Goal: Task Accomplishment & Management: Manage account settings

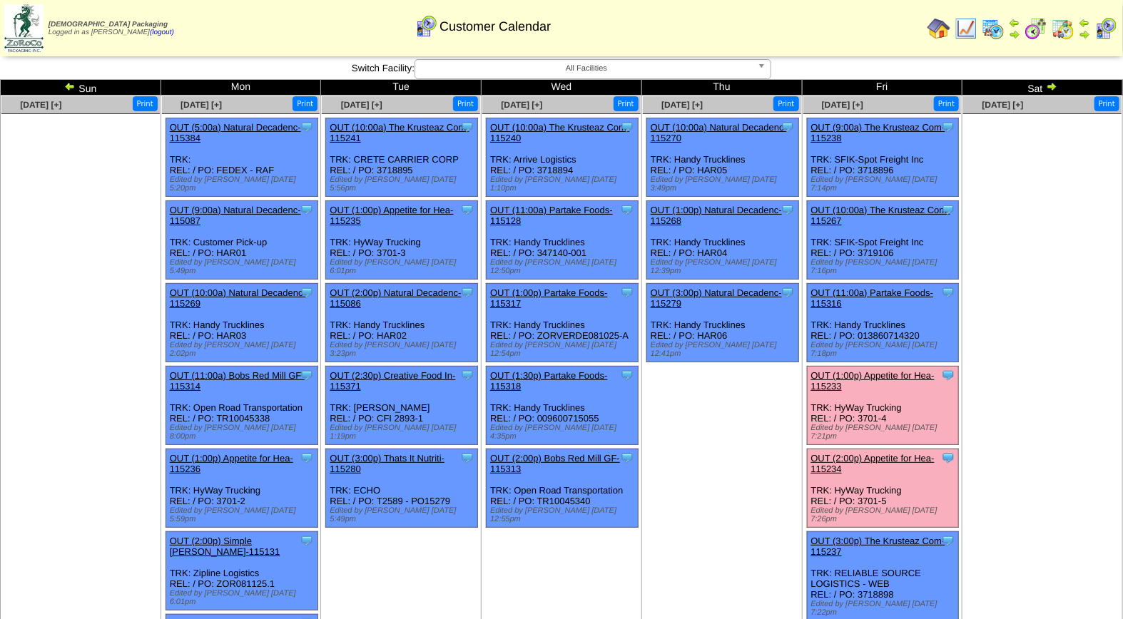
click at [885, 370] on link "OUT (1:00p) Appetite for Hea-115233" at bounding box center [872, 380] width 123 height 21
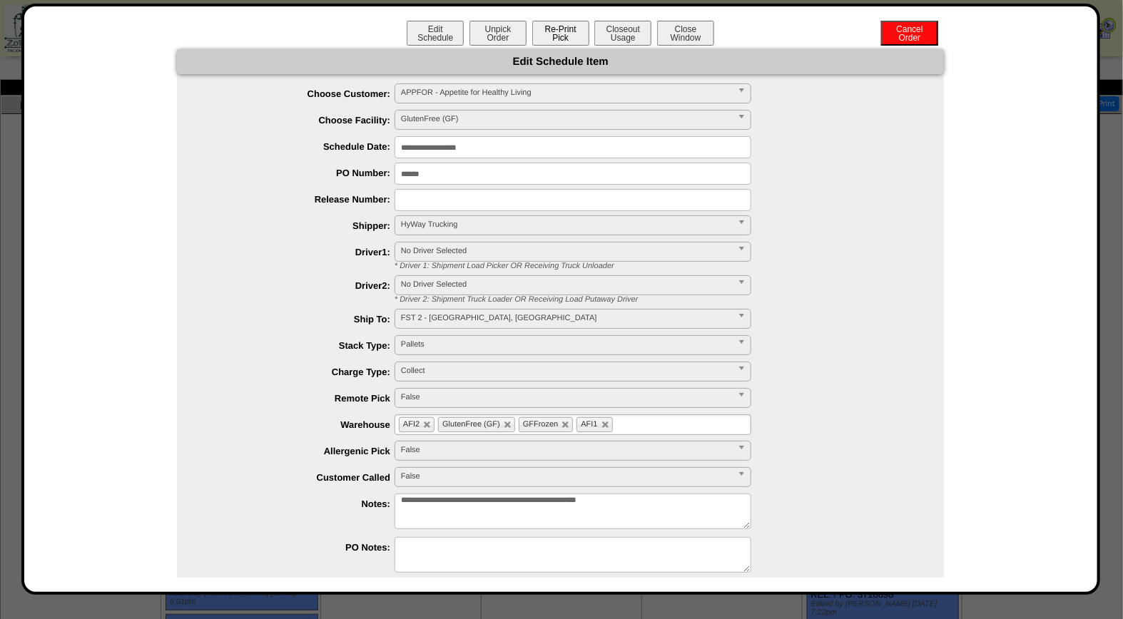
click at [562, 31] on button "Re-Print Pick" at bounding box center [560, 33] width 57 height 25
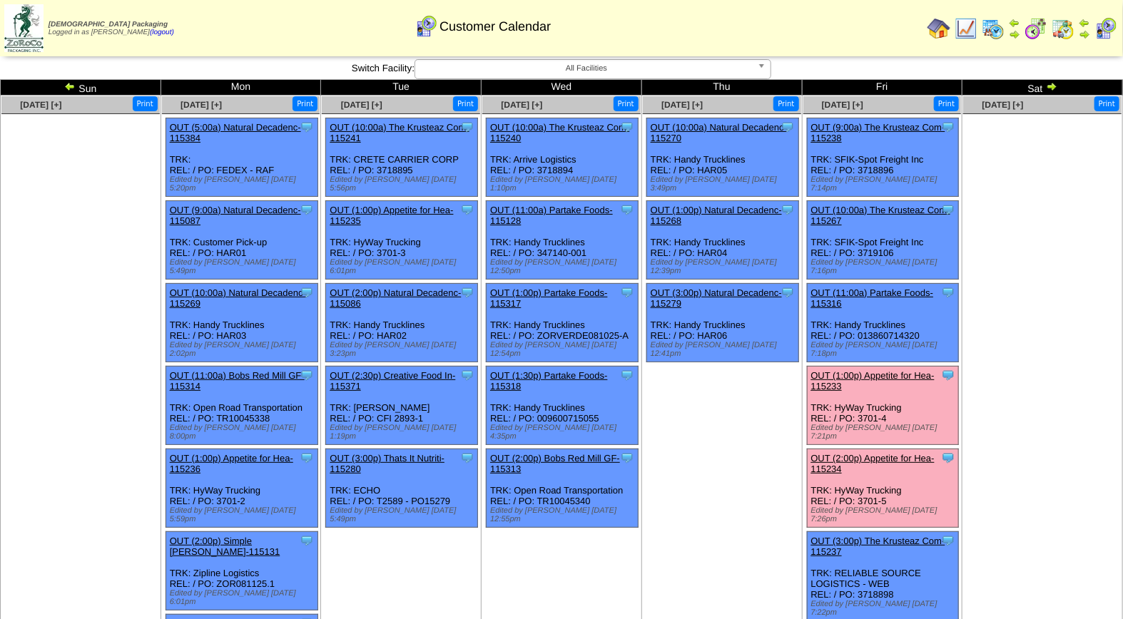
click at [880, 370] on link "OUT (1:00p) Appetite for Hea-115233" at bounding box center [872, 380] width 123 height 21
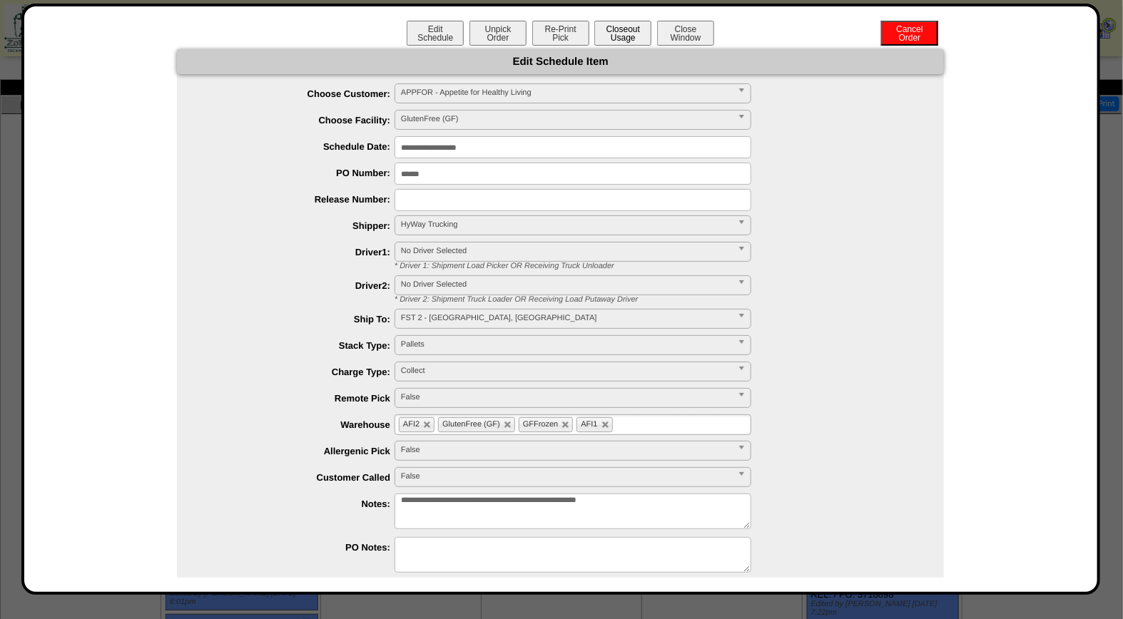
click at [619, 30] on button "Closeout Usage" at bounding box center [622, 33] width 57 height 25
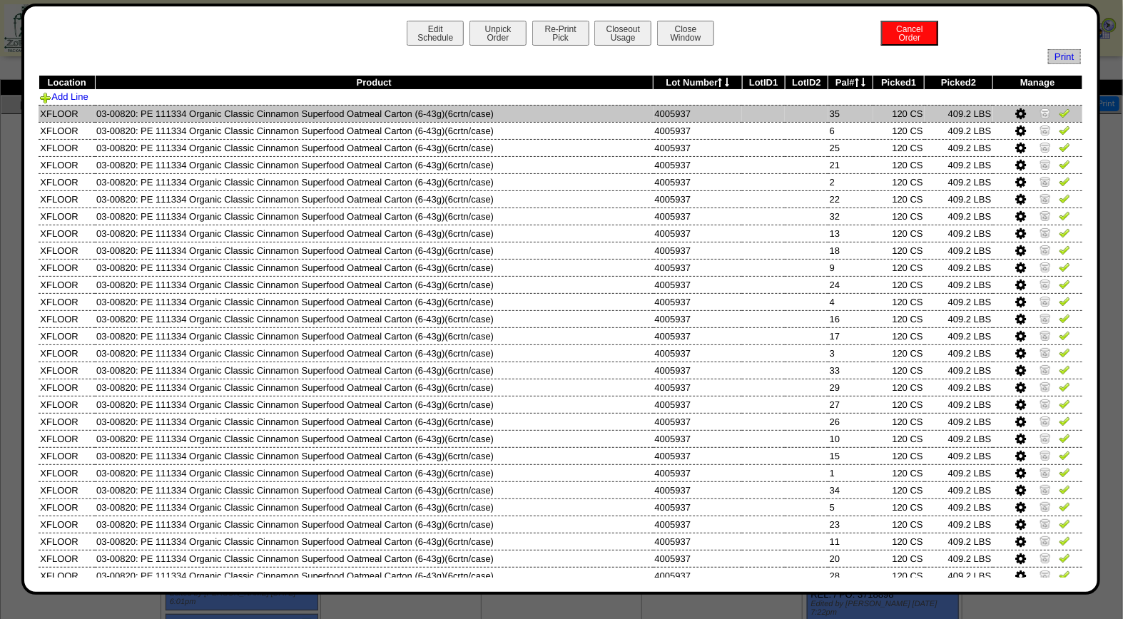
click at [1059, 116] on img at bounding box center [1064, 112] width 11 height 11
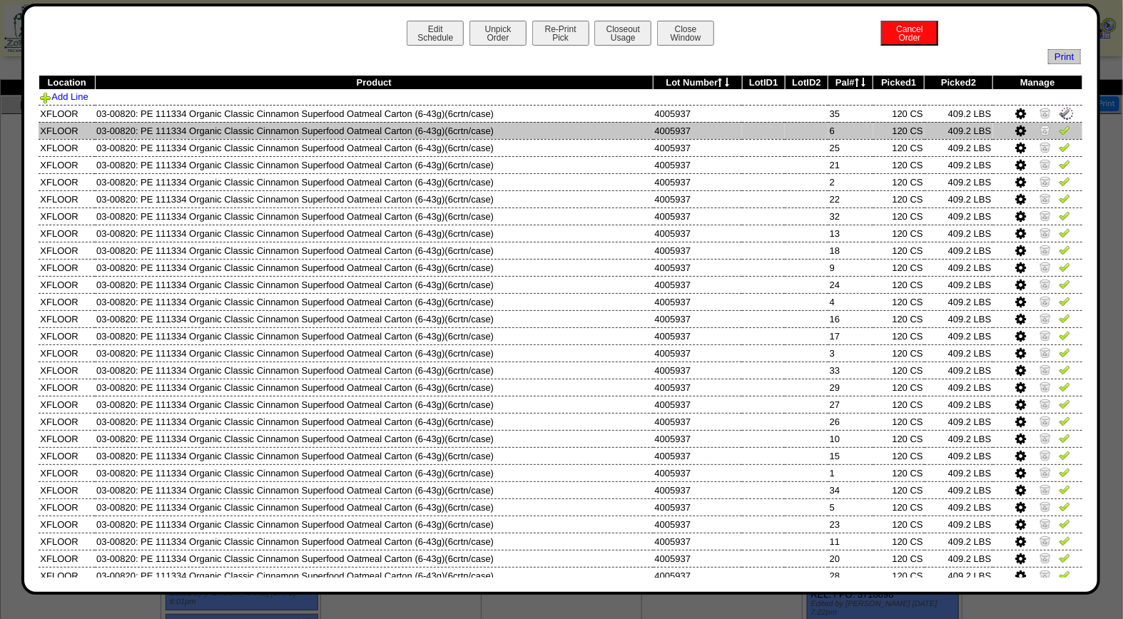
click at [1059, 131] on img at bounding box center [1064, 129] width 11 height 11
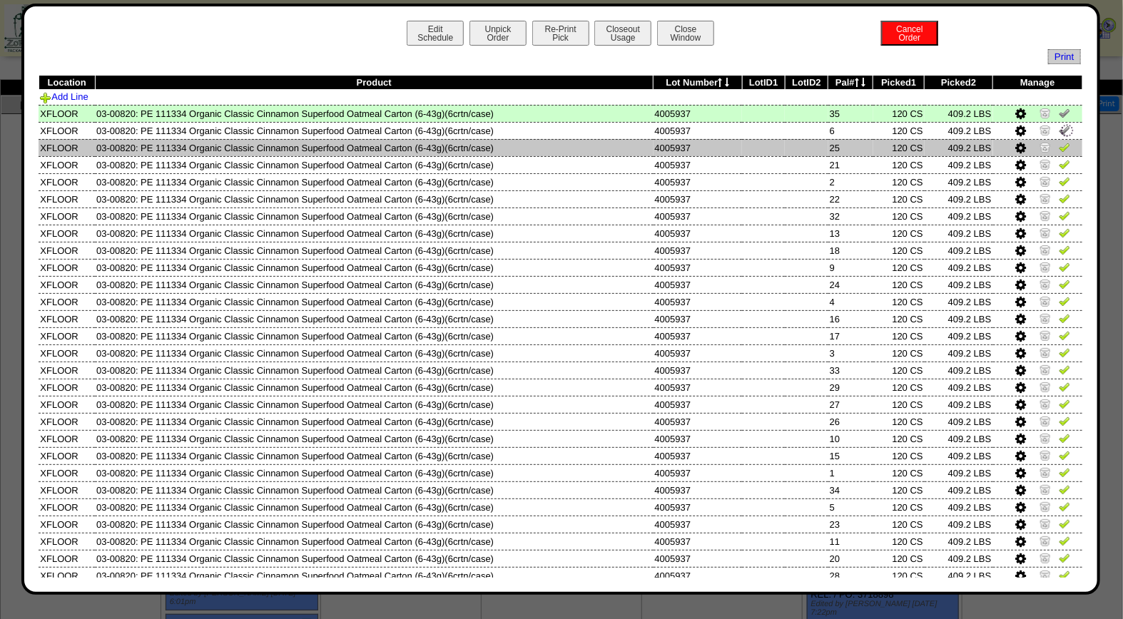
click at [1059, 146] on img at bounding box center [1064, 146] width 11 height 11
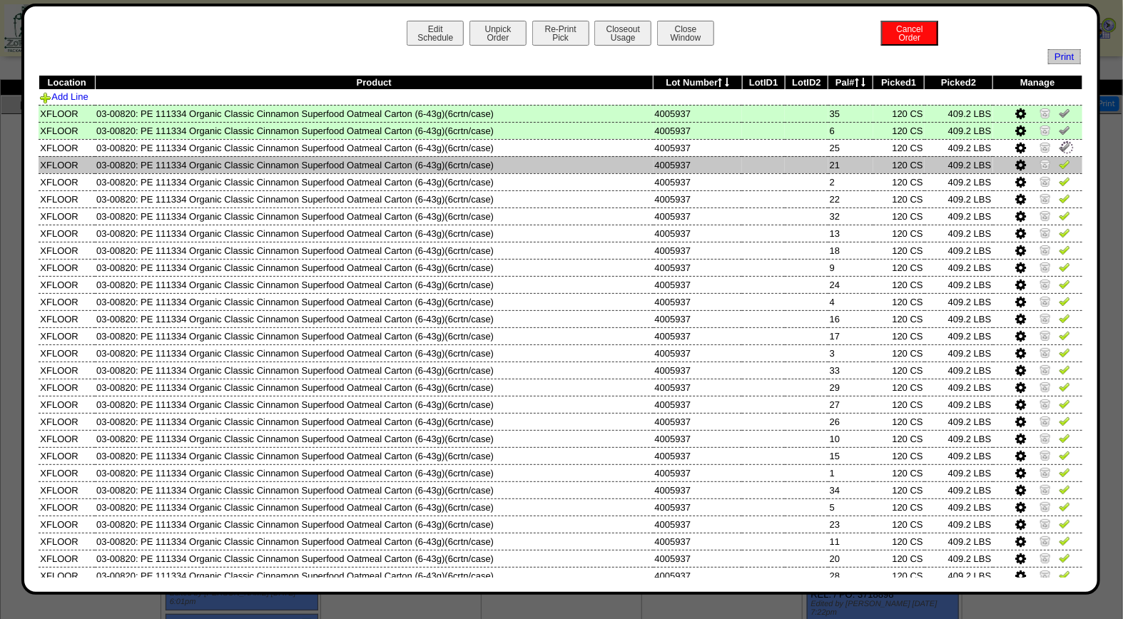
click at [1059, 165] on img at bounding box center [1064, 163] width 11 height 11
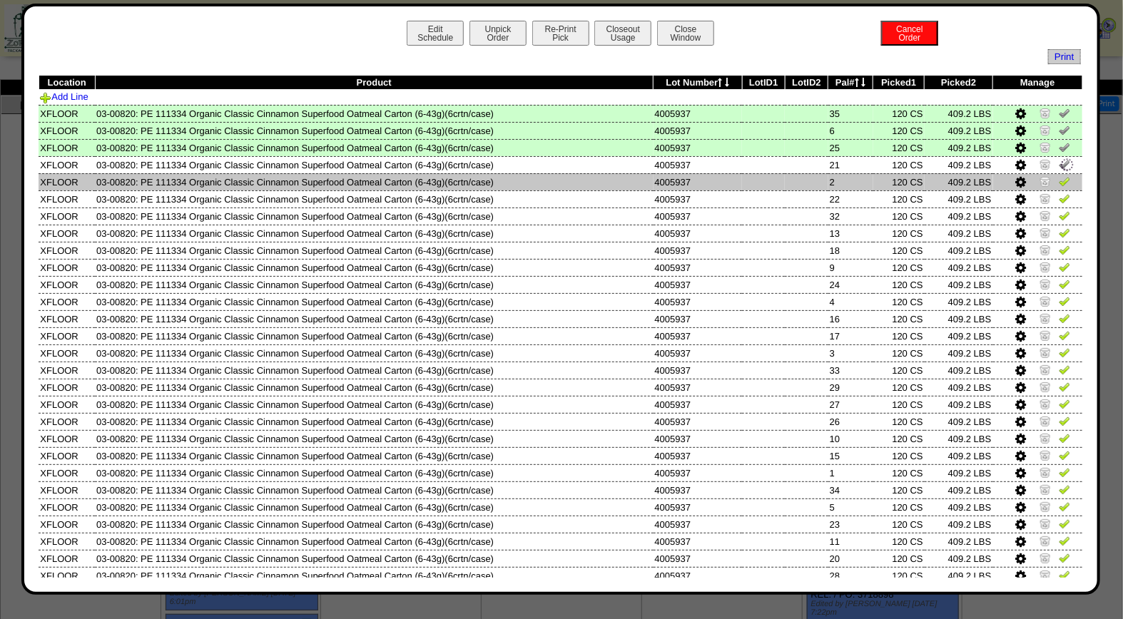
click at [1059, 178] on img at bounding box center [1064, 181] width 11 height 11
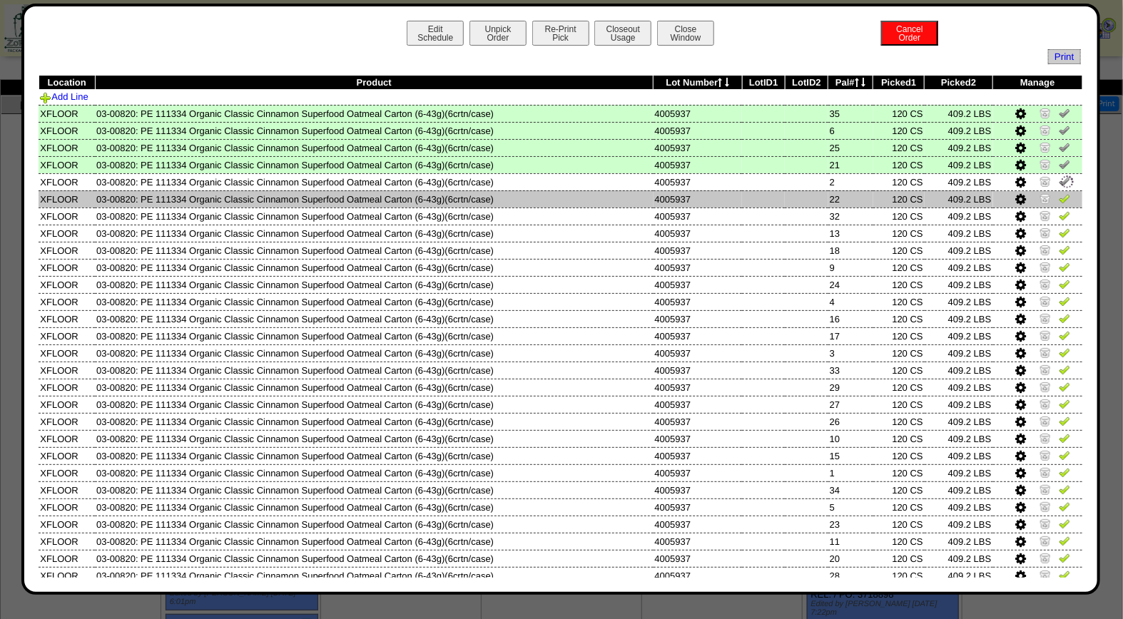
click at [1059, 196] on img at bounding box center [1064, 198] width 11 height 11
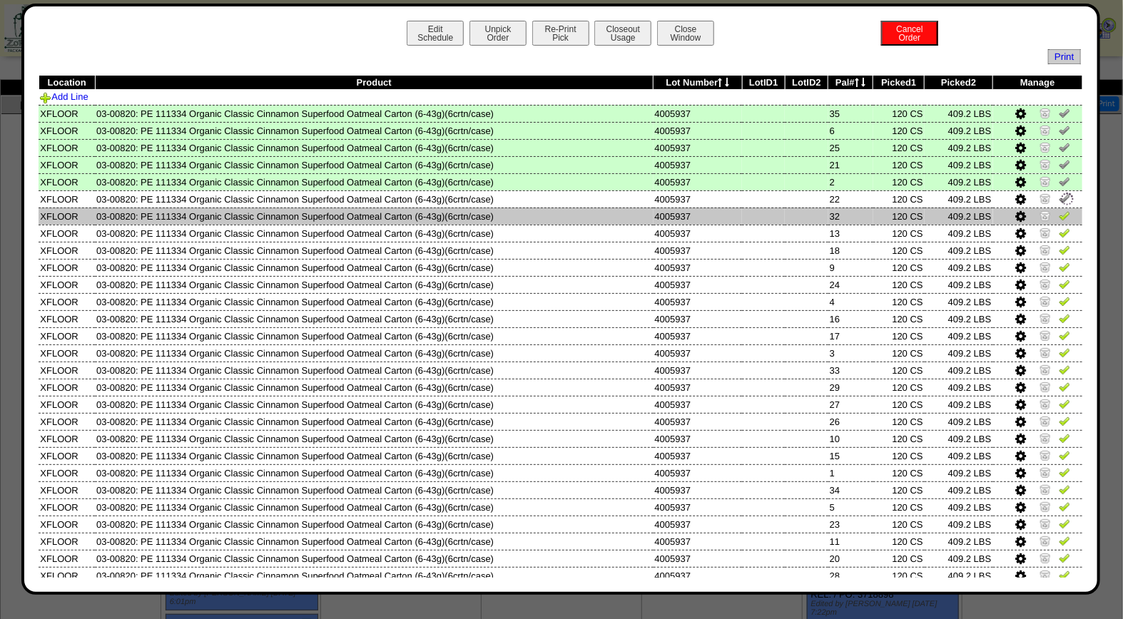
click at [1059, 212] on img at bounding box center [1064, 215] width 11 height 11
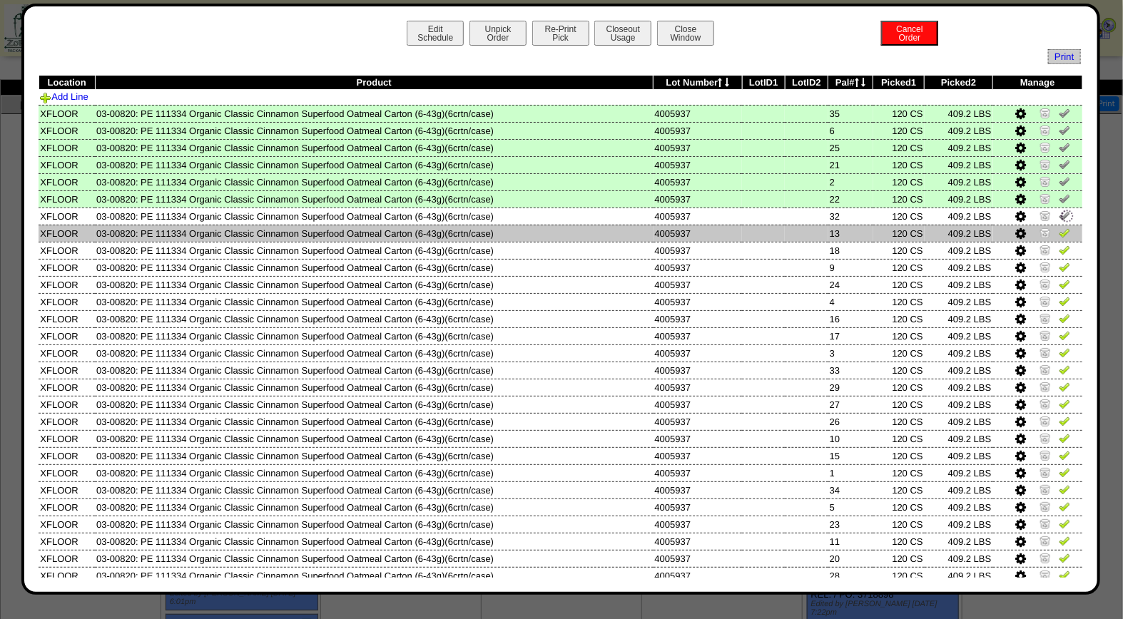
click at [1059, 232] on img at bounding box center [1064, 232] width 11 height 11
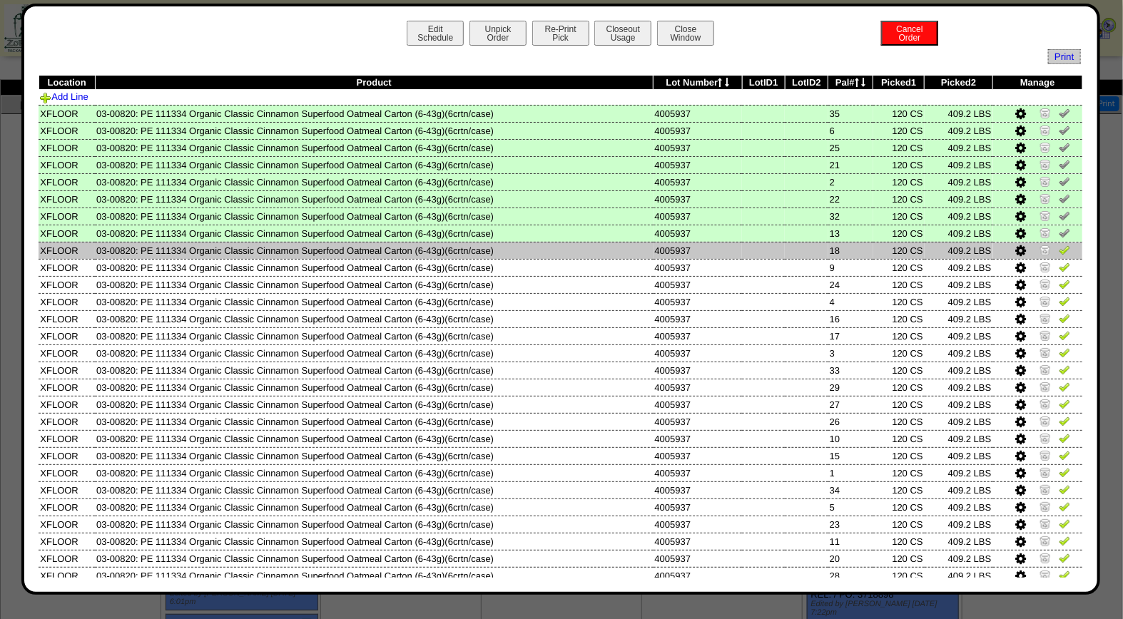
click at [1059, 247] on img at bounding box center [1064, 249] width 11 height 11
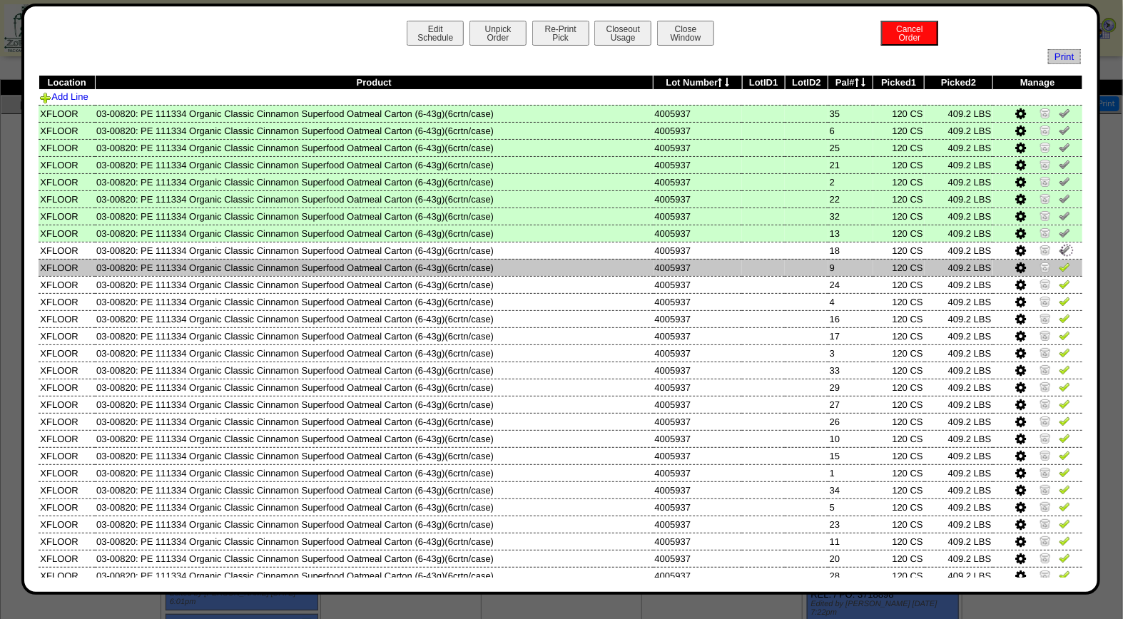
click at [1059, 265] on img at bounding box center [1064, 266] width 11 height 11
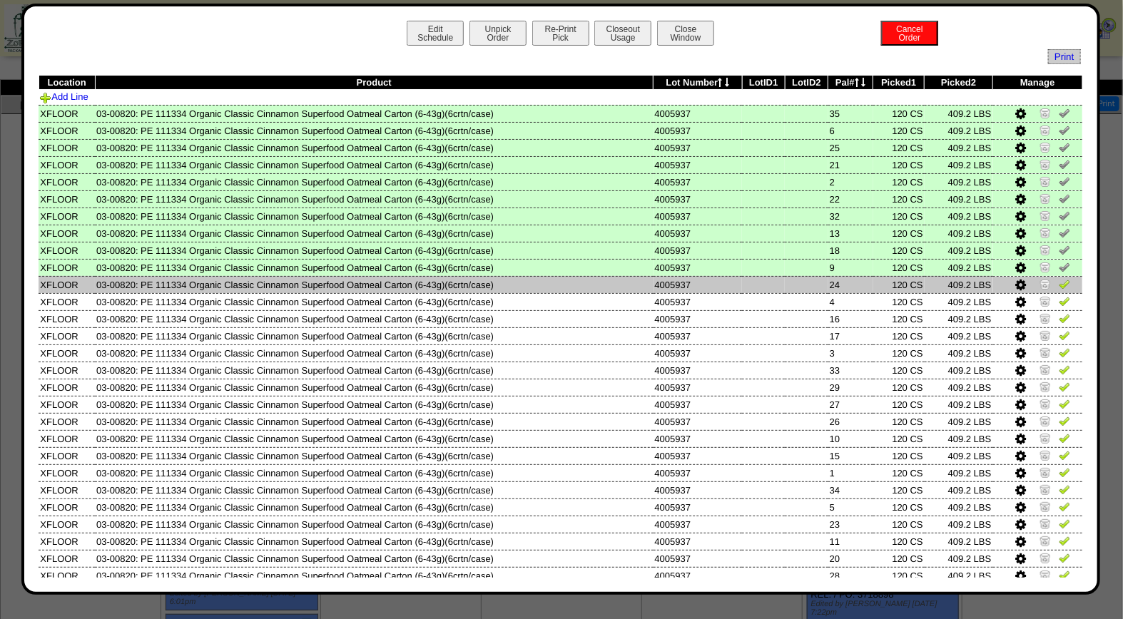
click at [1059, 285] on img at bounding box center [1064, 283] width 11 height 11
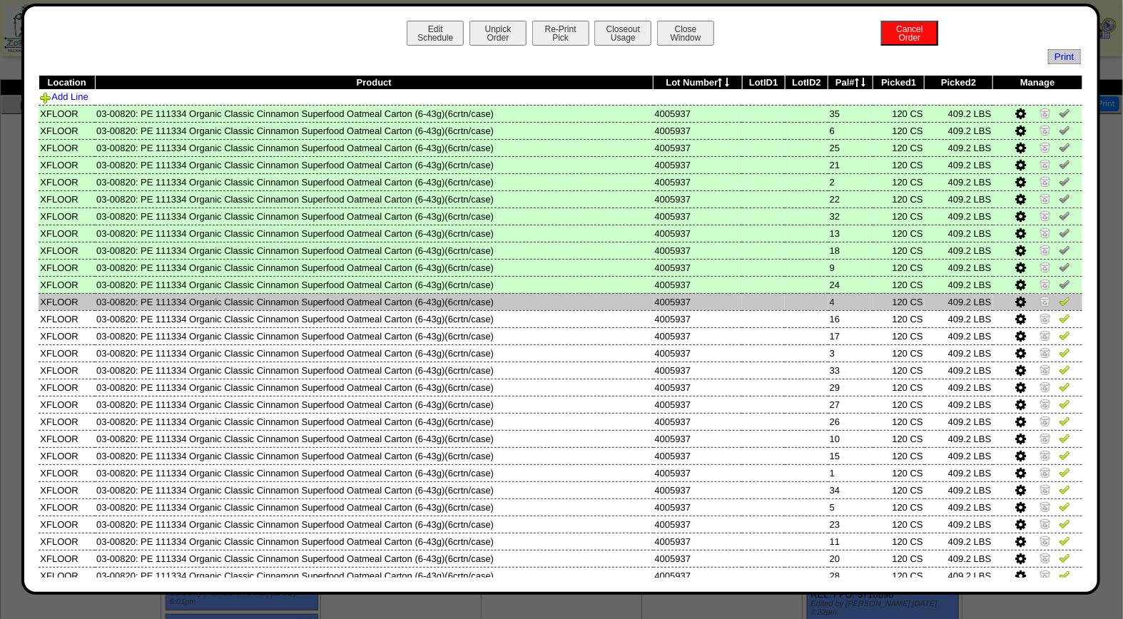
click at [1059, 300] on img at bounding box center [1064, 300] width 11 height 11
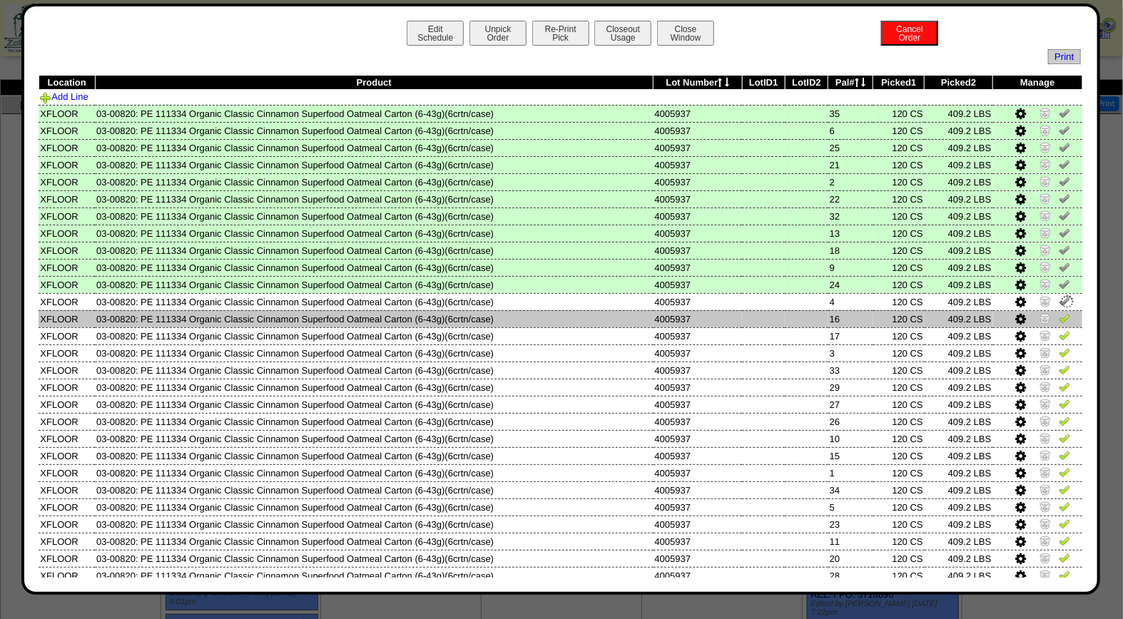
click at [1059, 316] on img at bounding box center [1064, 318] width 11 height 11
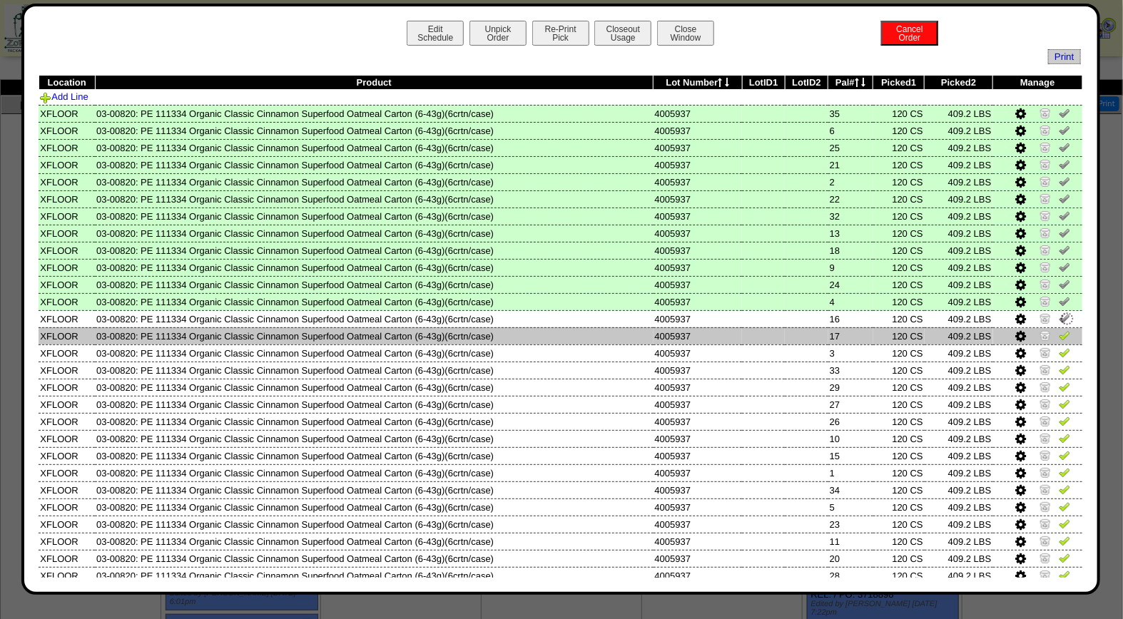
click at [1059, 332] on img at bounding box center [1064, 335] width 11 height 11
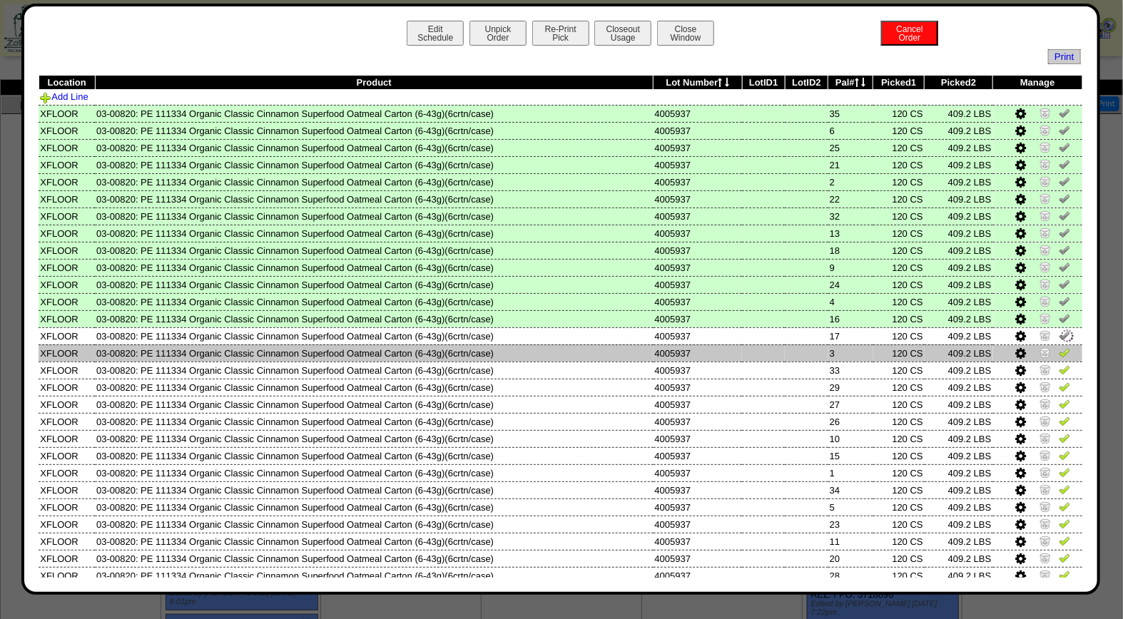
click at [1059, 350] on img at bounding box center [1064, 352] width 11 height 11
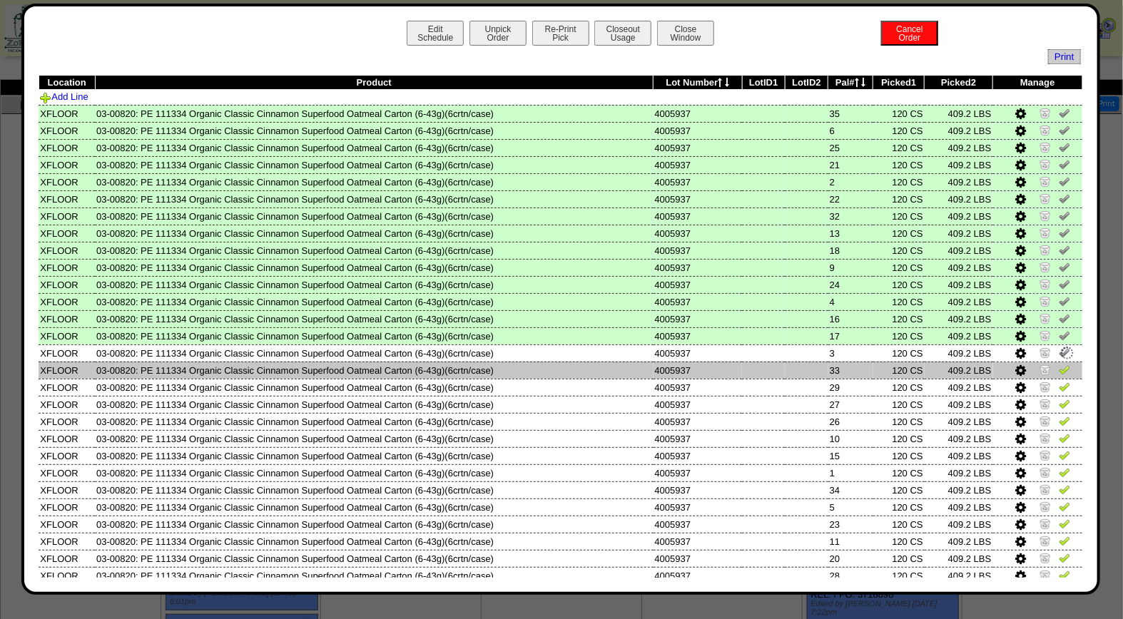
click at [1059, 369] on img at bounding box center [1064, 369] width 11 height 11
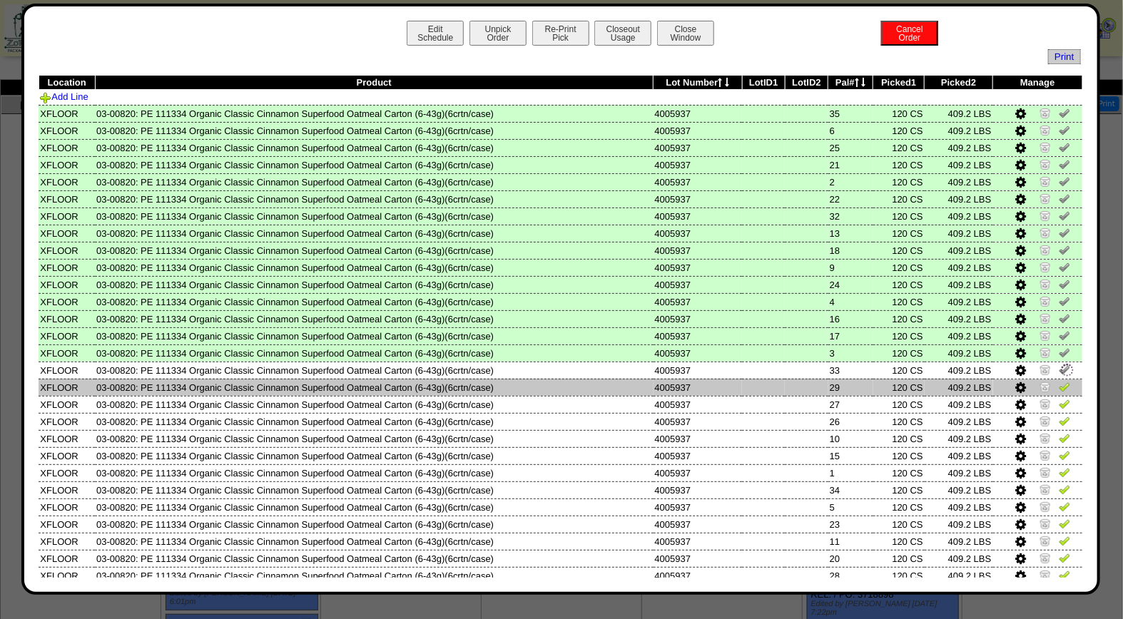
click at [1059, 383] on img at bounding box center [1064, 386] width 11 height 11
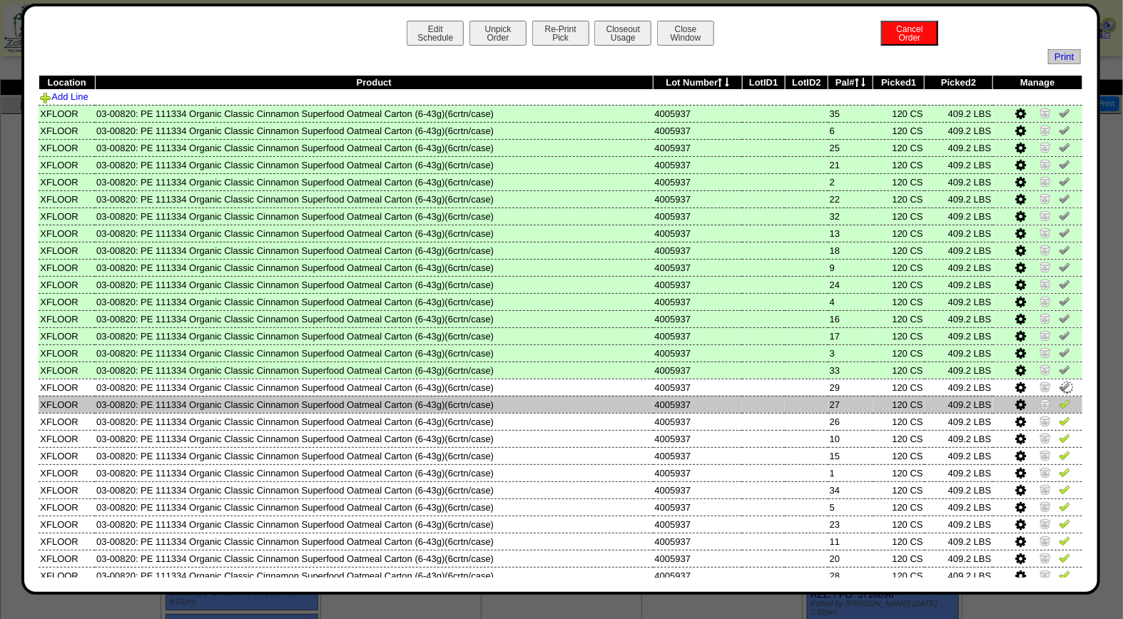
click at [1059, 398] on img at bounding box center [1064, 403] width 11 height 11
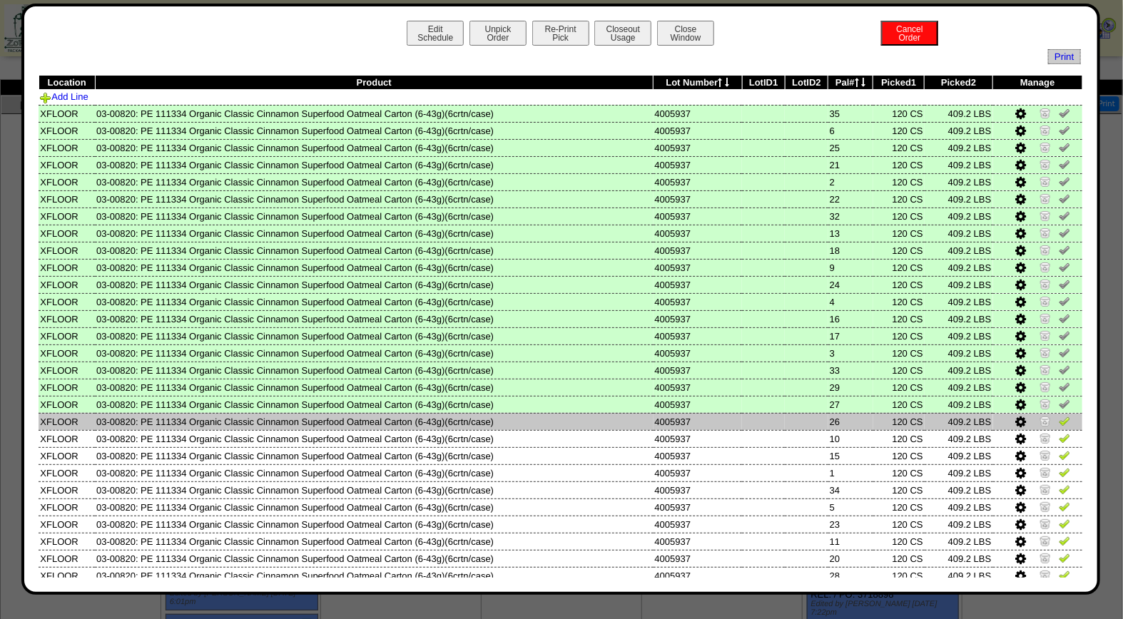
click at [1059, 417] on img at bounding box center [1064, 420] width 11 height 11
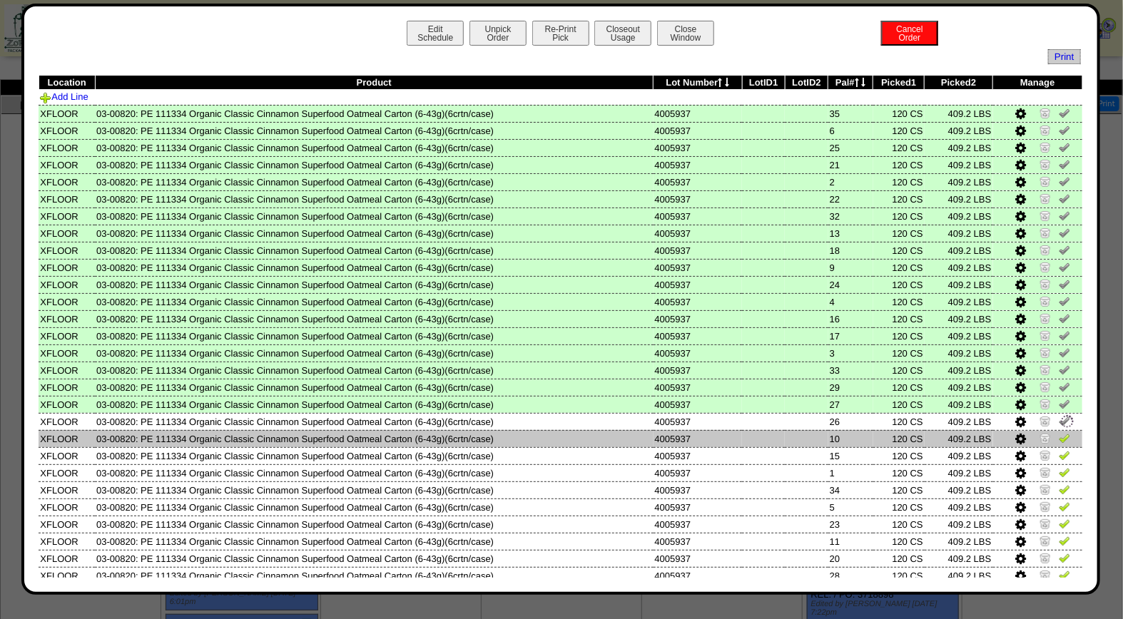
click at [1059, 436] on img at bounding box center [1064, 437] width 11 height 11
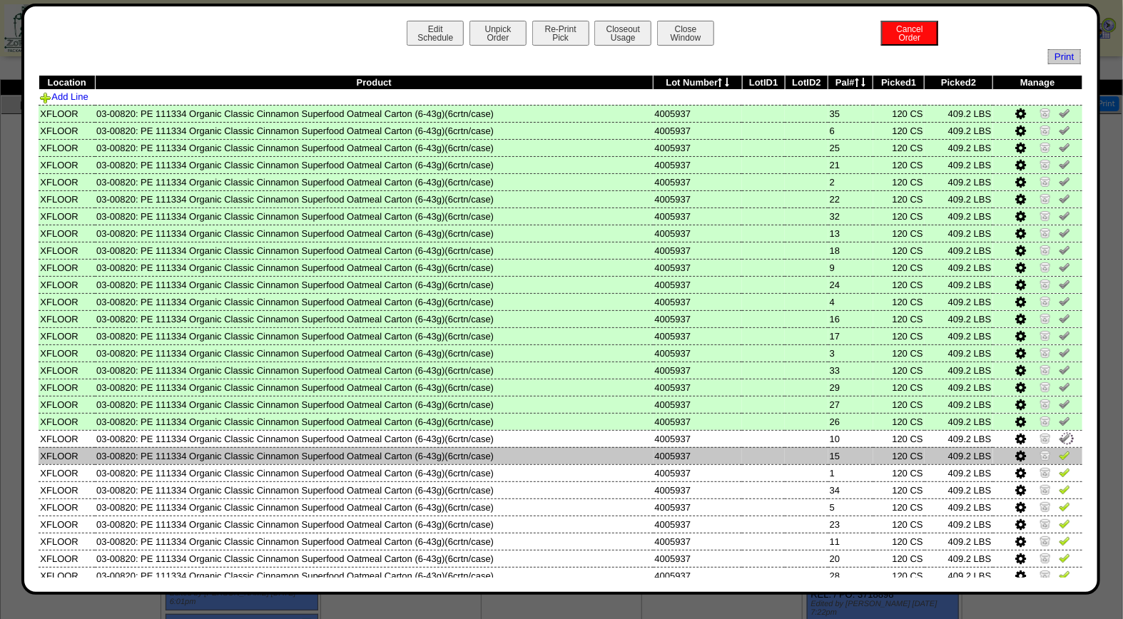
click at [1059, 449] on img at bounding box center [1064, 454] width 11 height 11
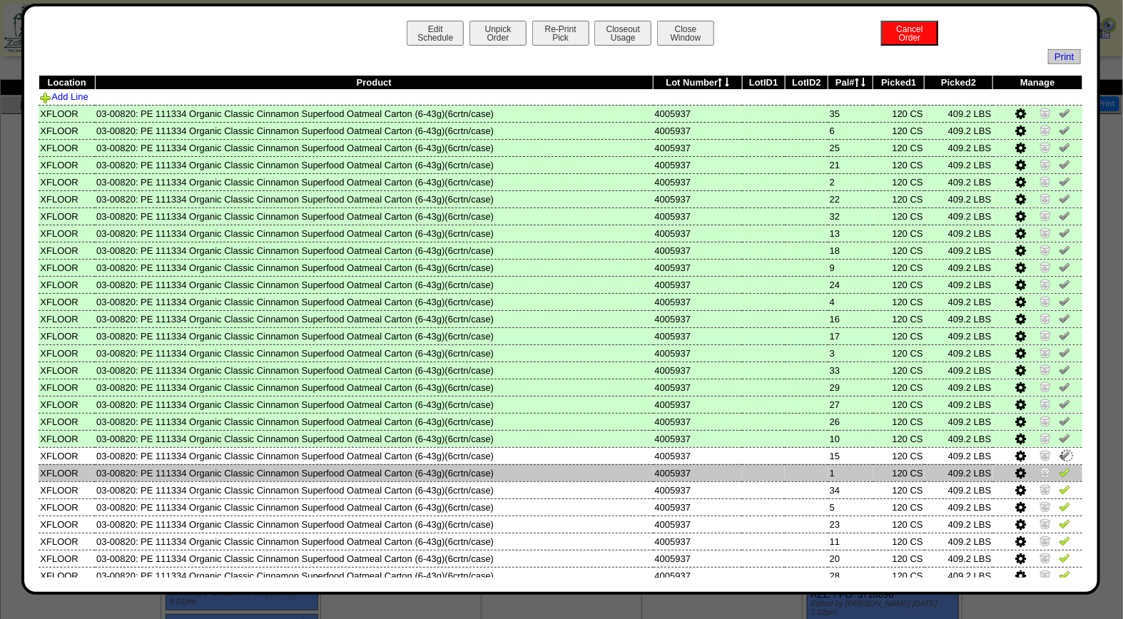
click at [1059, 467] on img at bounding box center [1064, 472] width 11 height 11
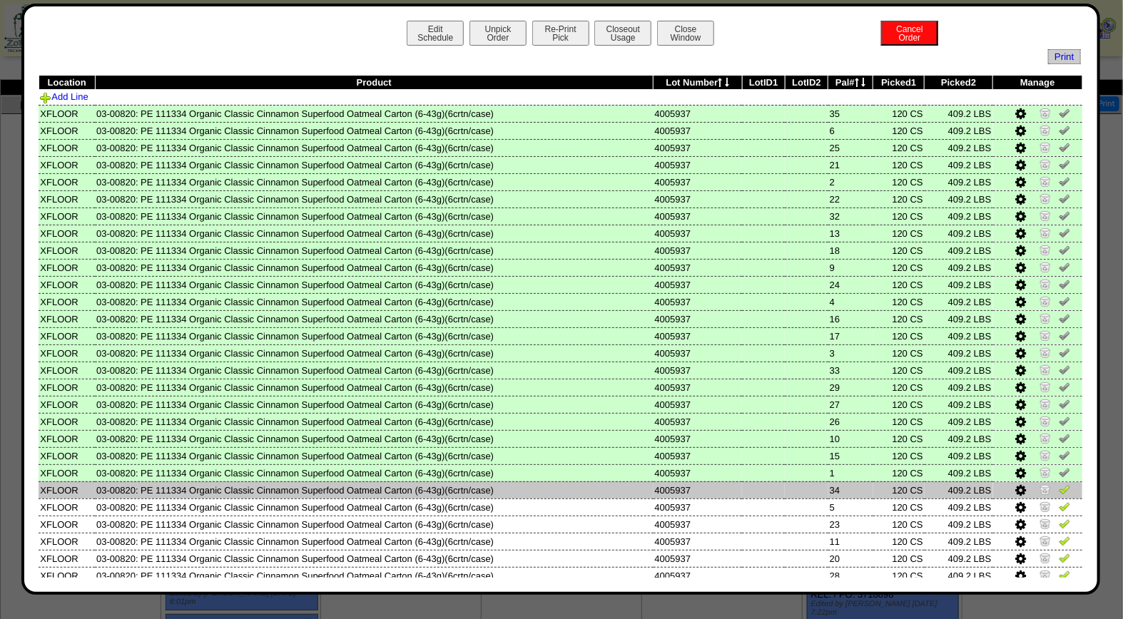
click at [1059, 484] on img at bounding box center [1064, 489] width 11 height 11
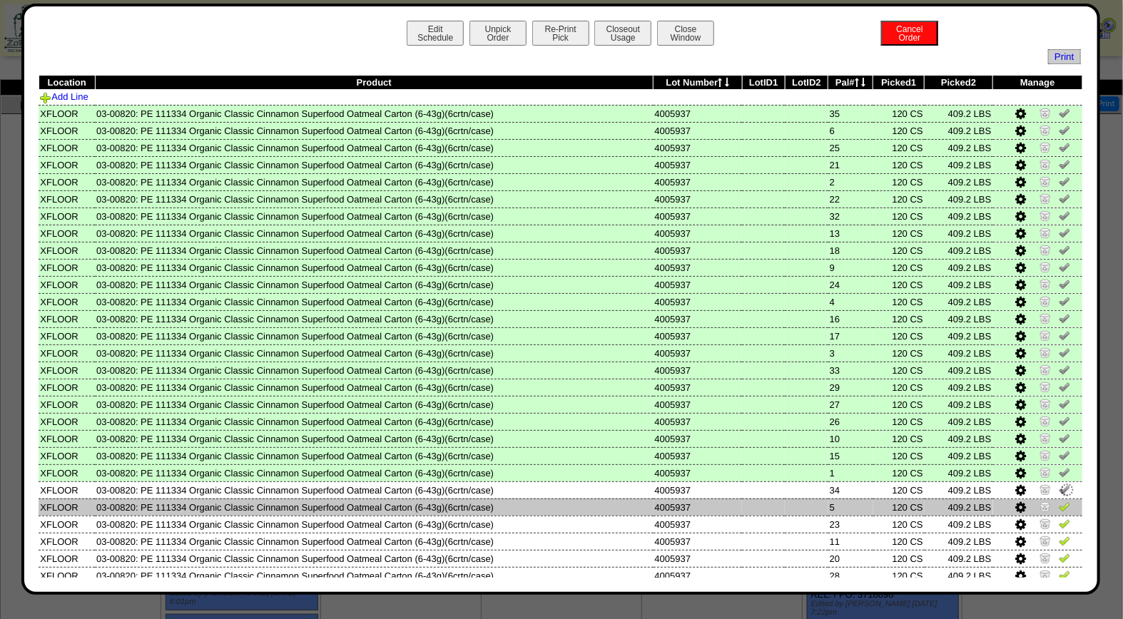
click at [1059, 502] on img at bounding box center [1064, 506] width 11 height 11
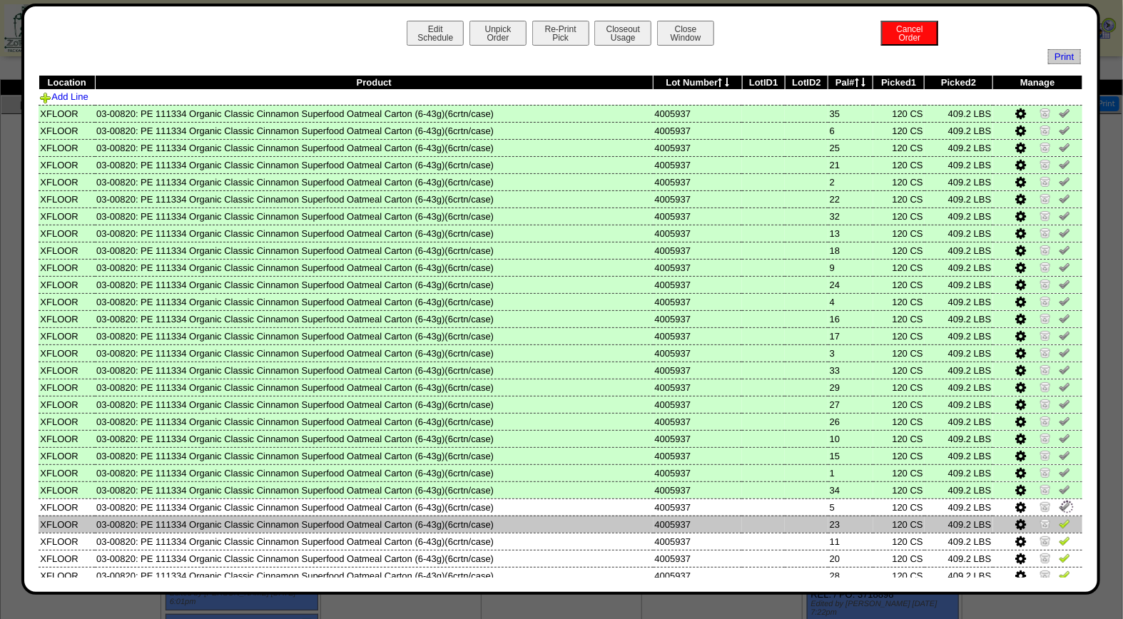
click at [1059, 518] on img at bounding box center [1064, 523] width 11 height 11
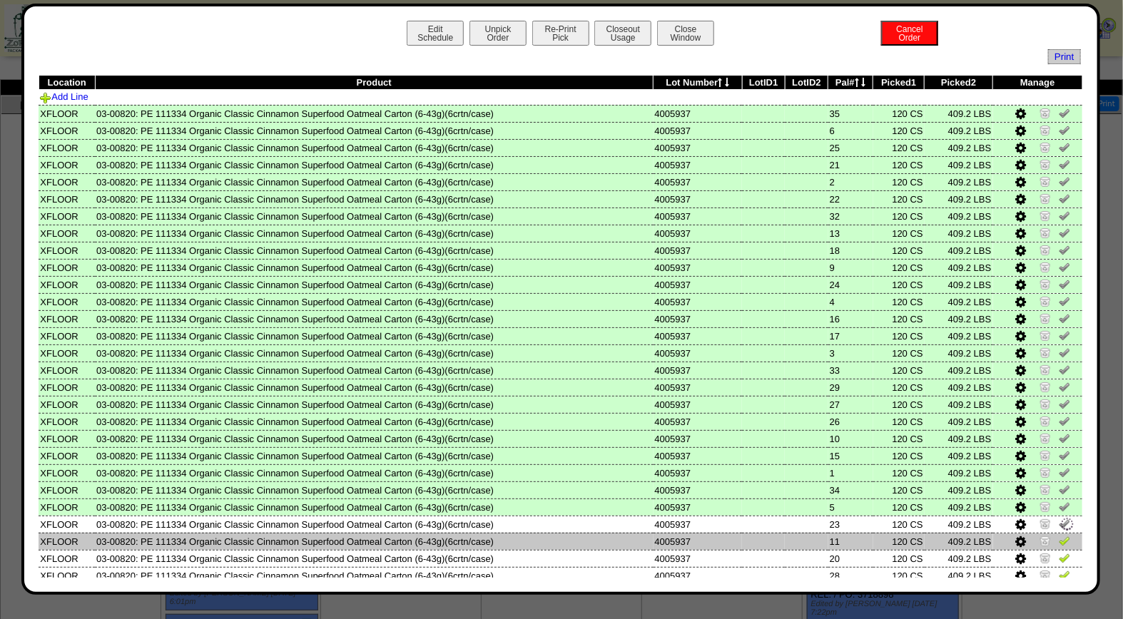
click at [1059, 535] on img at bounding box center [1064, 540] width 11 height 11
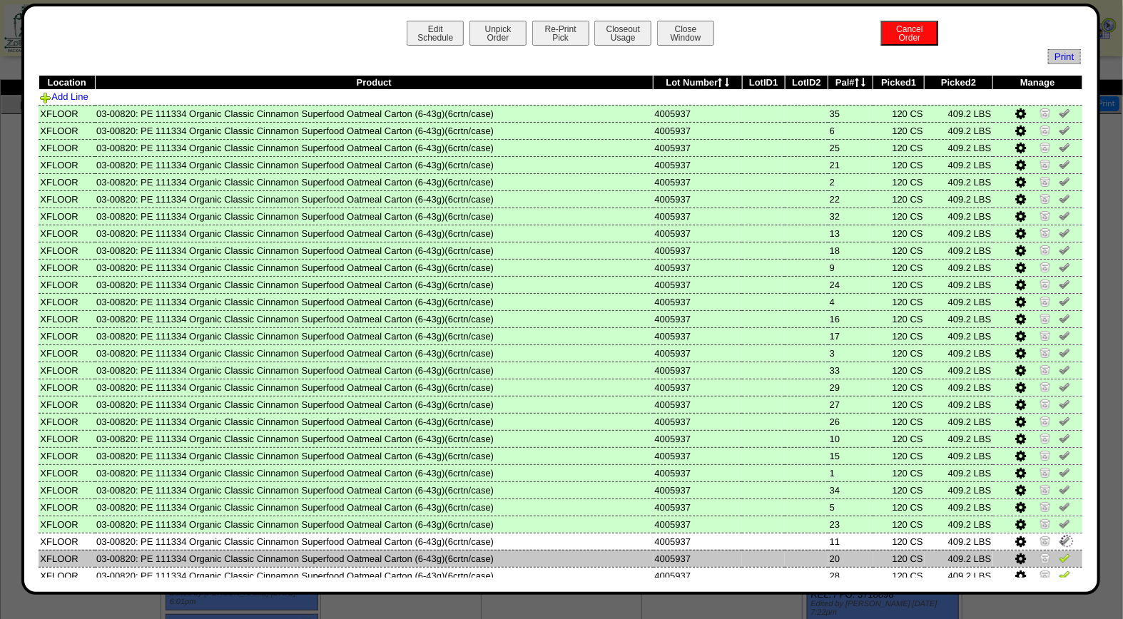
click at [1059, 552] on img at bounding box center [1064, 557] width 11 height 11
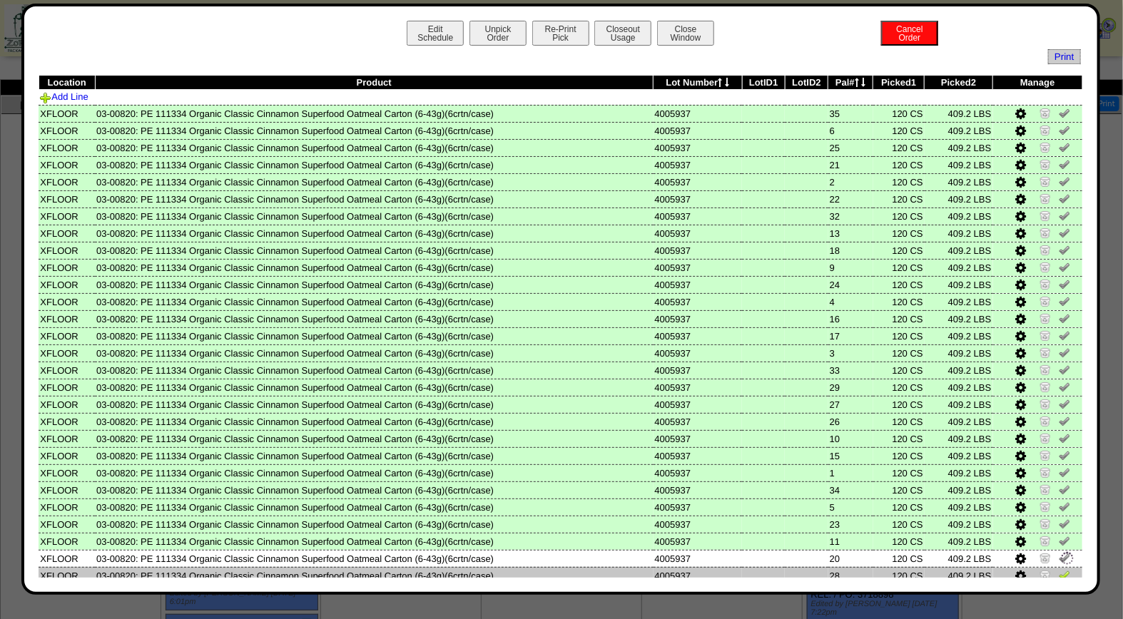
click at [1059, 569] on img at bounding box center [1064, 574] width 11 height 11
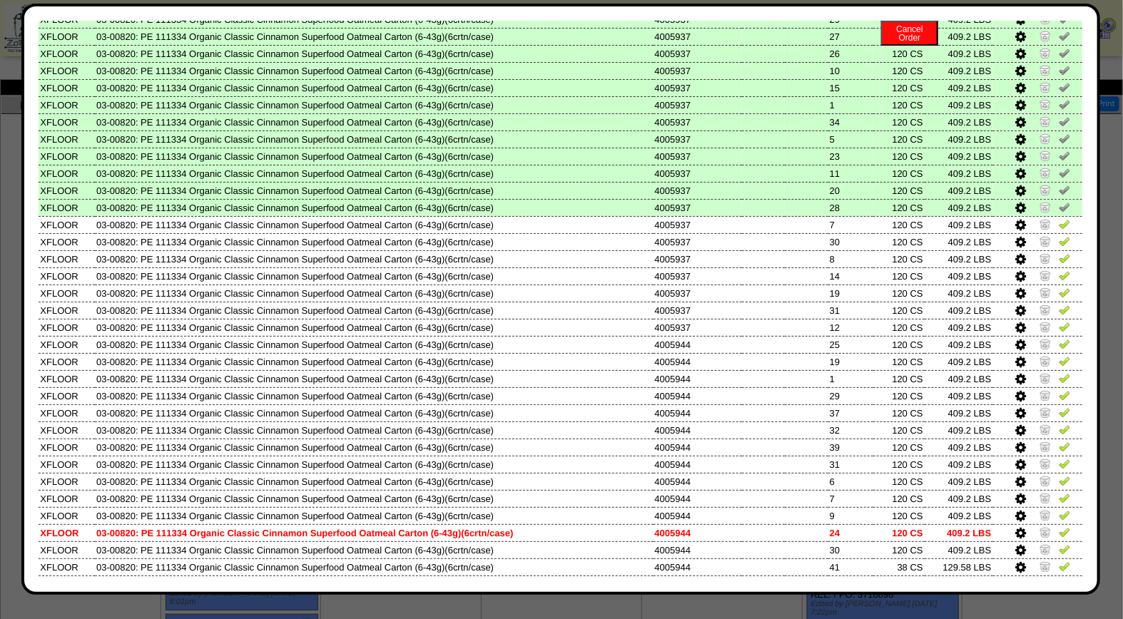
scroll to position [400, 0]
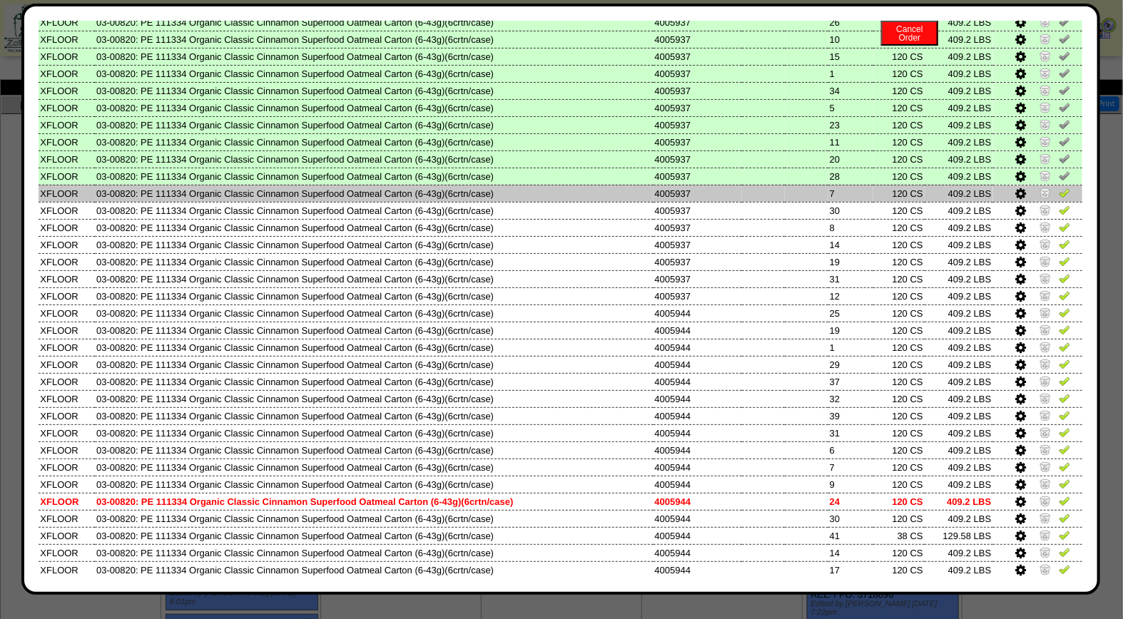
click at [1059, 187] on img at bounding box center [1064, 192] width 11 height 11
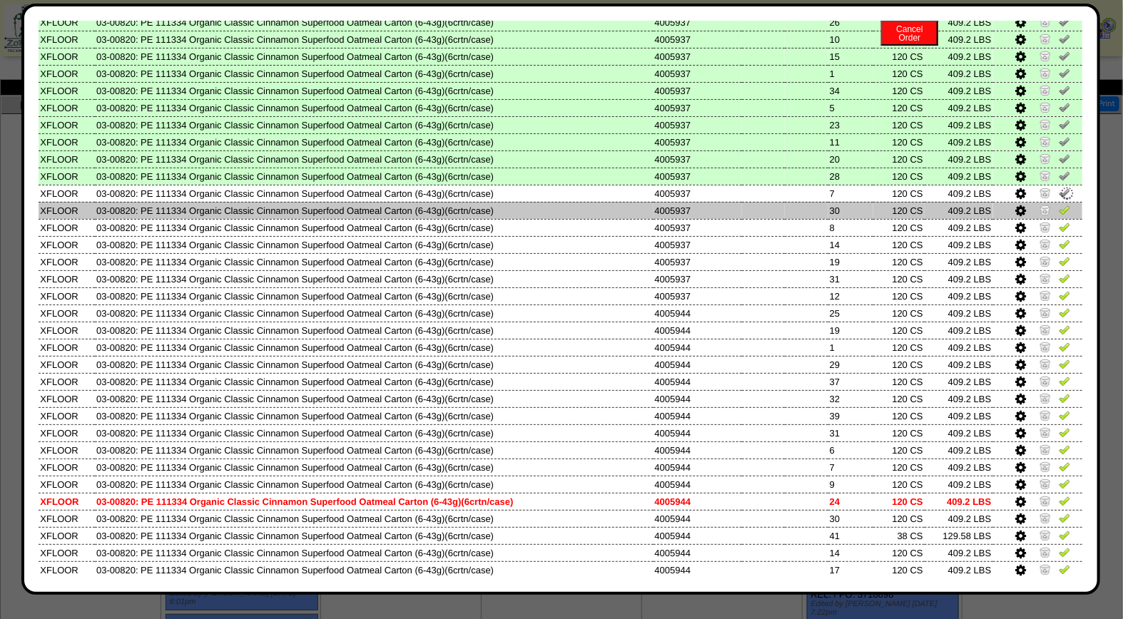
click at [1059, 205] on img at bounding box center [1064, 209] width 11 height 11
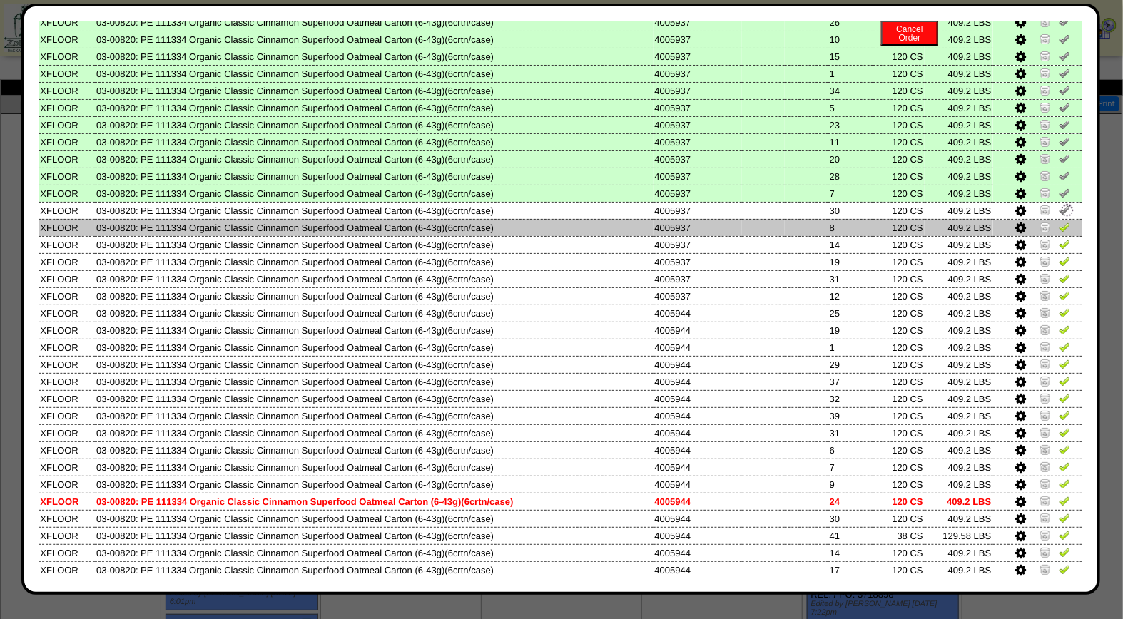
click at [1059, 221] on img at bounding box center [1064, 226] width 11 height 11
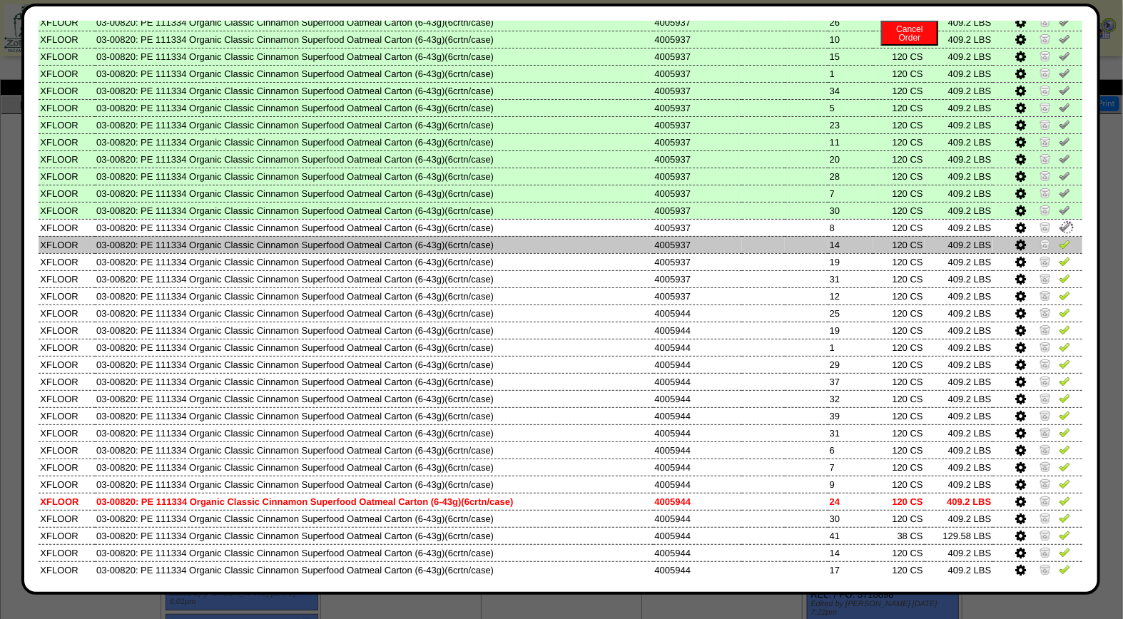
click at [1059, 238] on img at bounding box center [1064, 243] width 11 height 11
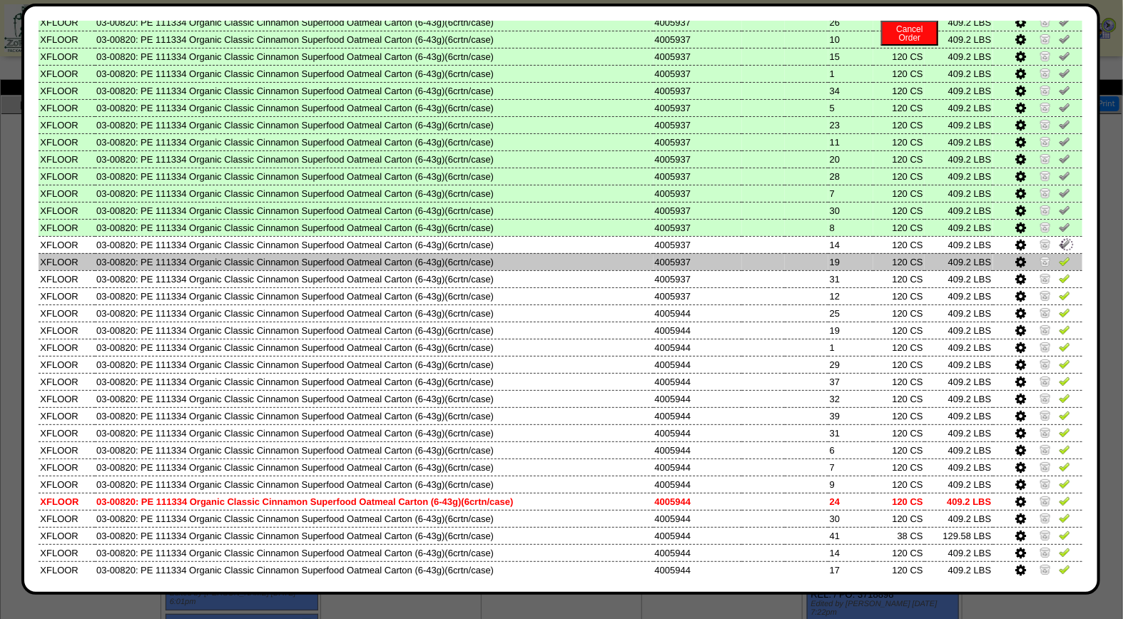
click at [1059, 257] on img at bounding box center [1064, 260] width 11 height 11
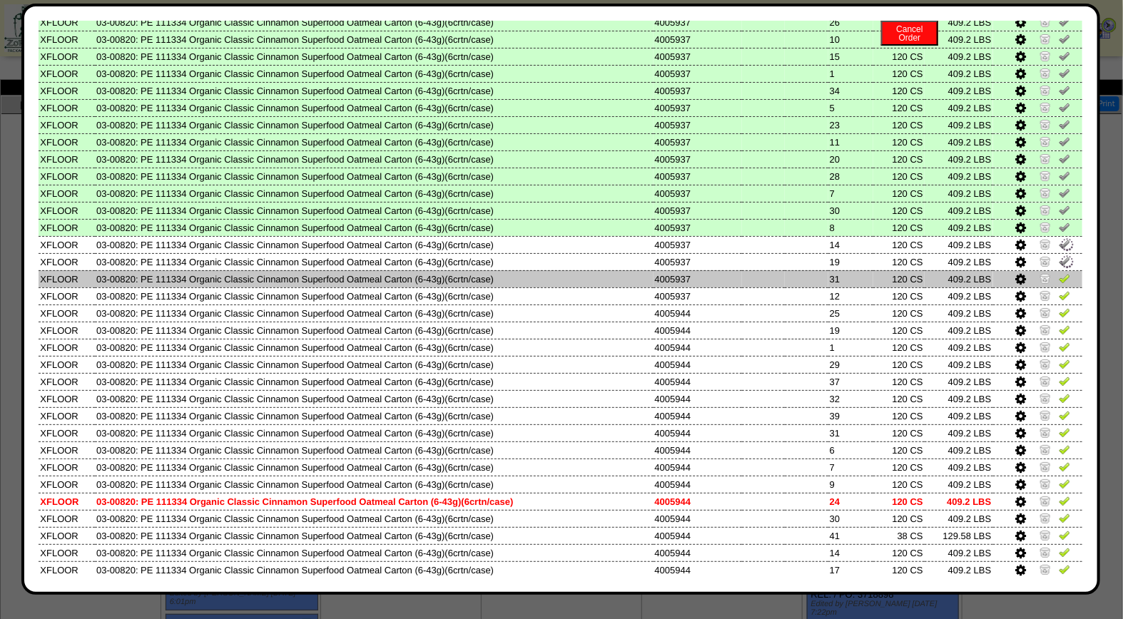
click at [1059, 273] on img at bounding box center [1064, 278] width 11 height 11
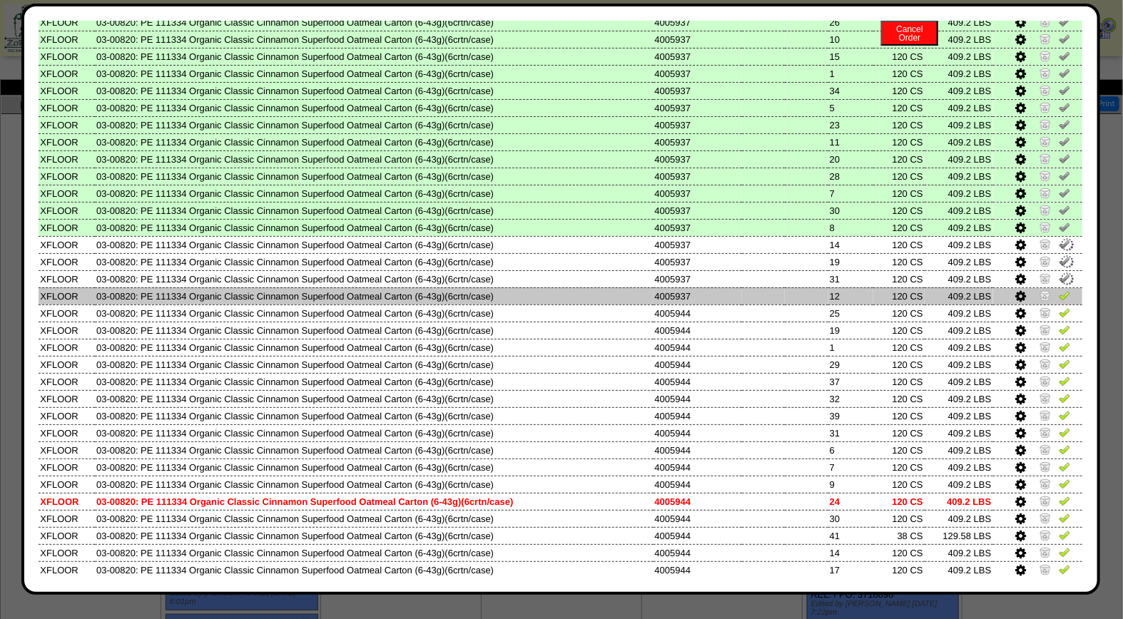
click at [1059, 290] on img at bounding box center [1064, 295] width 11 height 11
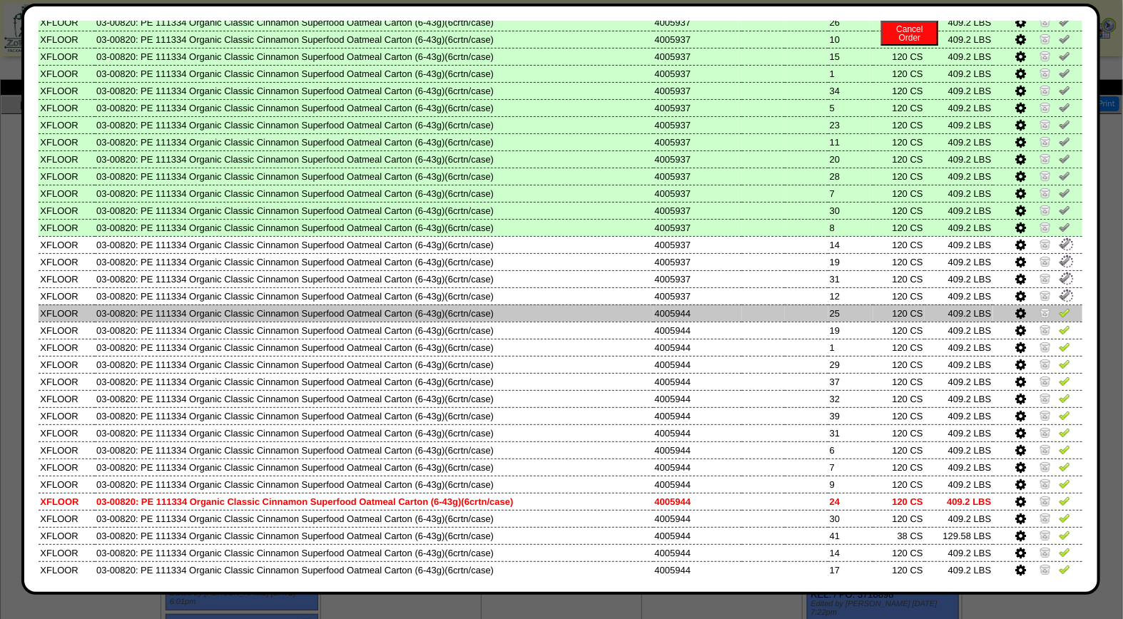
click at [1059, 307] on img at bounding box center [1064, 312] width 11 height 11
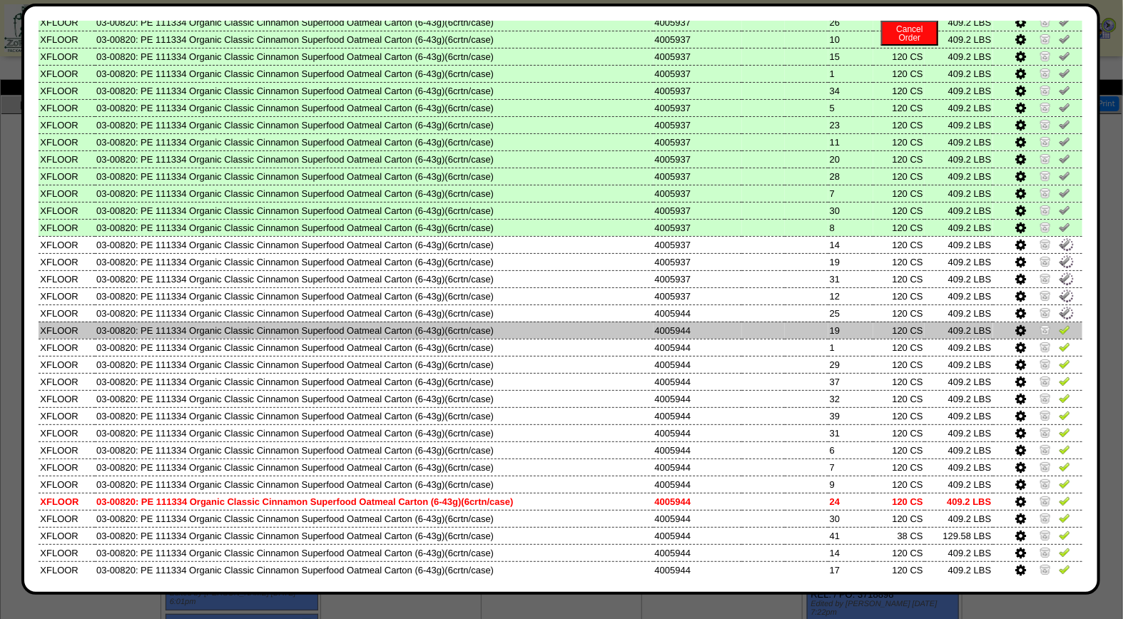
click at [1059, 324] on img at bounding box center [1064, 329] width 11 height 11
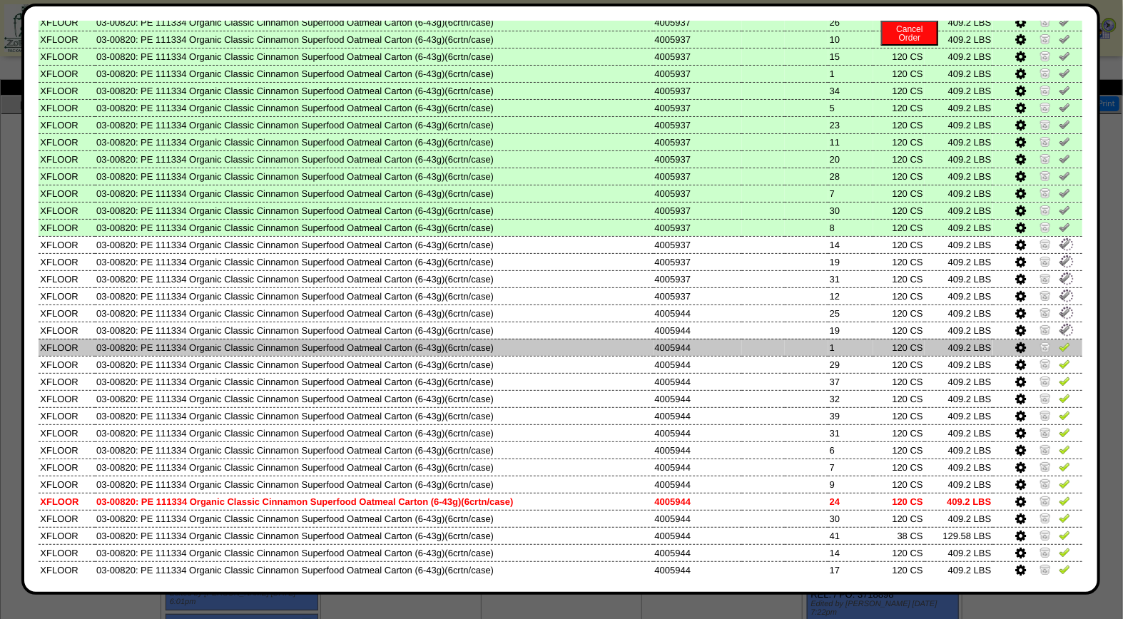
click at [1059, 341] on img at bounding box center [1064, 346] width 11 height 11
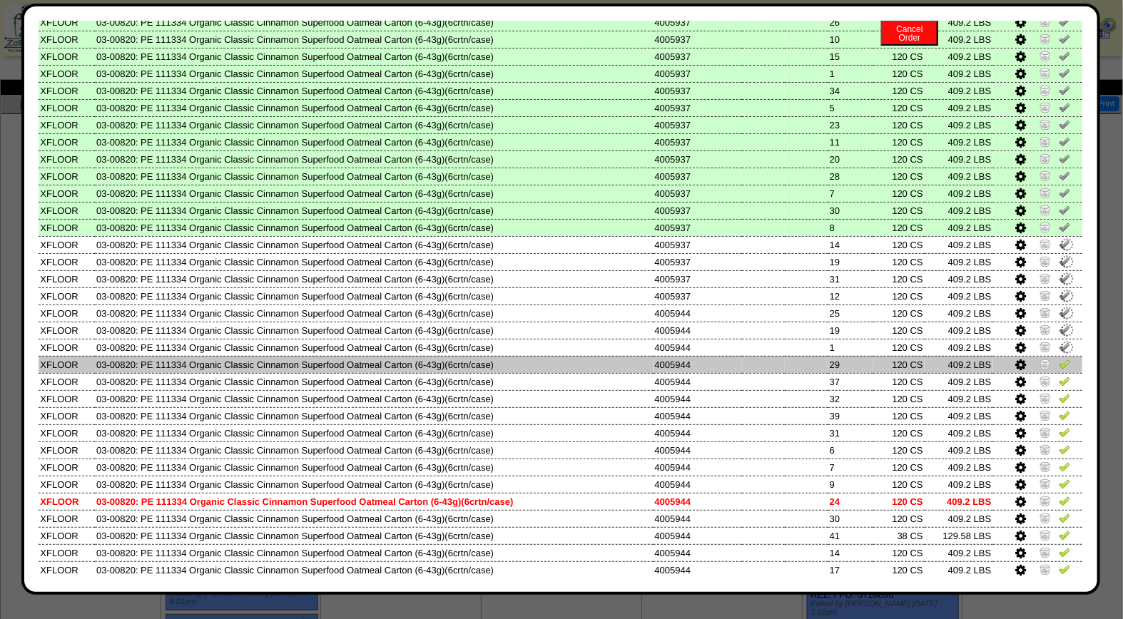
click at [1059, 358] on img at bounding box center [1064, 363] width 11 height 11
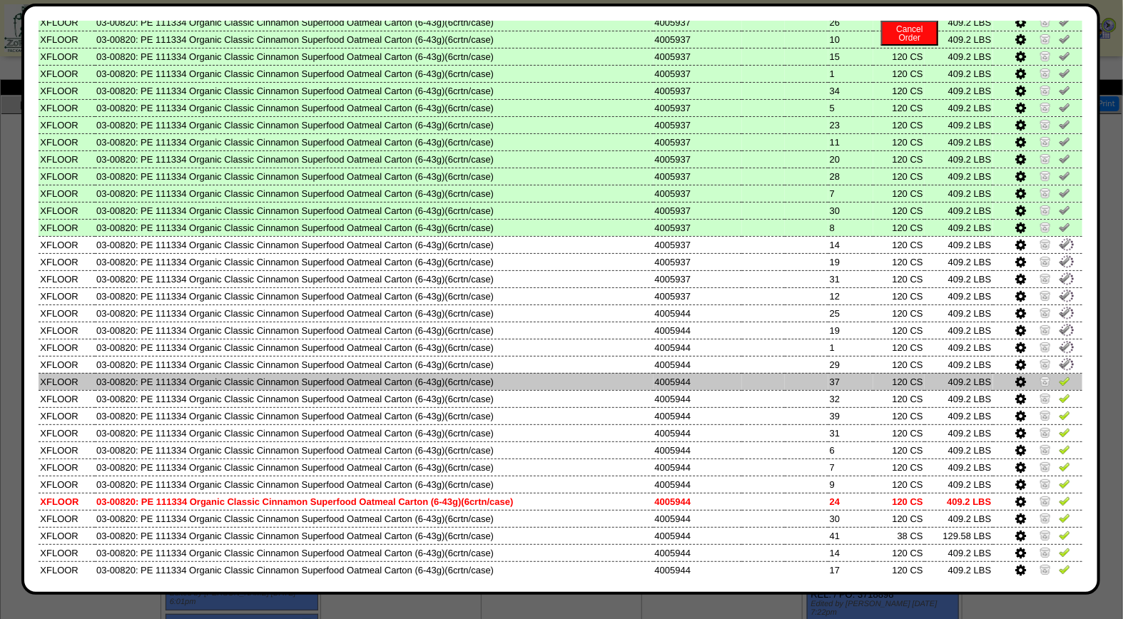
click at [1059, 375] on img at bounding box center [1064, 380] width 11 height 11
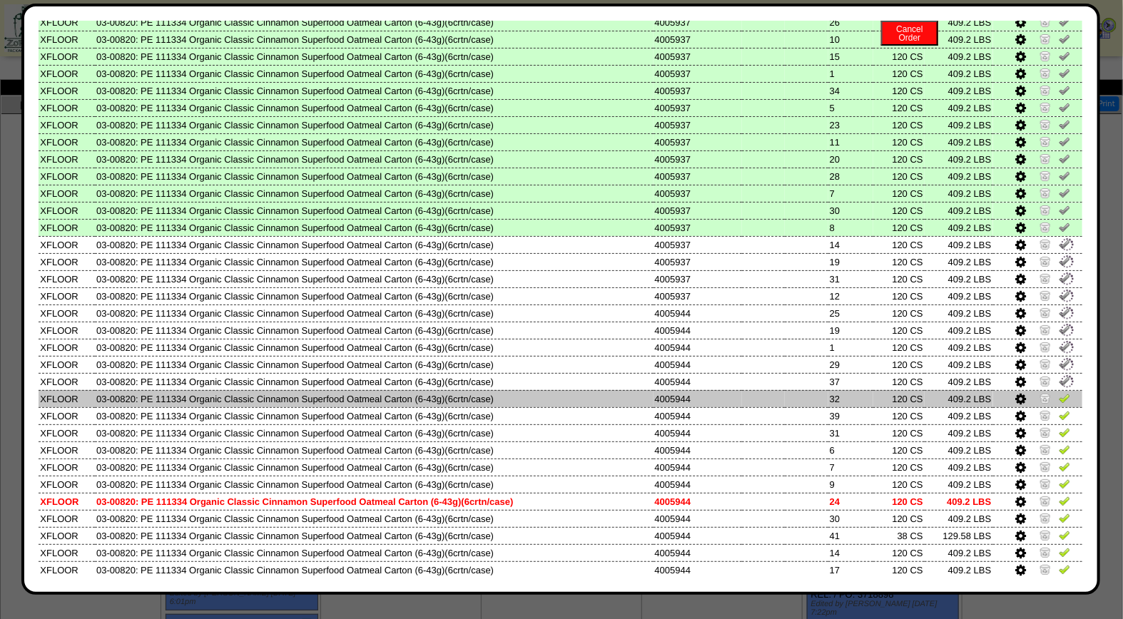
click at [1059, 392] on img at bounding box center [1064, 397] width 11 height 11
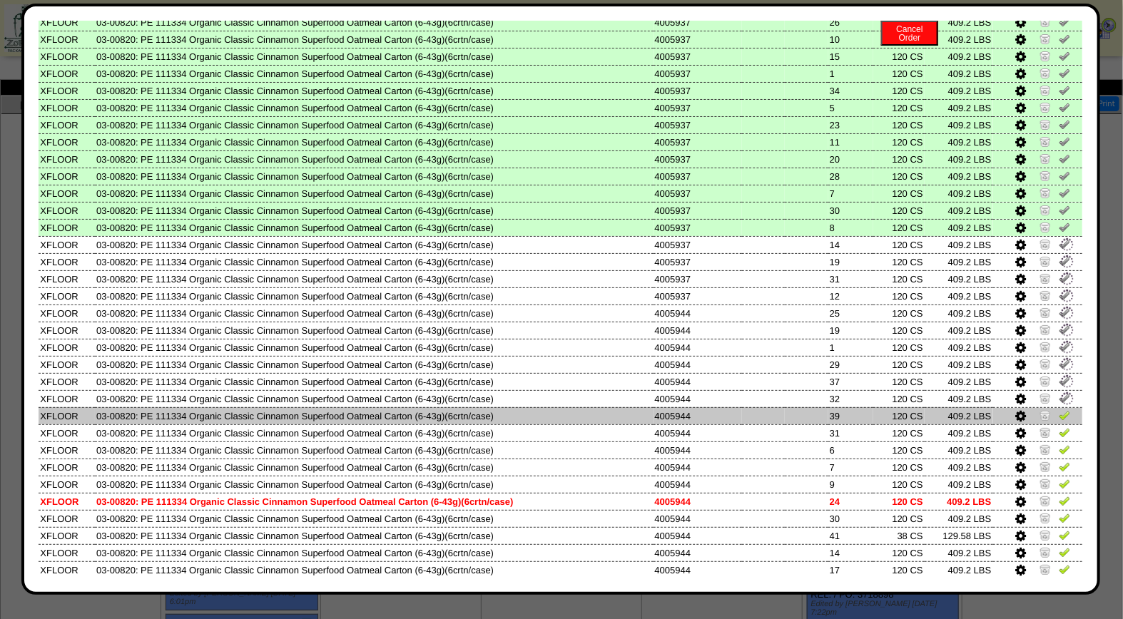
click at [1059, 410] on img at bounding box center [1064, 415] width 11 height 11
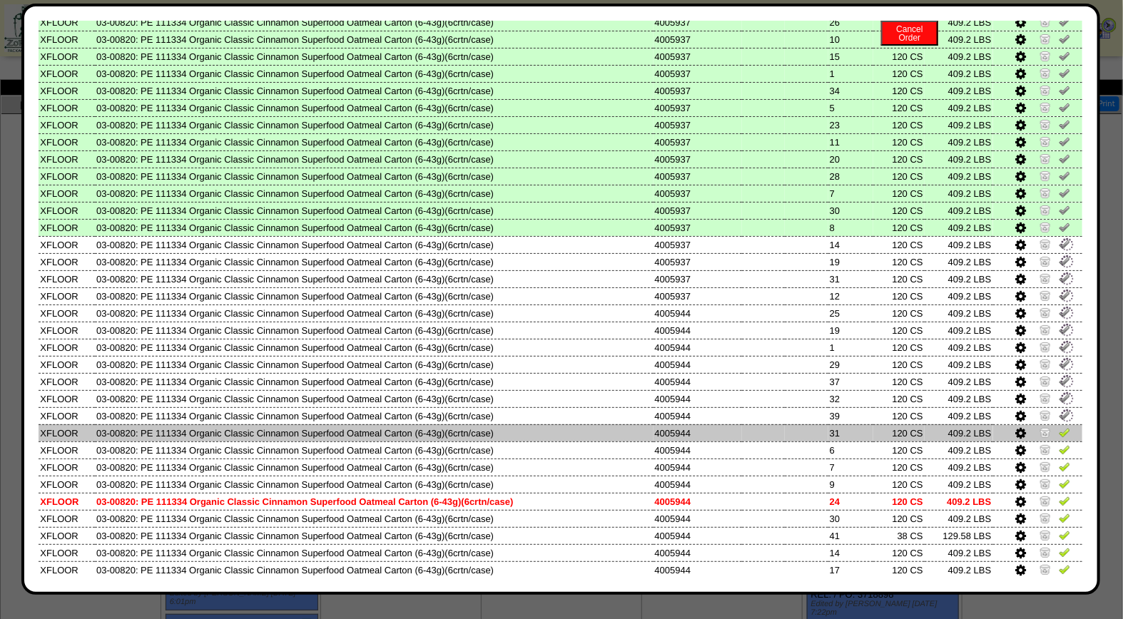
click at [1059, 427] on img at bounding box center [1064, 432] width 11 height 11
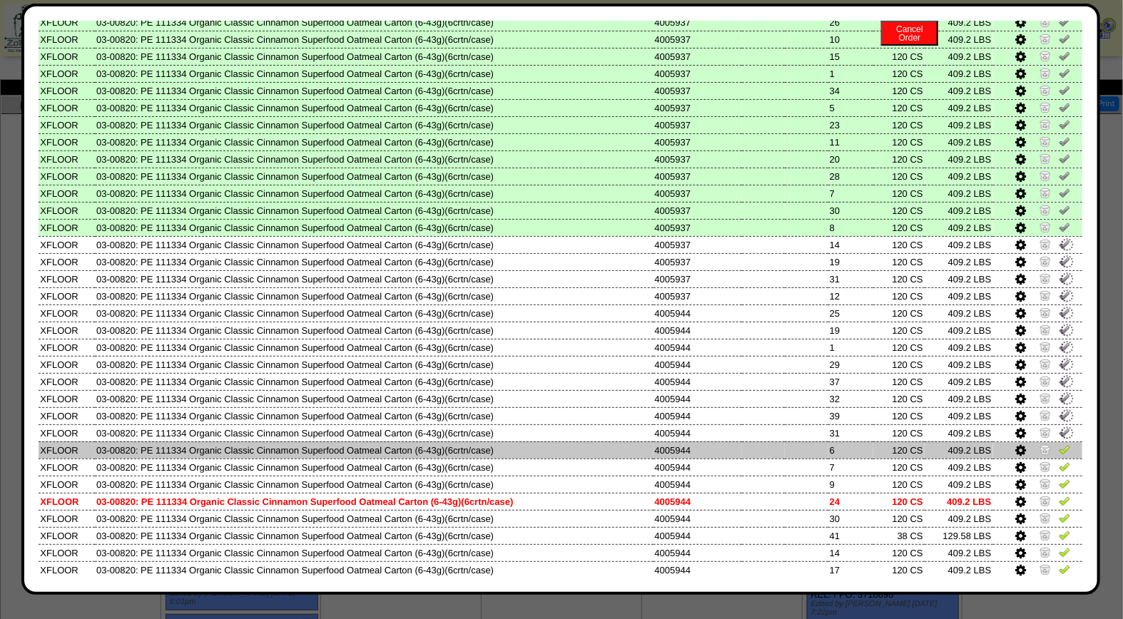
click at [1059, 444] on img at bounding box center [1064, 449] width 11 height 11
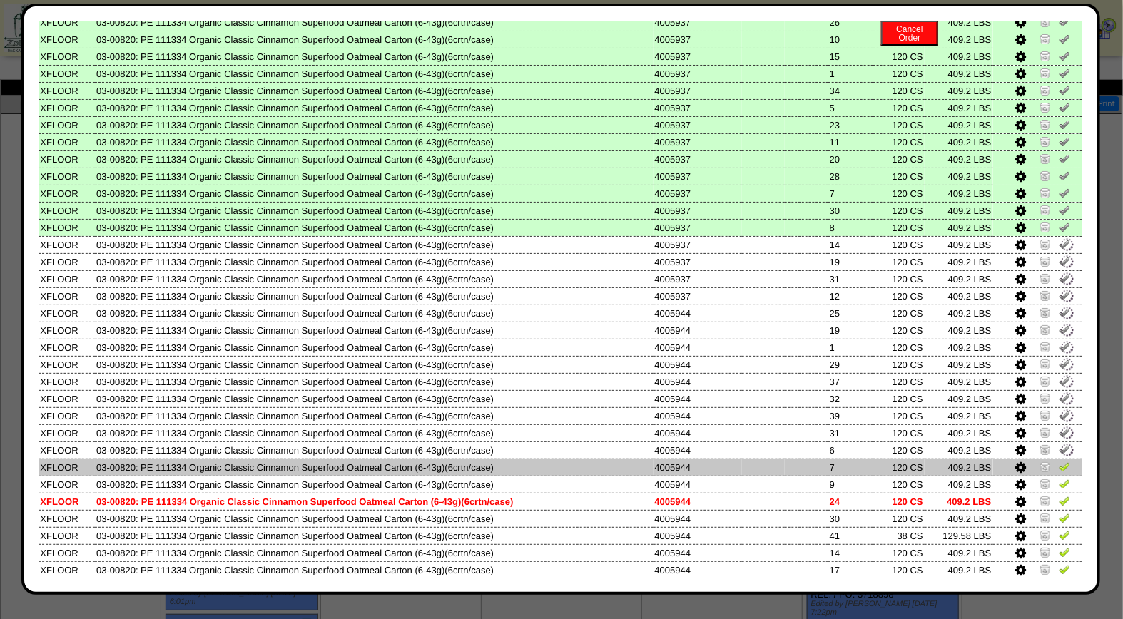
click at [1059, 461] on img at bounding box center [1064, 466] width 11 height 11
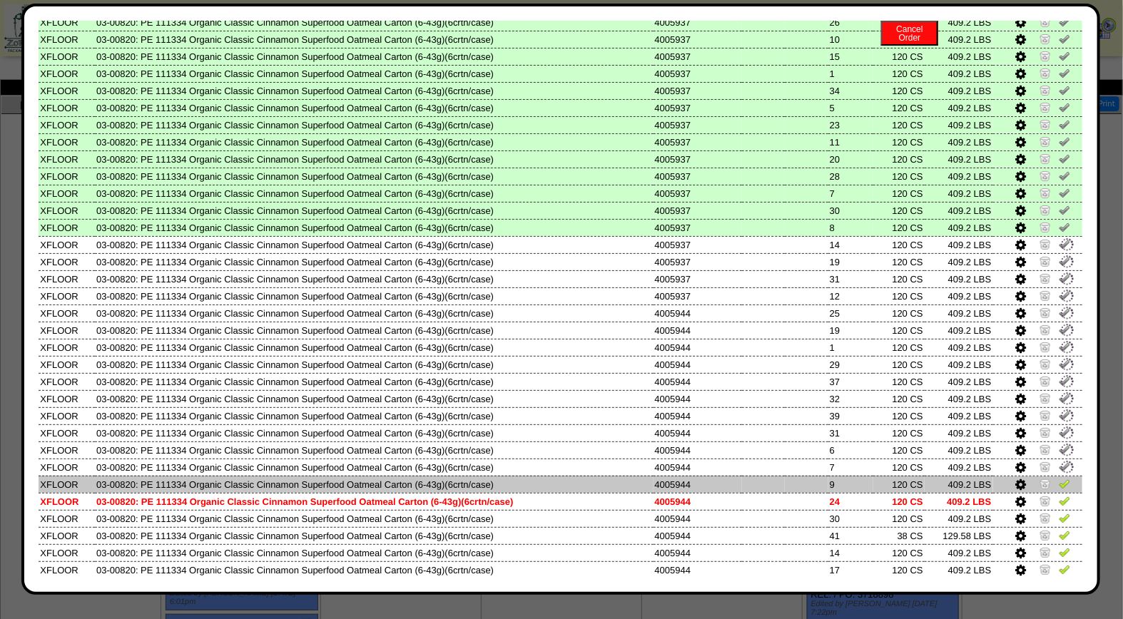
click at [1059, 478] on img at bounding box center [1064, 483] width 11 height 11
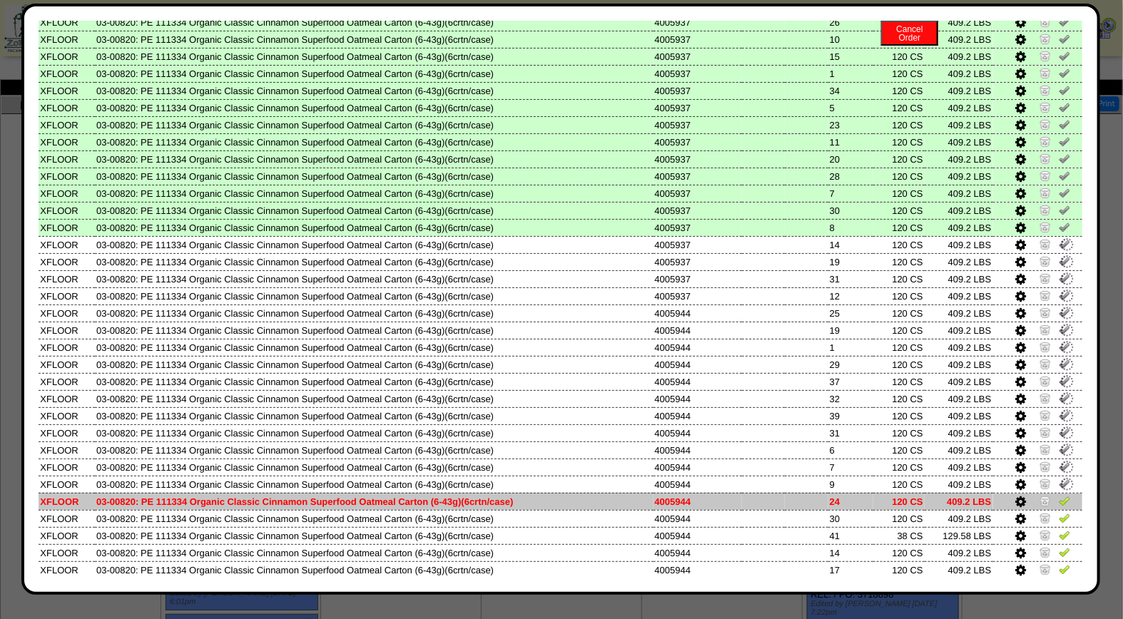
click at [1059, 495] on img at bounding box center [1064, 500] width 11 height 11
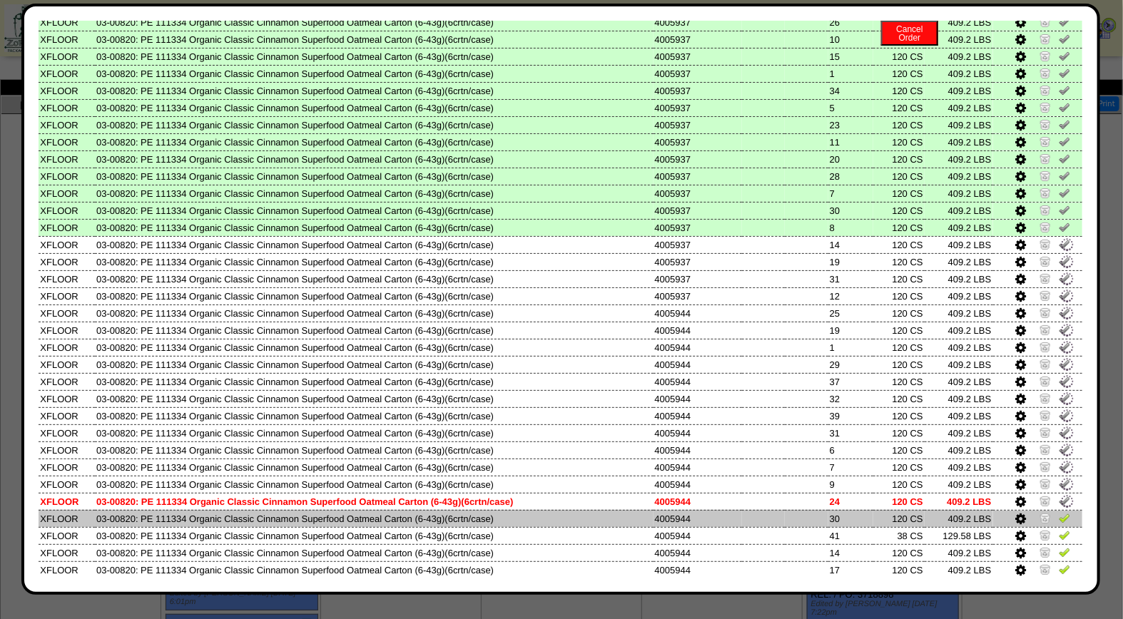
click at [1059, 512] on img at bounding box center [1064, 517] width 11 height 11
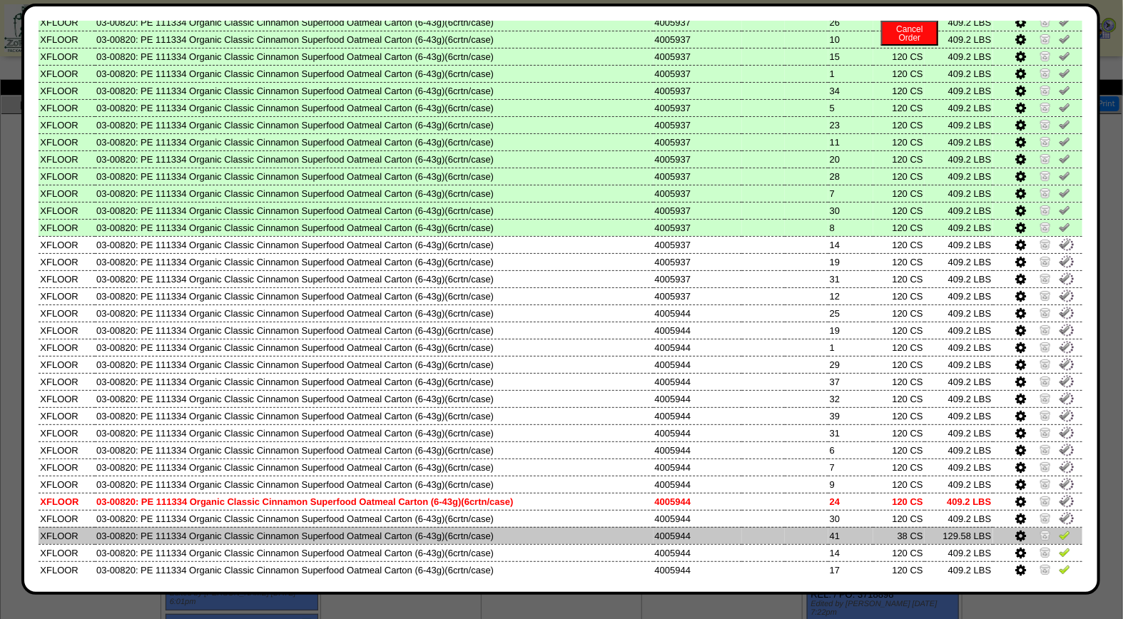
click at [1059, 529] on img at bounding box center [1064, 534] width 11 height 11
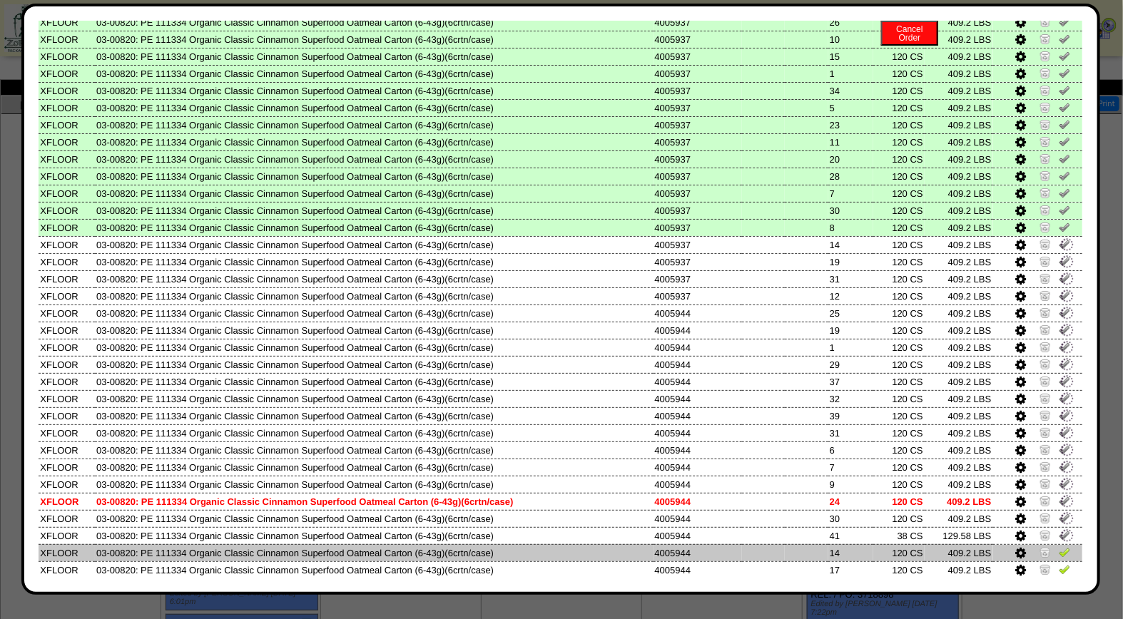
click at [1059, 547] on img at bounding box center [1064, 552] width 11 height 11
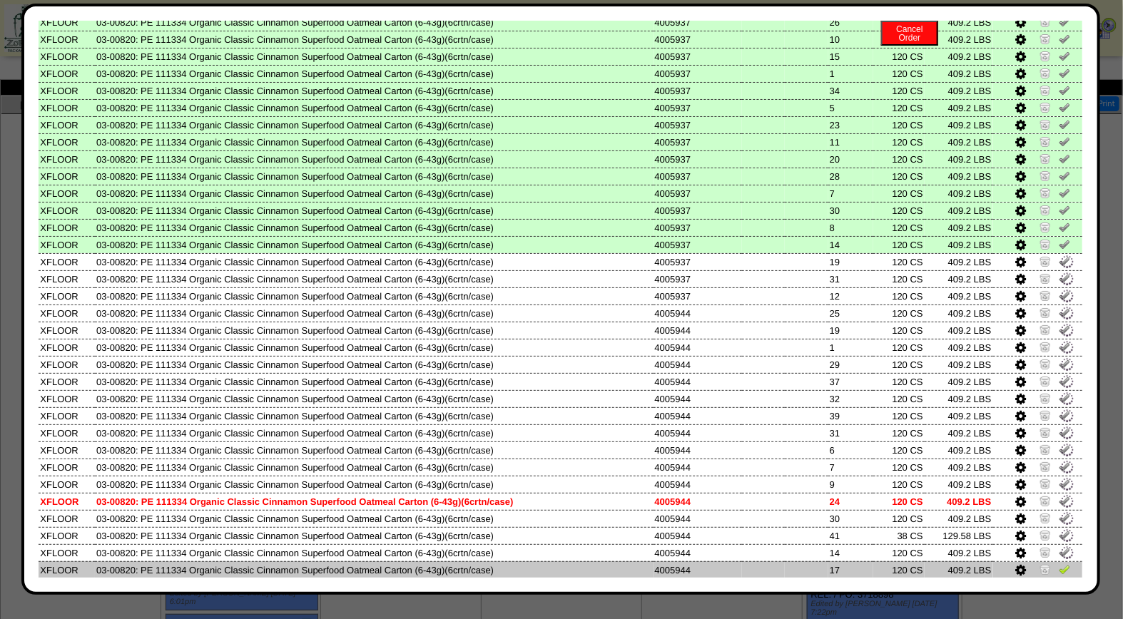
click at [1059, 564] on img at bounding box center [1064, 569] width 11 height 11
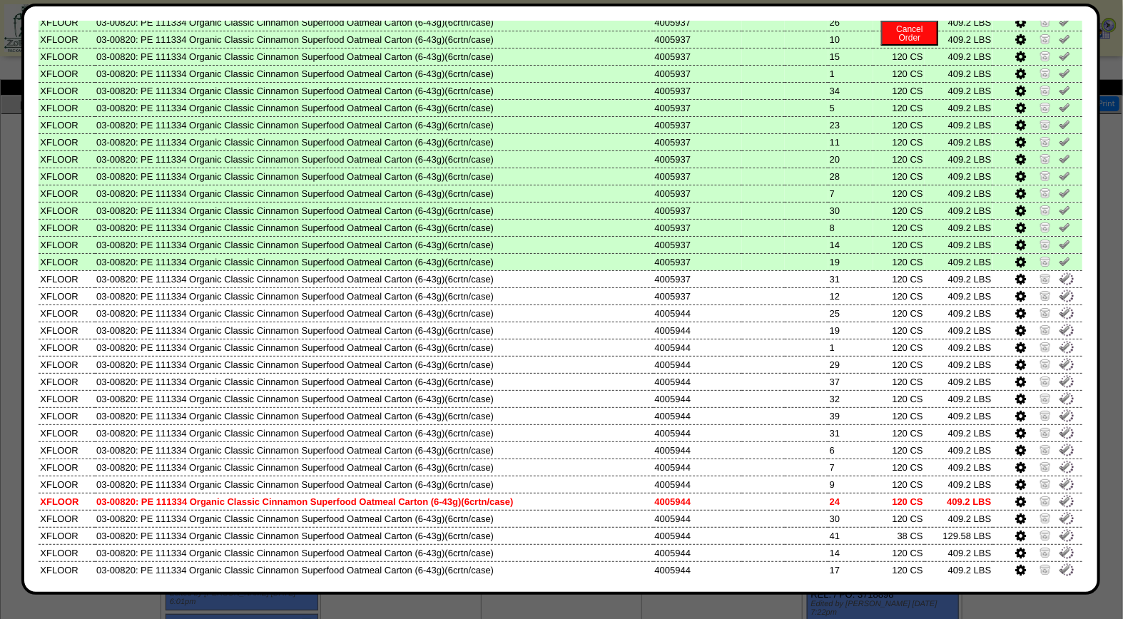
click at [1059, 581] on img at bounding box center [1064, 586] width 11 height 11
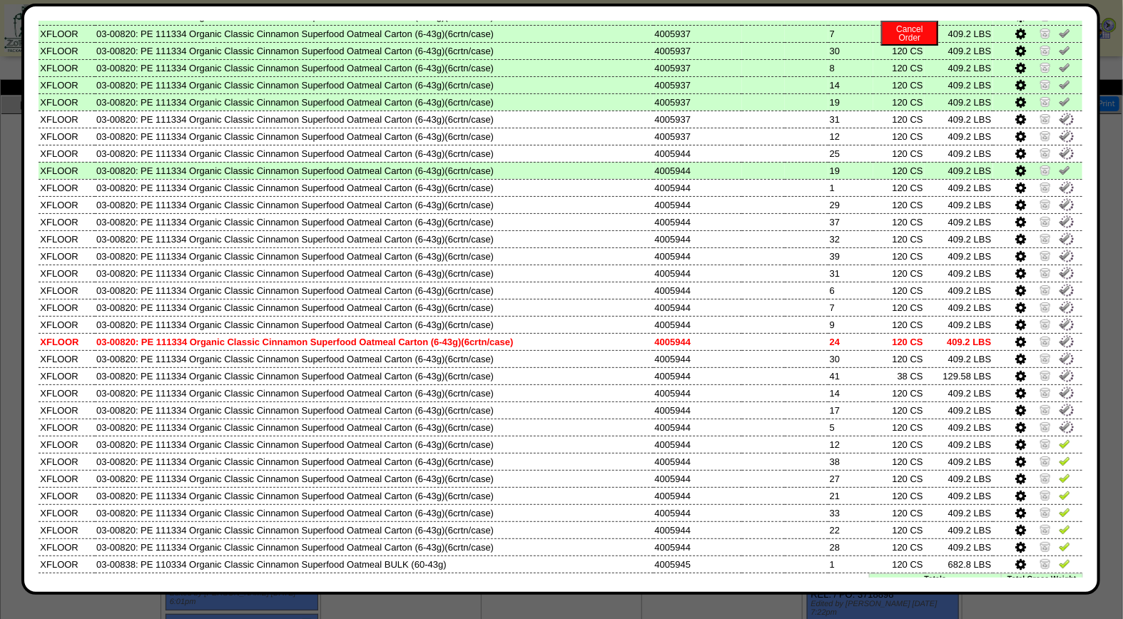
scroll to position [572, 0]
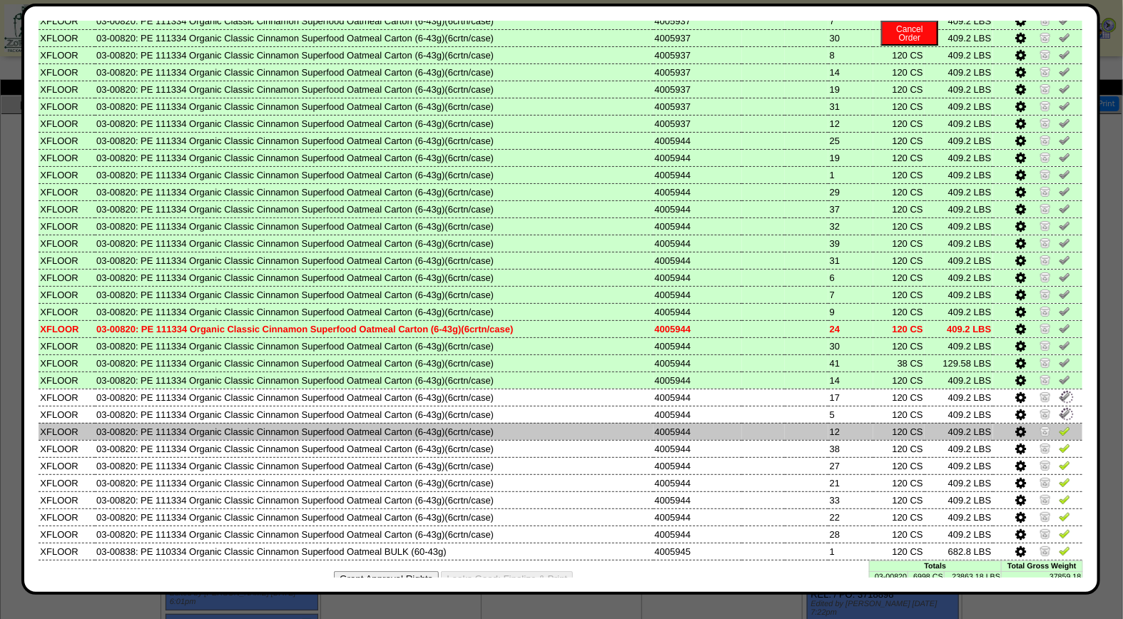
click at [1059, 425] on img at bounding box center [1064, 430] width 11 height 11
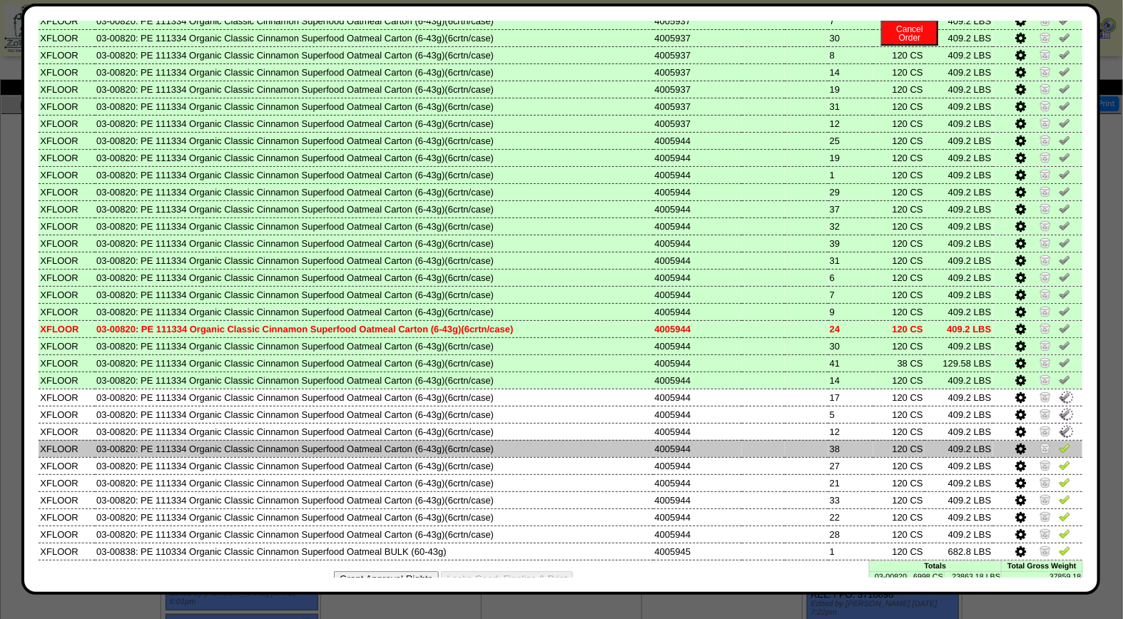
click at [1059, 442] on img at bounding box center [1064, 447] width 11 height 11
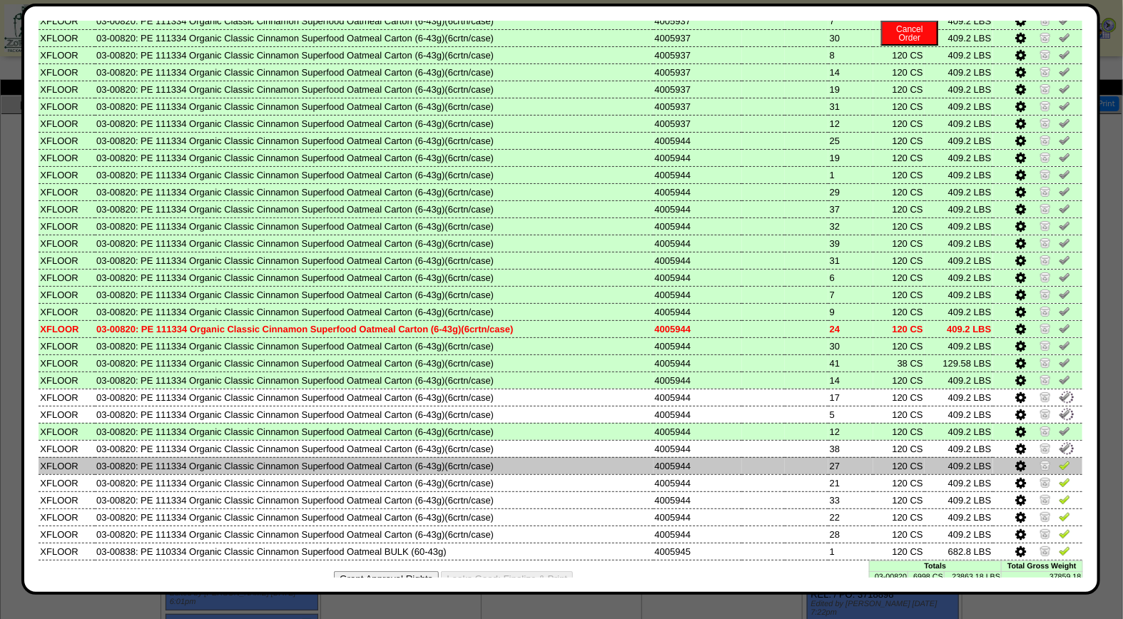
click at [1059, 459] on img at bounding box center [1064, 464] width 11 height 11
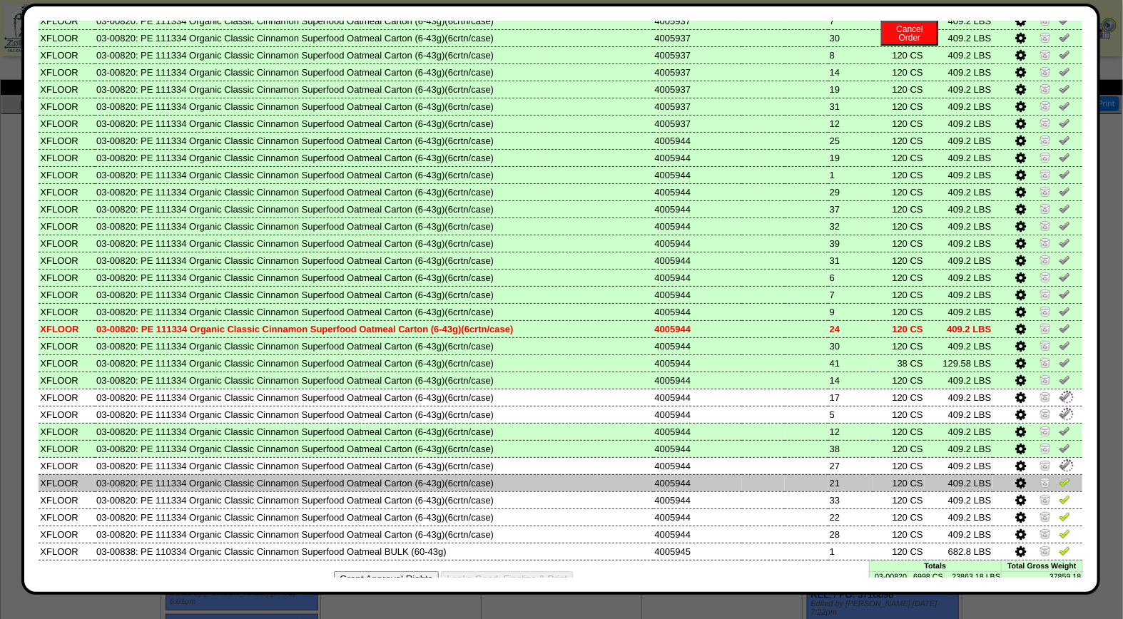
click at [1059, 477] on img at bounding box center [1064, 482] width 11 height 11
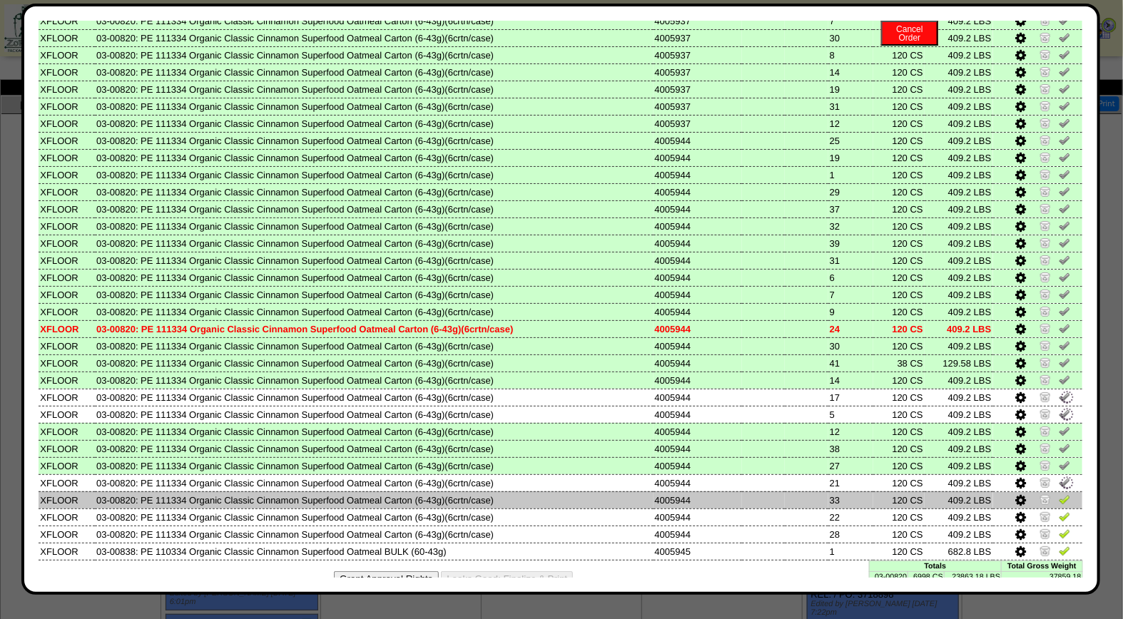
click at [1059, 494] on img at bounding box center [1064, 499] width 11 height 11
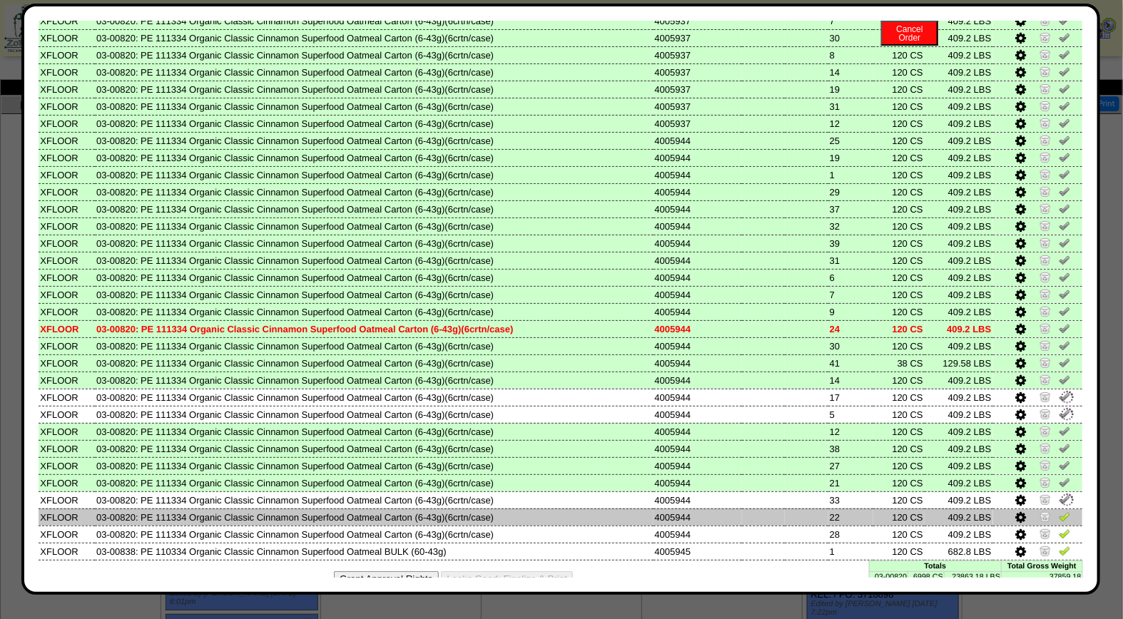
click at [1053, 509] on td at bounding box center [1038, 517] width 90 height 17
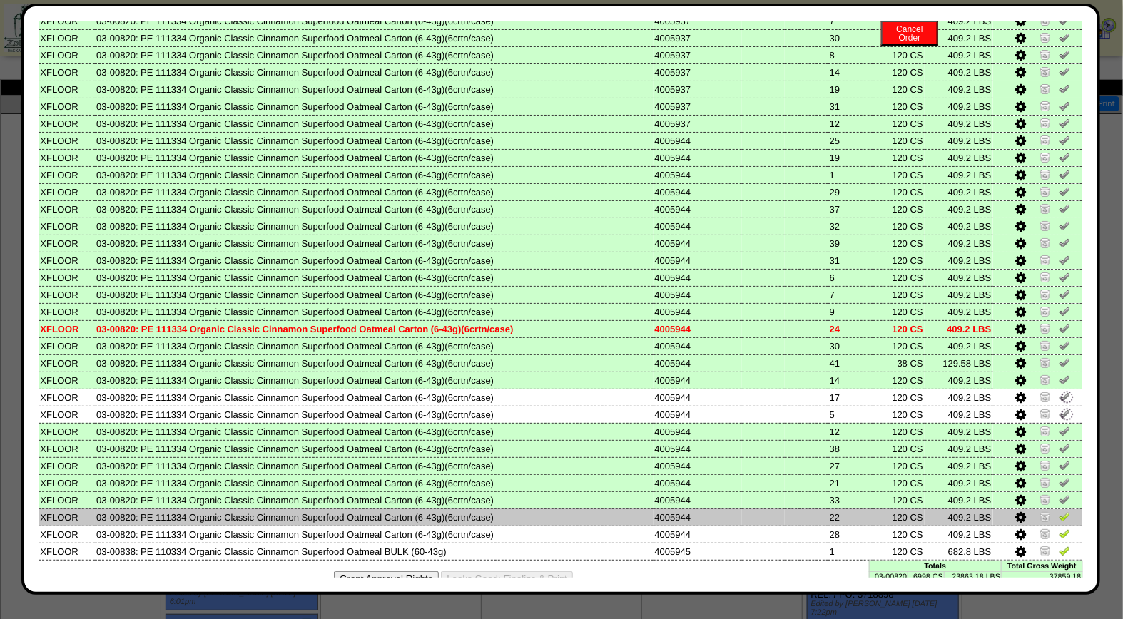
click at [1059, 511] on img at bounding box center [1064, 516] width 11 height 11
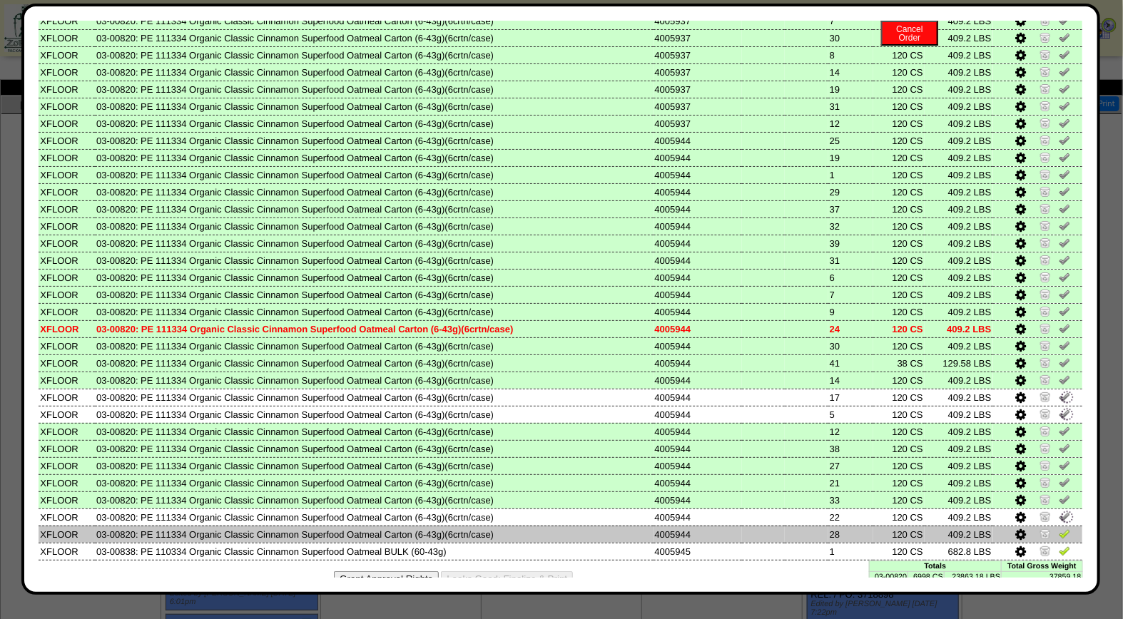
click at [1059, 528] on img at bounding box center [1064, 533] width 11 height 11
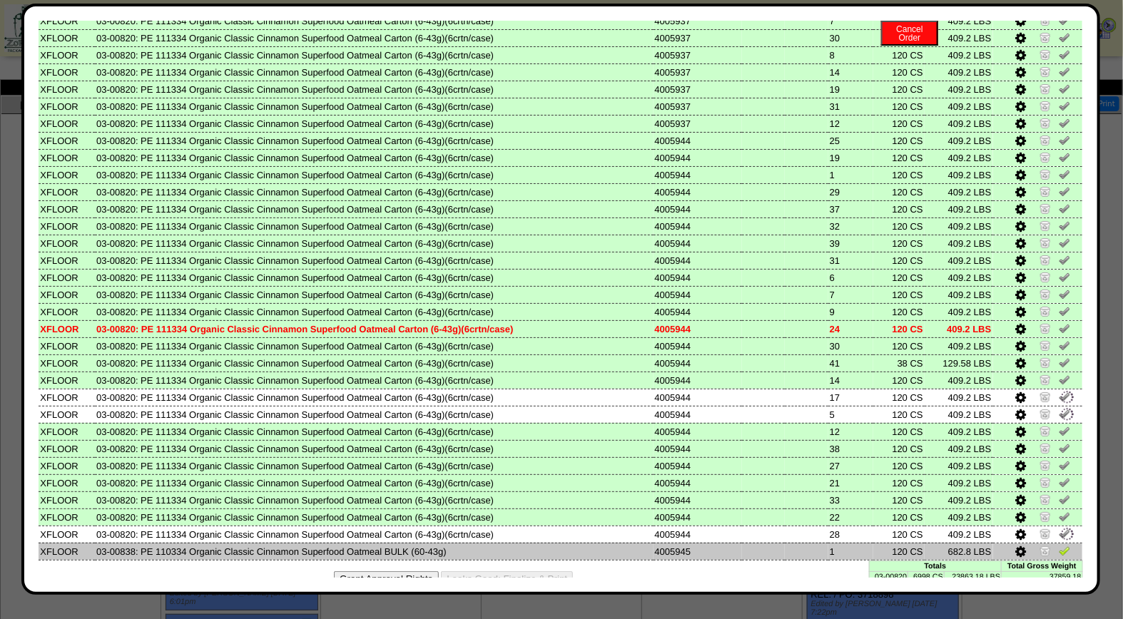
click at [1059, 545] on img at bounding box center [1064, 550] width 11 height 11
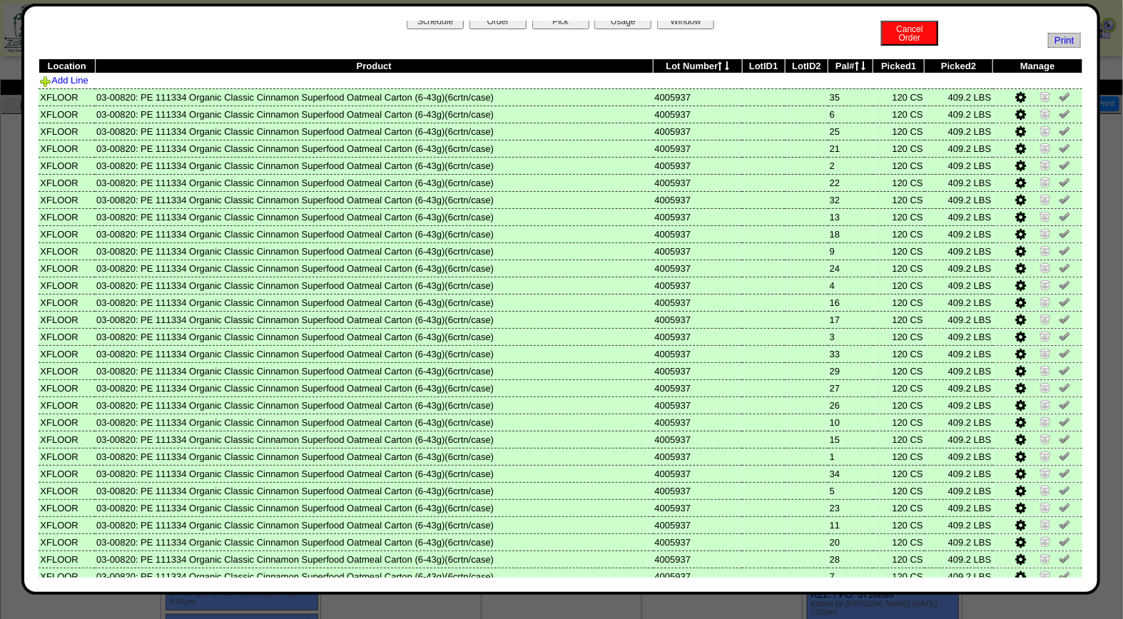
scroll to position [0, 0]
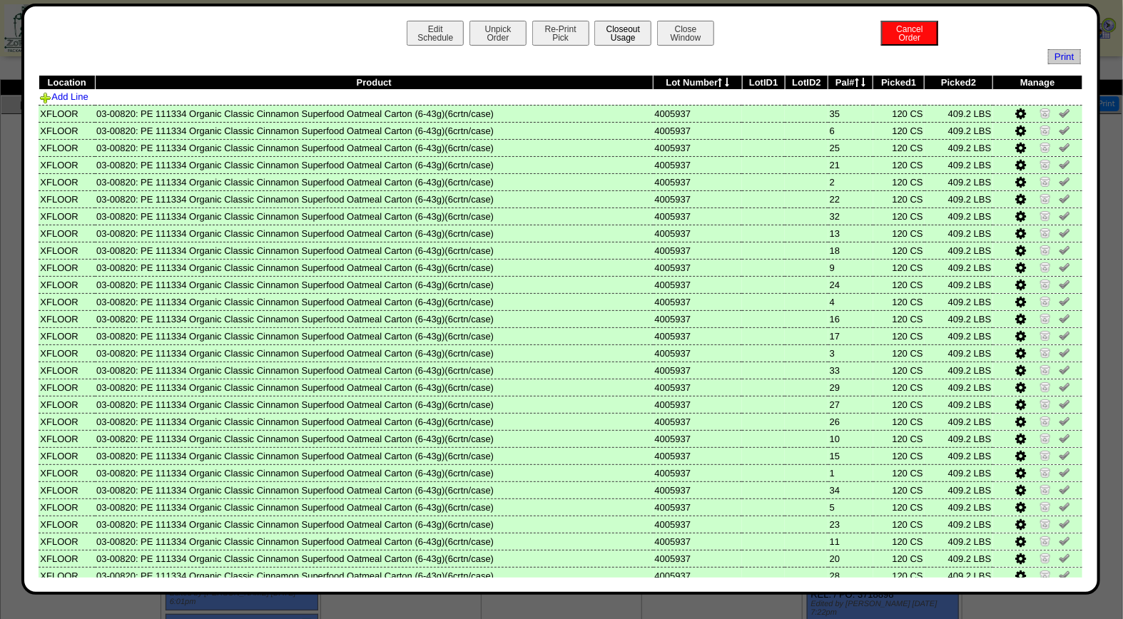
click at [619, 27] on button "Closeout Usage" at bounding box center [622, 33] width 57 height 25
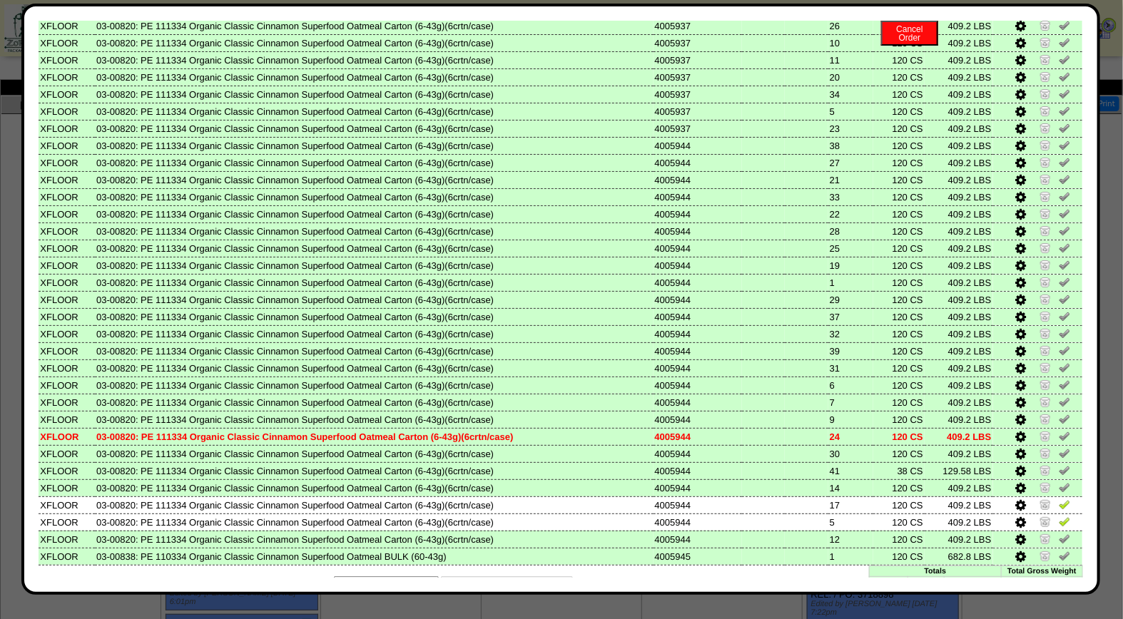
scroll to position [572, 0]
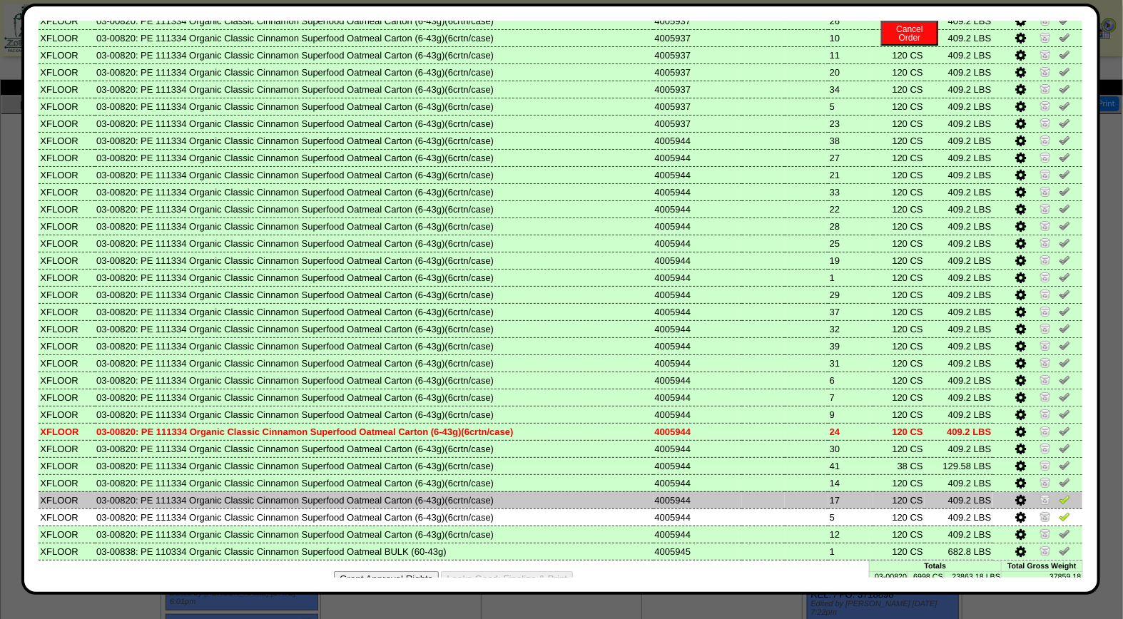
click at [1059, 494] on img at bounding box center [1064, 499] width 11 height 11
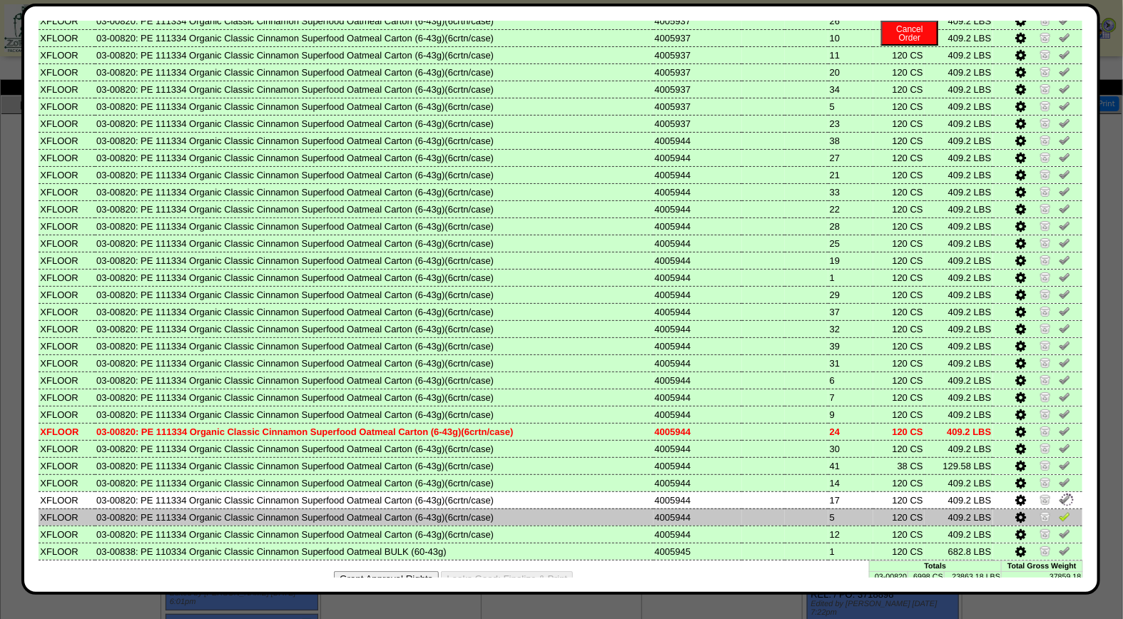
click at [1059, 511] on img at bounding box center [1064, 516] width 11 height 11
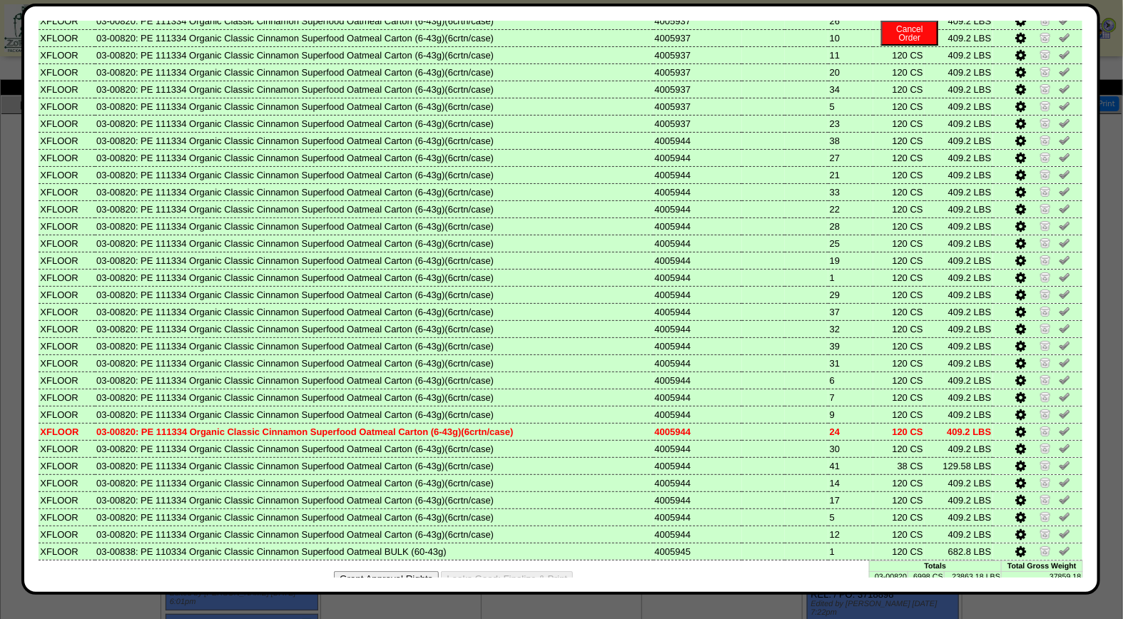
scroll to position [0, 0]
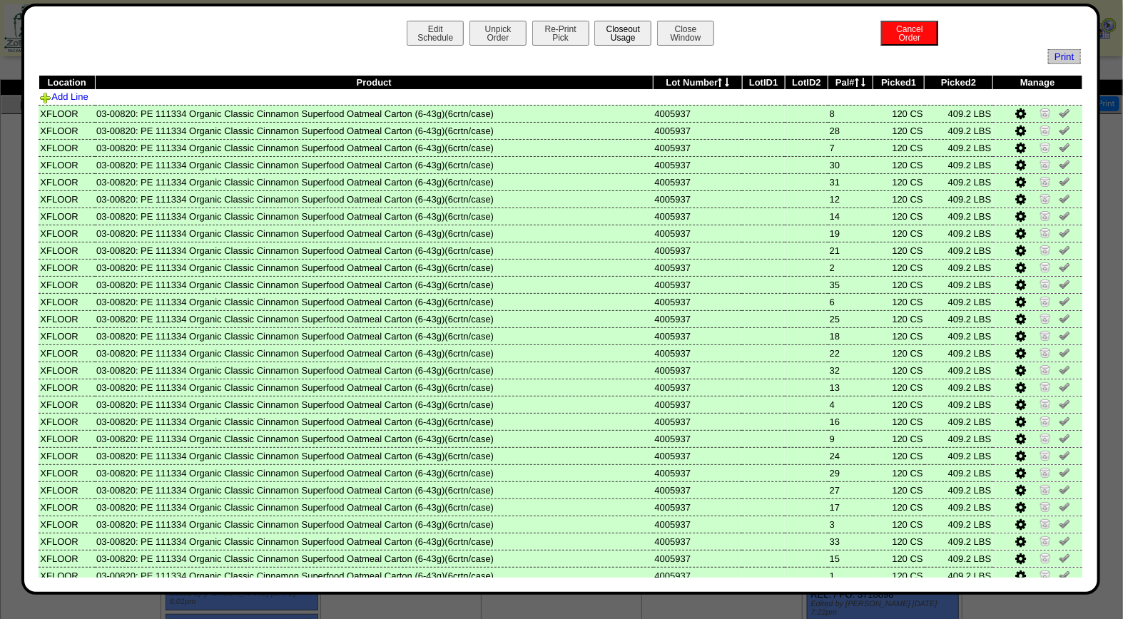
click at [624, 31] on button "Closeout Usage" at bounding box center [622, 33] width 57 height 25
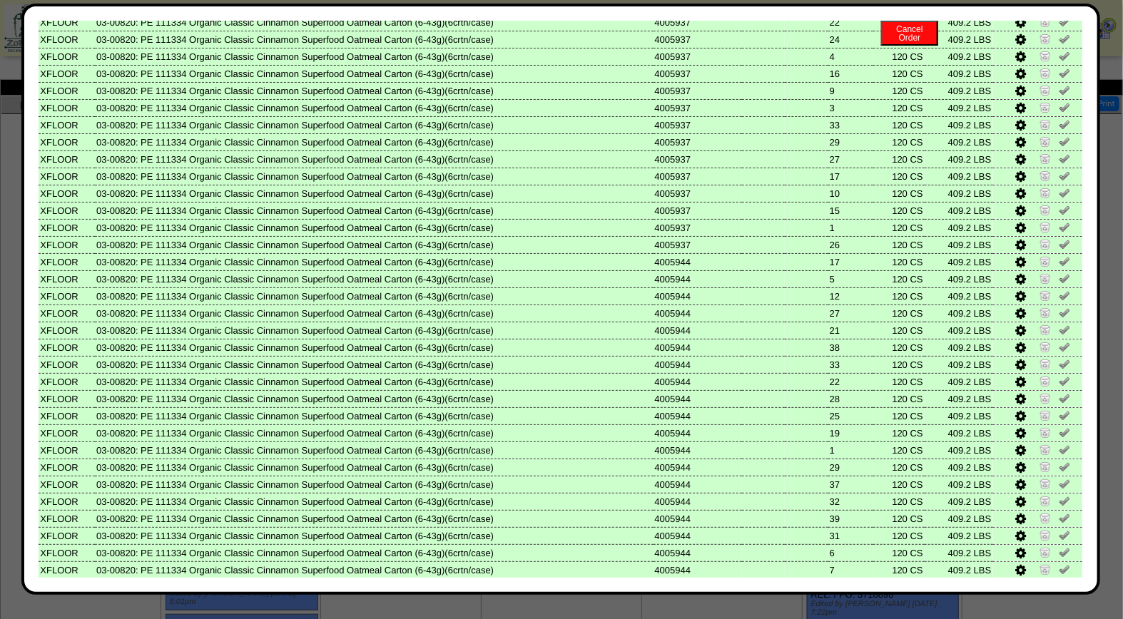
scroll to position [572, 0]
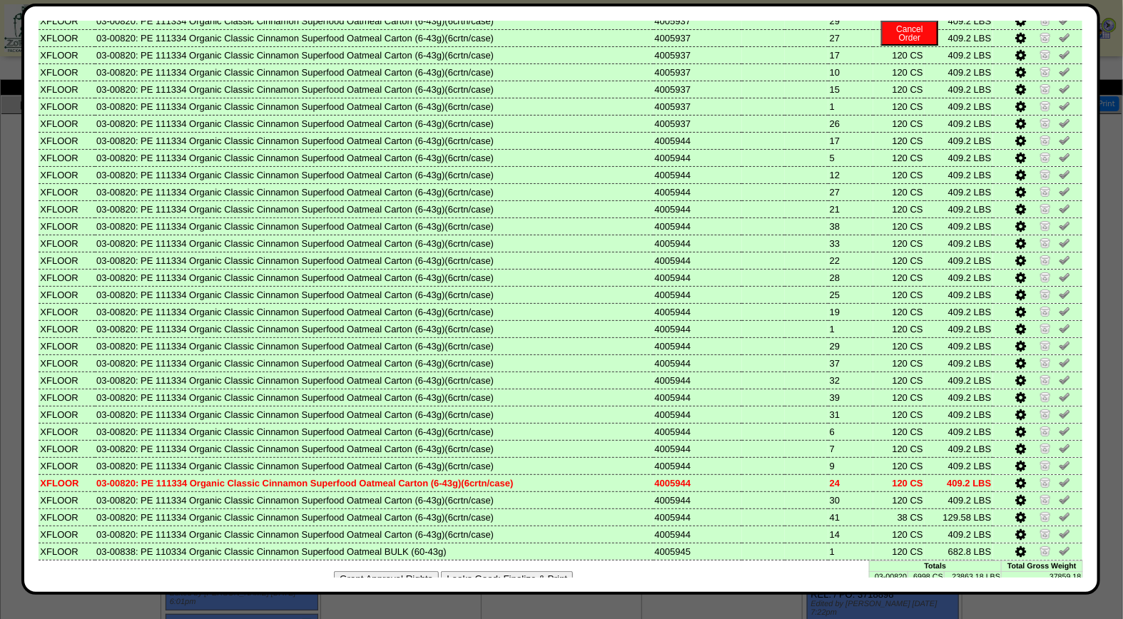
click at [507, 571] on button "Looks Good: Finalize & Print" at bounding box center [507, 578] width 132 height 15
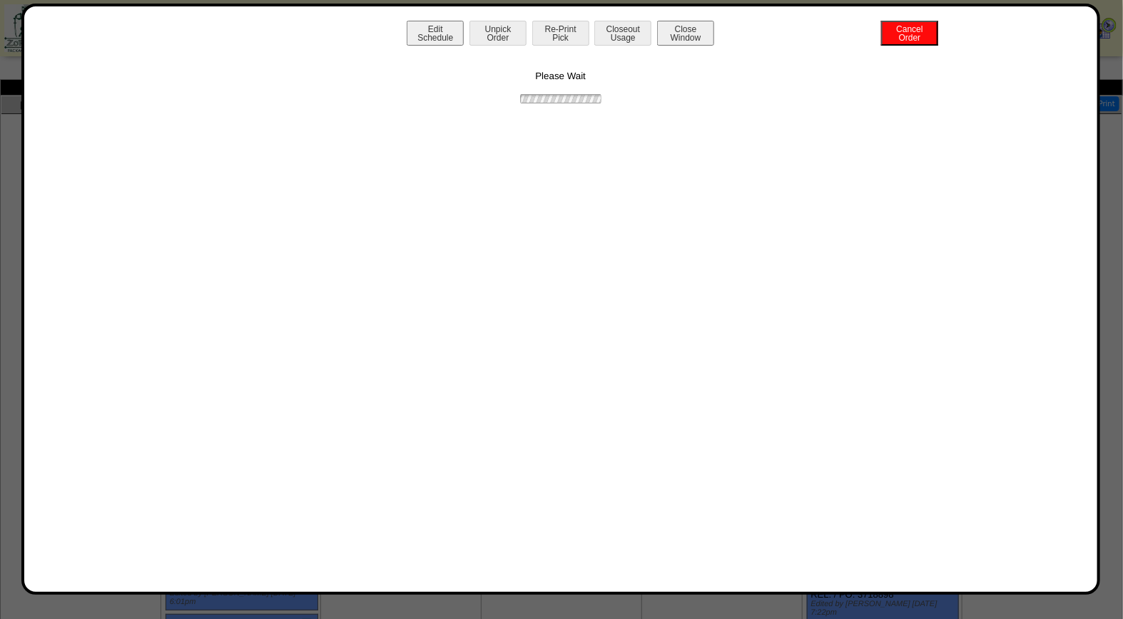
scroll to position [0, 0]
click at [561, 34] on button "Print BOL" at bounding box center [560, 33] width 57 height 25
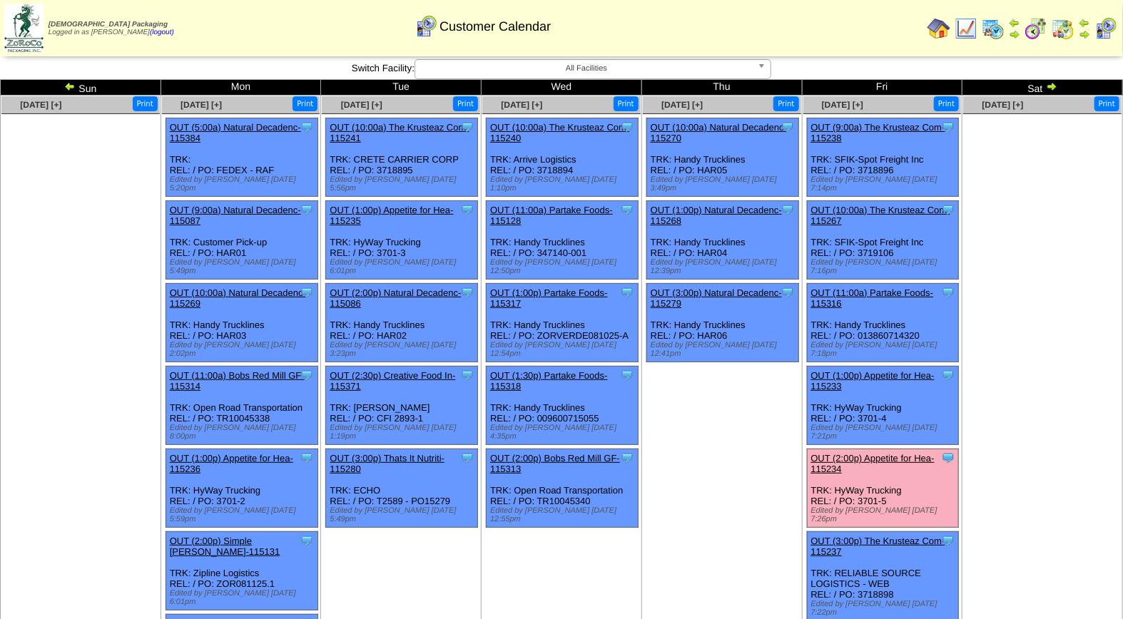
click at [868, 453] on link "OUT (2:00p) Appetite for Hea-115234" at bounding box center [872, 463] width 123 height 21
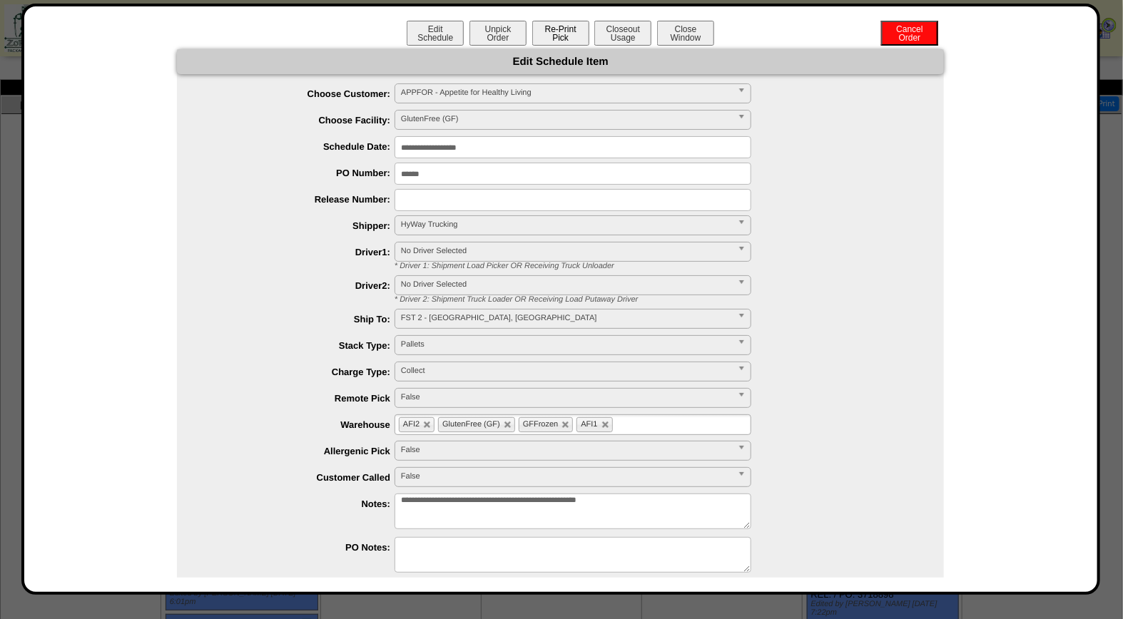
click at [553, 29] on button "Re-Print Pick" at bounding box center [560, 33] width 57 height 25
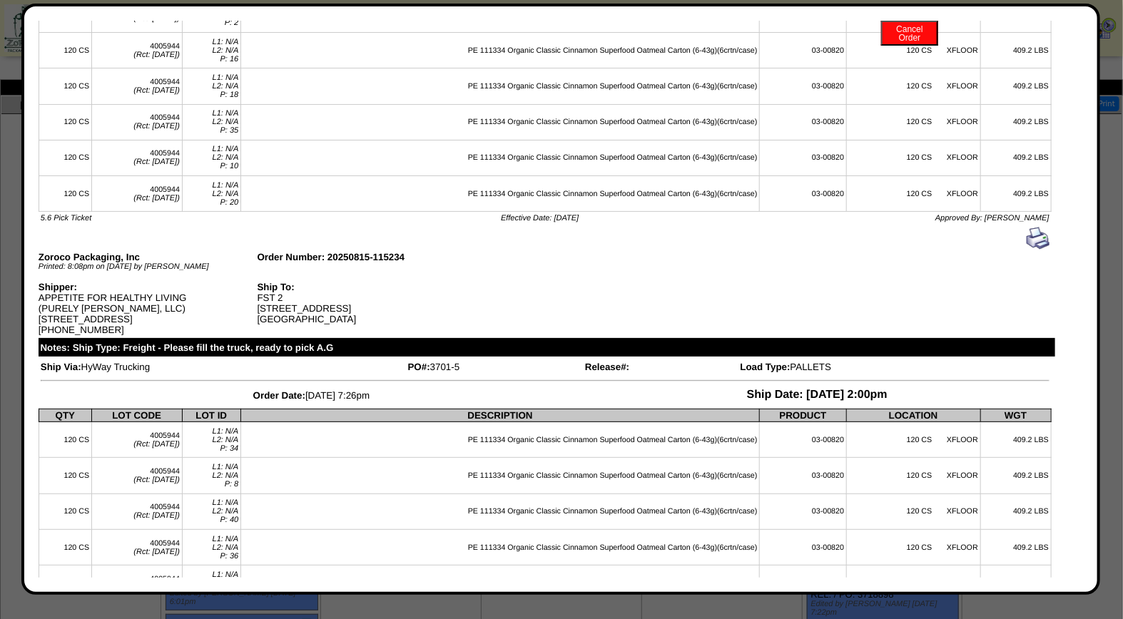
scroll to position [2963, 0]
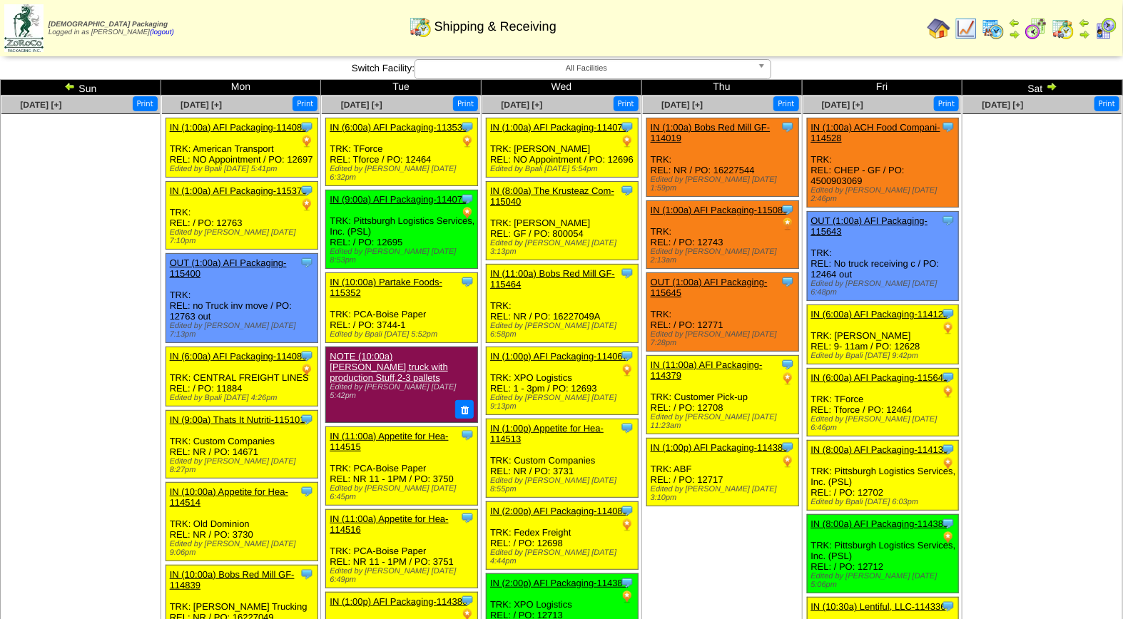
click at [1107, 26] on img at bounding box center [1105, 28] width 23 height 23
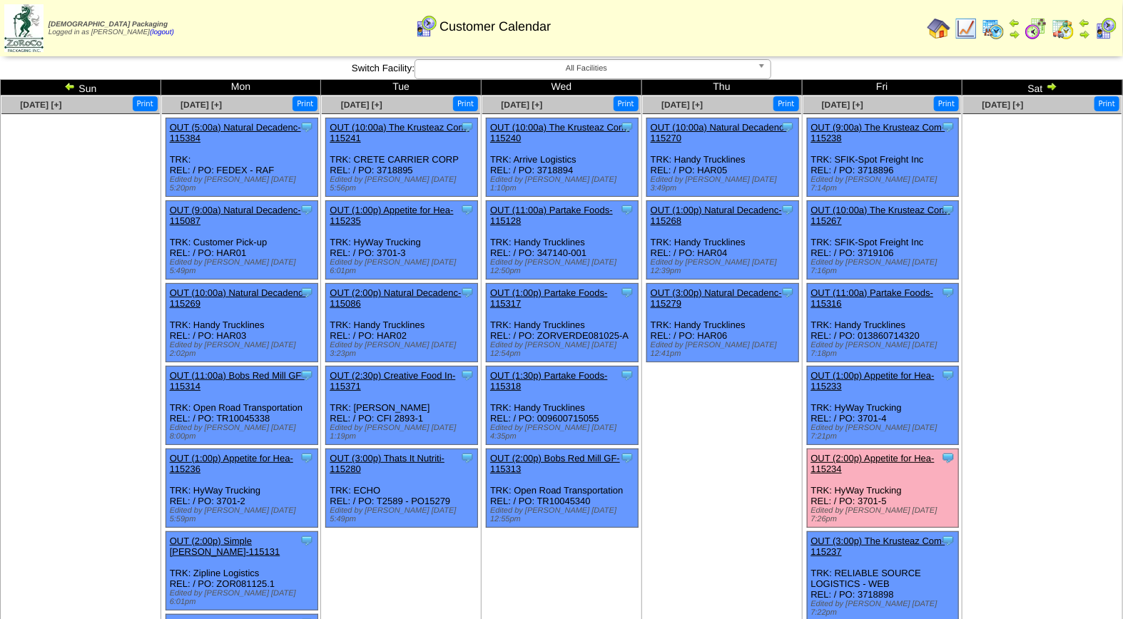
click at [678, 509] on td "[DATE] [+] Print Clone Item OUT (10:00a) Natural Decadenc-115270 Natural Decade…" at bounding box center [721, 480] width 161 height 768
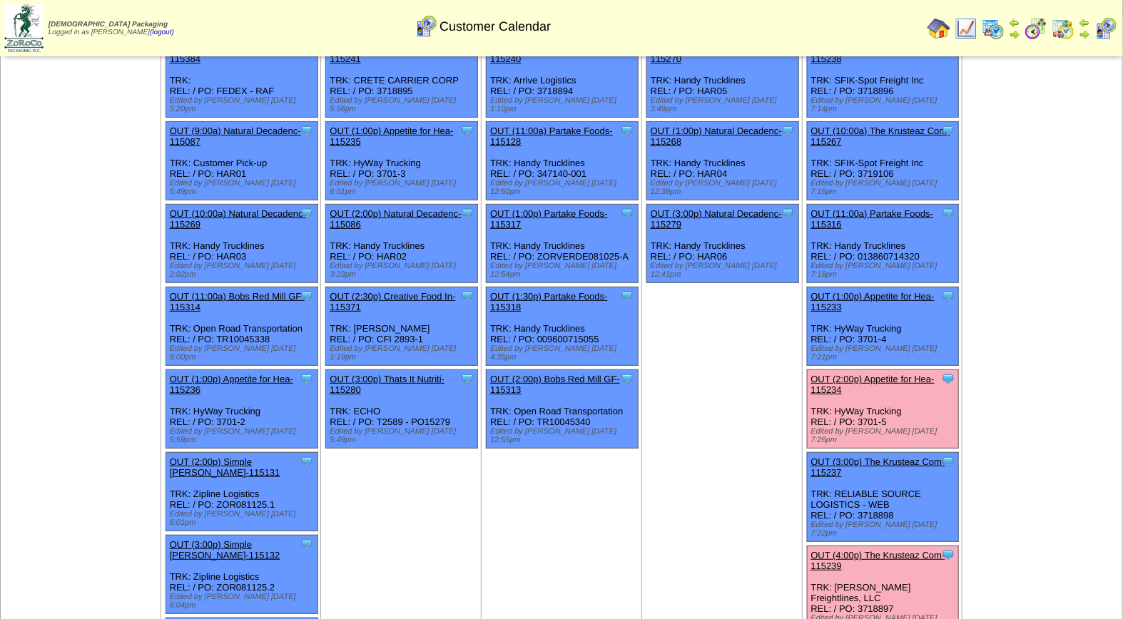
click at [869, 370] on div "Clone Item OUT (2:00p) Appetite for Hea-115234 Appetite for Healthy Living Sche…" at bounding box center [883, 409] width 152 height 78
click at [872, 374] on div "OUT (2:00p) Appetite for Hea-115234" at bounding box center [882, 384] width 142 height 21
click at [869, 374] on link "OUT (2:00p) Appetite for Hea-115234" at bounding box center [872, 384] width 123 height 21
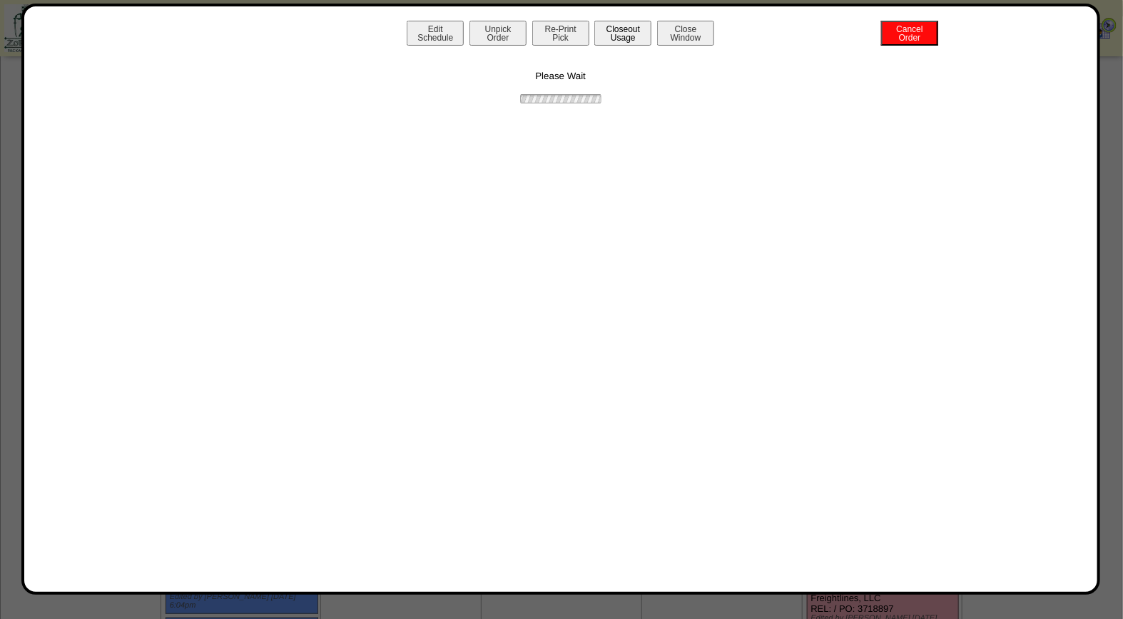
click at [616, 31] on button "Closeout Usage" at bounding box center [622, 33] width 57 height 25
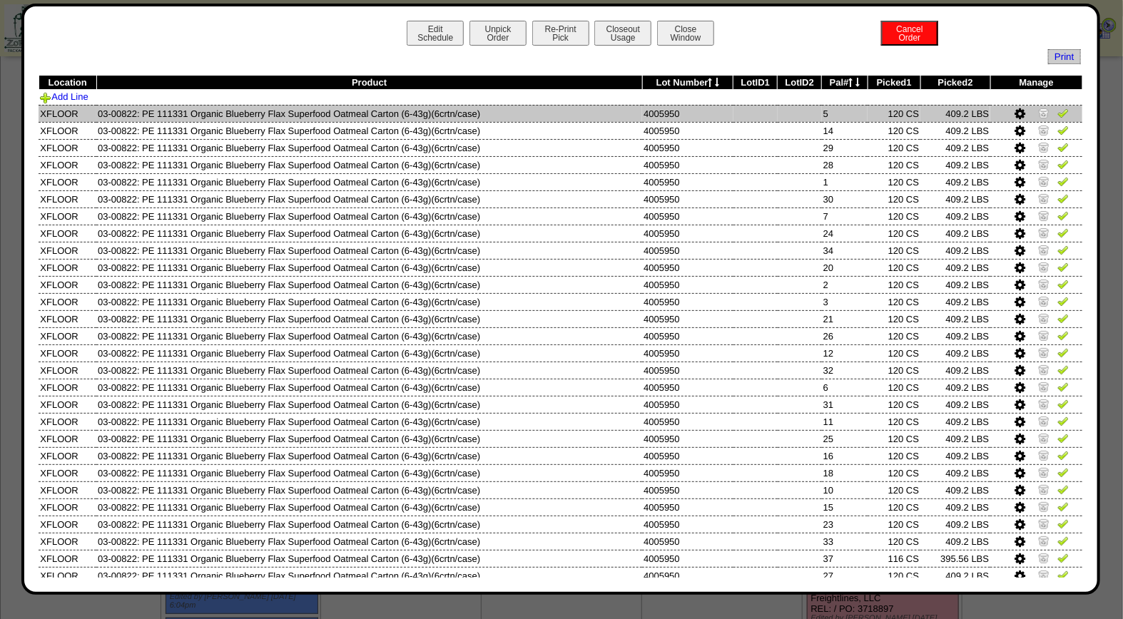
click at [1057, 114] on img at bounding box center [1062, 112] width 11 height 11
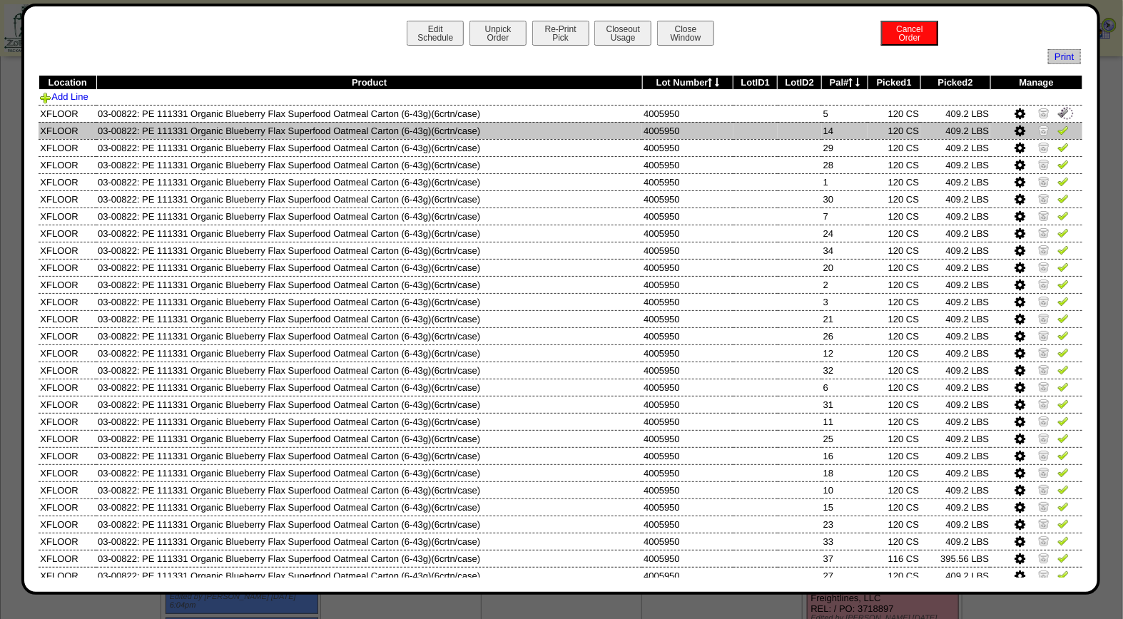
click at [1057, 132] on img at bounding box center [1062, 129] width 11 height 11
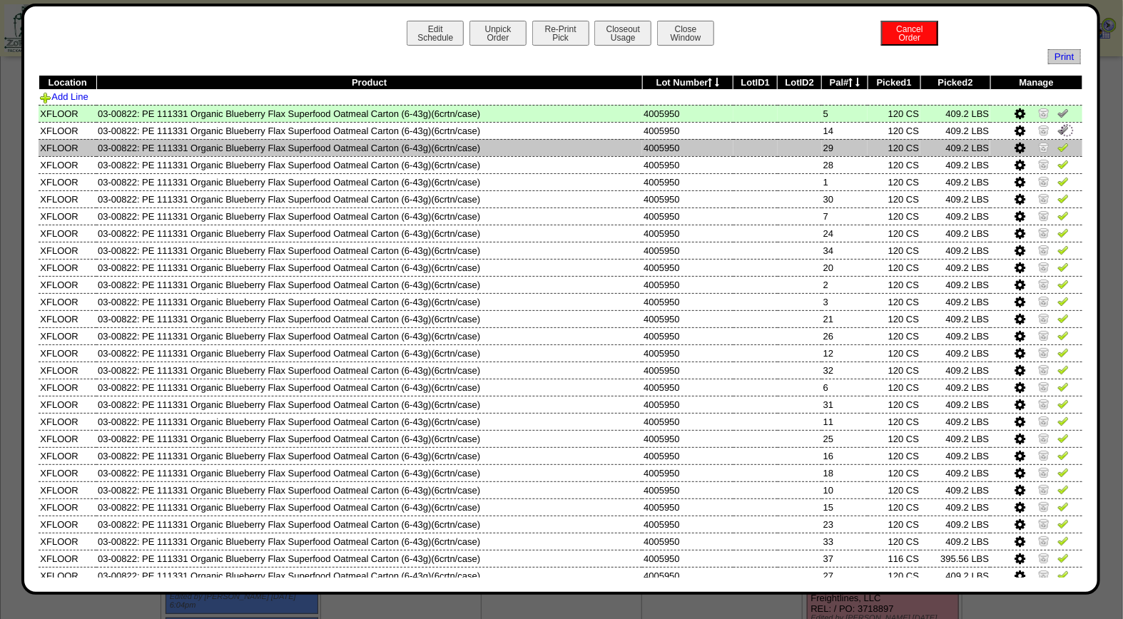
click at [1057, 143] on img at bounding box center [1062, 146] width 11 height 11
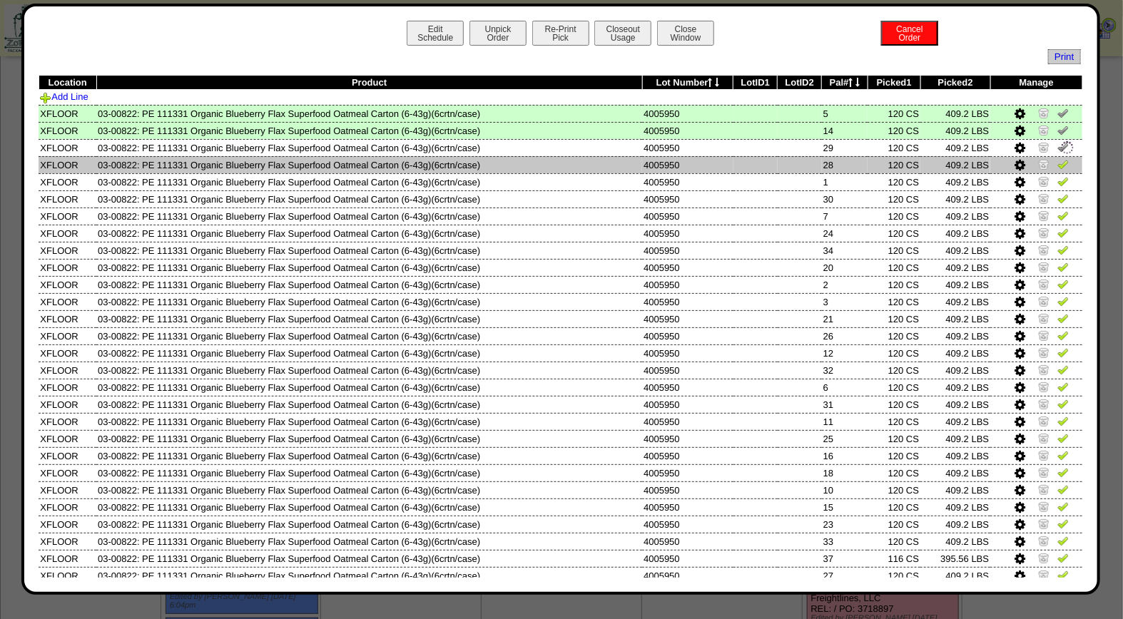
click at [1057, 165] on img at bounding box center [1062, 163] width 11 height 11
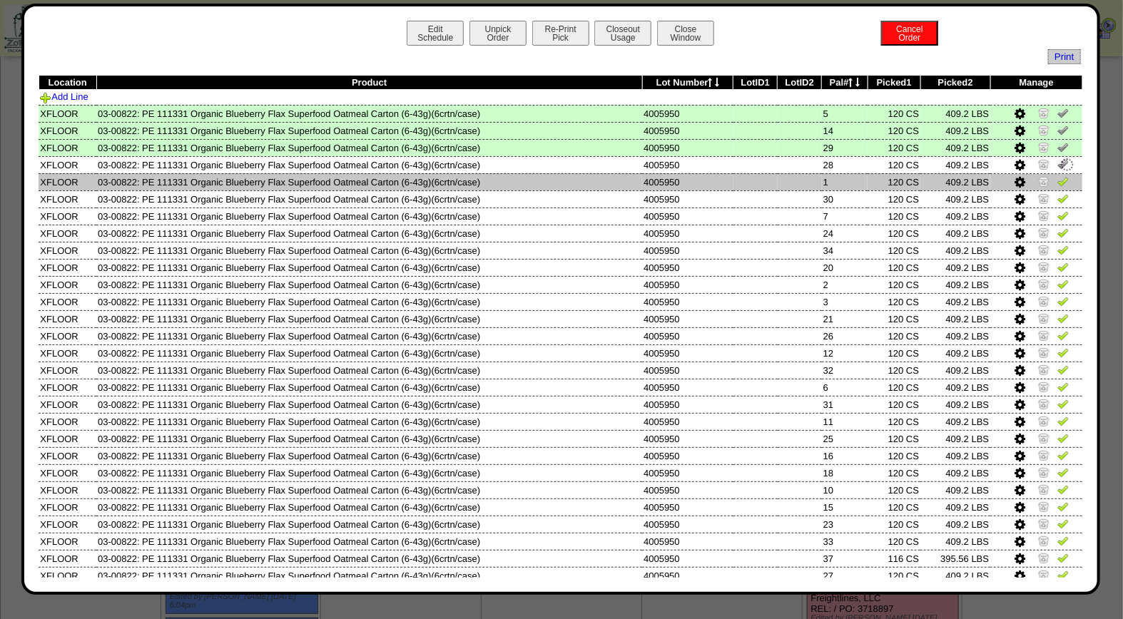
click at [1057, 180] on img at bounding box center [1062, 181] width 11 height 11
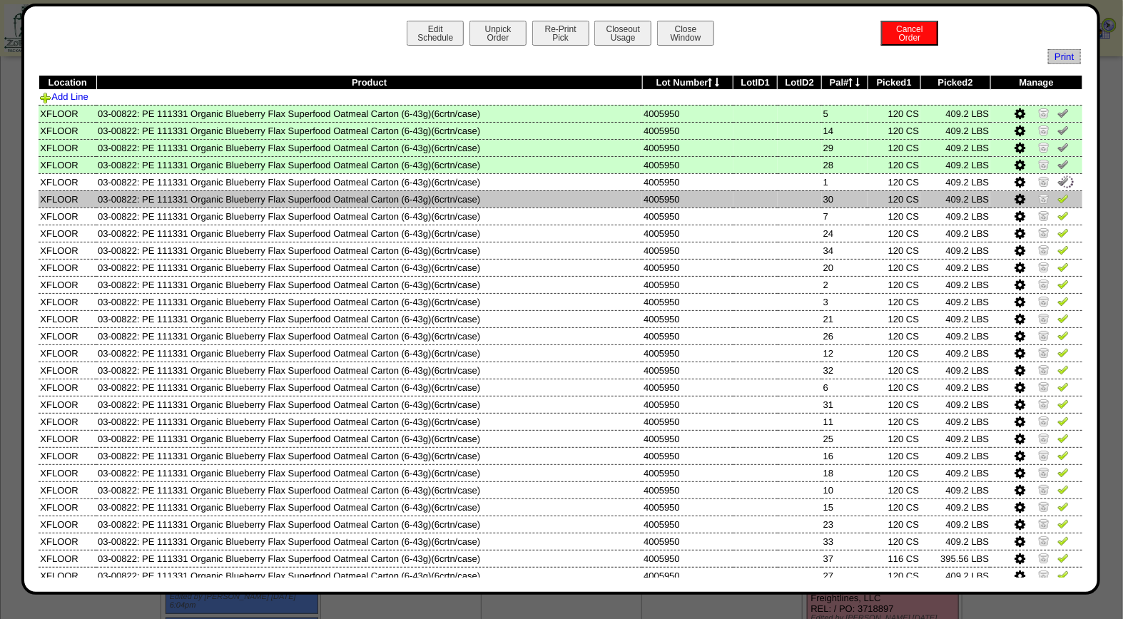
click at [1057, 196] on img at bounding box center [1062, 198] width 11 height 11
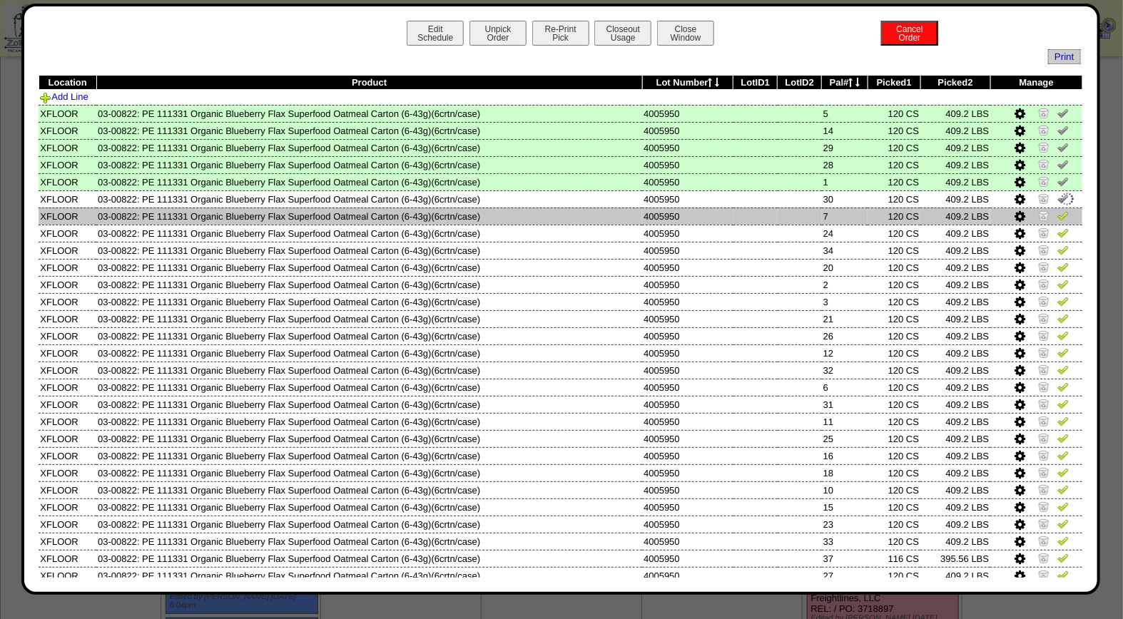
click at [1057, 214] on img at bounding box center [1062, 215] width 11 height 11
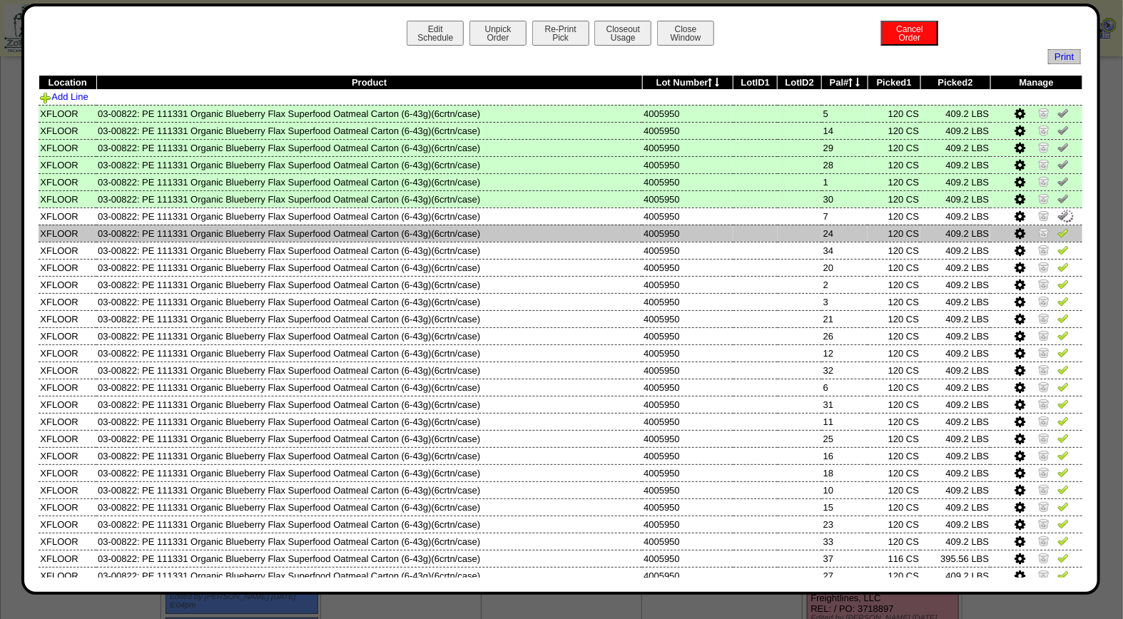
click at [1057, 231] on img at bounding box center [1062, 232] width 11 height 11
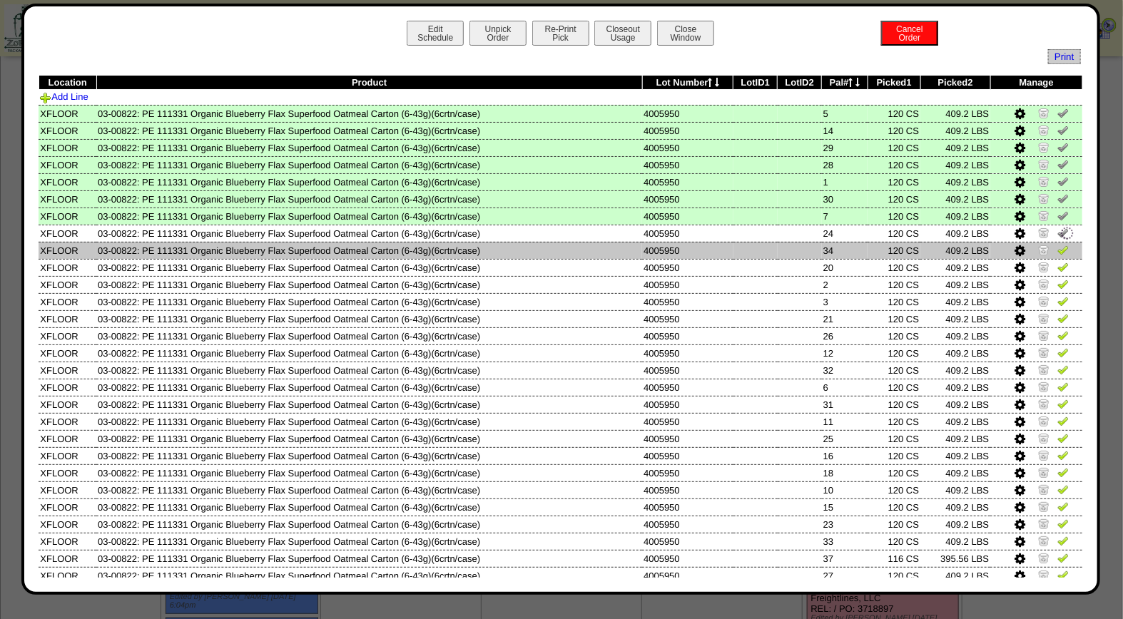
click at [1057, 250] on img at bounding box center [1062, 249] width 11 height 11
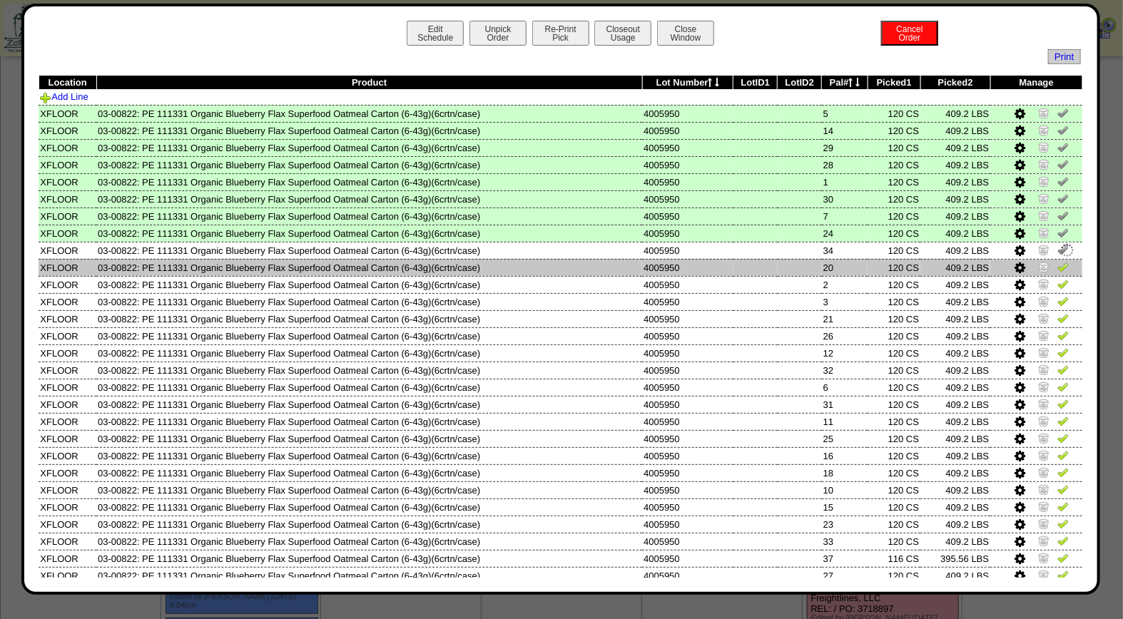
click at [1057, 265] on img at bounding box center [1062, 266] width 11 height 11
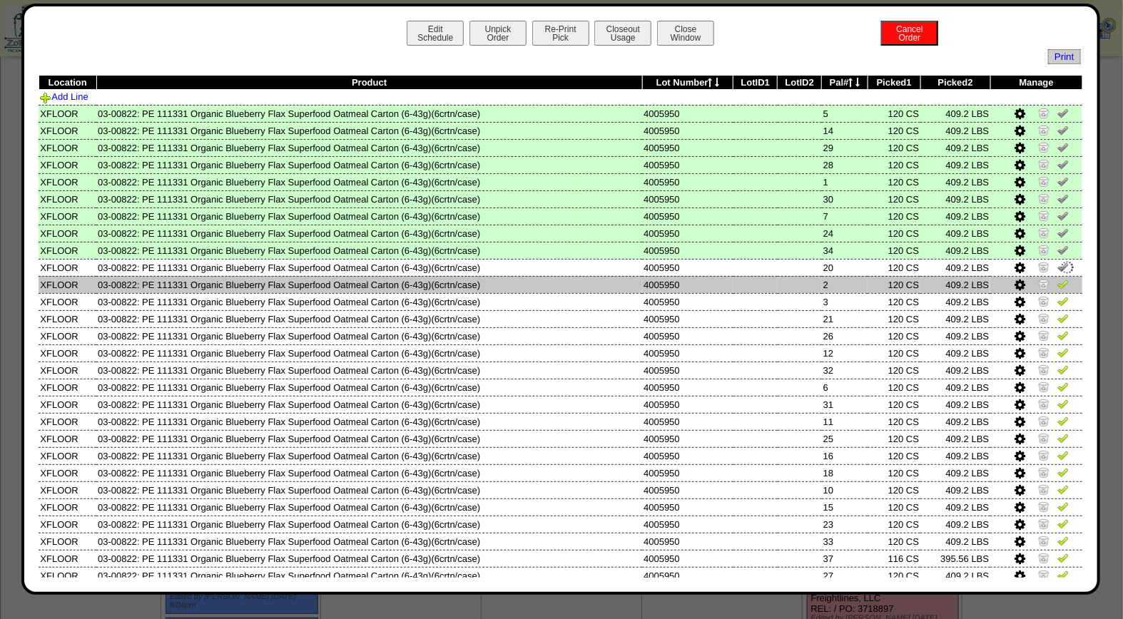
click at [1057, 278] on img at bounding box center [1062, 283] width 11 height 11
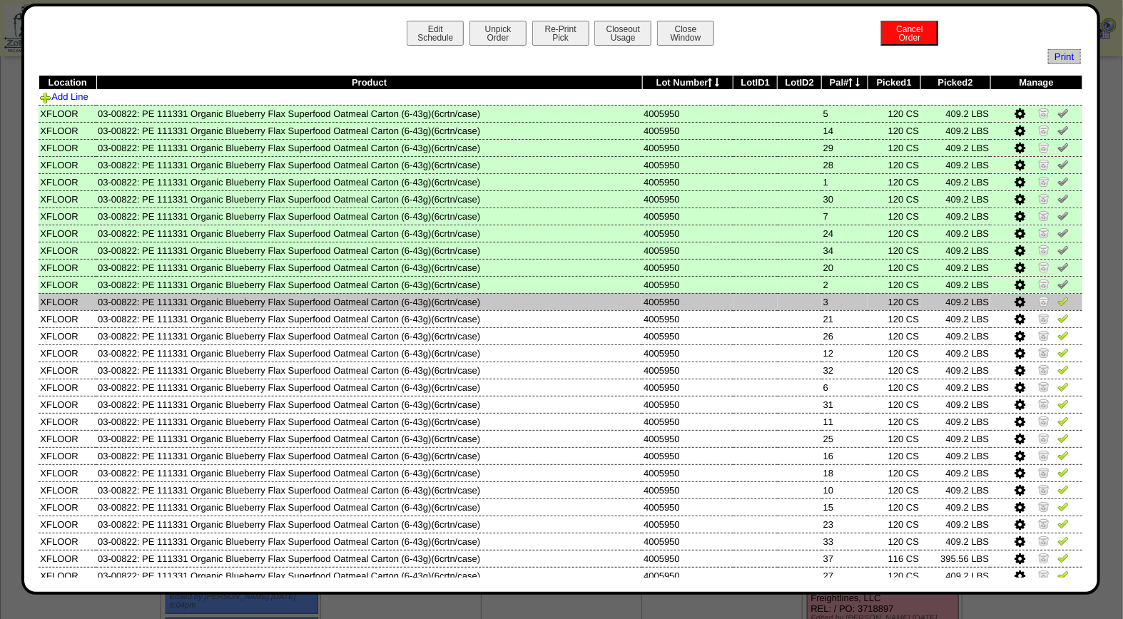
click at [1057, 295] on img at bounding box center [1062, 300] width 11 height 11
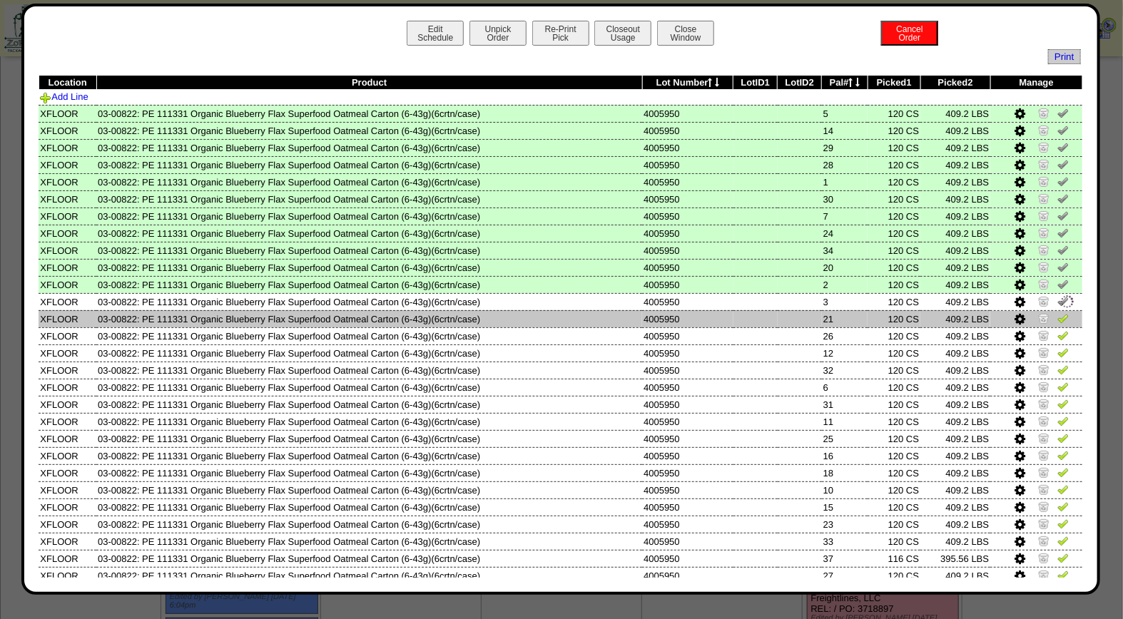
click at [1057, 313] on img at bounding box center [1062, 318] width 11 height 11
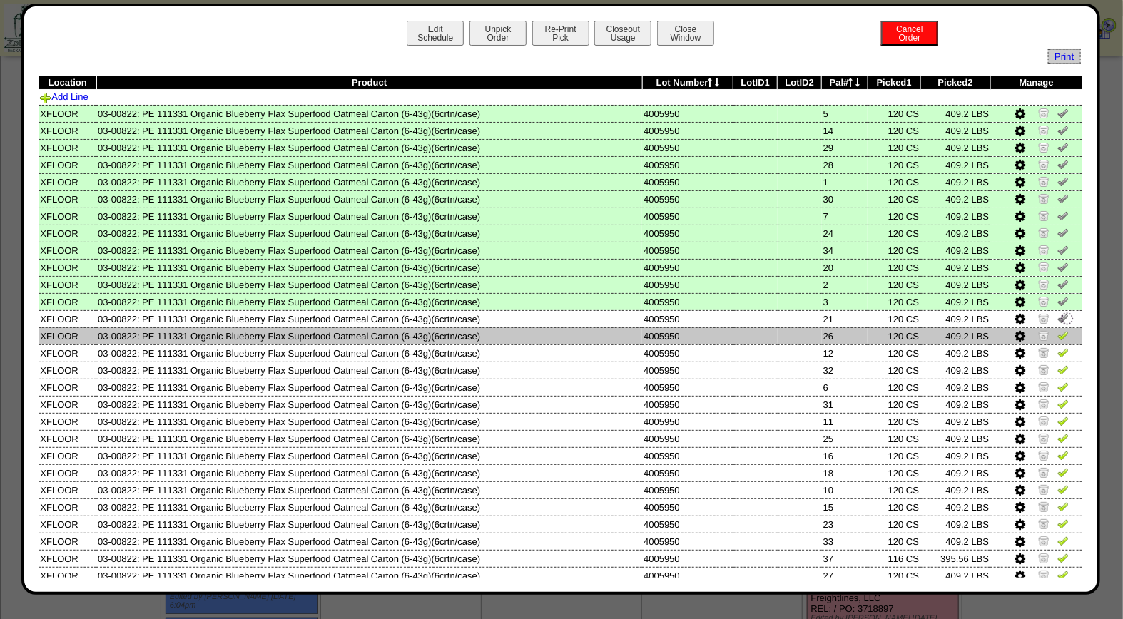
click at [1057, 330] on img at bounding box center [1062, 335] width 11 height 11
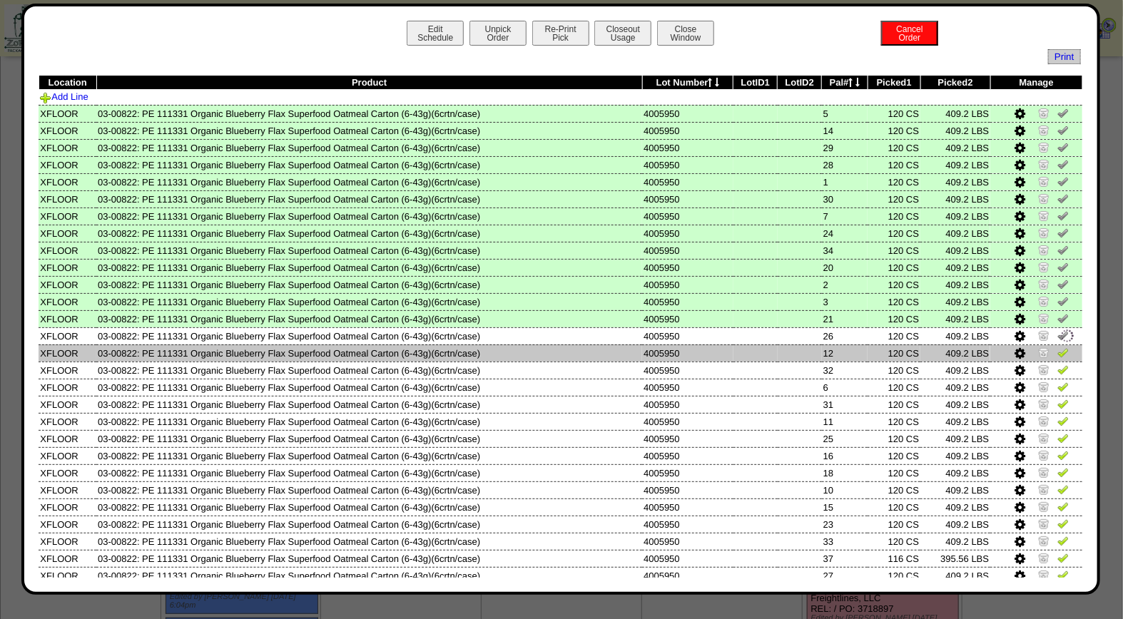
click at [1057, 347] on img at bounding box center [1062, 352] width 11 height 11
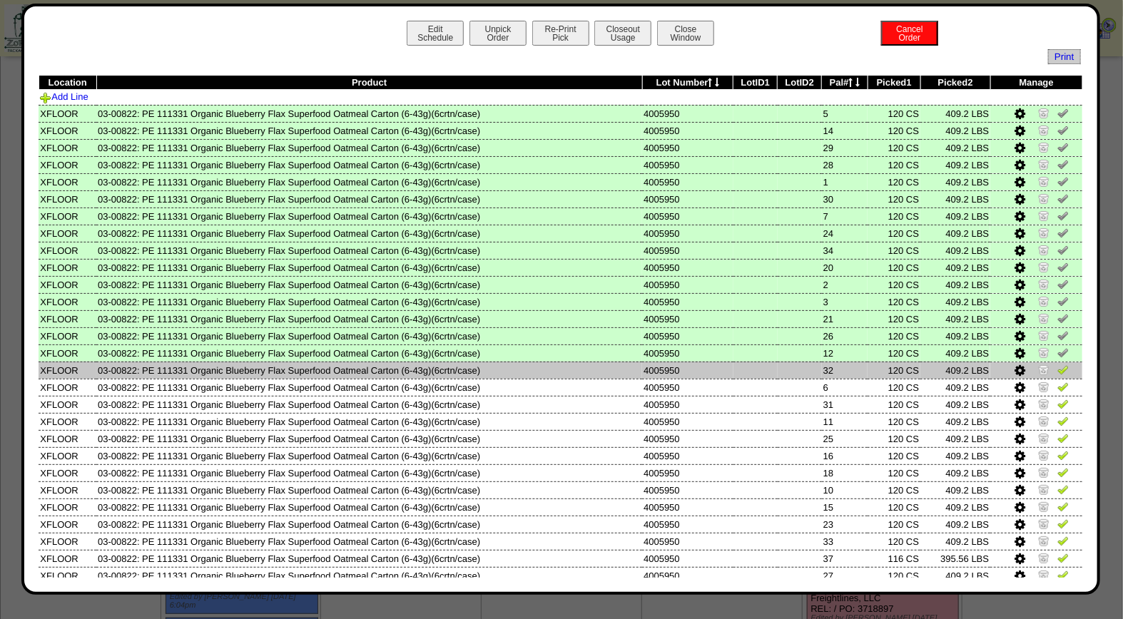
click at [1057, 368] on img at bounding box center [1062, 369] width 11 height 11
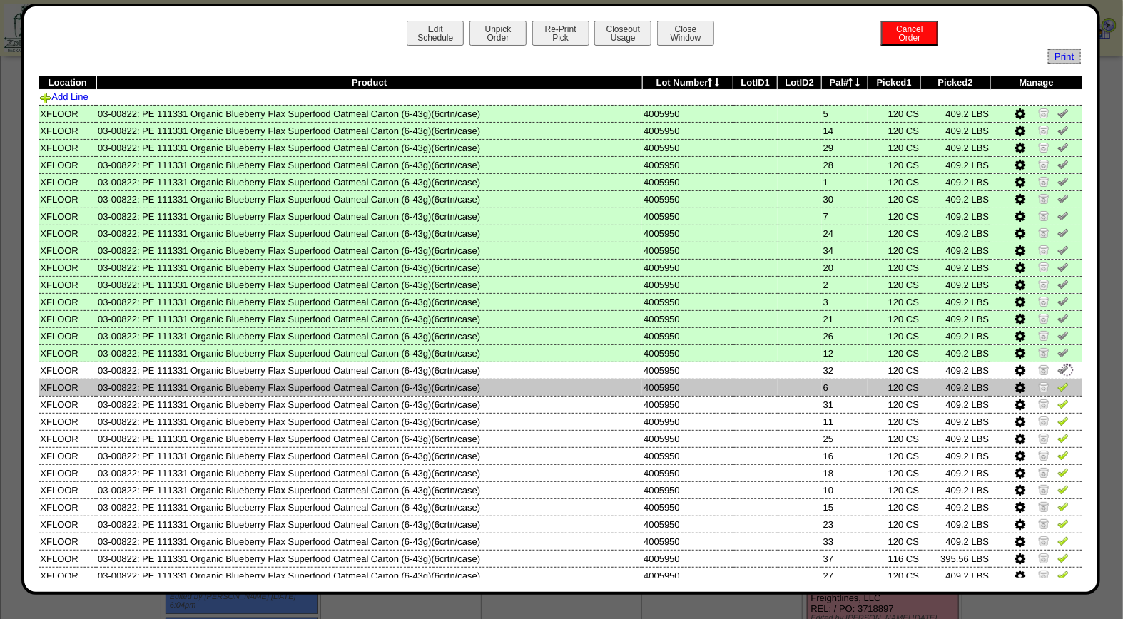
click at [1057, 381] on img at bounding box center [1062, 386] width 11 height 11
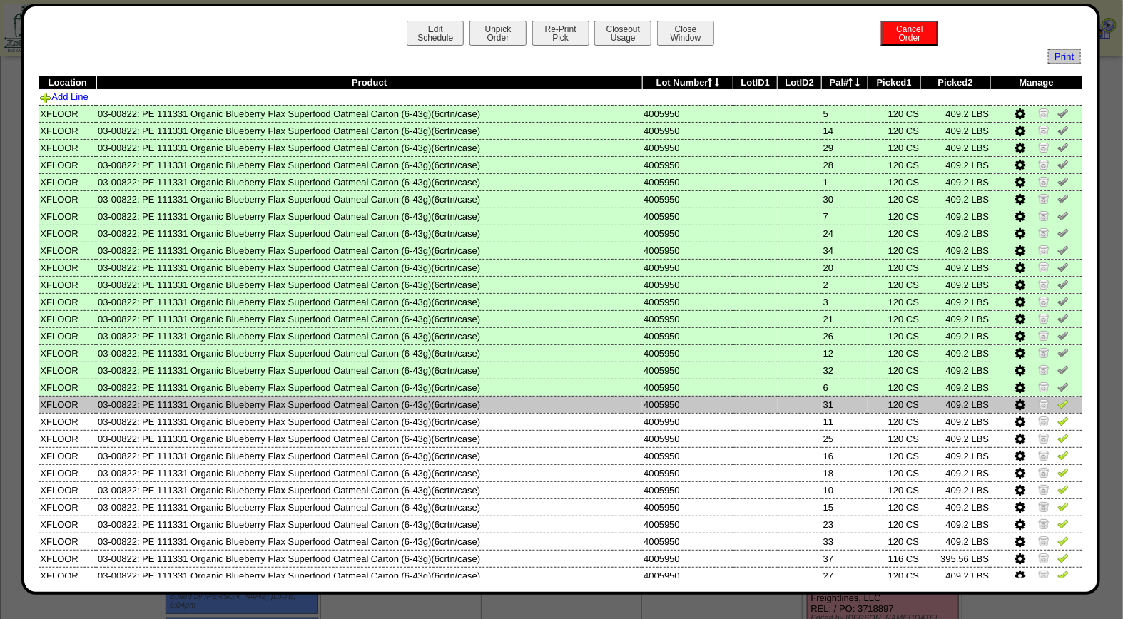
click at [1057, 398] on img at bounding box center [1062, 403] width 11 height 11
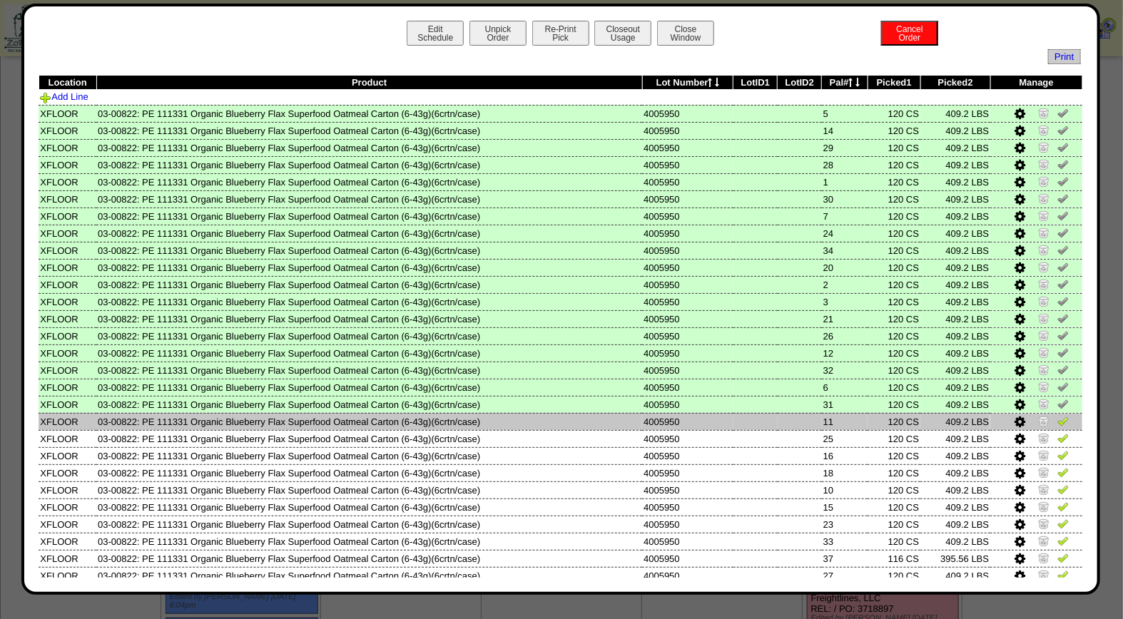
click at [1057, 421] on img at bounding box center [1062, 420] width 11 height 11
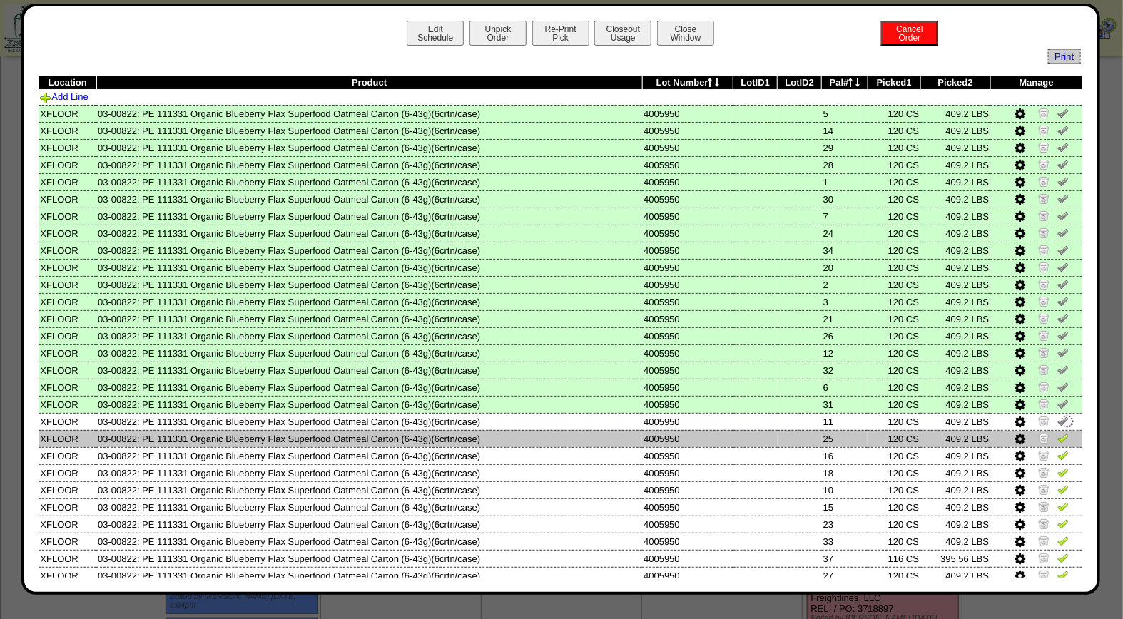
click at [1057, 432] on img at bounding box center [1062, 437] width 11 height 11
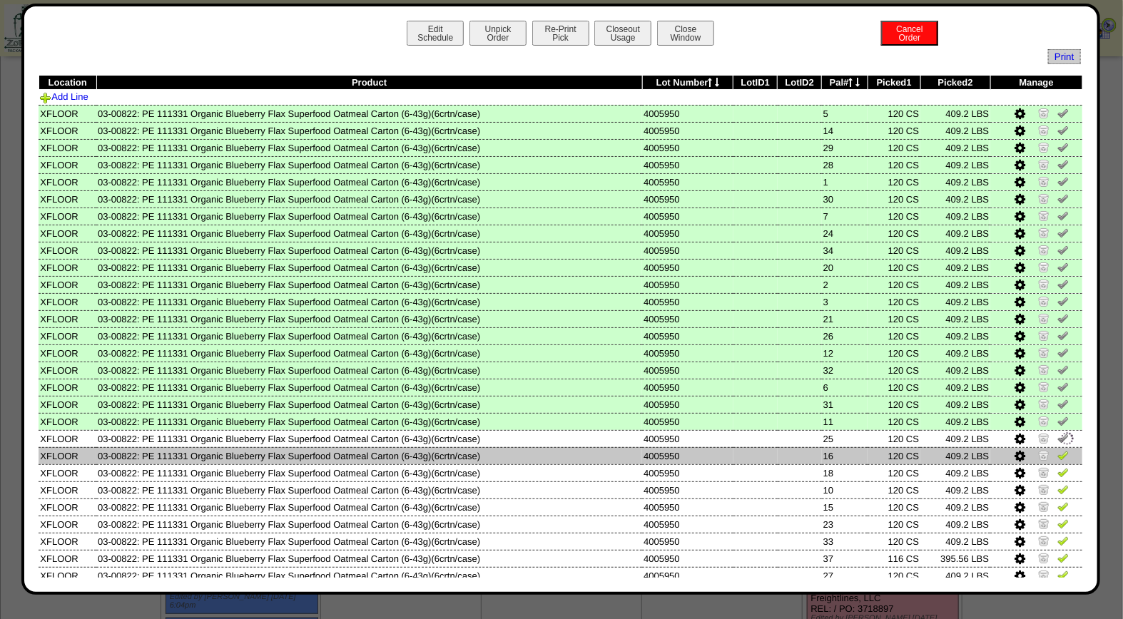
click at [1057, 451] on img at bounding box center [1062, 454] width 11 height 11
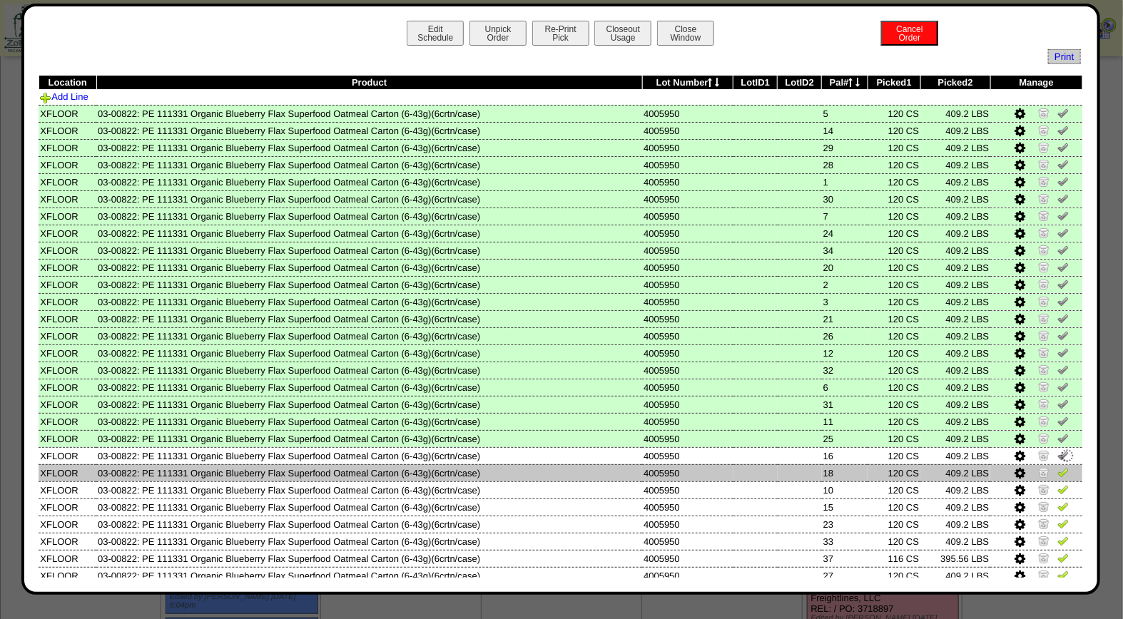
click at [1057, 467] on img at bounding box center [1062, 472] width 11 height 11
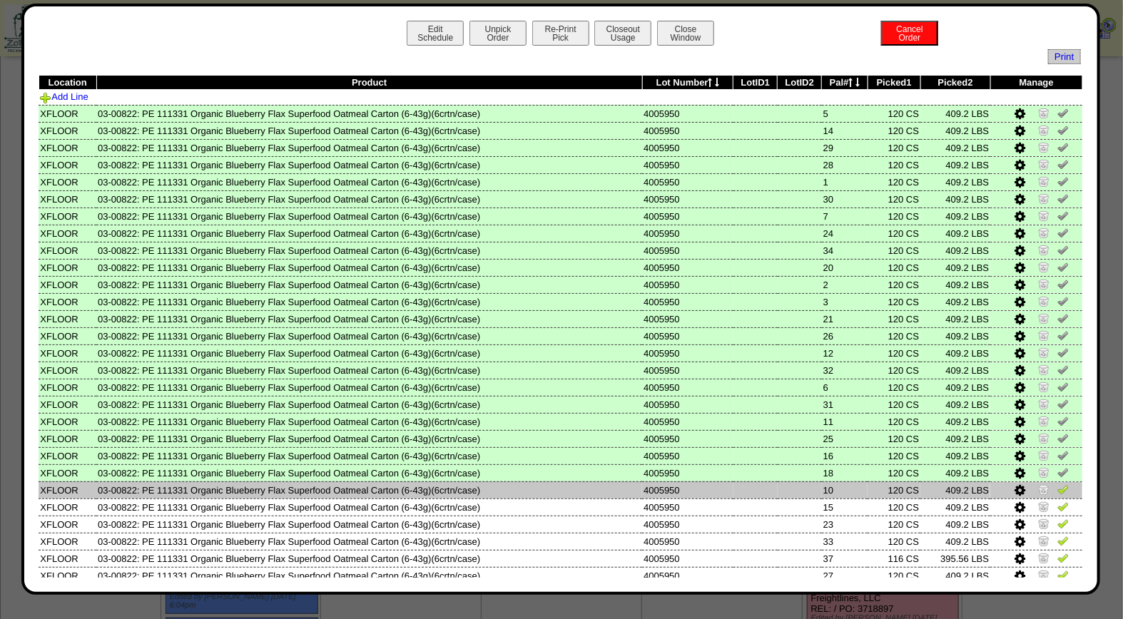
click at [1057, 488] on img at bounding box center [1062, 489] width 11 height 11
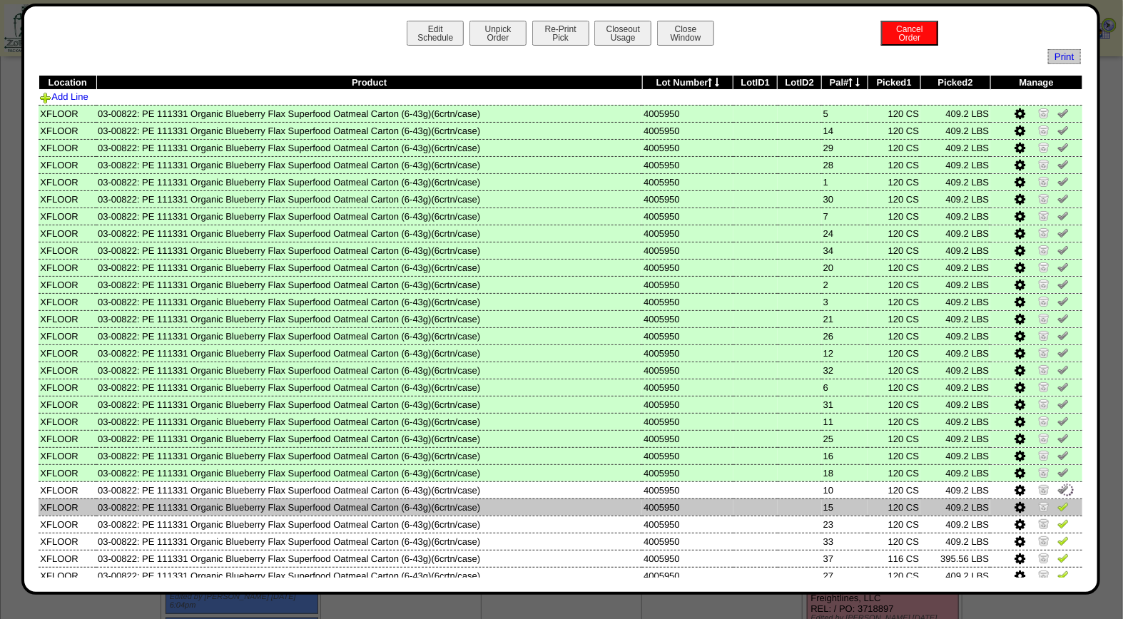
click at [1057, 501] on img at bounding box center [1062, 506] width 11 height 11
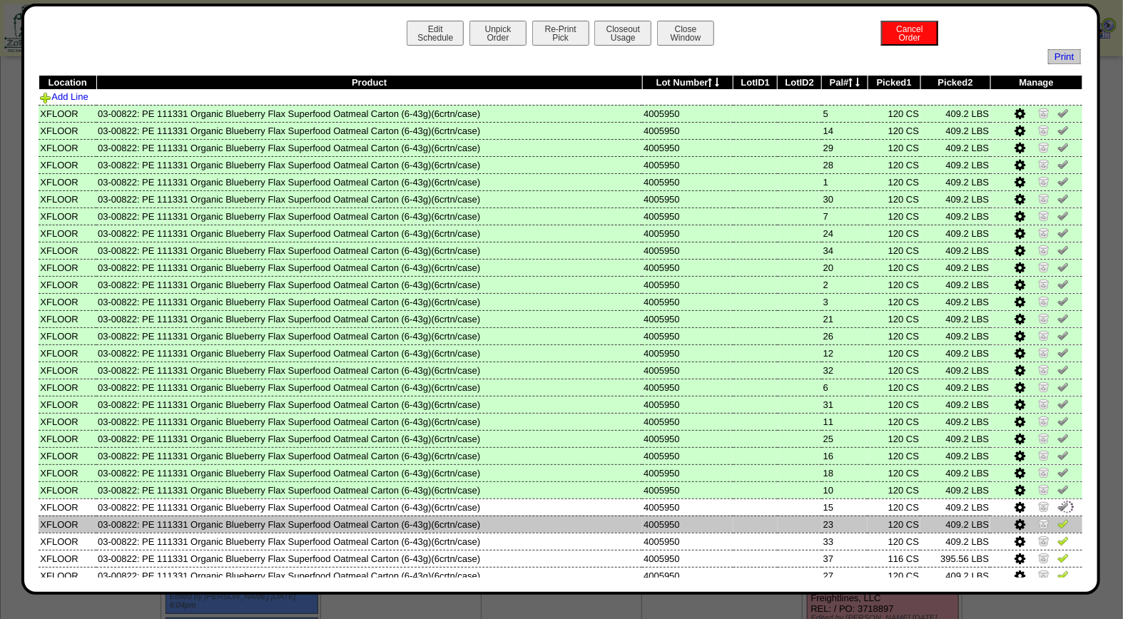
click at [1057, 518] on img at bounding box center [1062, 523] width 11 height 11
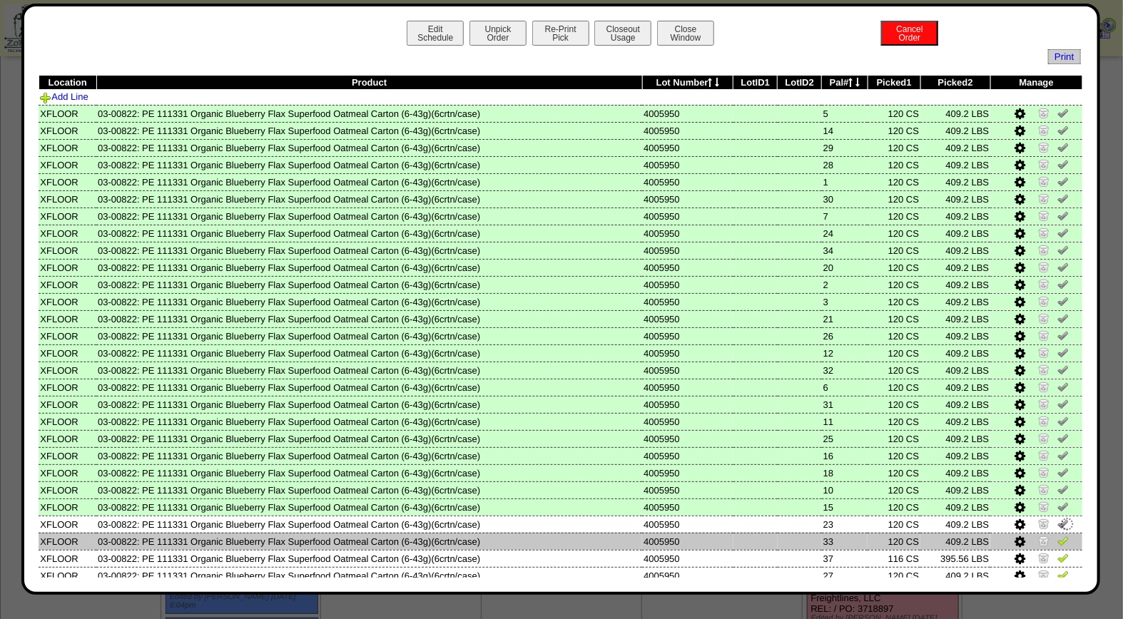
click at [1057, 535] on img at bounding box center [1062, 540] width 11 height 11
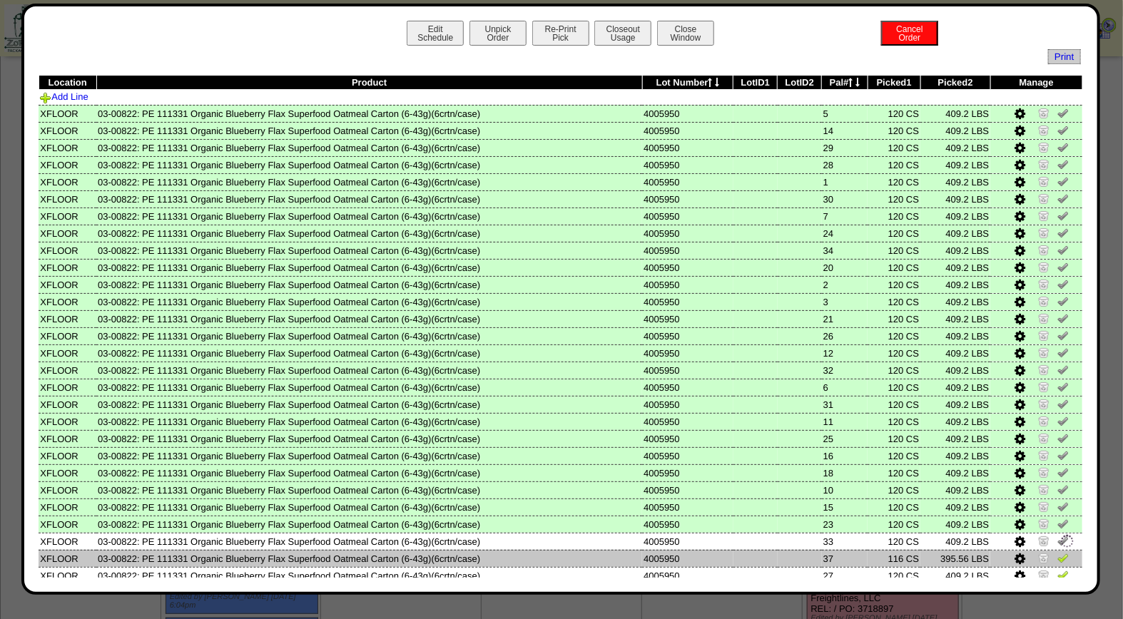
click at [1057, 552] on img at bounding box center [1062, 557] width 11 height 11
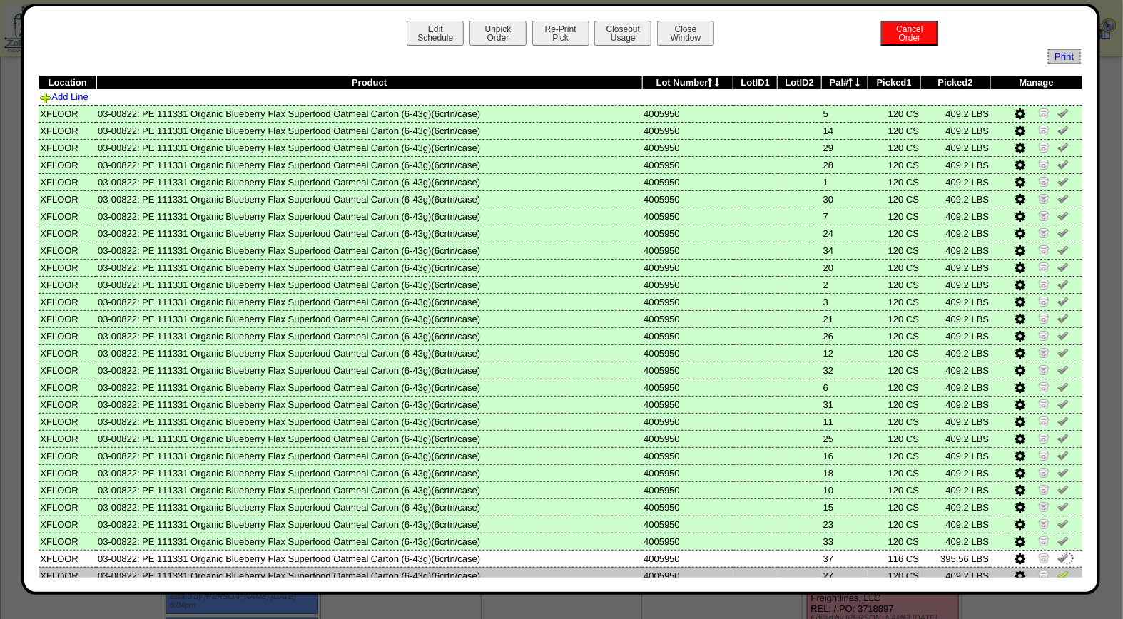
click at [1057, 569] on img at bounding box center [1062, 574] width 11 height 11
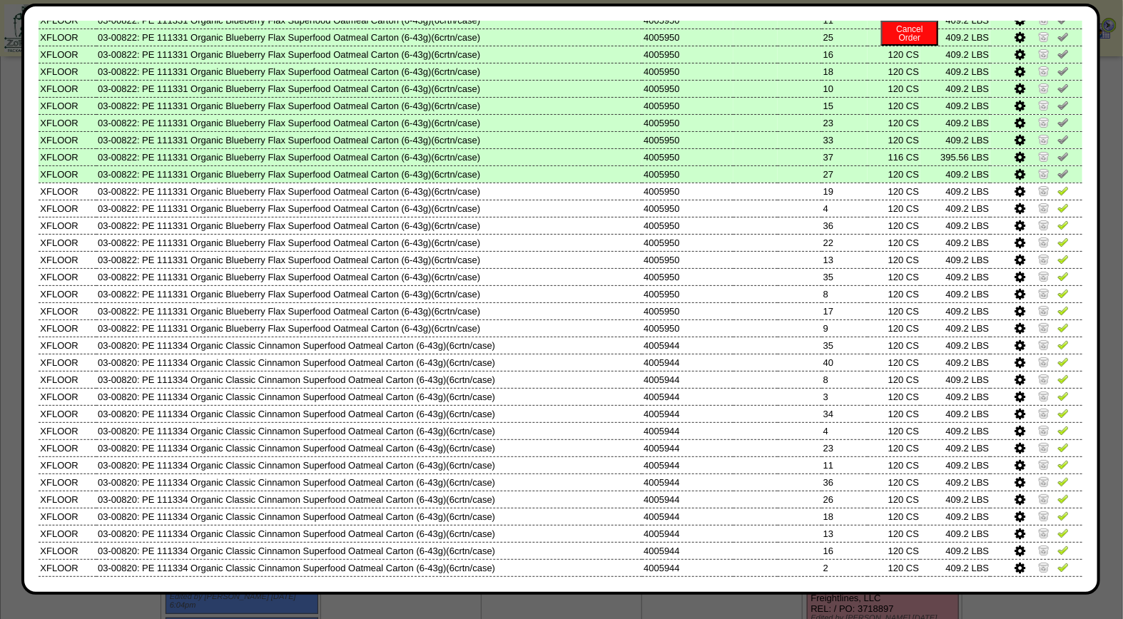
scroll to position [454, 0]
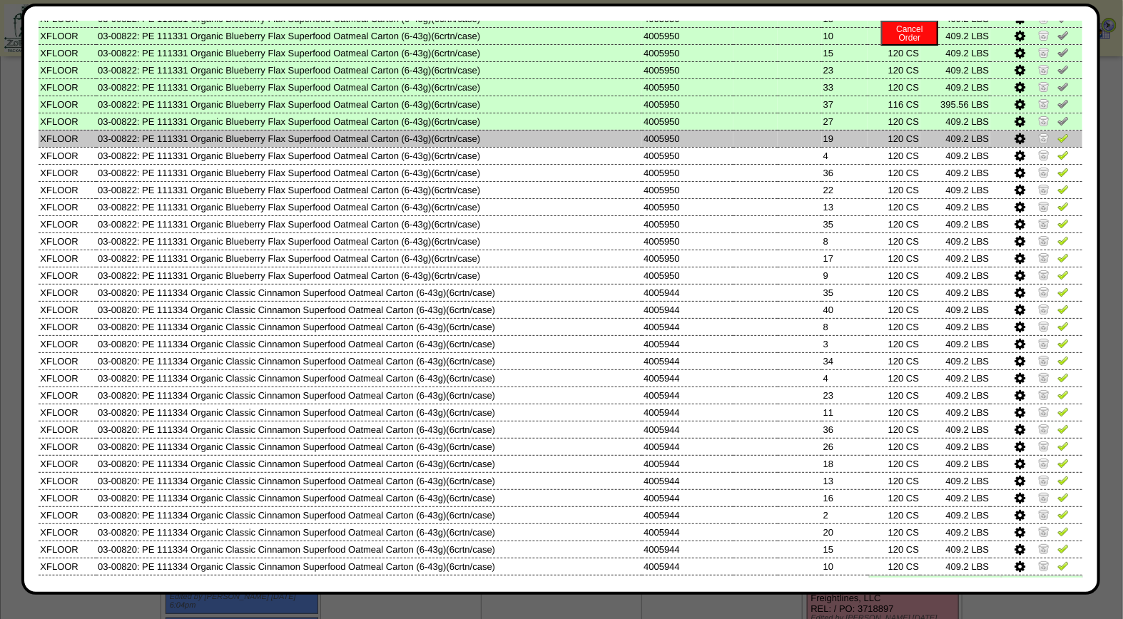
click at [1057, 132] on img at bounding box center [1062, 137] width 11 height 11
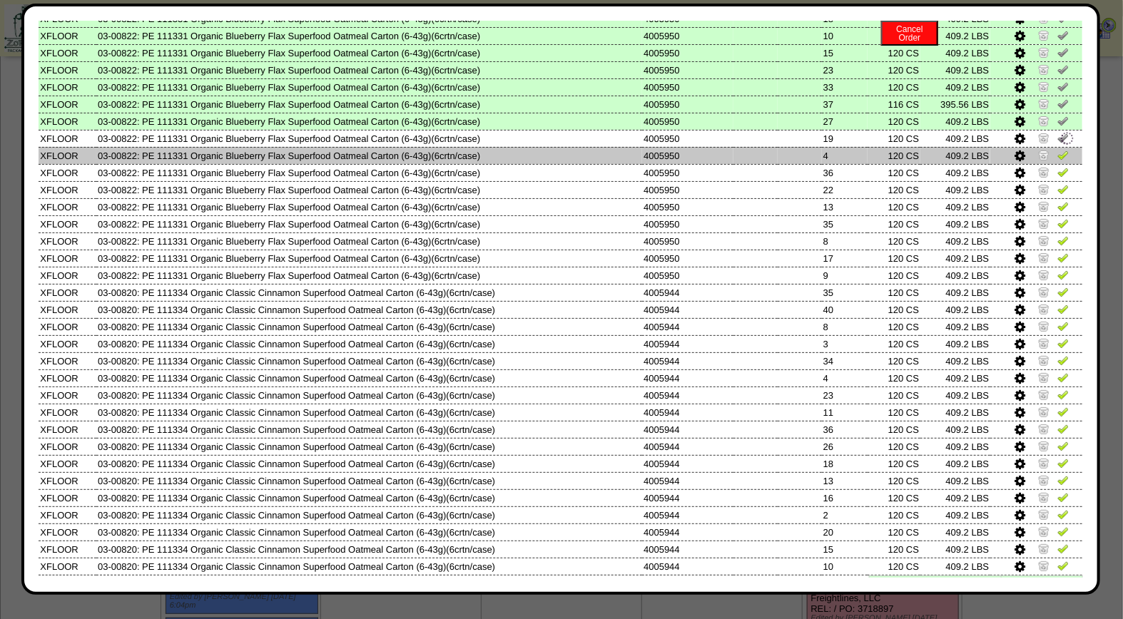
click at [1057, 149] on img at bounding box center [1062, 154] width 11 height 11
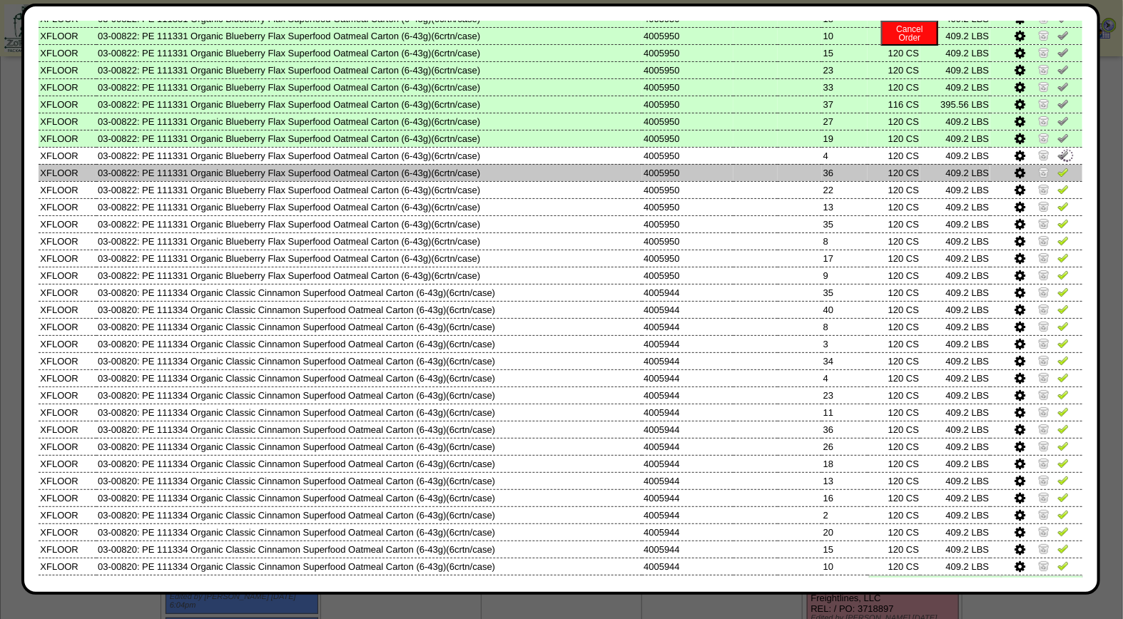
click at [1057, 166] on img at bounding box center [1062, 171] width 11 height 11
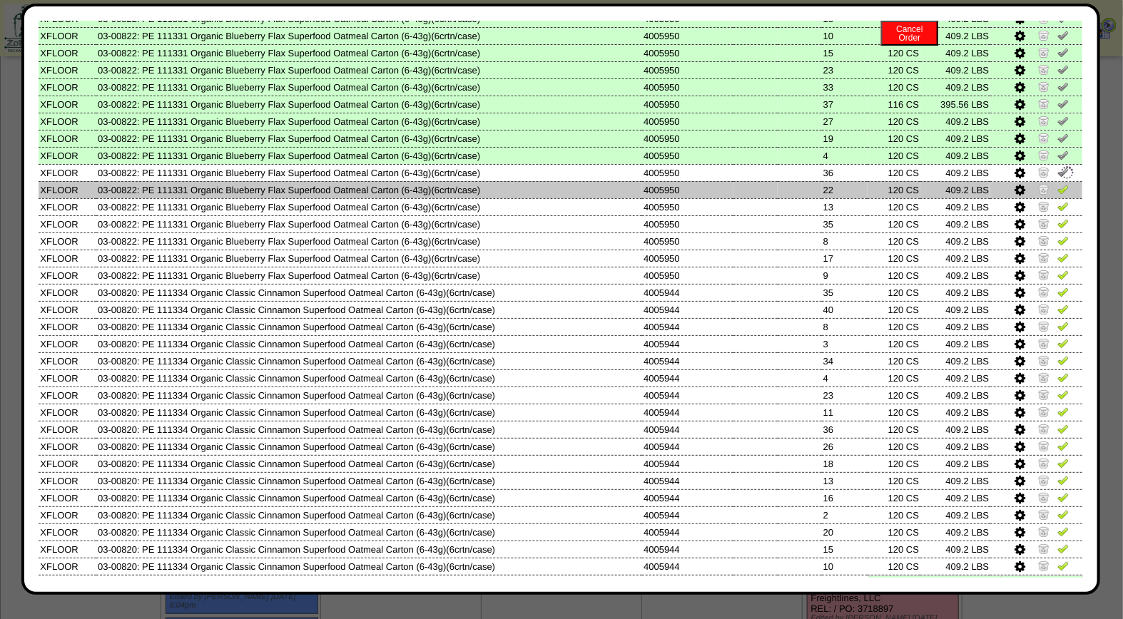
click at [1057, 183] on img at bounding box center [1062, 188] width 11 height 11
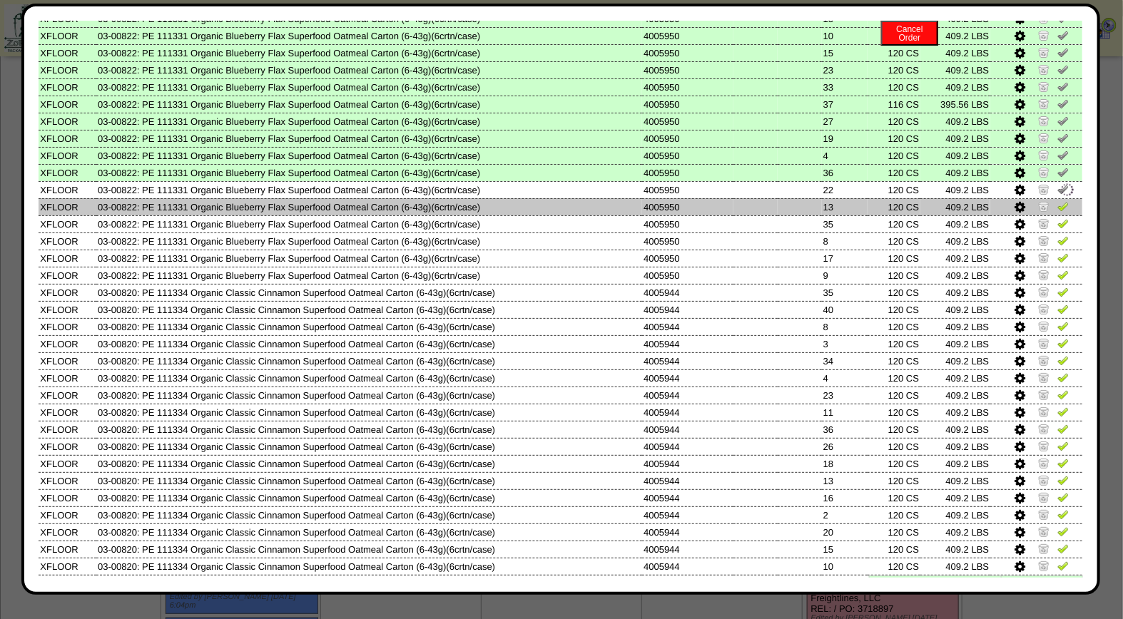
click at [1057, 200] on img at bounding box center [1062, 205] width 11 height 11
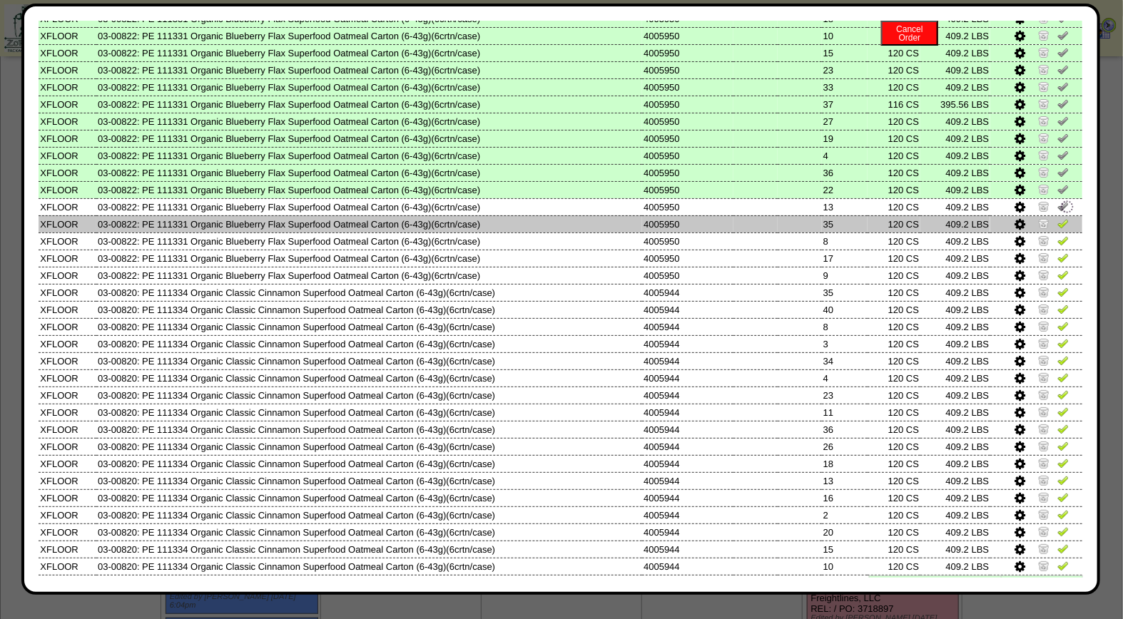
click at [1057, 218] on img at bounding box center [1062, 223] width 11 height 11
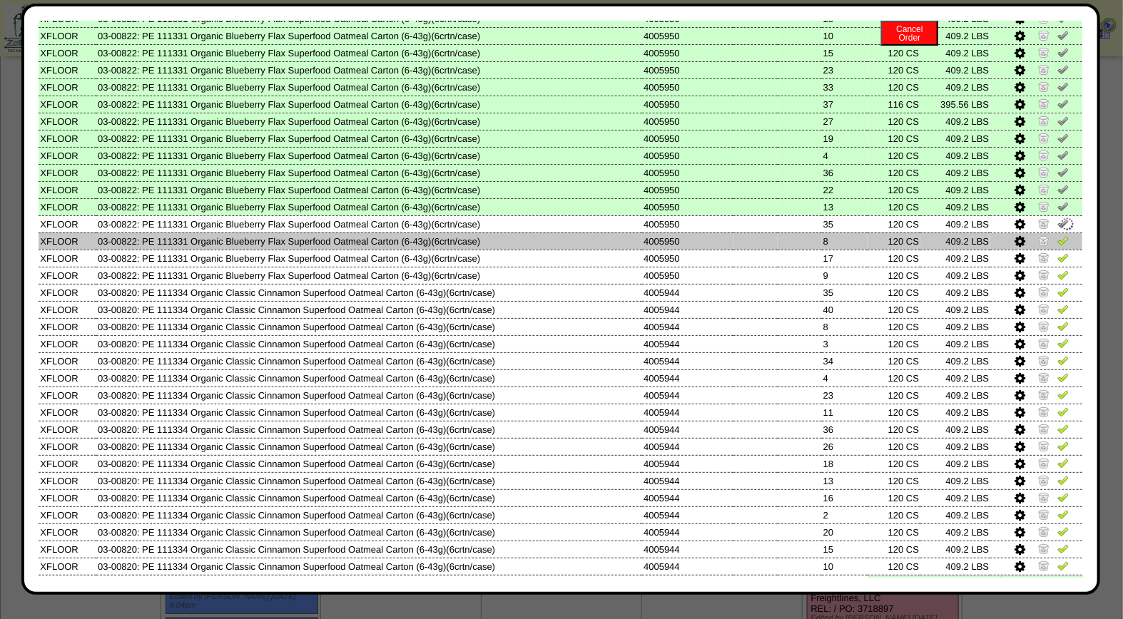
click at [1057, 235] on img at bounding box center [1062, 240] width 11 height 11
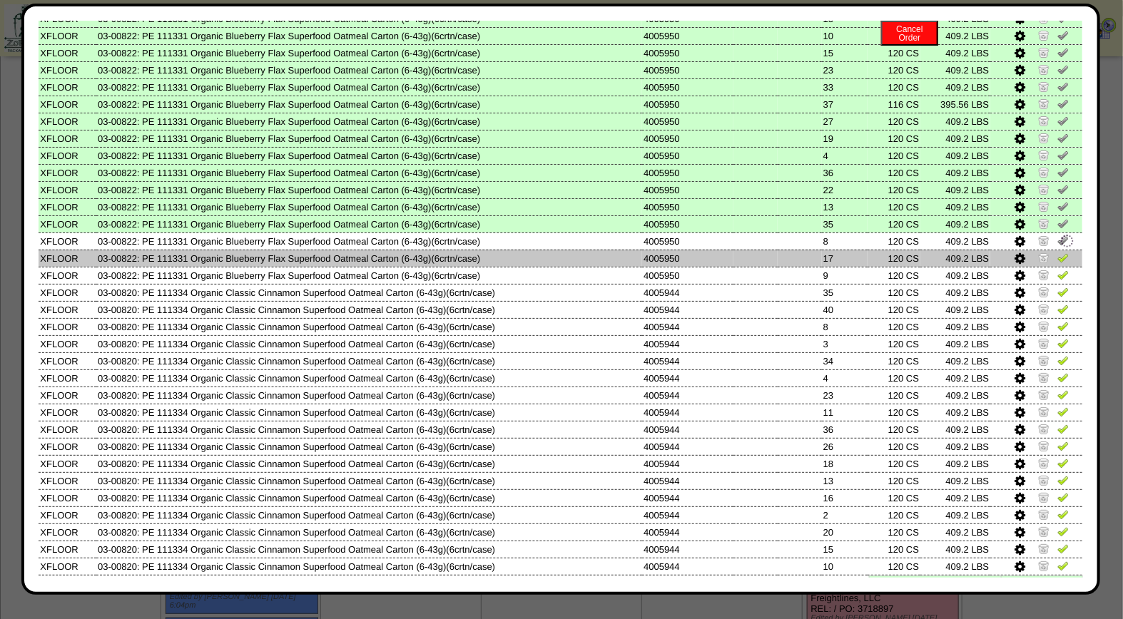
click at [1057, 252] on img at bounding box center [1062, 257] width 11 height 11
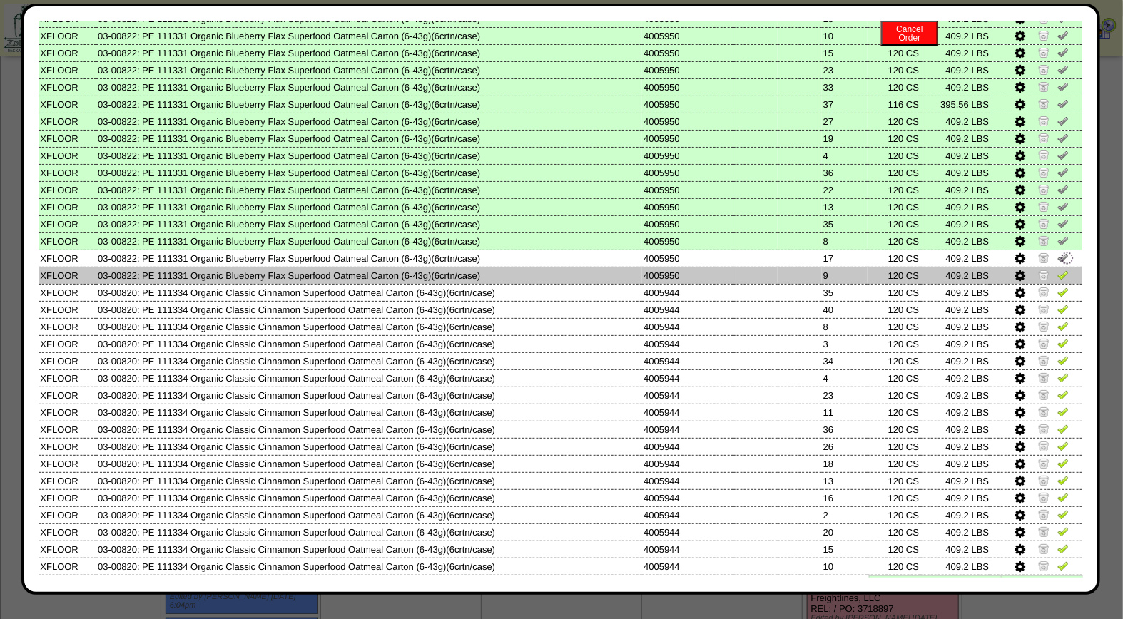
click at [1057, 269] on img at bounding box center [1062, 274] width 11 height 11
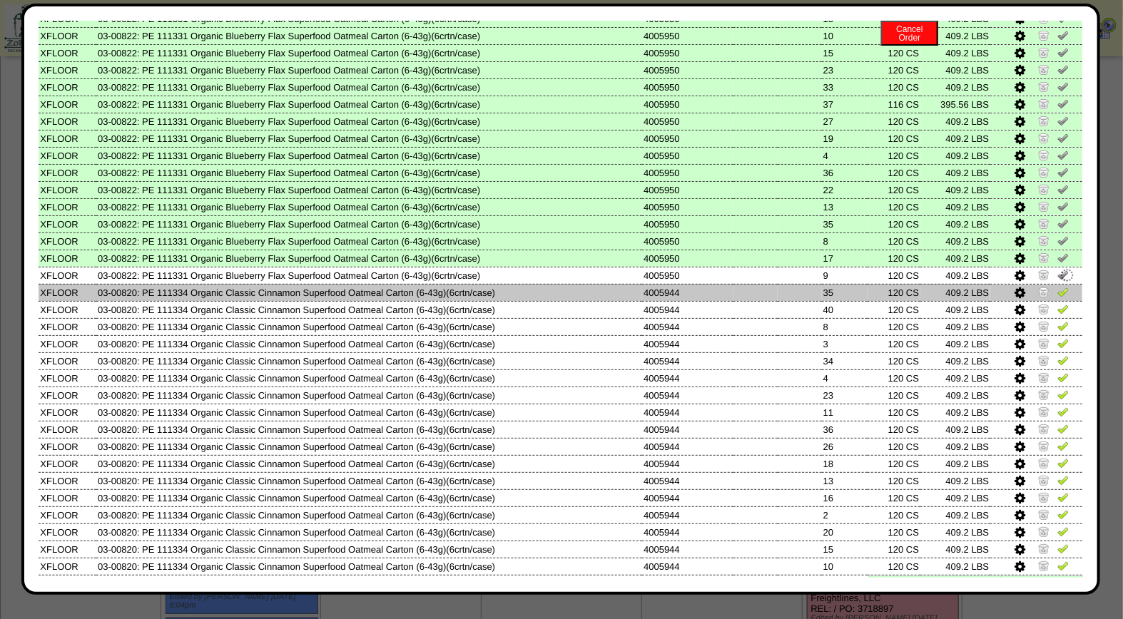
click at [1057, 286] on img at bounding box center [1062, 291] width 11 height 11
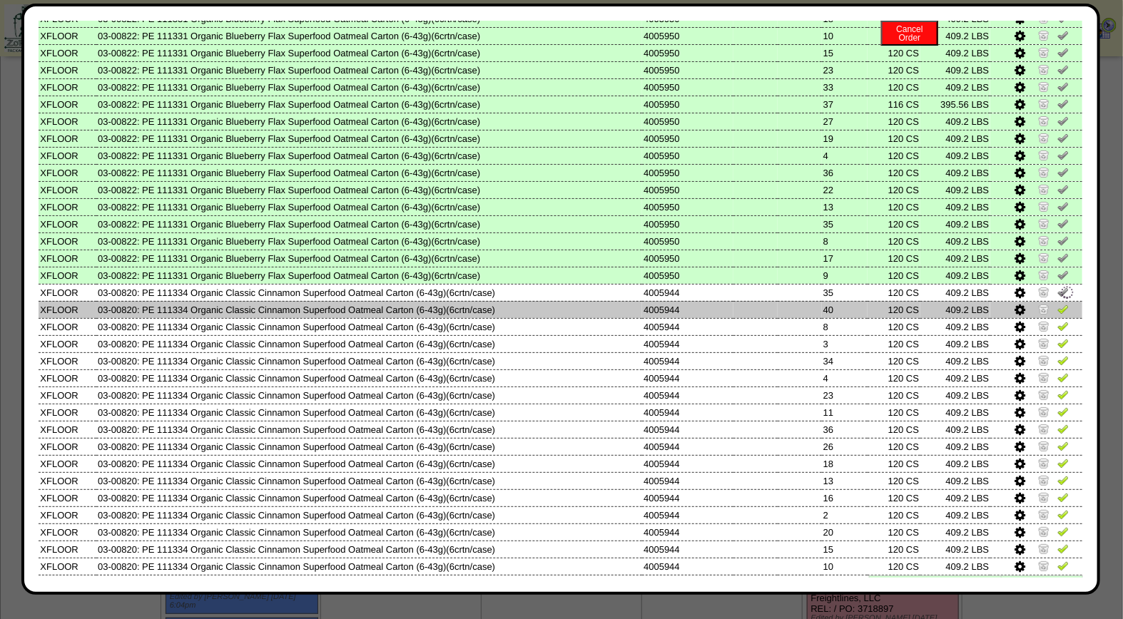
click at [1057, 303] on img at bounding box center [1062, 308] width 11 height 11
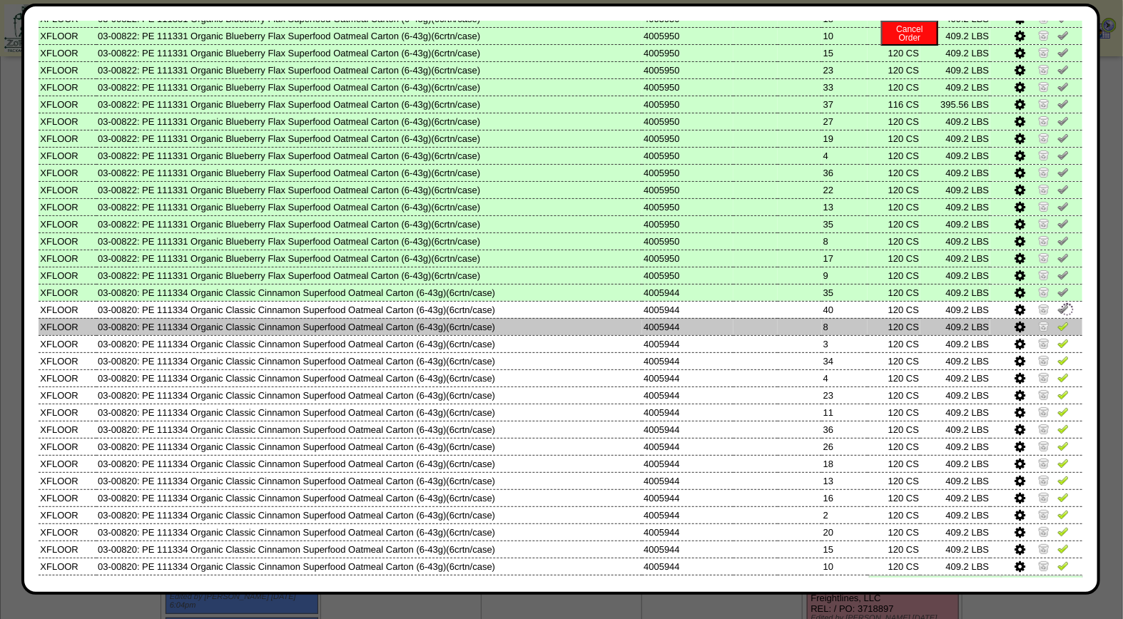
click at [1057, 320] on img at bounding box center [1062, 325] width 11 height 11
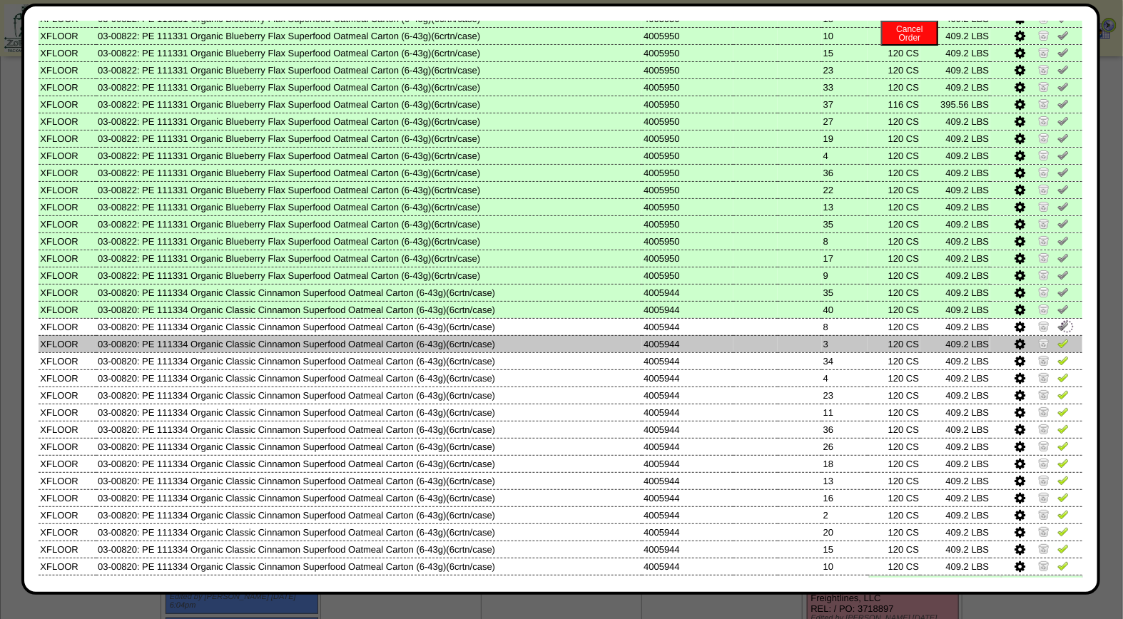
click at [1057, 337] on img at bounding box center [1062, 342] width 11 height 11
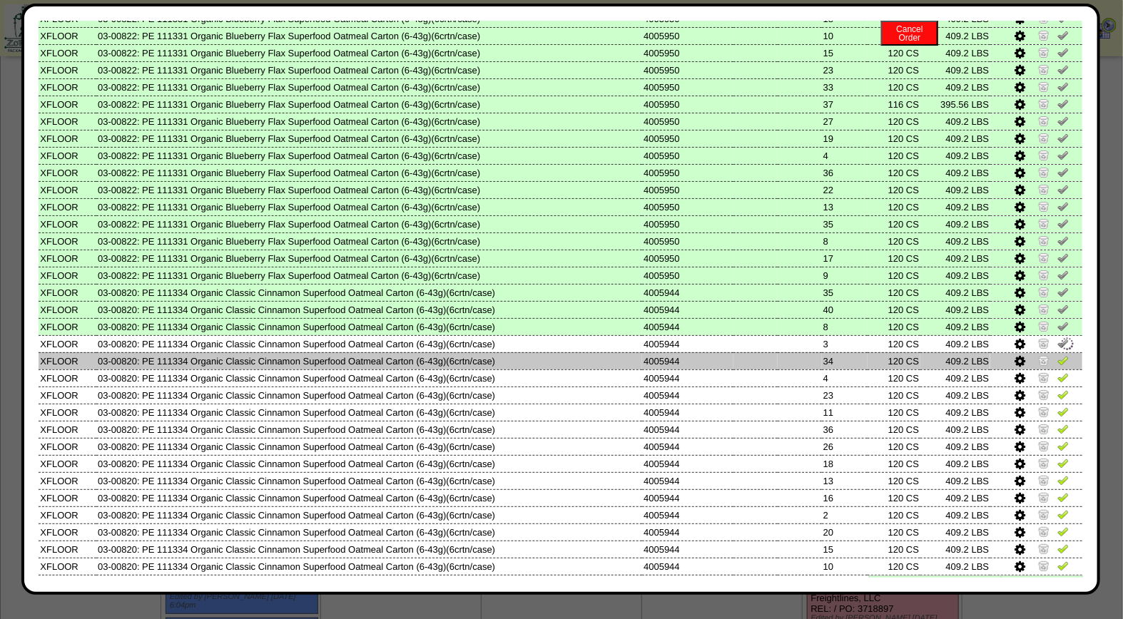
click at [1057, 355] on img at bounding box center [1062, 360] width 11 height 11
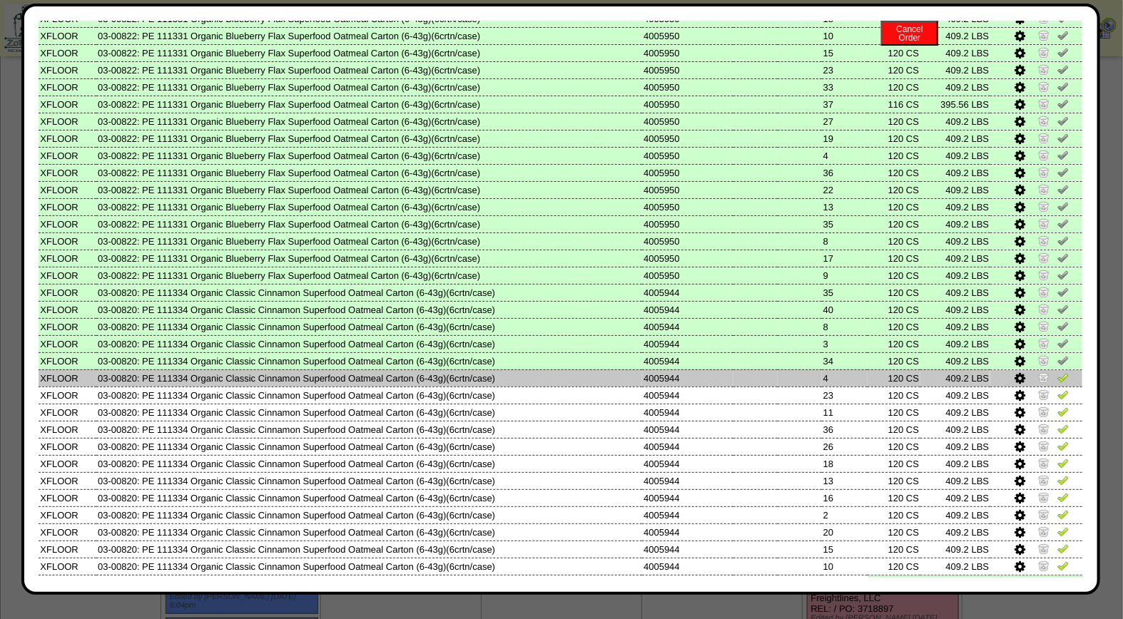
click at [1057, 372] on img at bounding box center [1062, 377] width 11 height 11
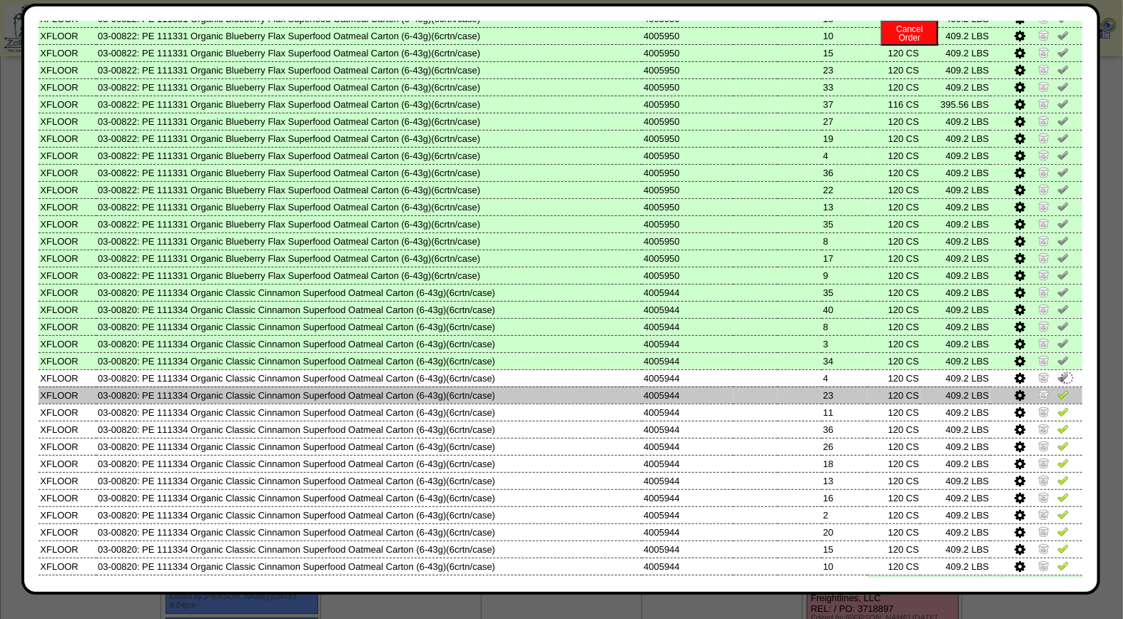
click at [1057, 389] on img at bounding box center [1062, 394] width 11 height 11
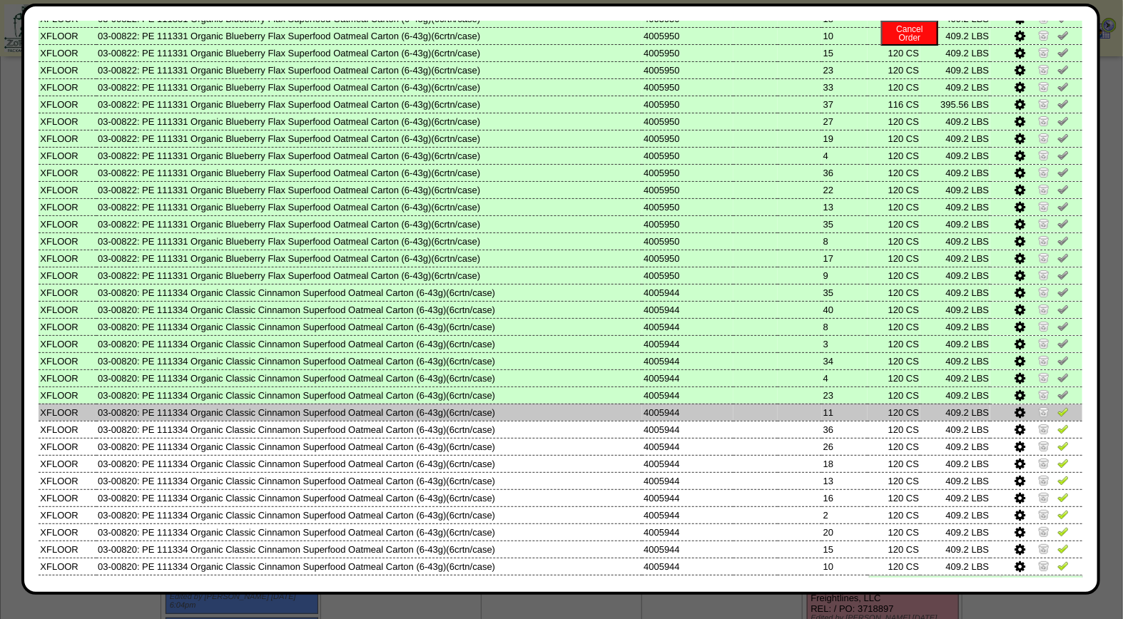
click at [1057, 406] on img at bounding box center [1062, 411] width 11 height 11
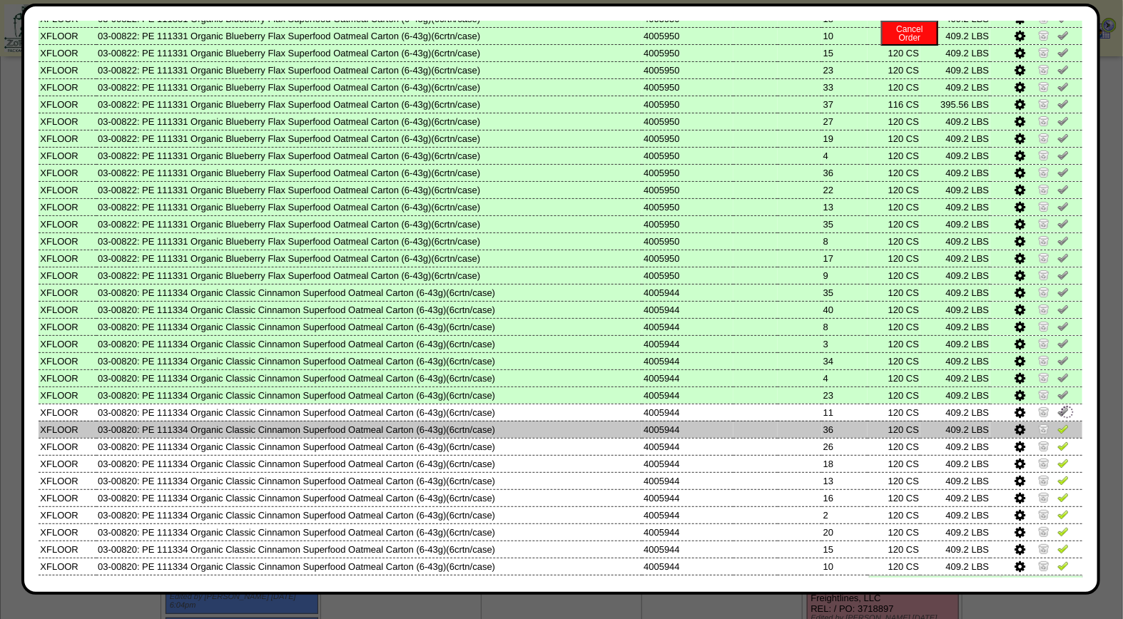
click at [1057, 423] on img at bounding box center [1062, 428] width 11 height 11
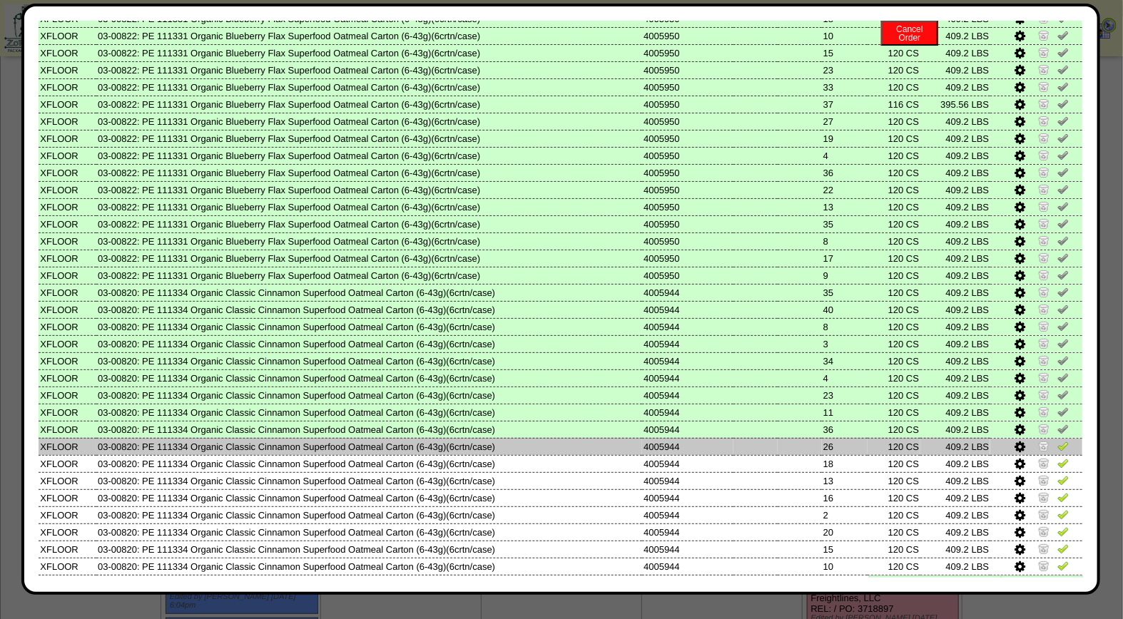
click at [1057, 440] on img at bounding box center [1062, 445] width 11 height 11
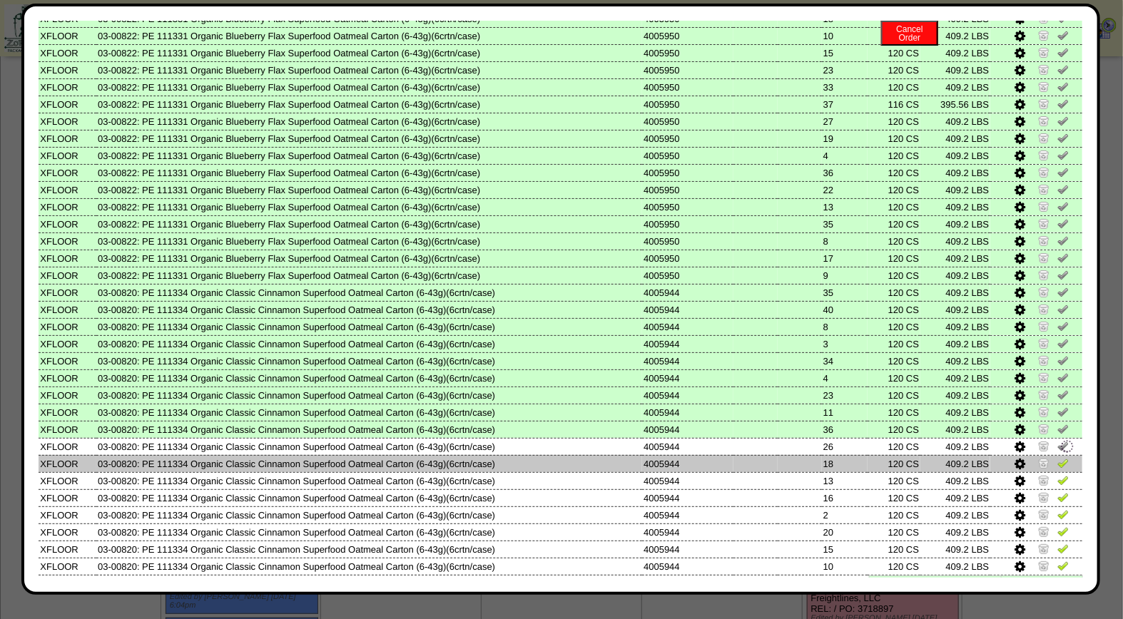
click at [1057, 457] on img at bounding box center [1062, 462] width 11 height 11
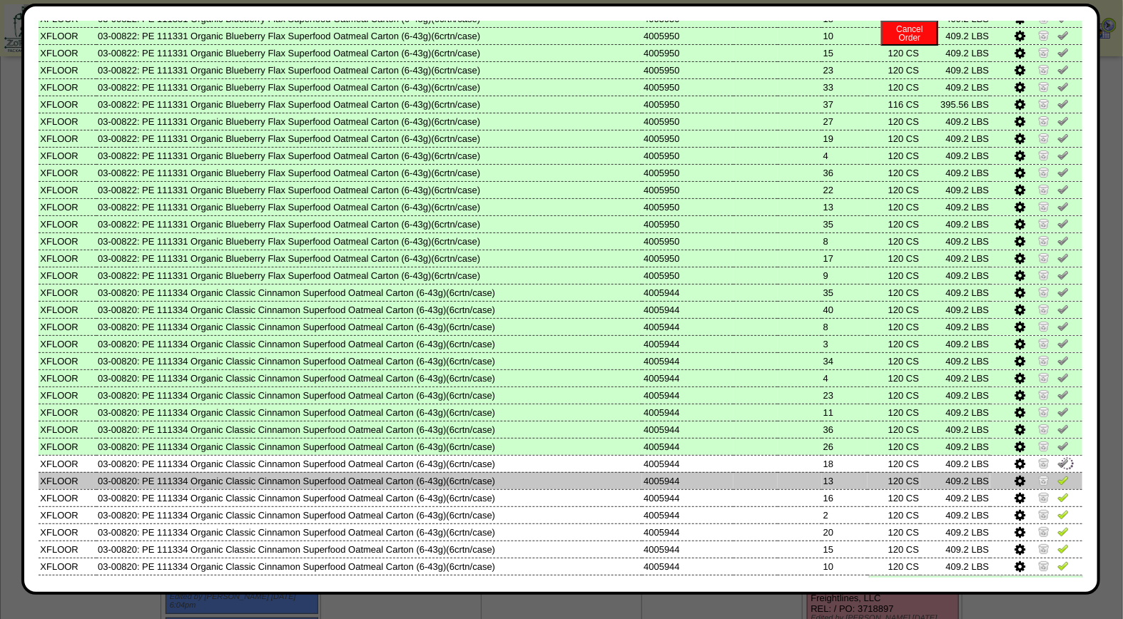
click at [1057, 474] on img at bounding box center [1062, 479] width 11 height 11
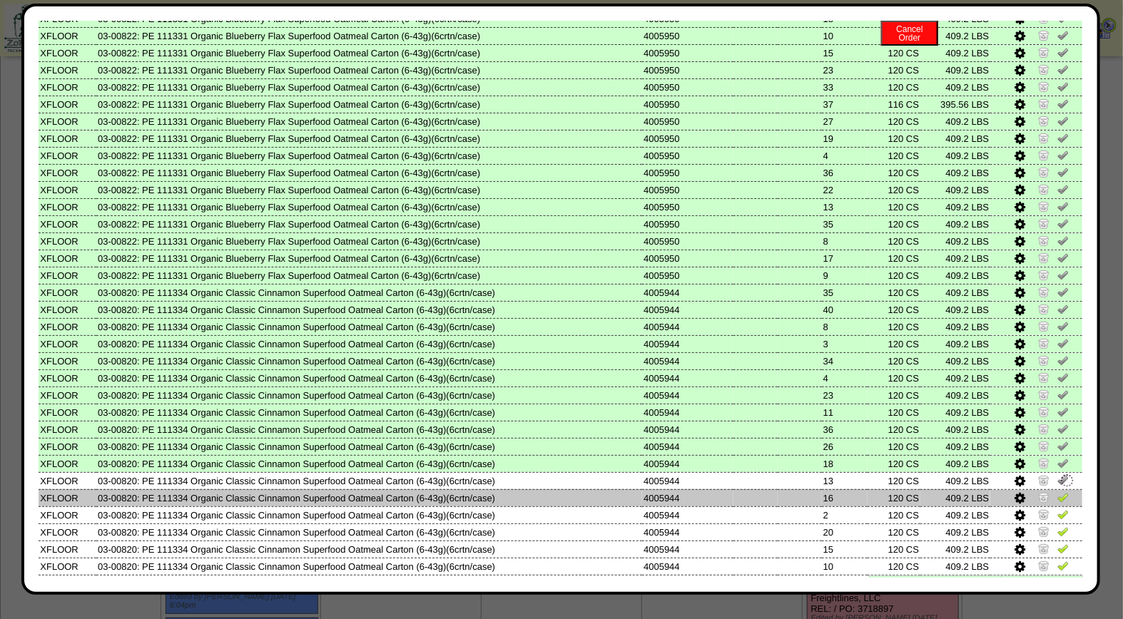
click at [1057, 492] on img at bounding box center [1062, 497] width 11 height 11
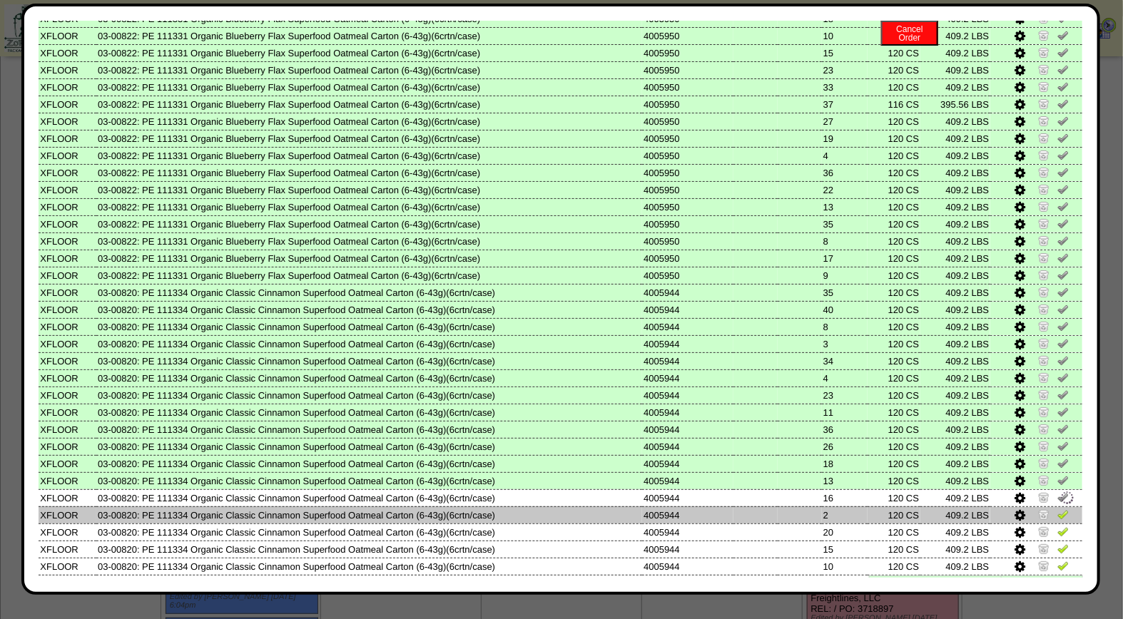
click at [1057, 509] on img at bounding box center [1062, 514] width 11 height 11
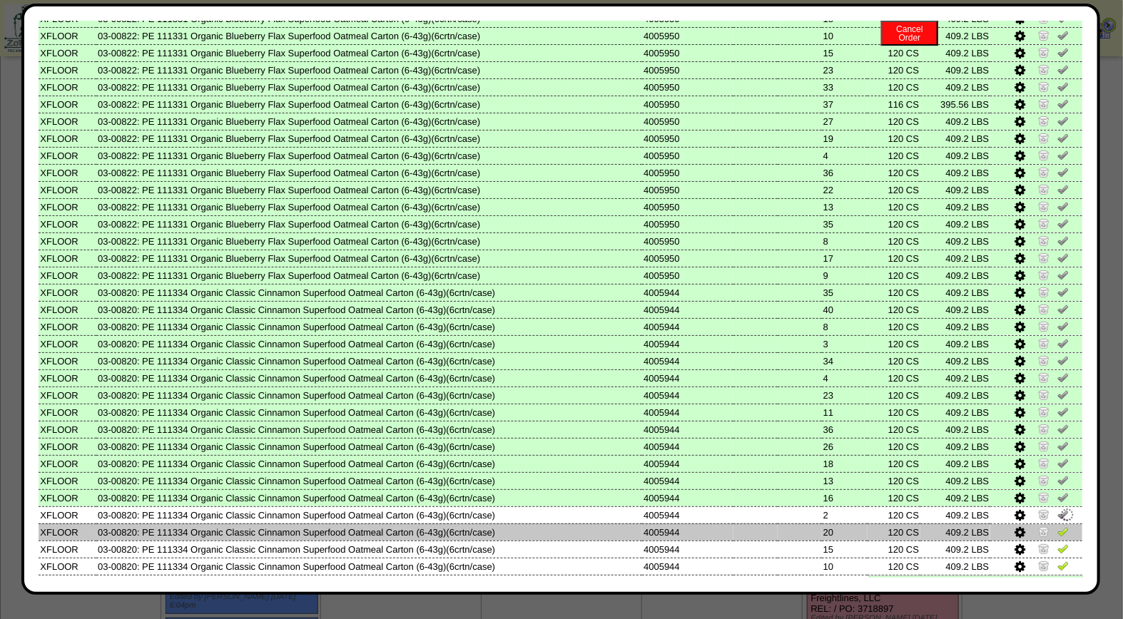
click at [1057, 526] on img at bounding box center [1062, 531] width 11 height 11
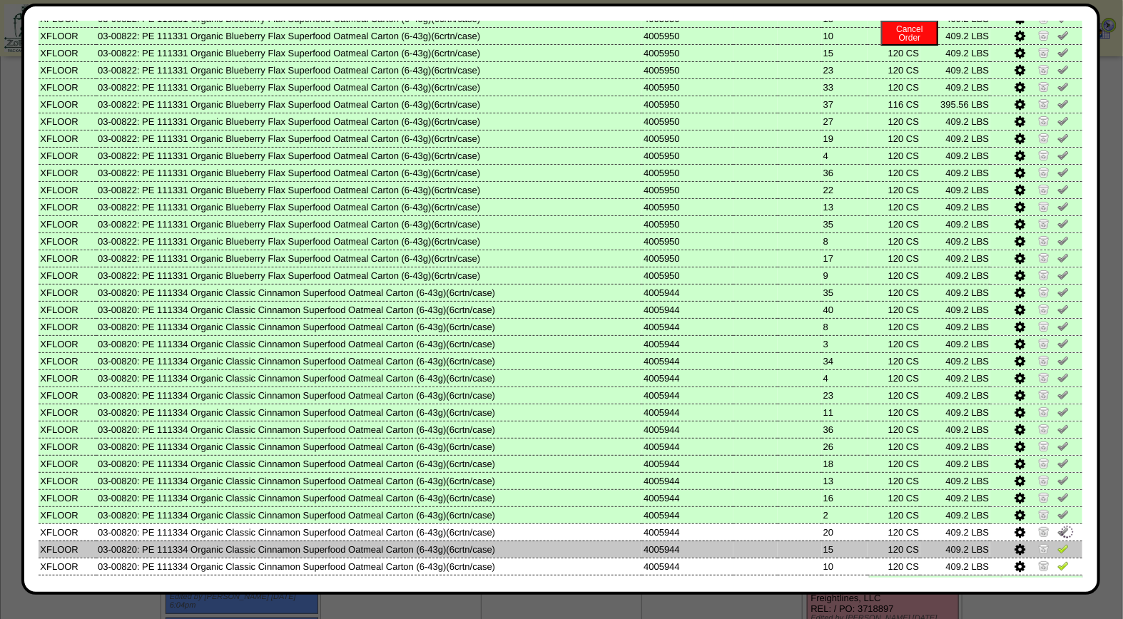
drag, startPoint x: 1056, startPoint y: 532, endPoint x: 1052, endPoint y: 539, distance: 8.6
click at [1057, 543] on img at bounding box center [1062, 548] width 11 height 11
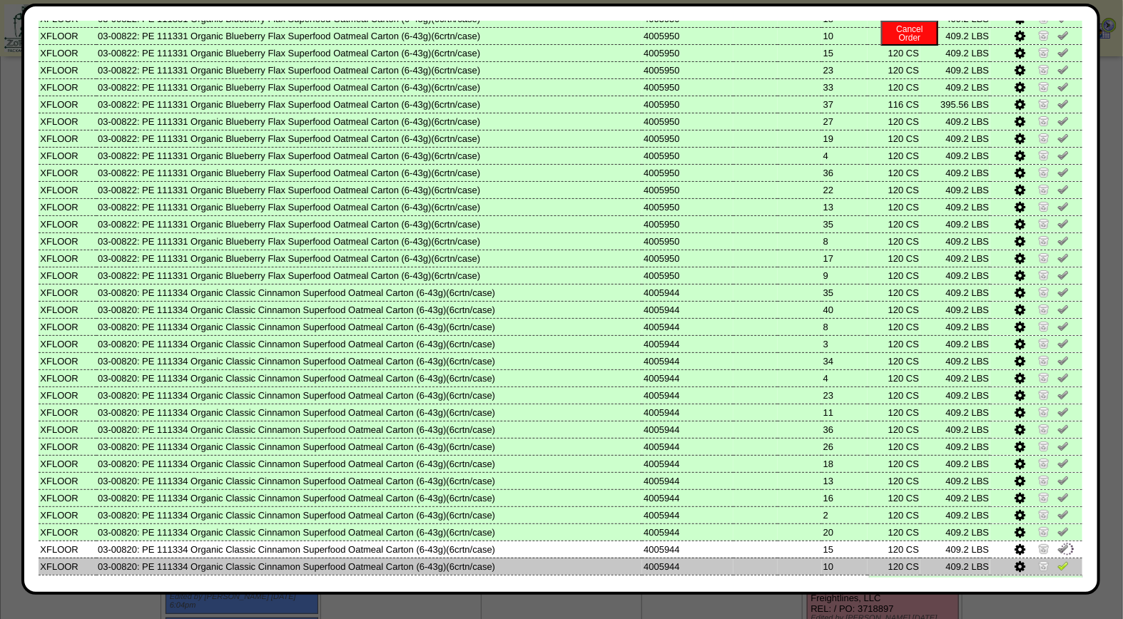
click at [1057, 560] on img at bounding box center [1062, 565] width 11 height 11
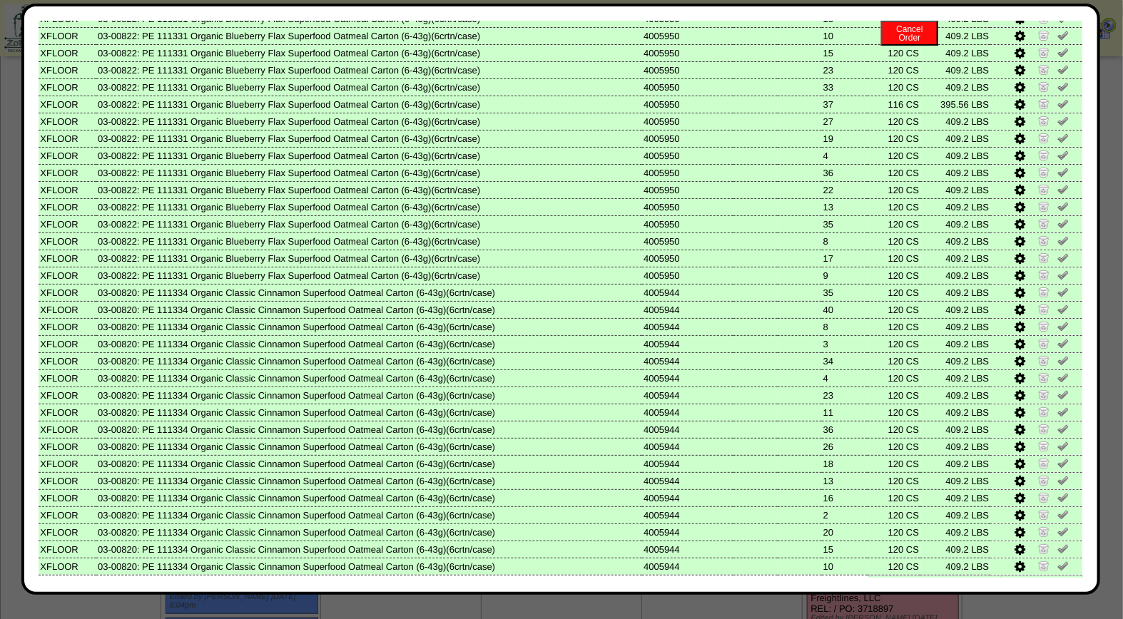
scroll to position [472, 0]
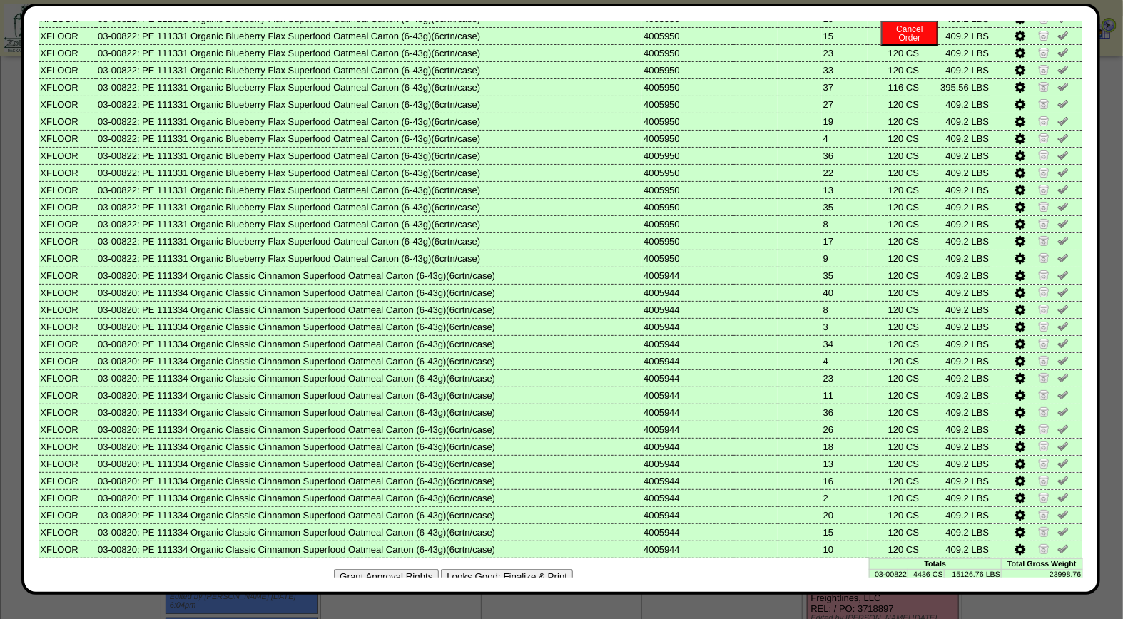
click at [551, 569] on button "Looks Good: Finalize & Print" at bounding box center [507, 576] width 132 height 15
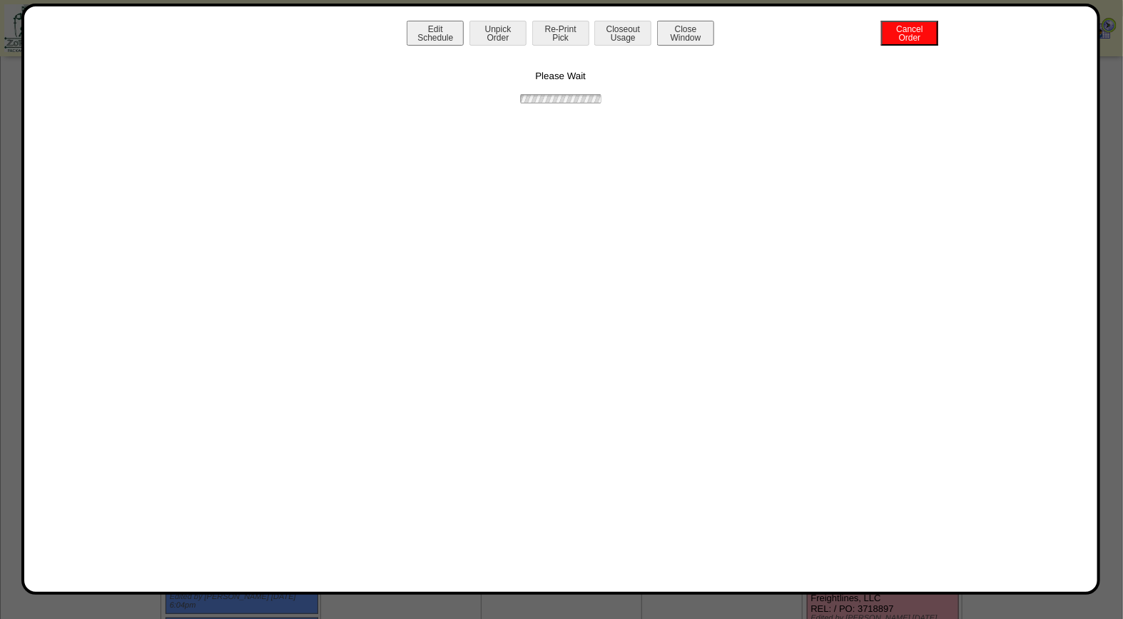
scroll to position [0, 0]
click at [582, 29] on button "Print BOL" at bounding box center [560, 33] width 57 height 25
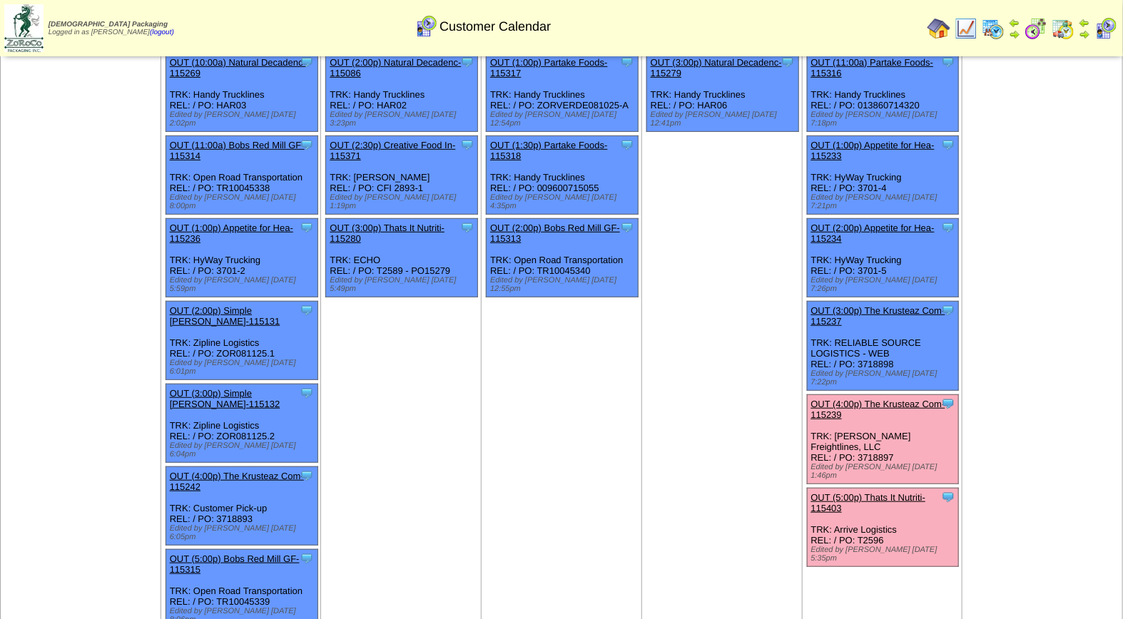
scroll to position [263, 0]
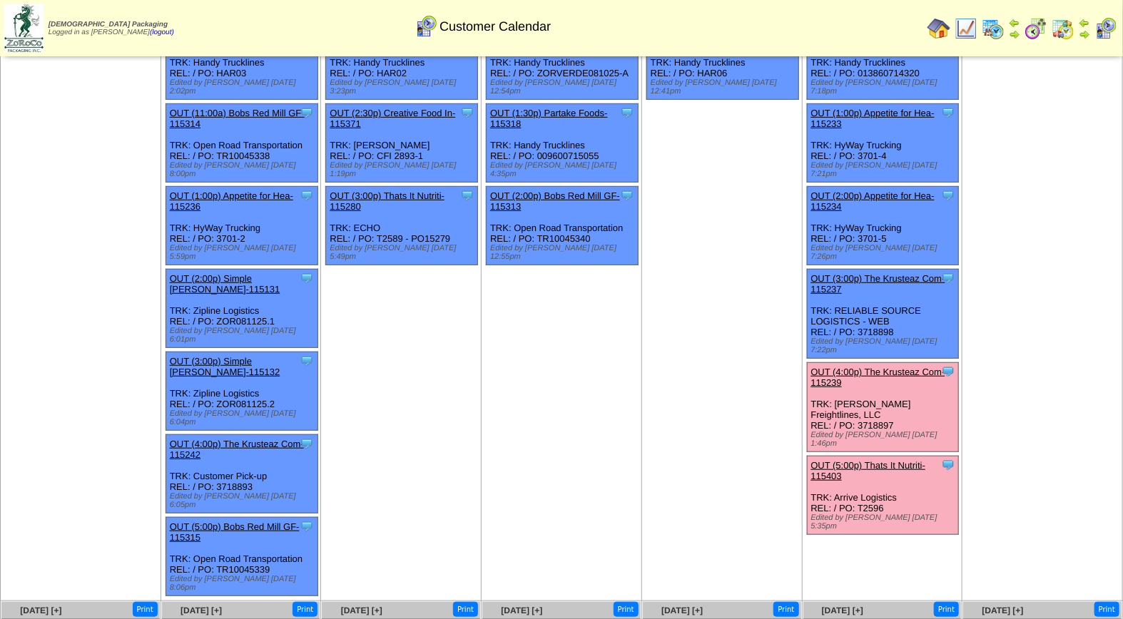
click at [890, 460] on link "OUT (5:00p) Thats It Nutriti-115403" at bounding box center [868, 470] width 115 height 21
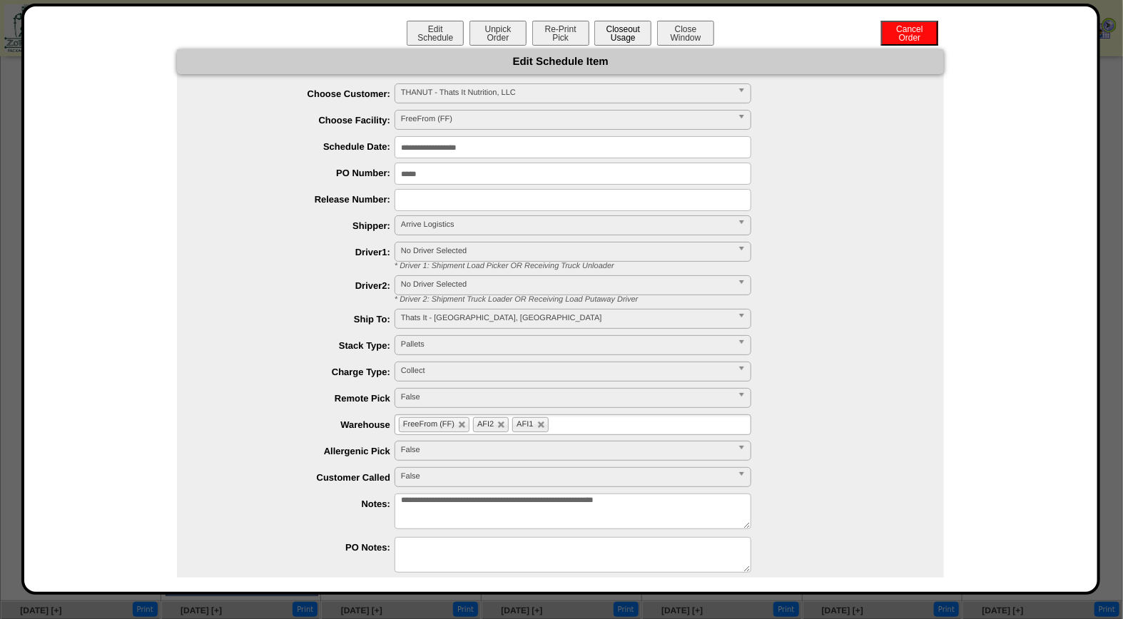
click at [605, 30] on button "Closeout Usage" at bounding box center [622, 33] width 57 height 25
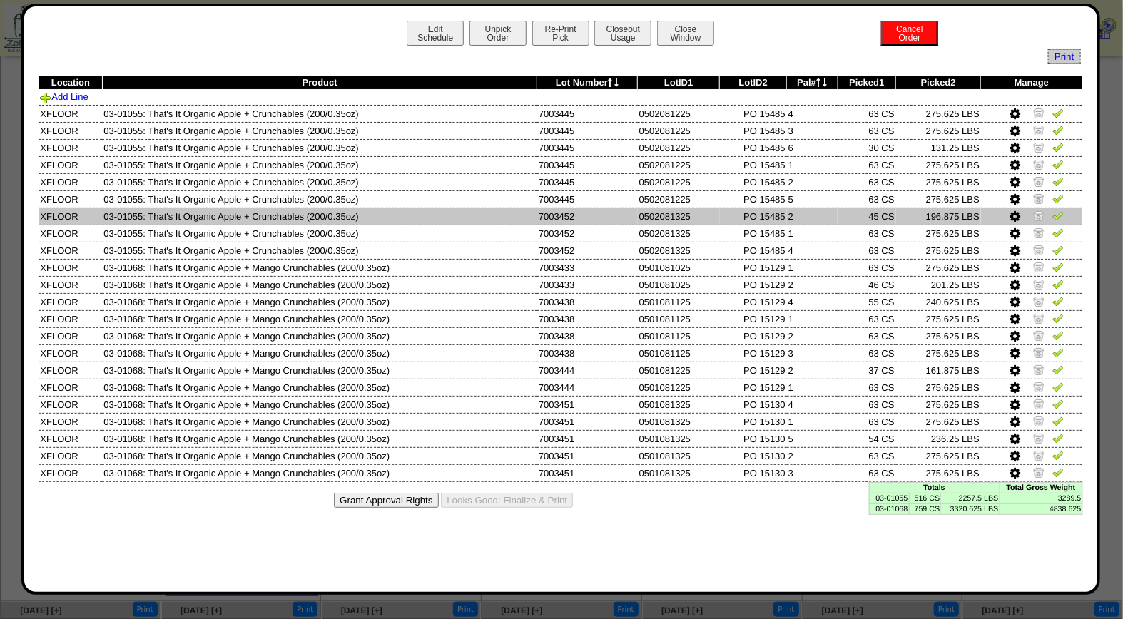
click at [1012, 215] on icon at bounding box center [1015, 216] width 11 height 13
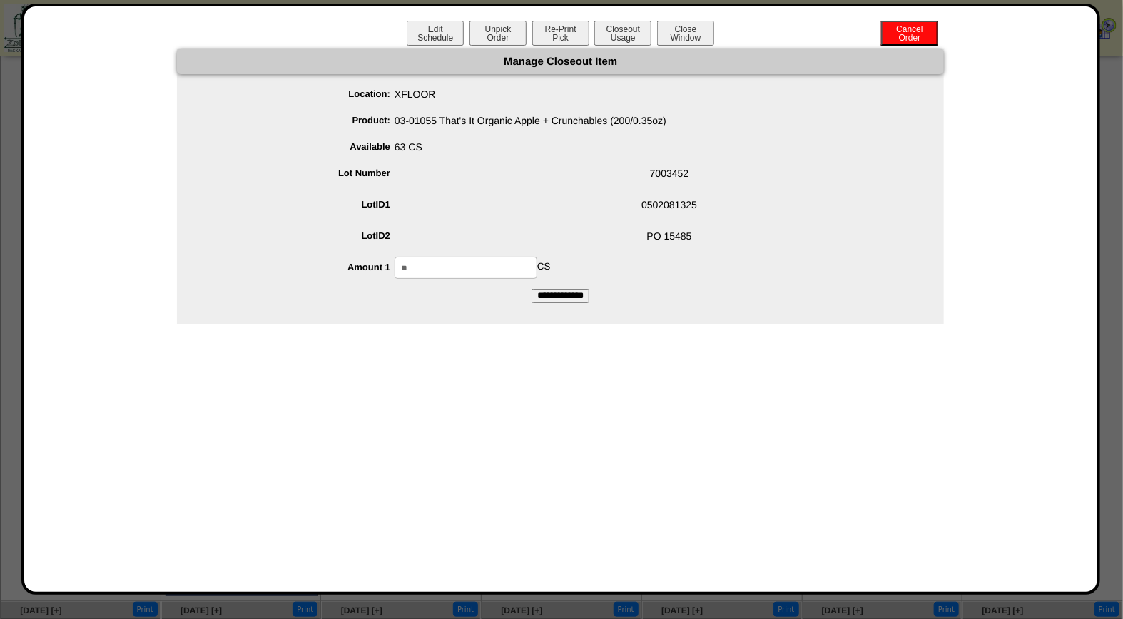
drag, startPoint x: 424, startPoint y: 270, endPoint x: 382, endPoint y: 263, distance: 42.0
click at [382, 263] on li "Amount 1 ** CS" at bounding box center [574, 268] width 738 height 22
type input "**"
click at [562, 294] on input "**********" at bounding box center [561, 296] width 58 height 14
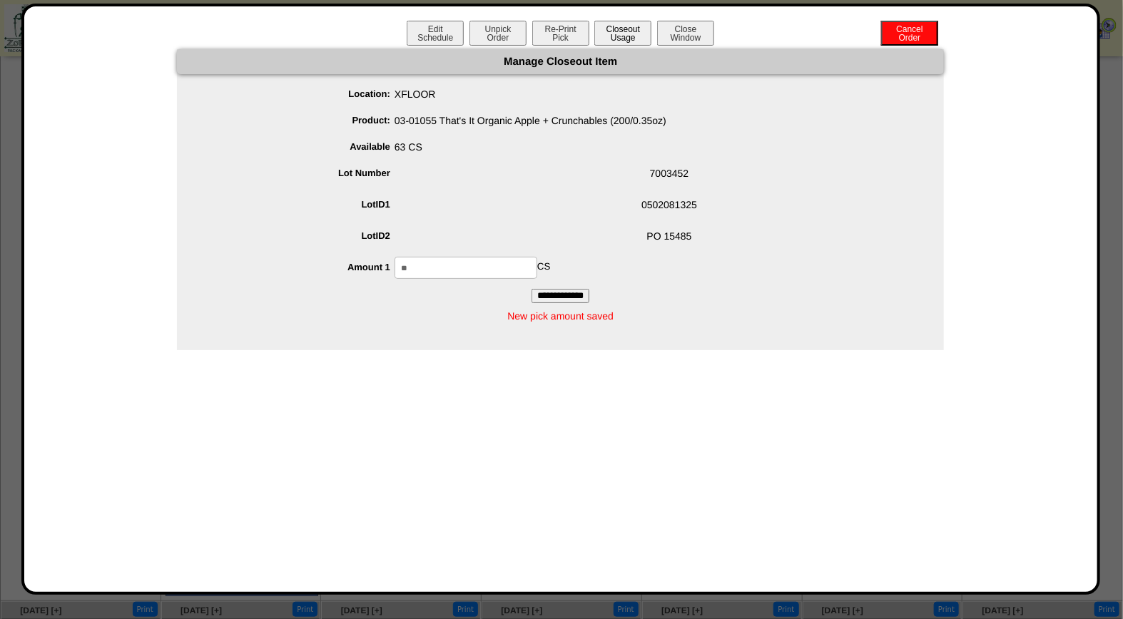
click at [610, 36] on button "Closeout Usage" at bounding box center [622, 33] width 57 height 25
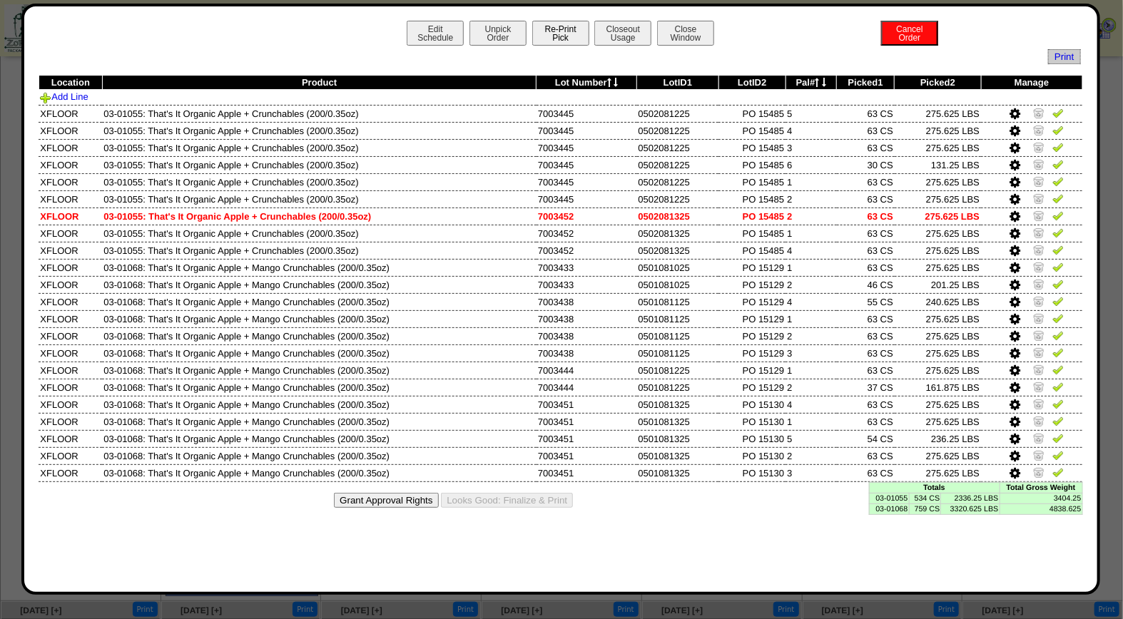
click at [572, 38] on button "Re-Print Pick" at bounding box center [560, 33] width 57 height 25
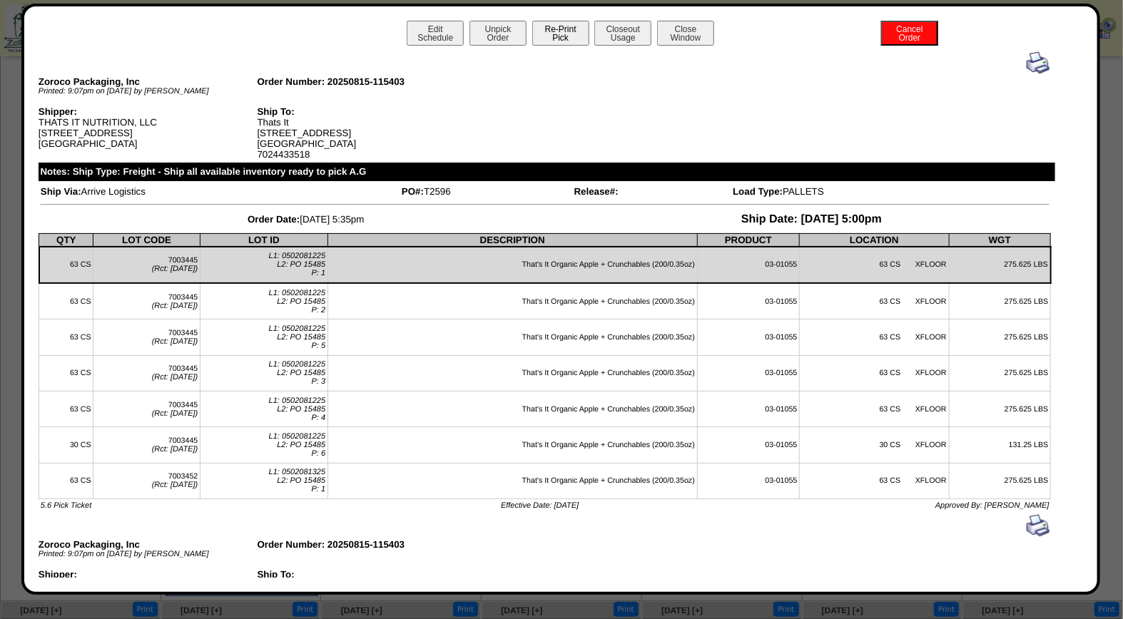
click at [549, 33] on button "Re-Print Pick" at bounding box center [560, 33] width 57 height 25
click at [1027, 63] on img at bounding box center [1038, 62] width 23 height 23
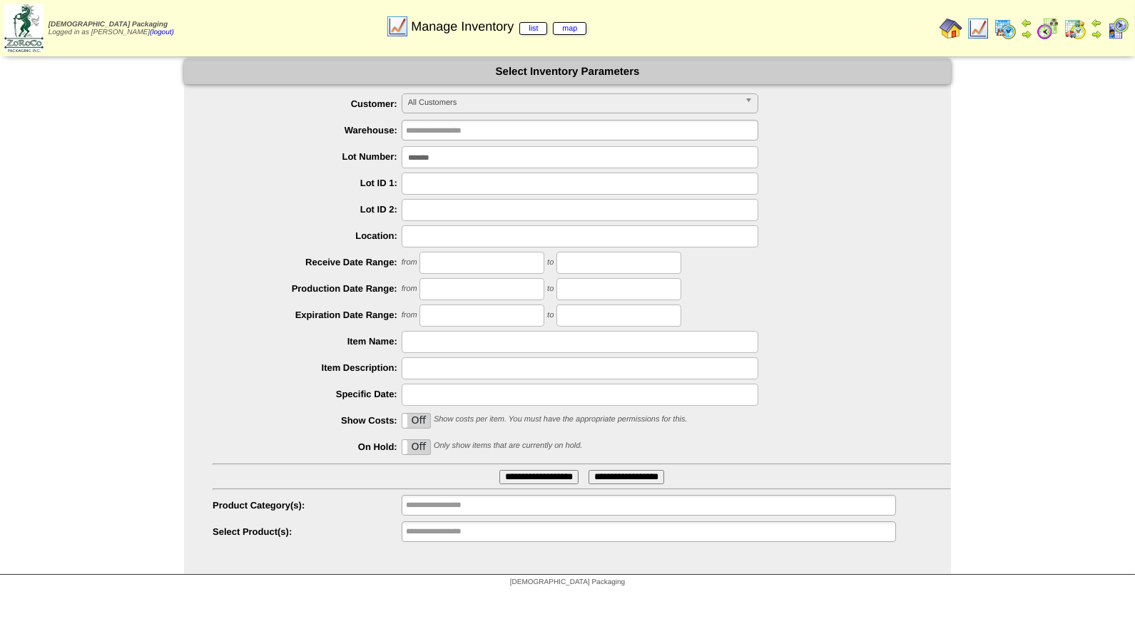
drag, startPoint x: 428, startPoint y: 176, endPoint x: 350, endPoint y: 163, distance: 79.5
click at [350, 163] on div "*******" at bounding box center [582, 157] width 738 height 22
type input "*******"
click at [499, 470] on input "**********" at bounding box center [538, 477] width 79 height 14
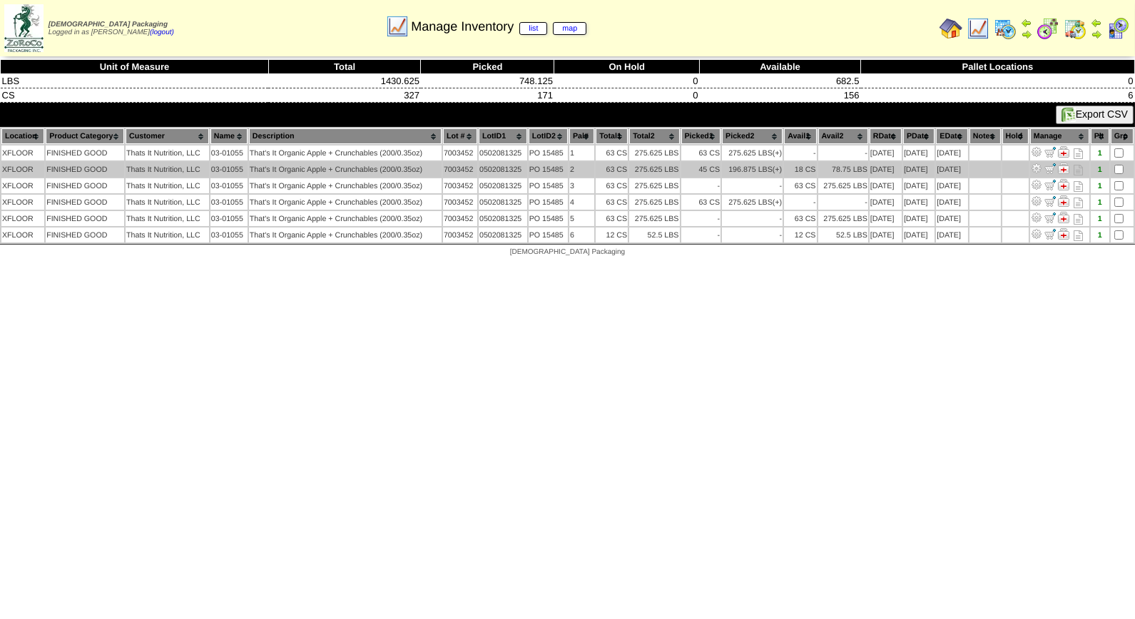
click at [1039, 167] on img at bounding box center [1036, 168] width 11 height 11
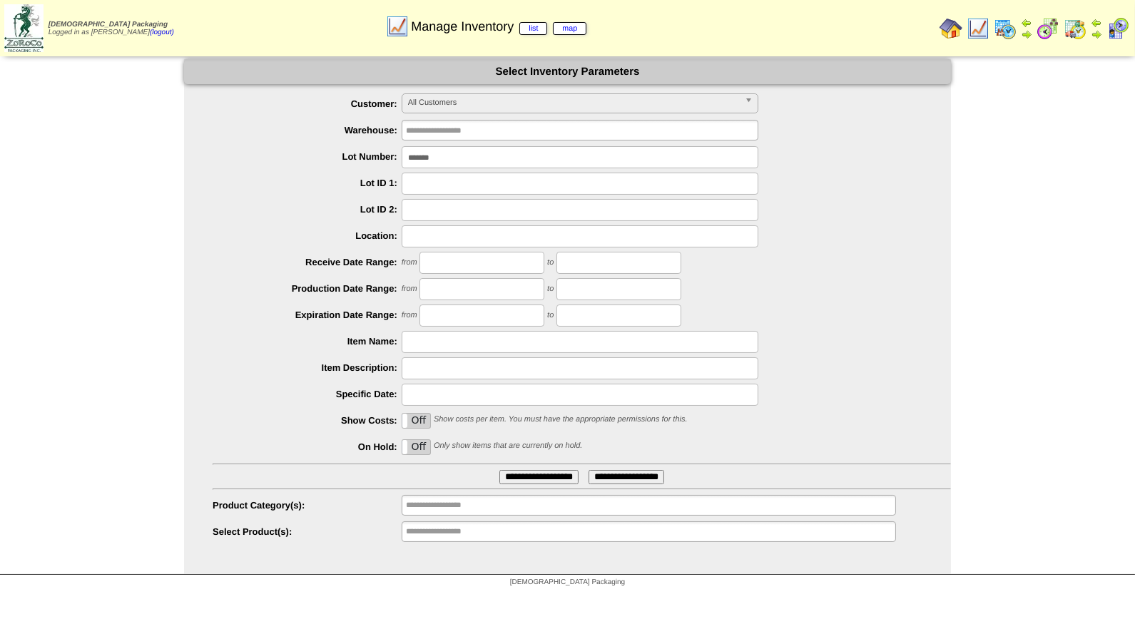
click at [454, 160] on input "*******" at bounding box center [580, 157] width 357 height 22
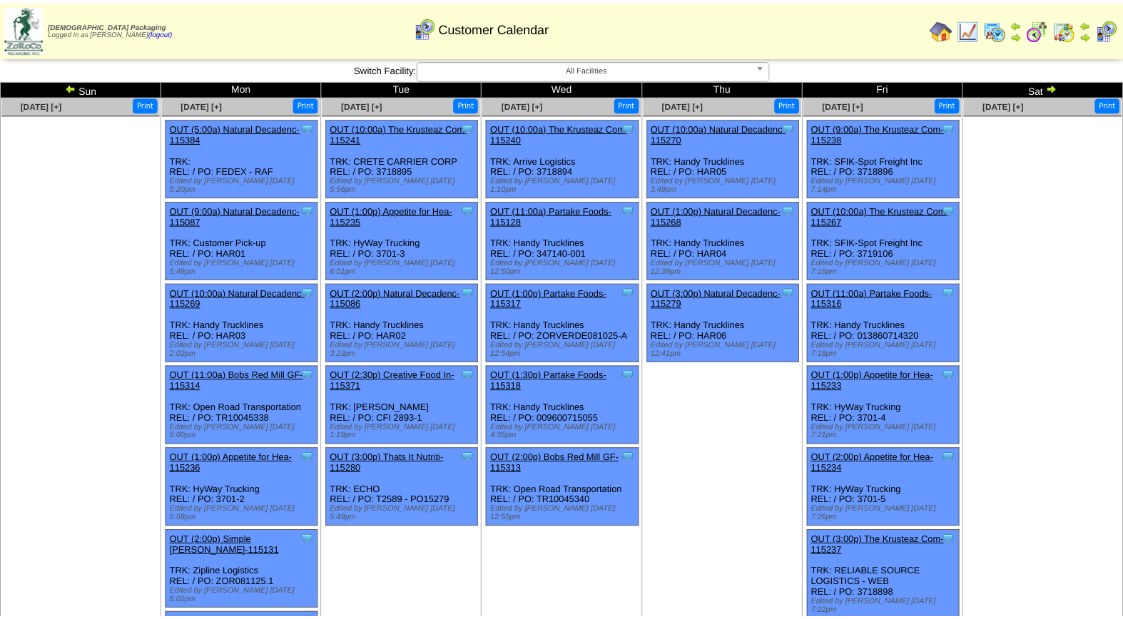
scroll to position [263, 0]
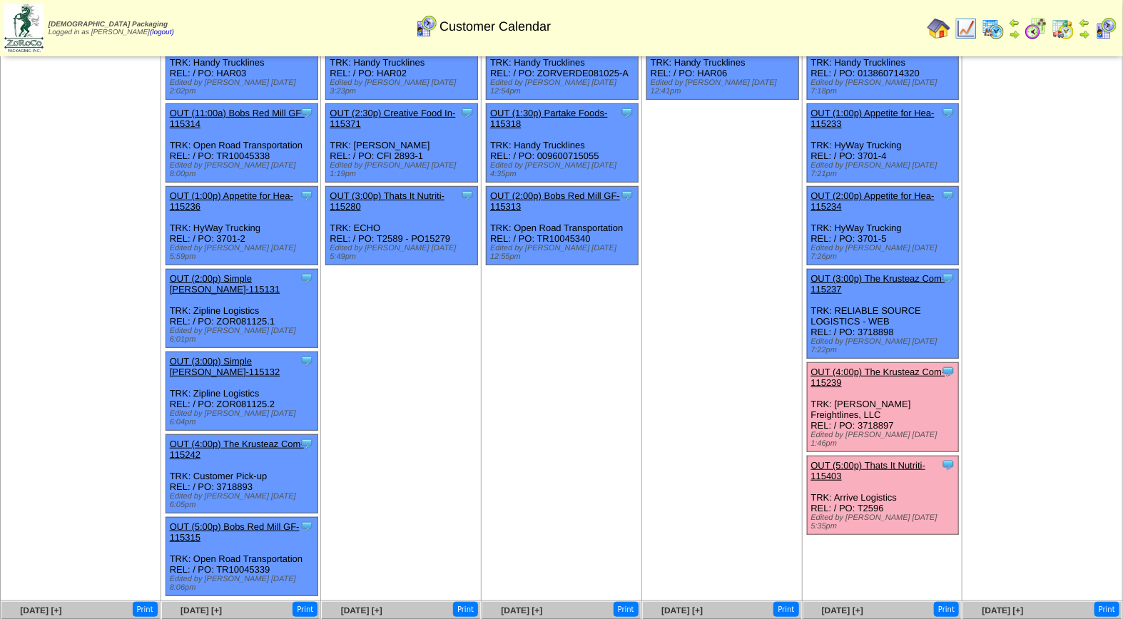
click at [830, 460] on link "OUT (5:00p) Thats It Nutriti-115403" at bounding box center [868, 470] width 115 height 21
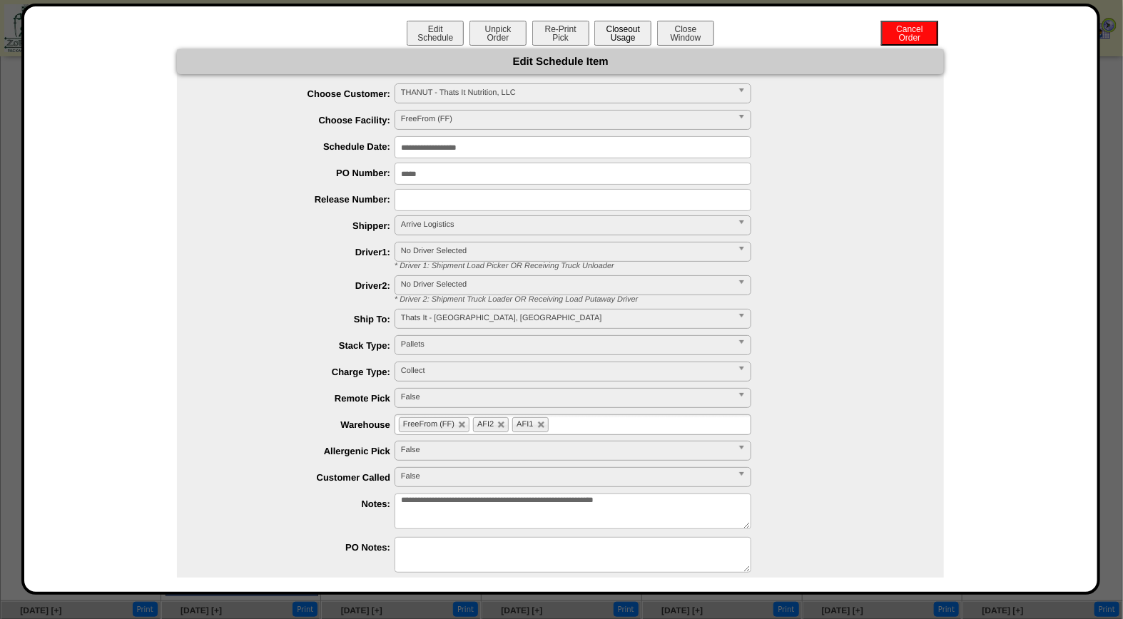
click at [621, 21] on button "Closeout Usage" at bounding box center [622, 33] width 57 height 25
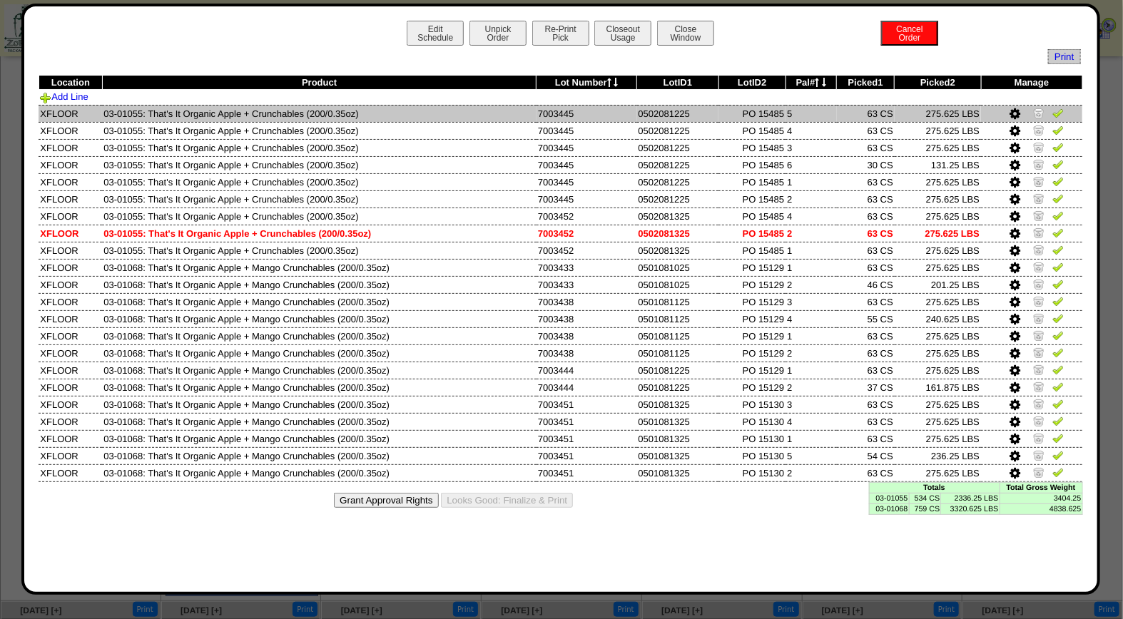
click at [1060, 115] on img at bounding box center [1057, 112] width 11 height 11
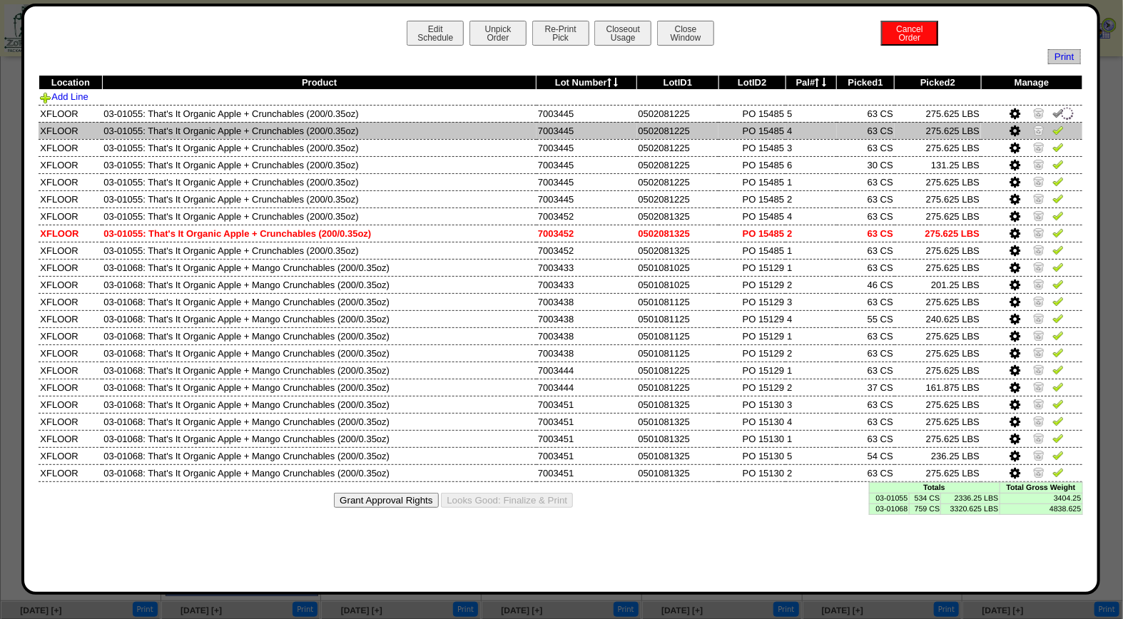
click at [1057, 125] on img at bounding box center [1057, 129] width 11 height 11
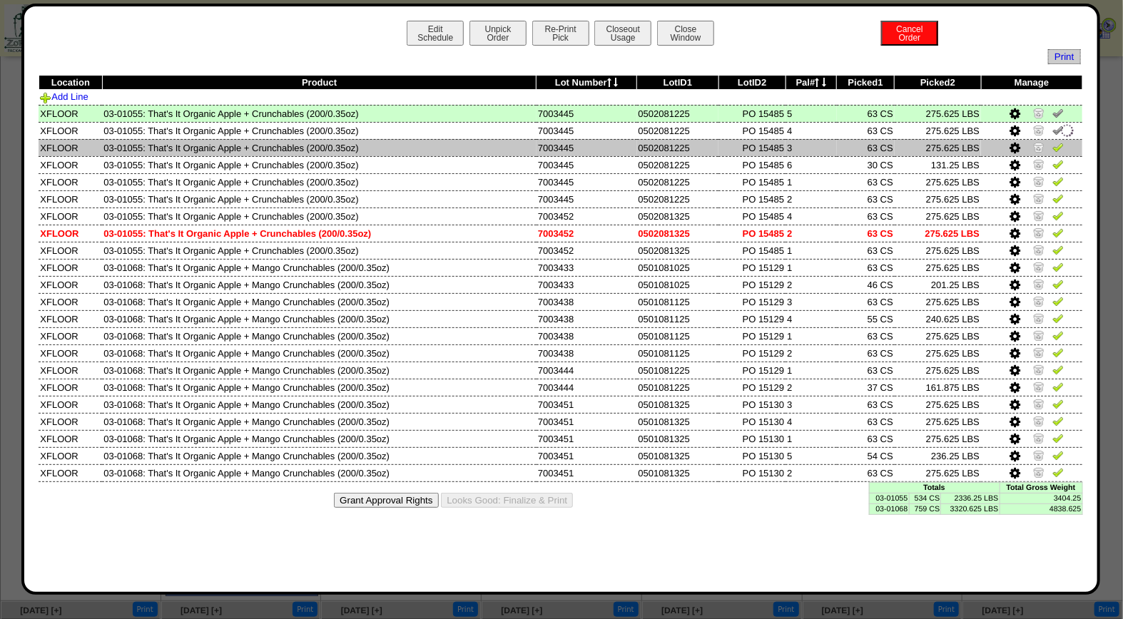
click at [1056, 146] on img at bounding box center [1057, 146] width 11 height 11
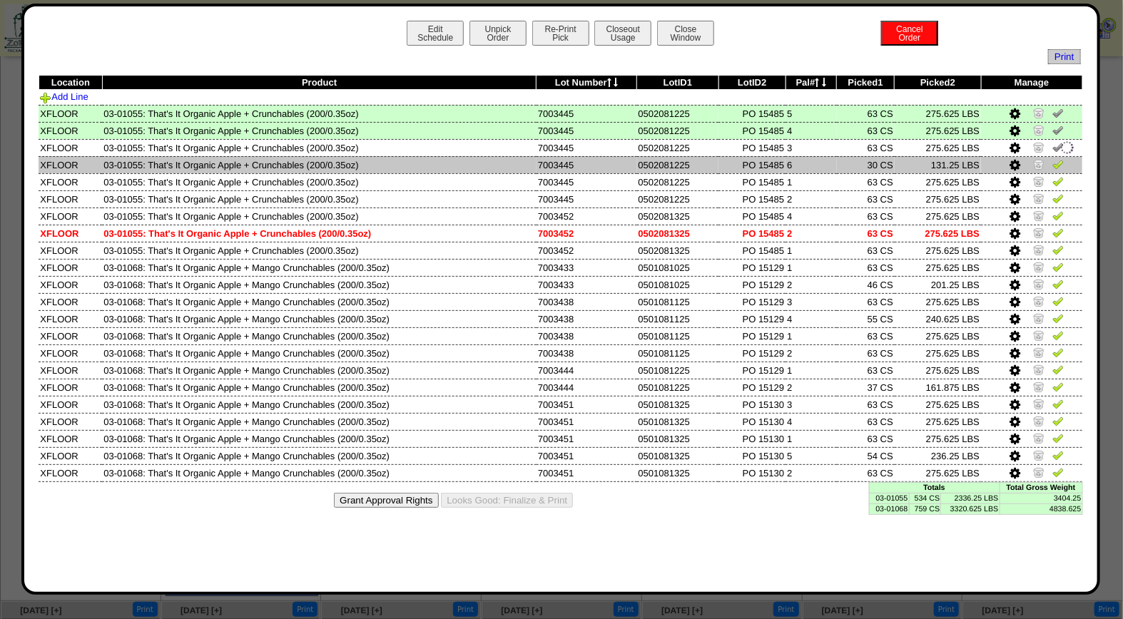
click at [1060, 162] on img at bounding box center [1057, 163] width 11 height 11
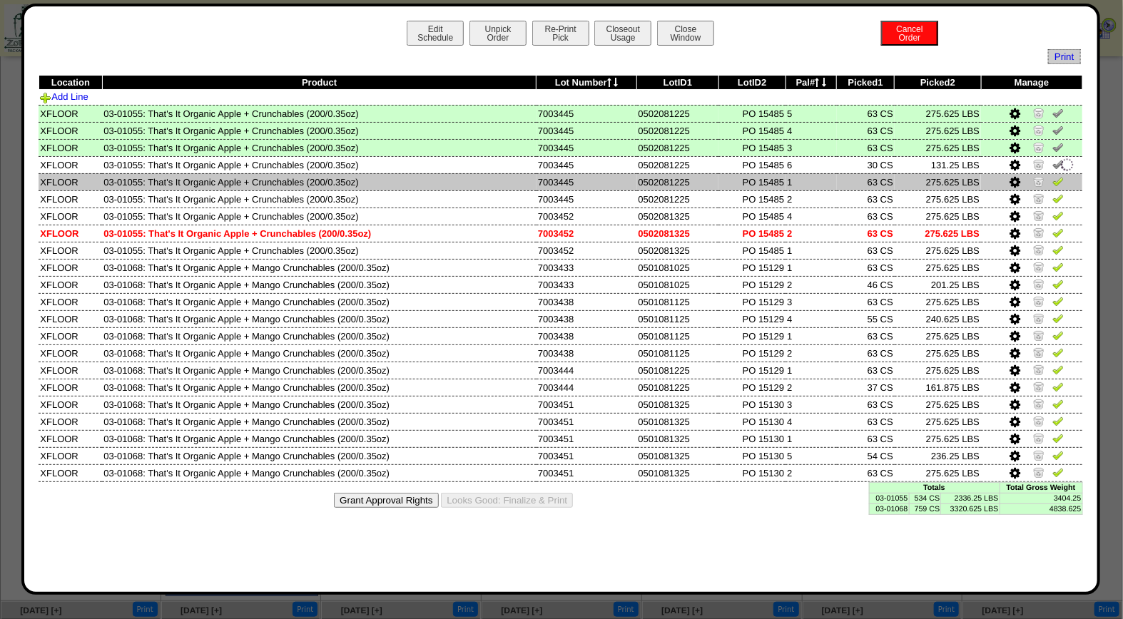
click at [1058, 183] on img at bounding box center [1057, 181] width 11 height 11
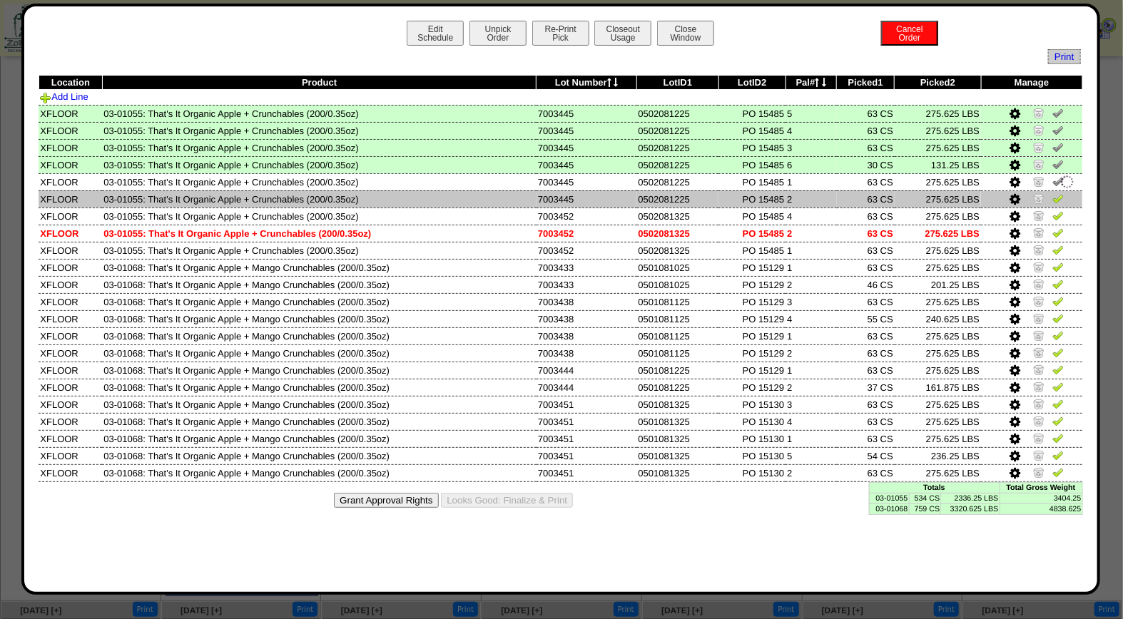
click at [1061, 198] on img at bounding box center [1057, 198] width 11 height 11
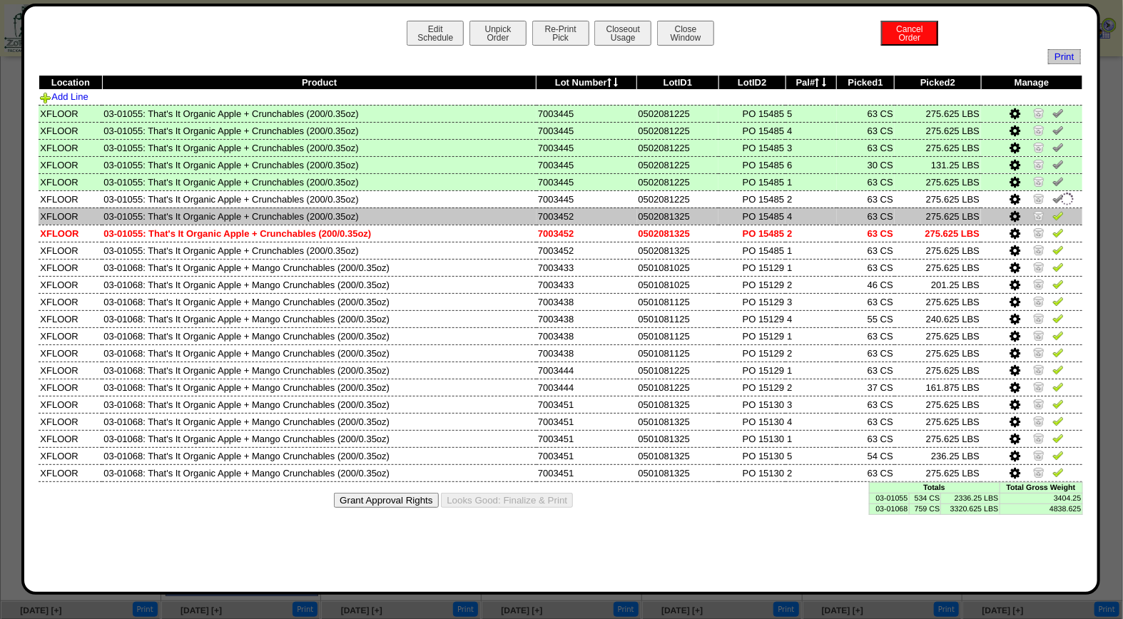
click at [1058, 212] on img at bounding box center [1057, 215] width 11 height 11
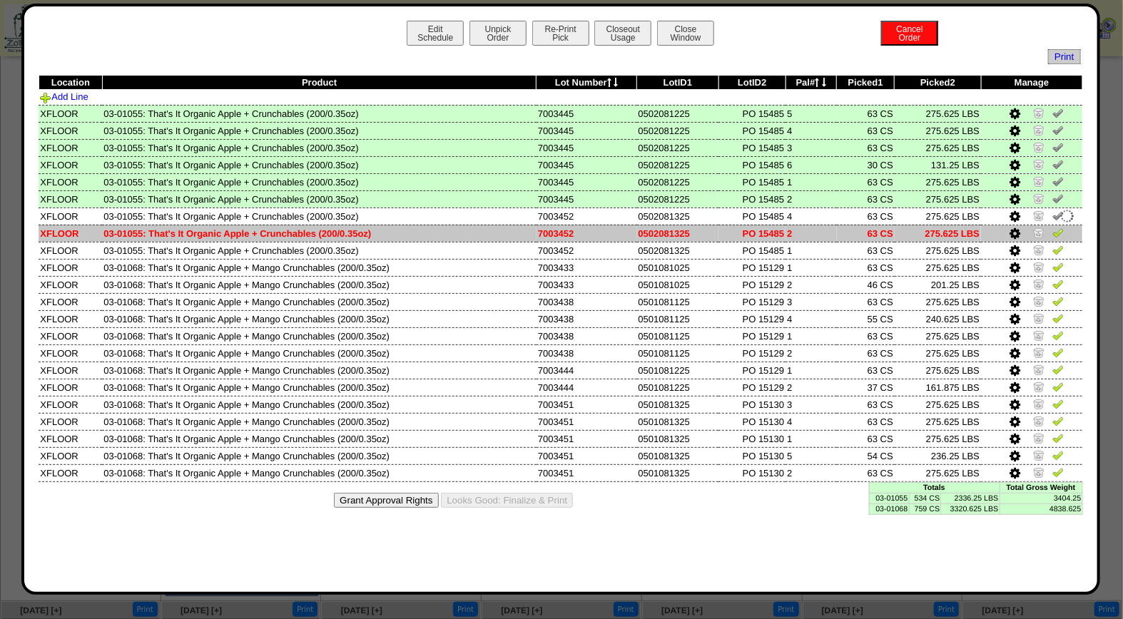
click at [1060, 229] on img at bounding box center [1057, 232] width 11 height 11
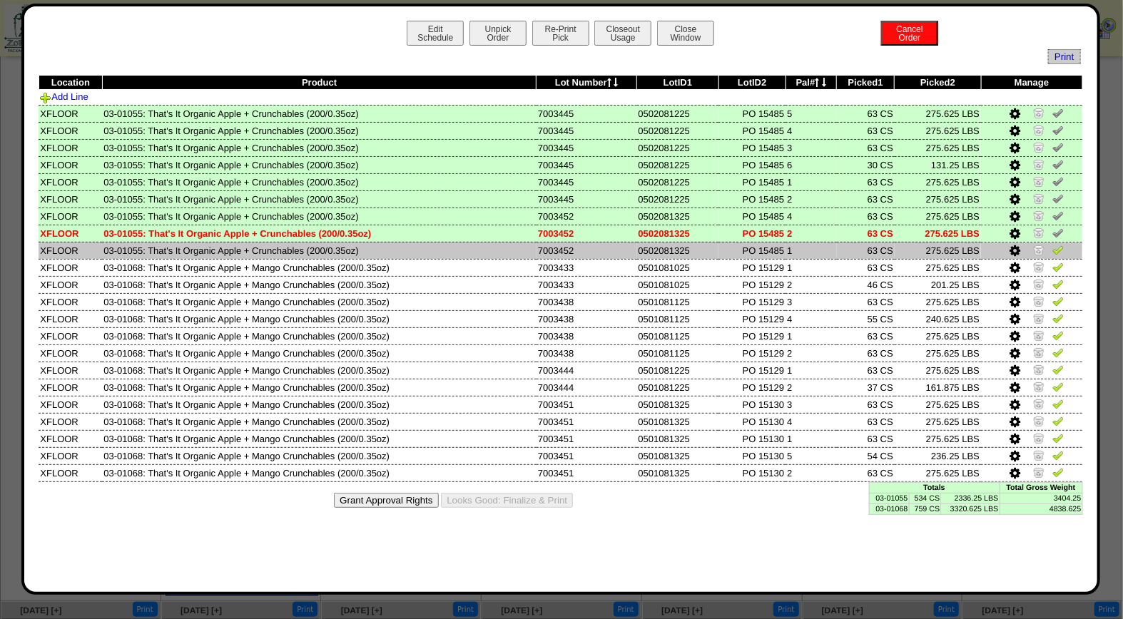
click at [1062, 245] on img at bounding box center [1057, 249] width 11 height 11
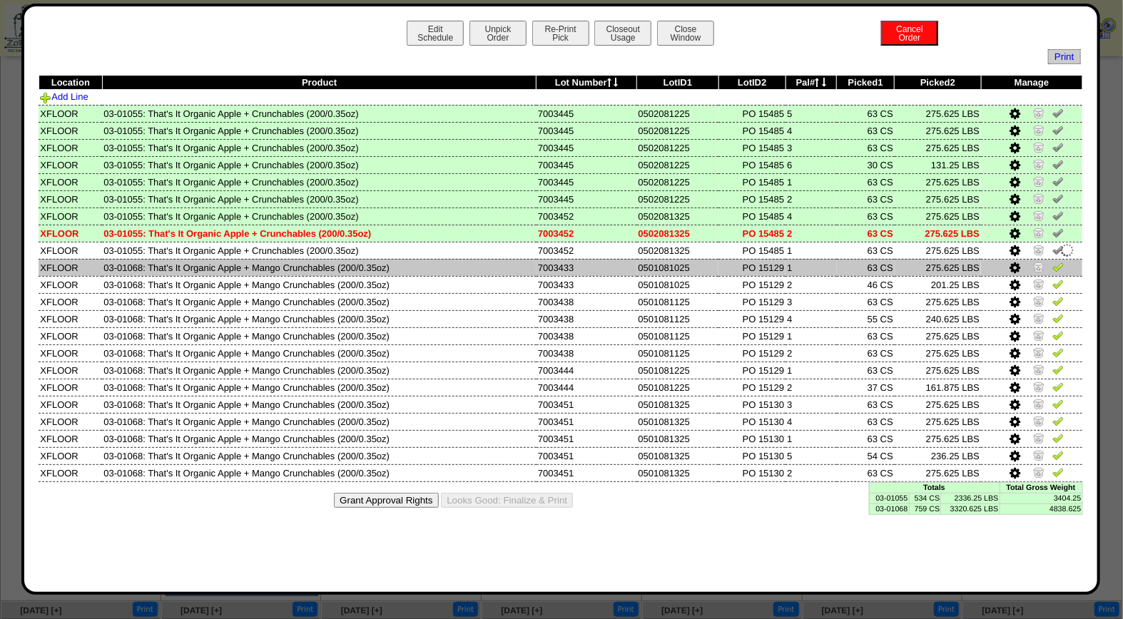
click at [1060, 261] on img at bounding box center [1057, 266] width 11 height 11
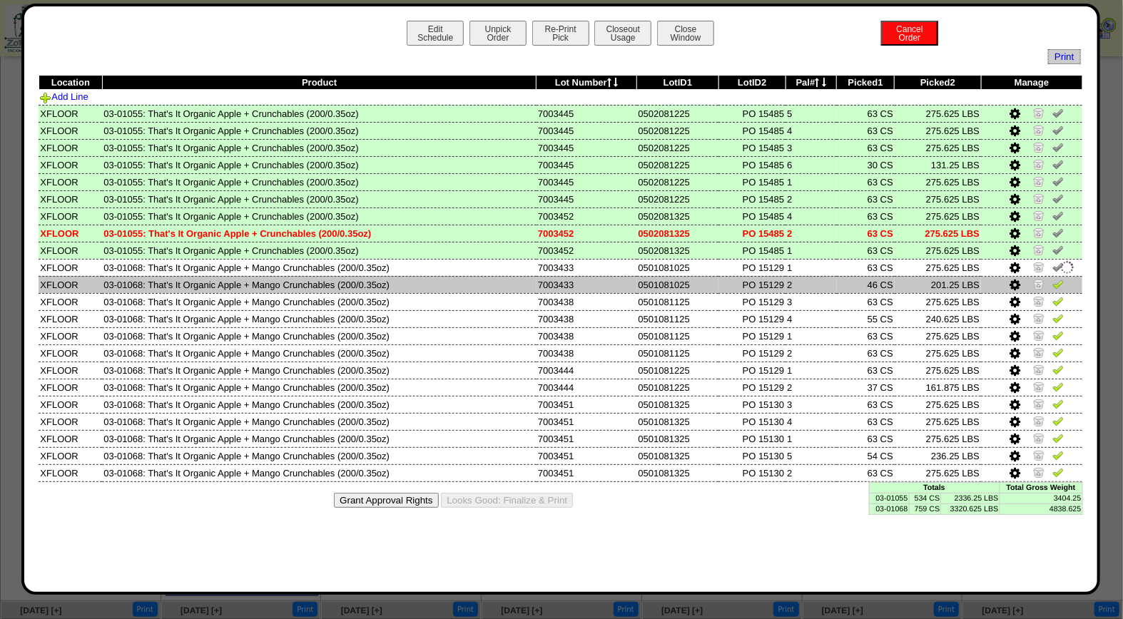
click at [1061, 278] on img at bounding box center [1057, 283] width 11 height 11
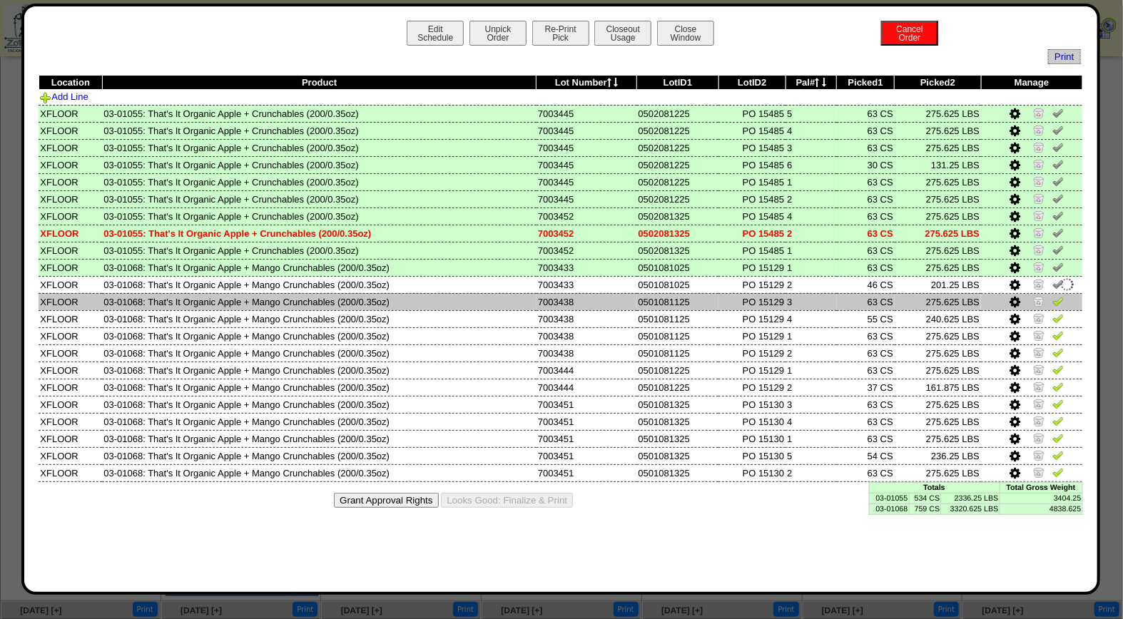
click at [1060, 298] on img at bounding box center [1057, 300] width 11 height 11
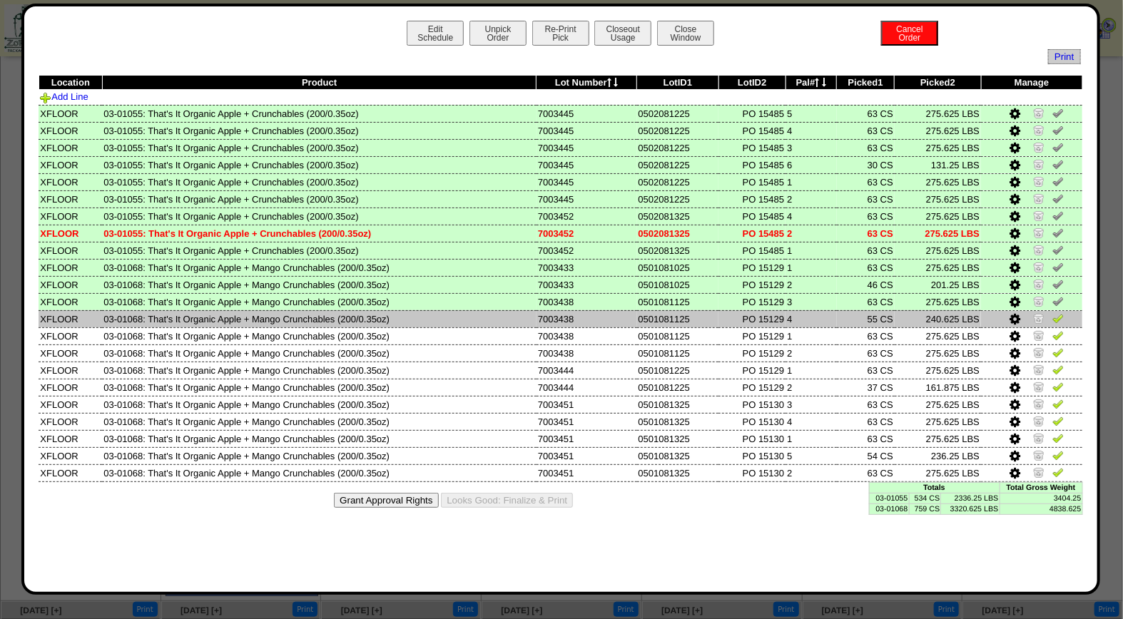
click at [1059, 318] on img at bounding box center [1057, 318] width 11 height 11
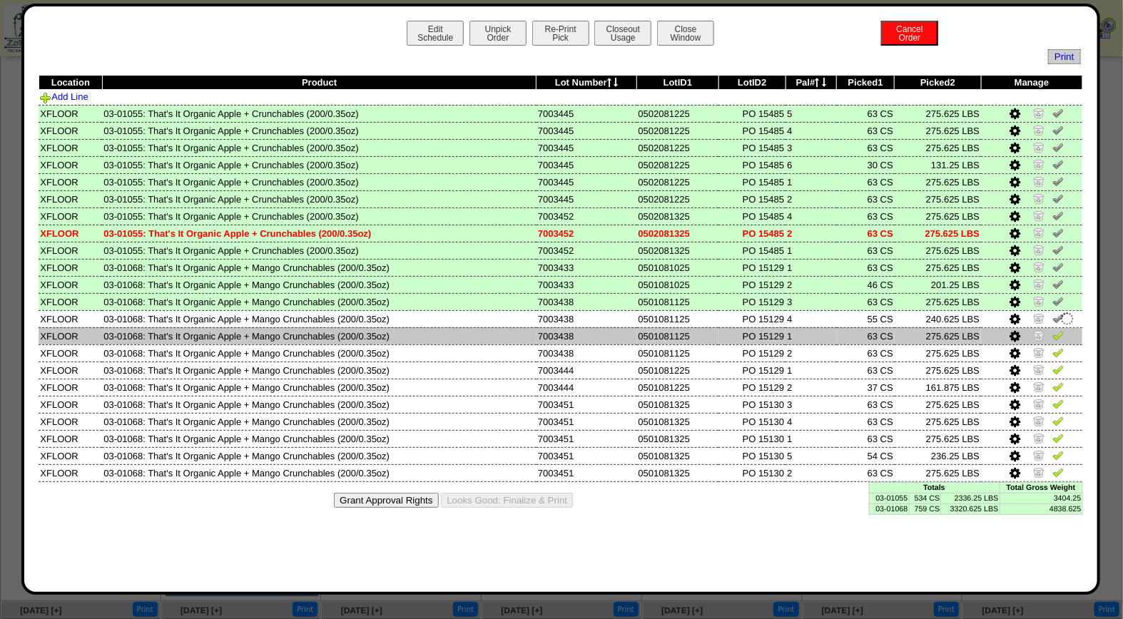
click at [1058, 330] on img at bounding box center [1057, 335] width 11 height 11
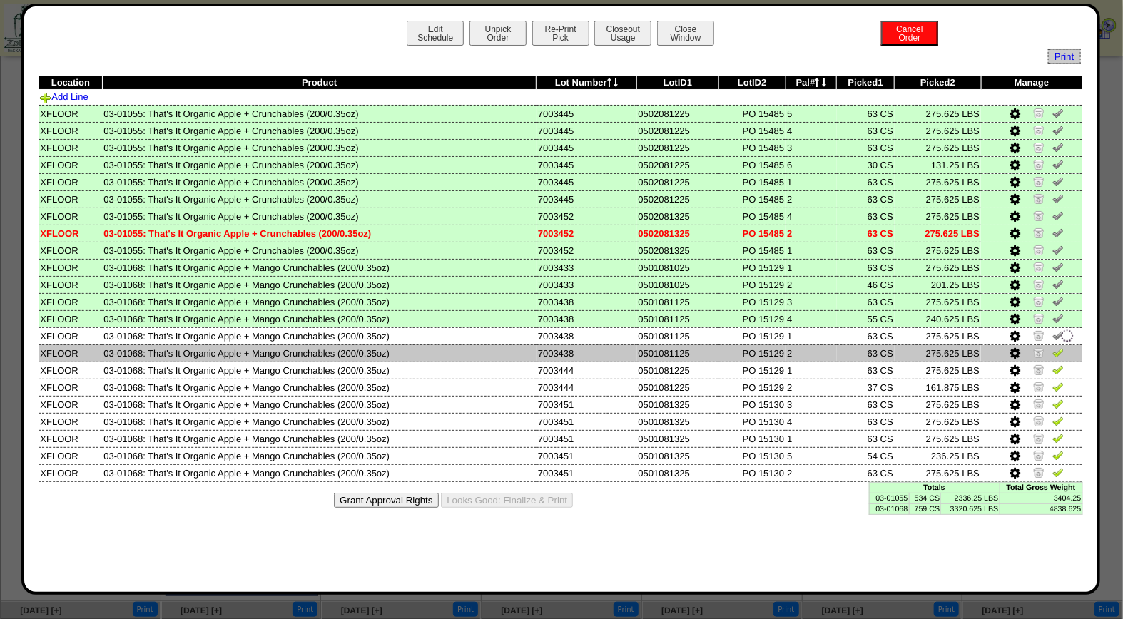
click at [1059, 347] on img at bounding box center [1057, 352] width 11 height 11
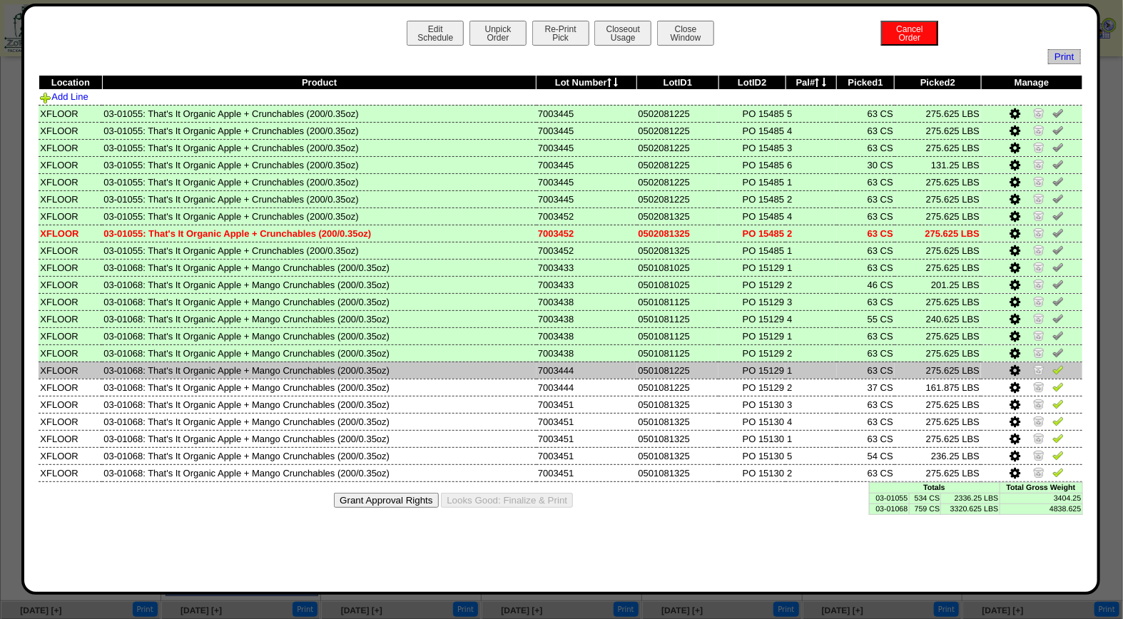
click at [1057, 364] on img at bounding box center [1057, 369] width 11 height 11
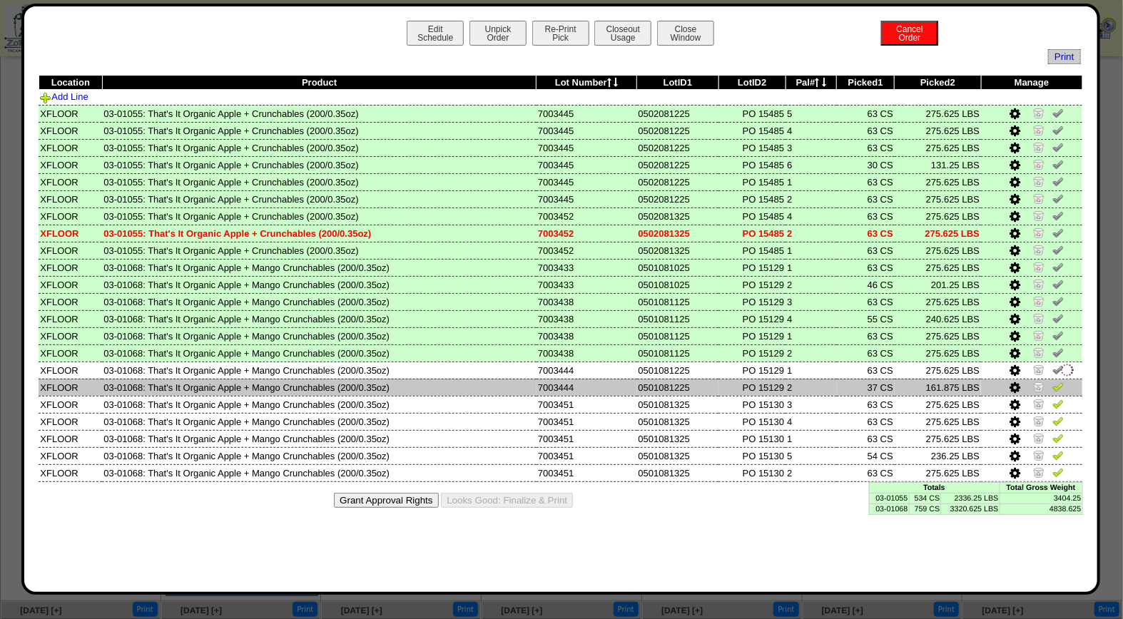
click at [1060, 382] on img at bounding box center [1057, 386] width 11 height 11
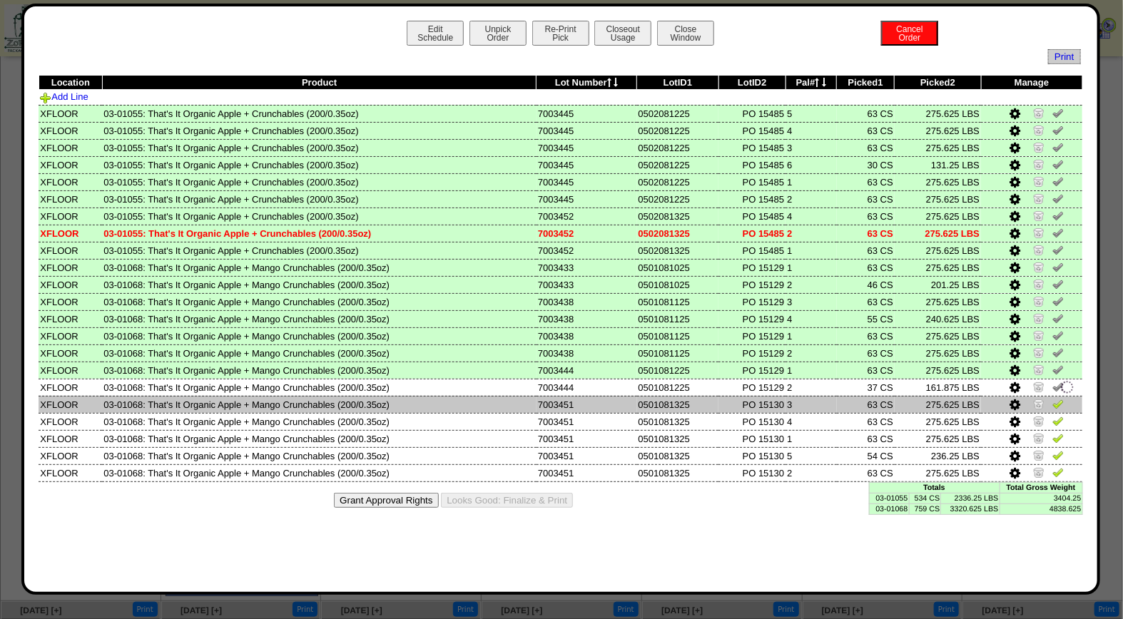
click at [1061, 398] on img at bounding box center [1057, 403] width 11 height 11
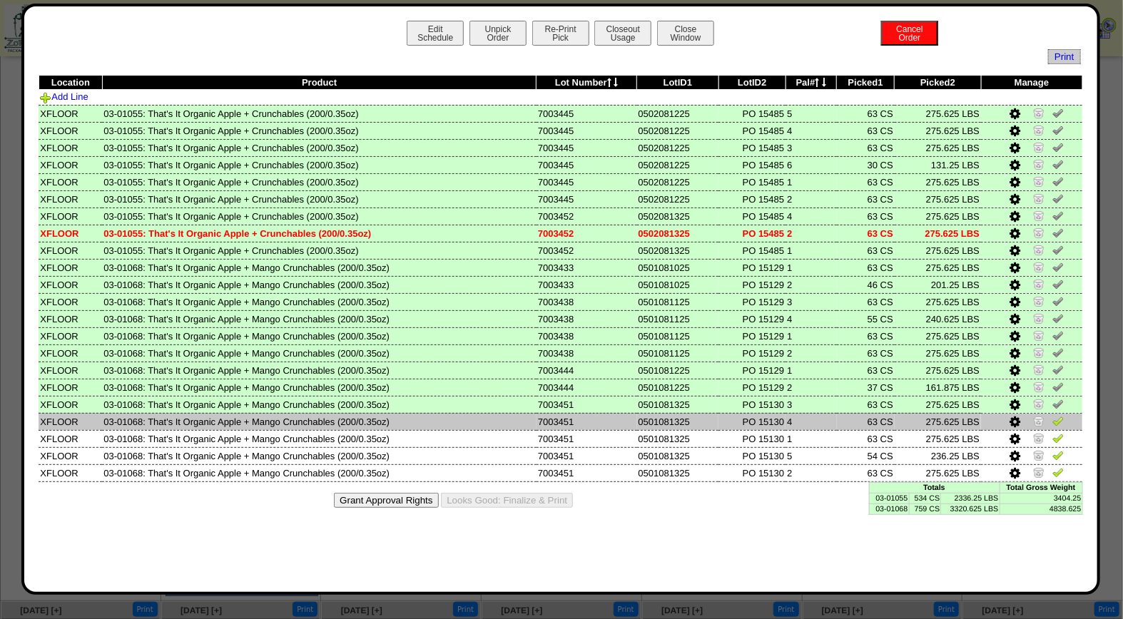
click at [1060, 419] on img at bounding box center [1057, 420] width 11 height 11
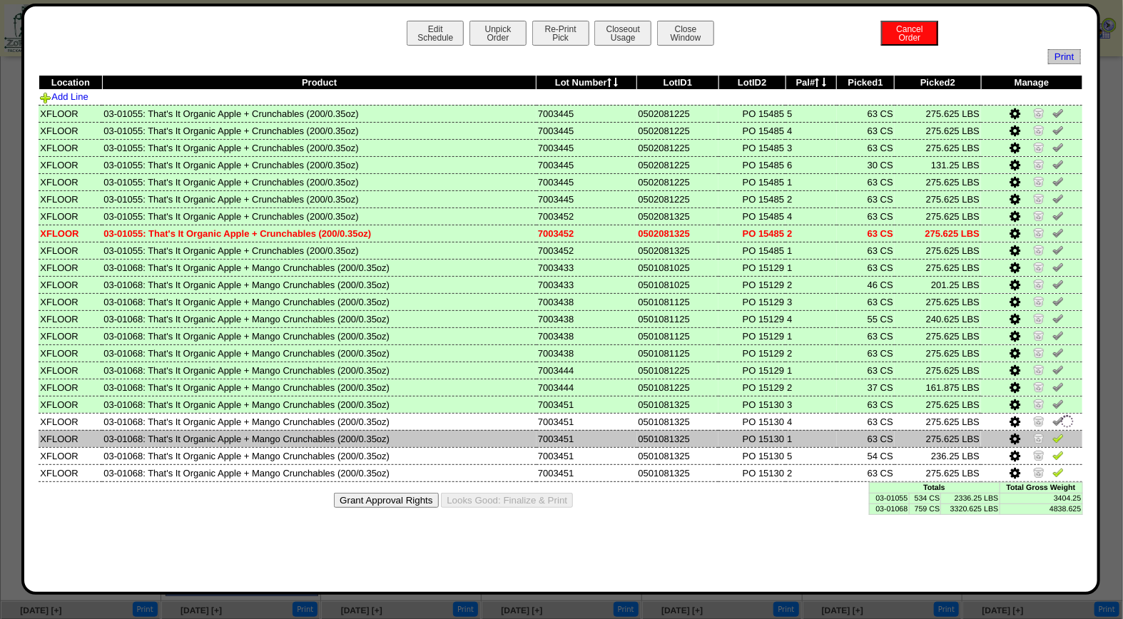
click at [1060, 432] on img at bounding box center [1057, 437] width 11 height 11
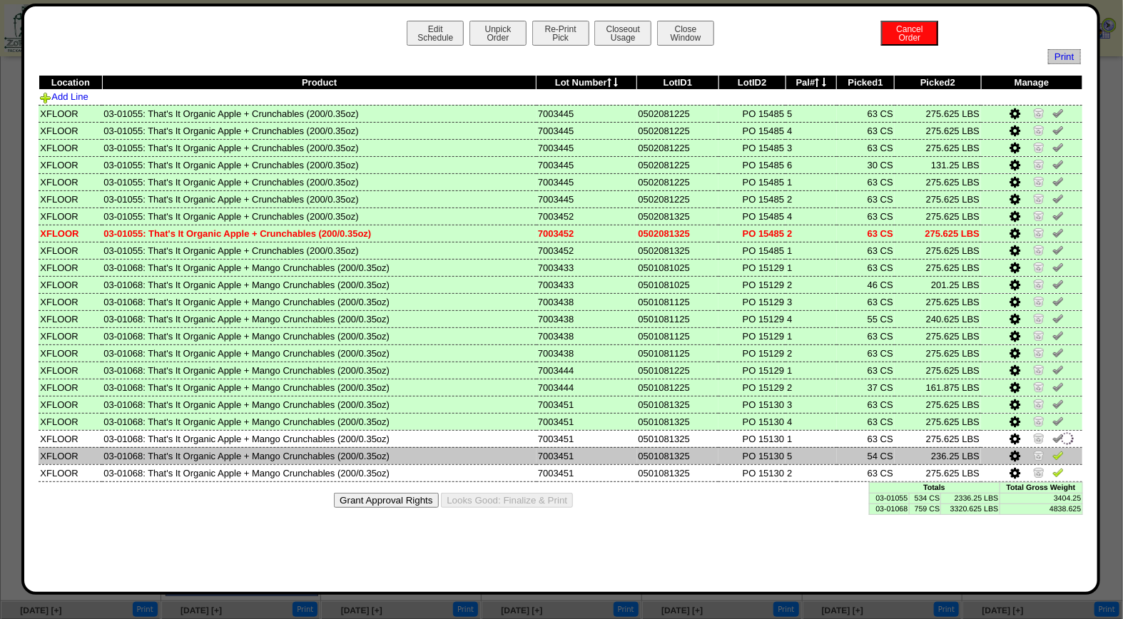
click at [1059, 449] on img at bounding box center [1057, 454] width 11 height 11
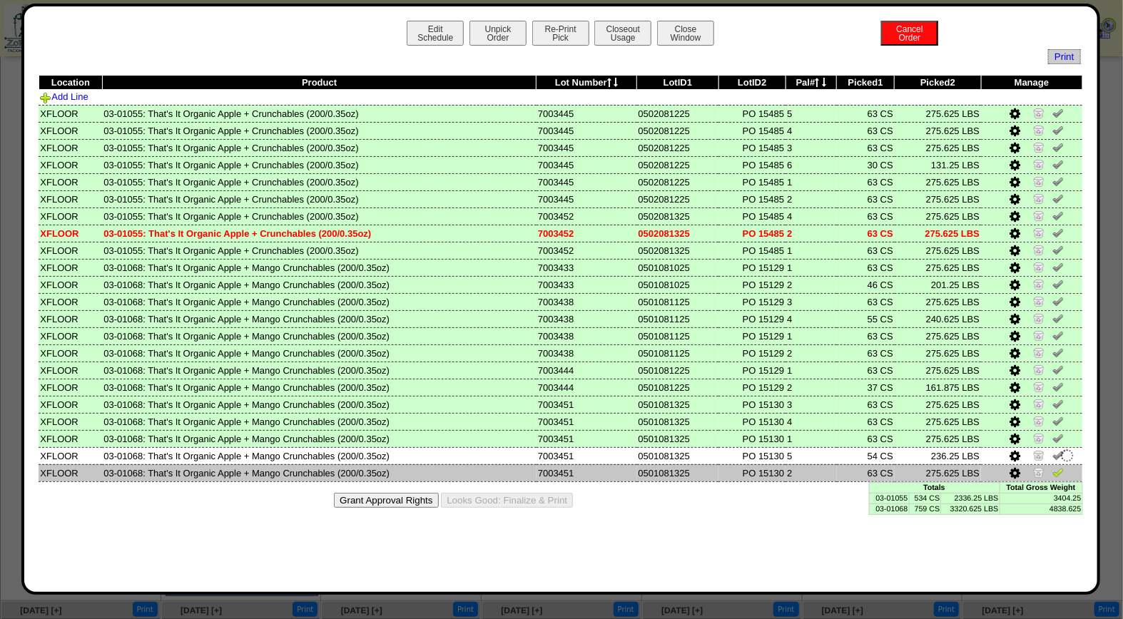
click at [1062, 467] on img at bounding box center [1057, 472] width 11 height 11
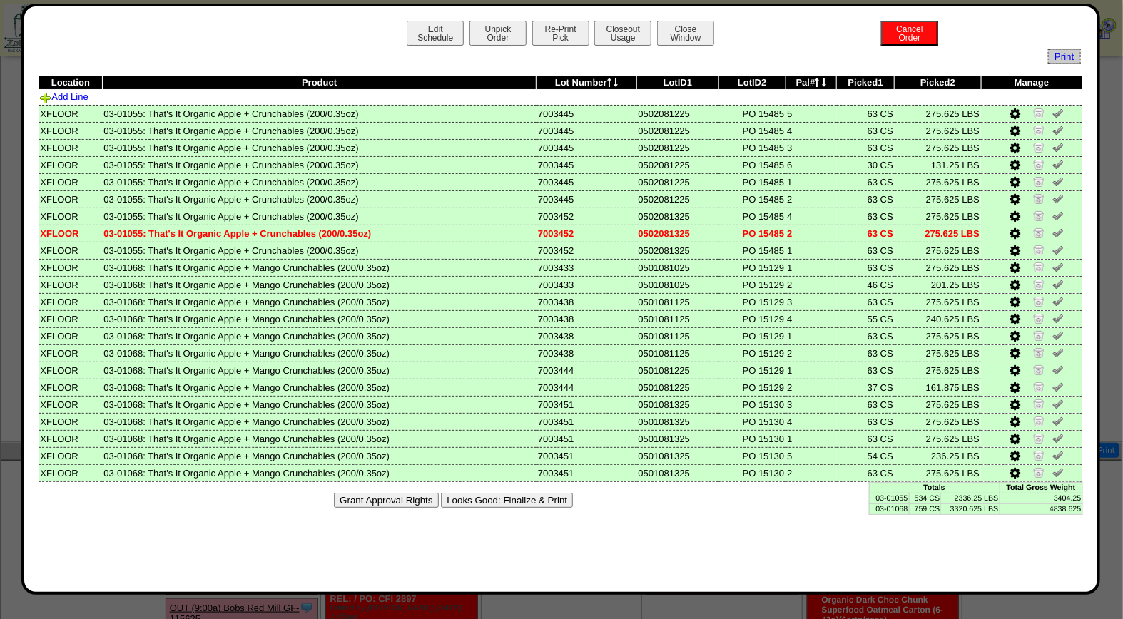
scroll to position [580, 0]
click at [491, 493] on button "Looks Good: Finalize & Print" at bounding box center [507, 500] width 132 height 15
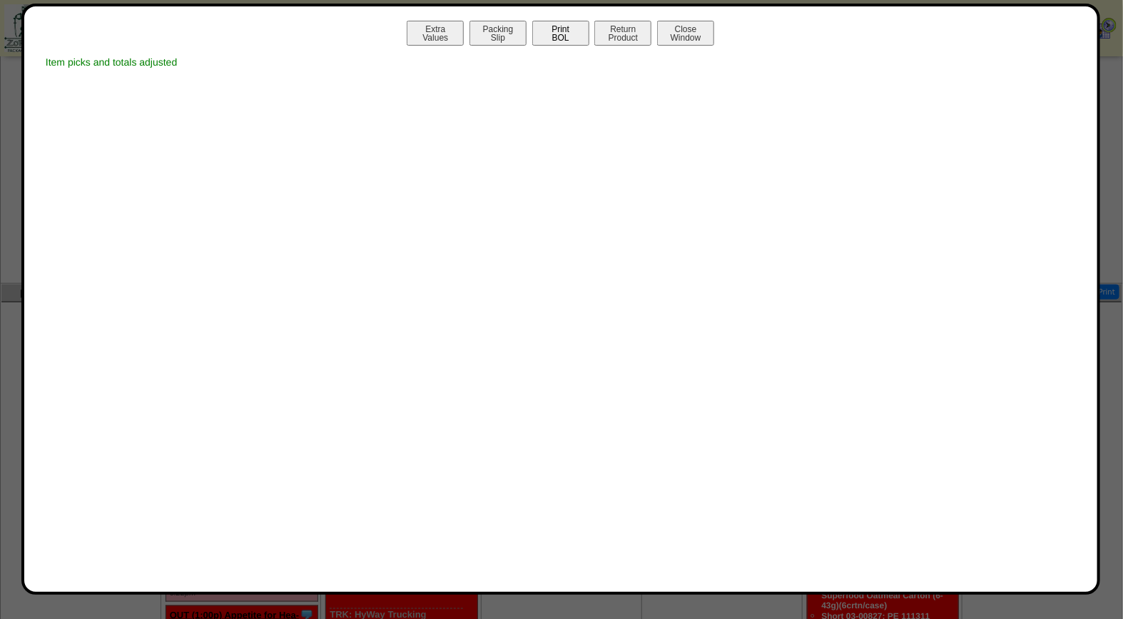
click at [560, 27] on button "Print BOL" at bounding box center [560, 33] width 57 height 25
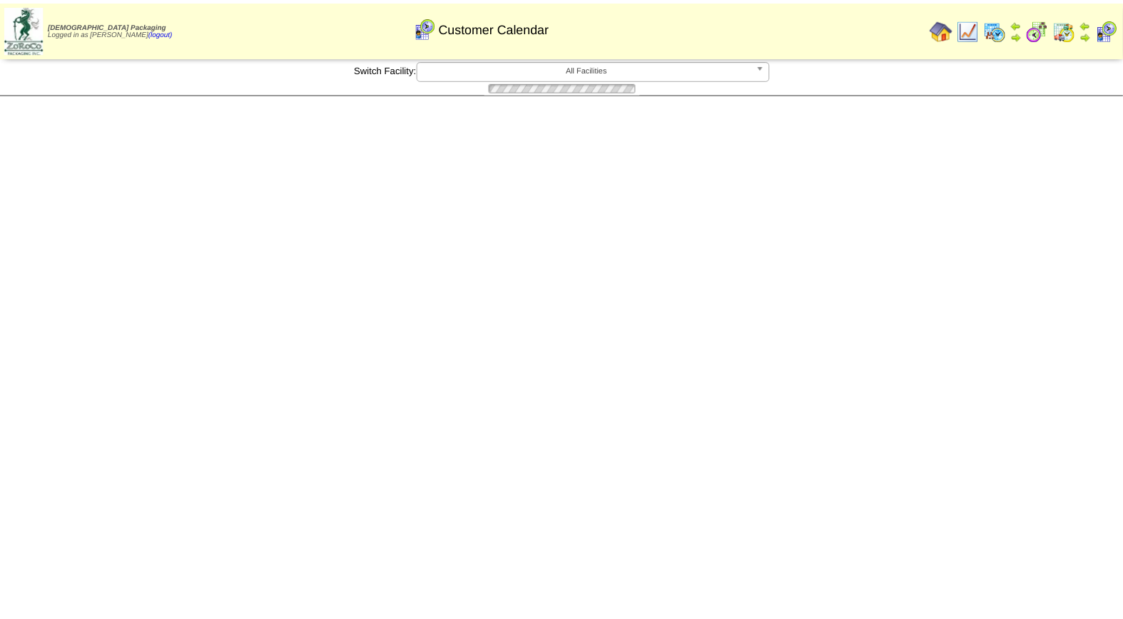
scroll to position [580, 0]
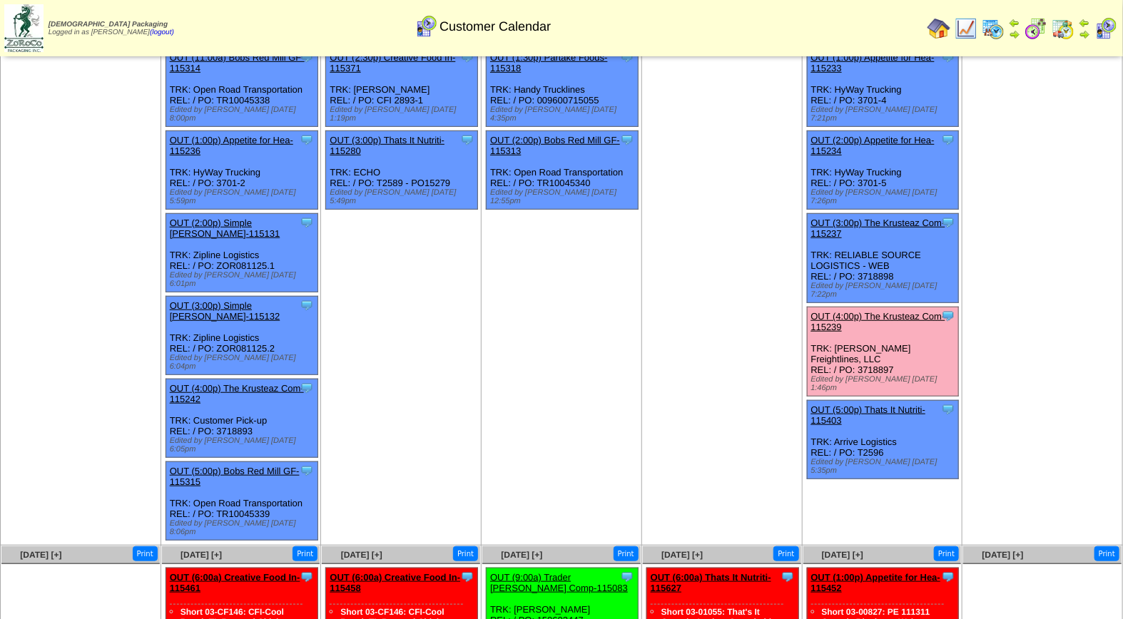
scroll to position [359, 0]
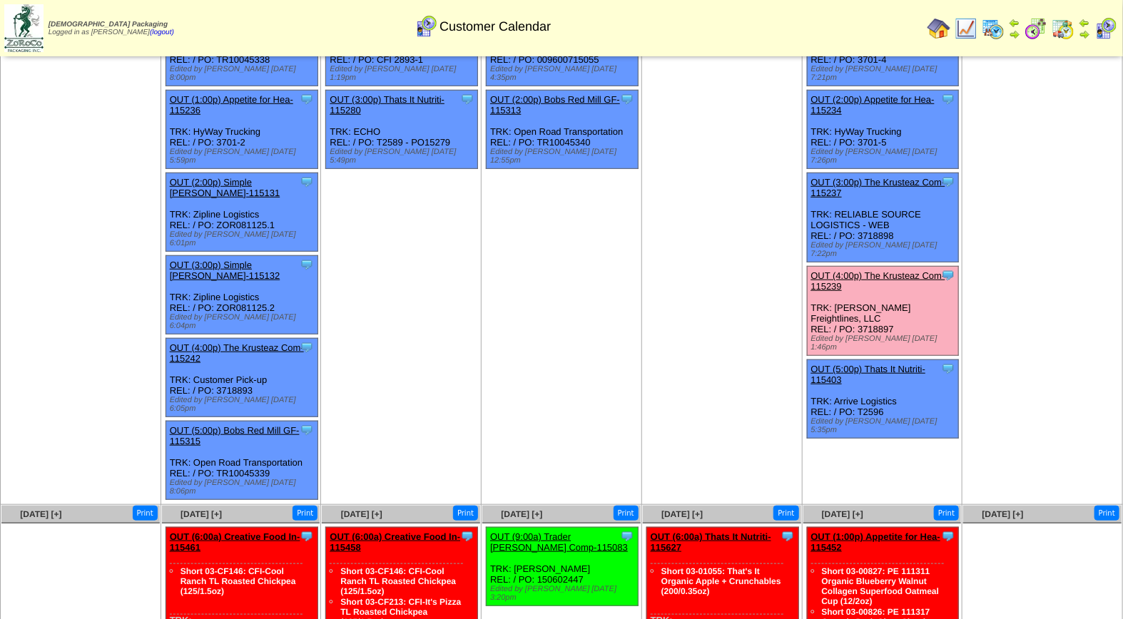
click at [893, 270] on link "OUT (4:00p) The Krusteaz Com-115239" at bounding box center [878, 280] width 134 height 21
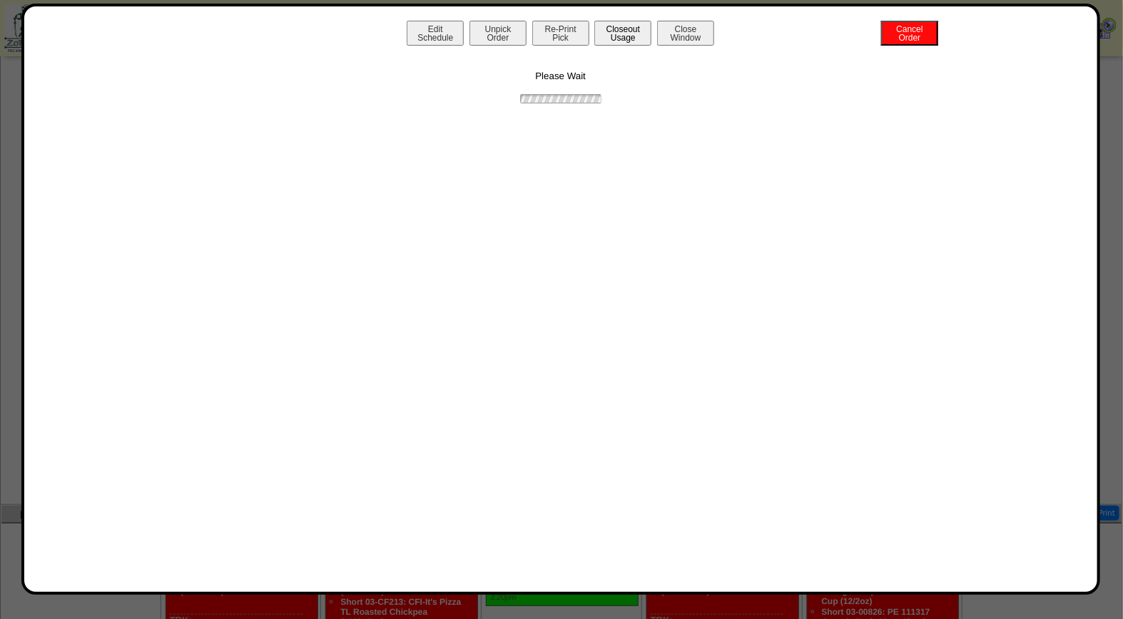
click at [626, 21] on button "Closeout Usage" at bounding box center [622, 33] width 57 height 25
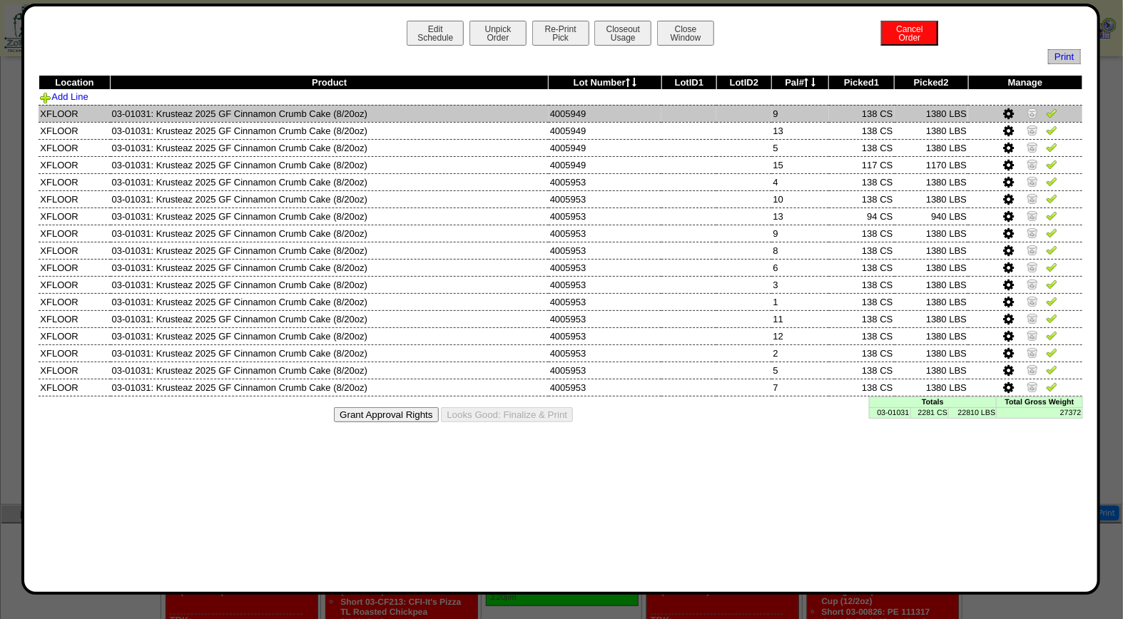
click at [1051, 114] on img at bounding box center [1051, 112] width 11 height 11
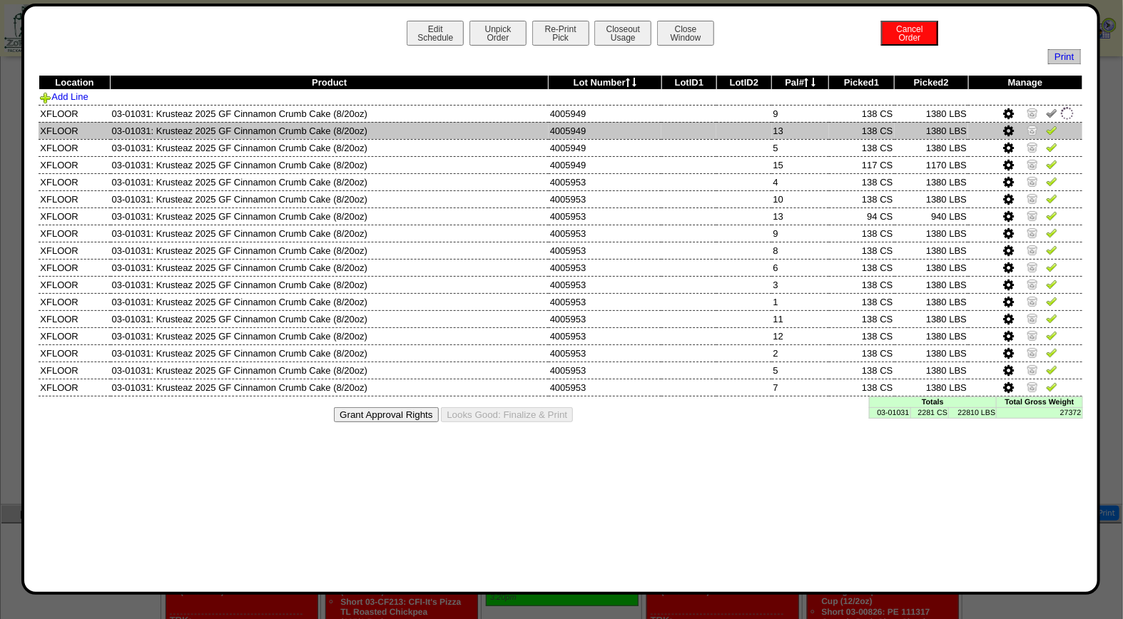
click at [1047, 131] on img at bounding box center [1051, 129] width 11 height 11
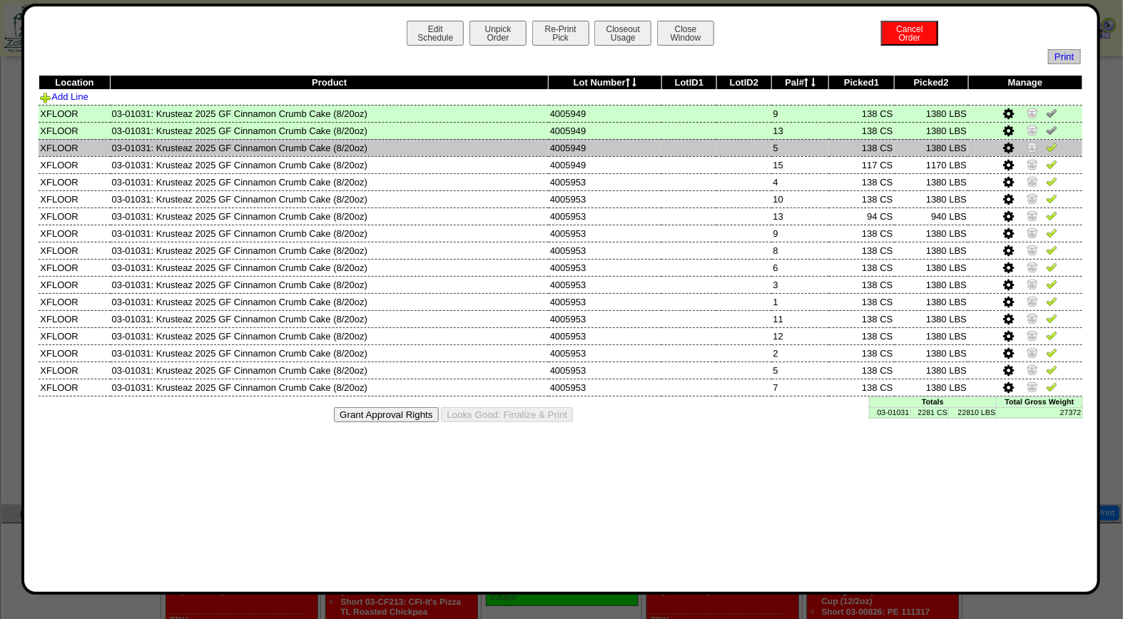
click at [1054, 146] on img at bounding box center [1051, 146] width 11 height 11
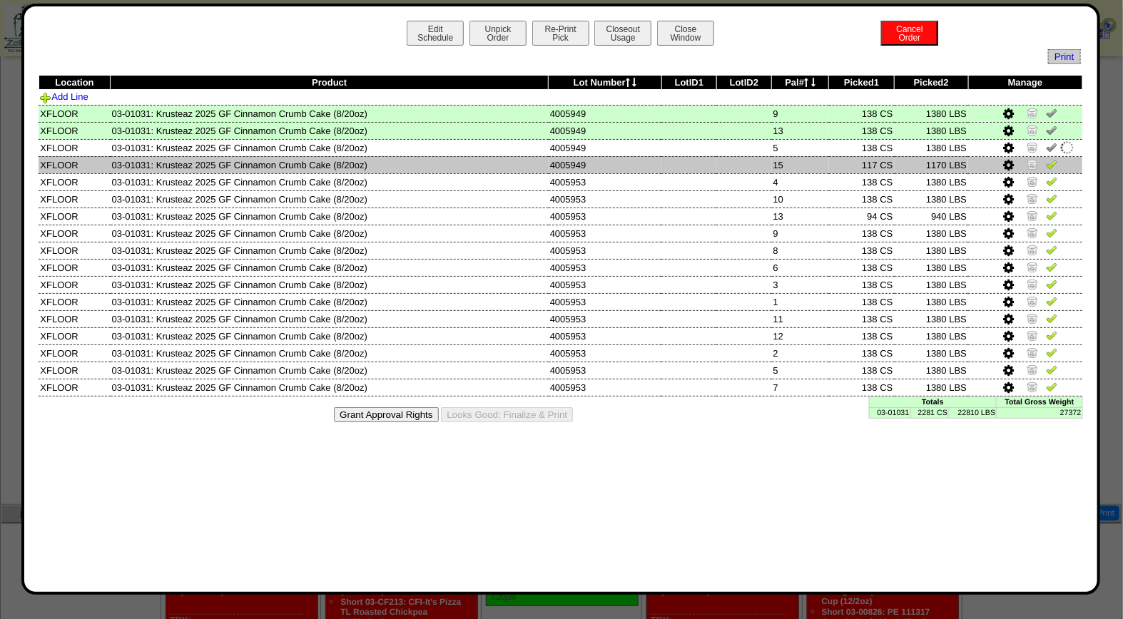
click at [1053, 164] on img at bounding box center [1051, 163] width 11 height 11
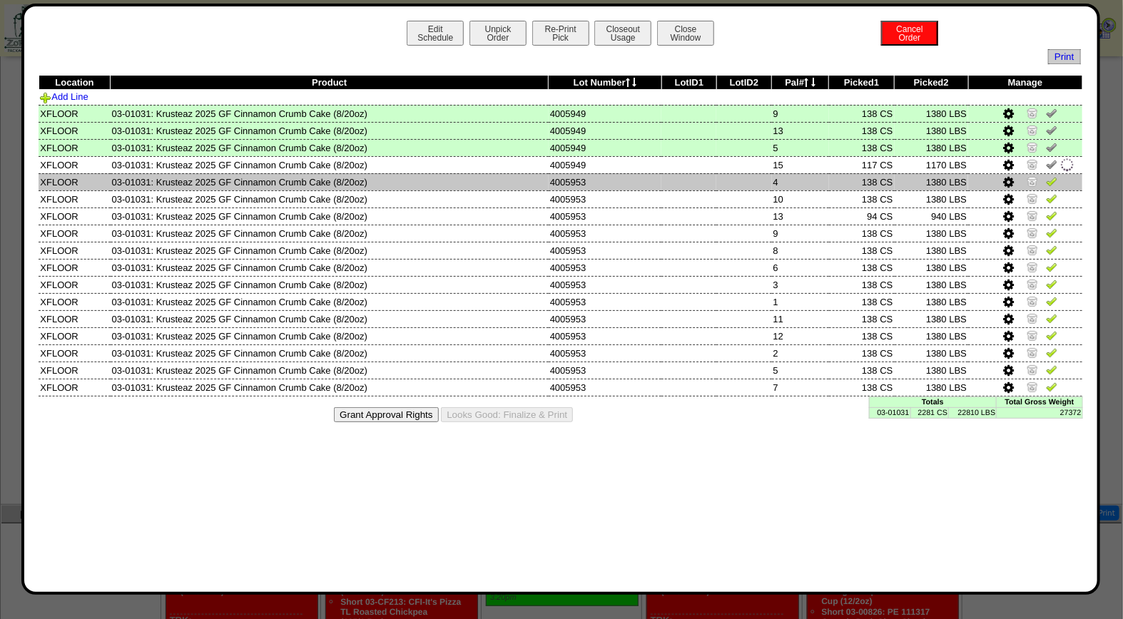
click at [1055, 181] on img at bounding box center [1051, 181] width 11 height 11
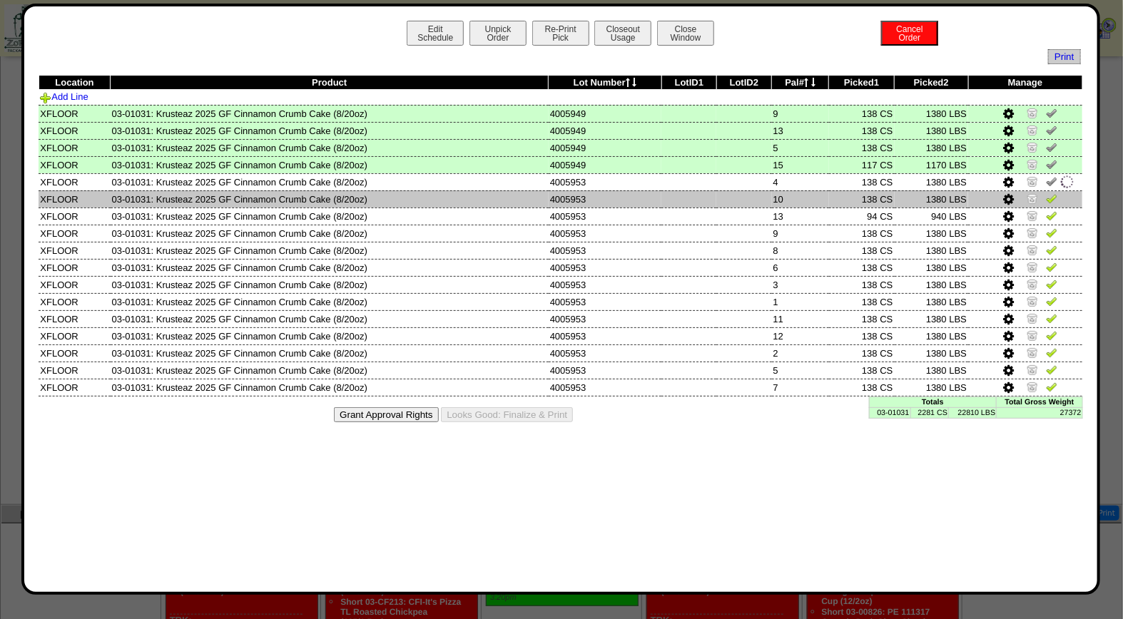
click at [1057, 195] on img at bounding box center [1051, 198] width 11 height 11
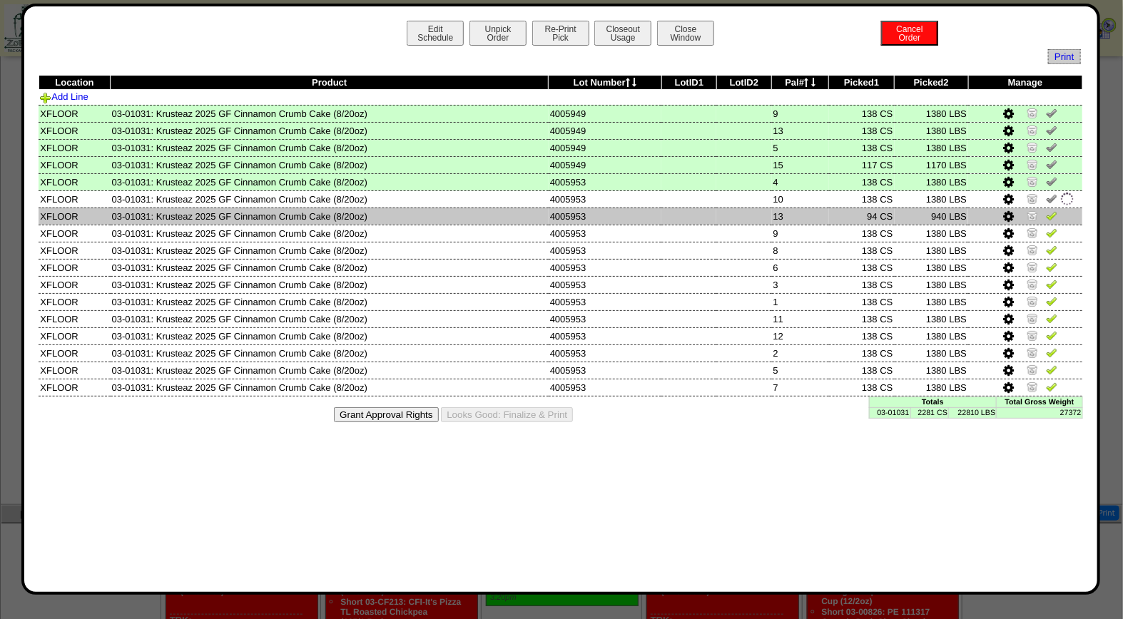
click at [1055, 210] on img at bounding box center [1051, 215] width 11 height 11
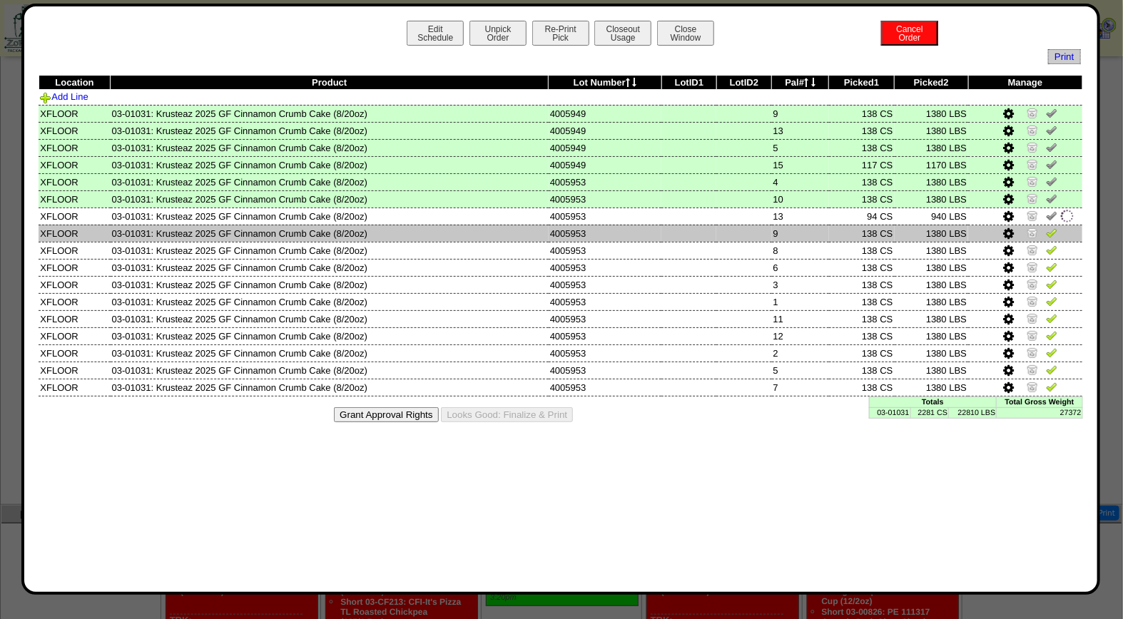
click at [1057, 230] on img at bounding box center [1051, 232] width 11 height 11
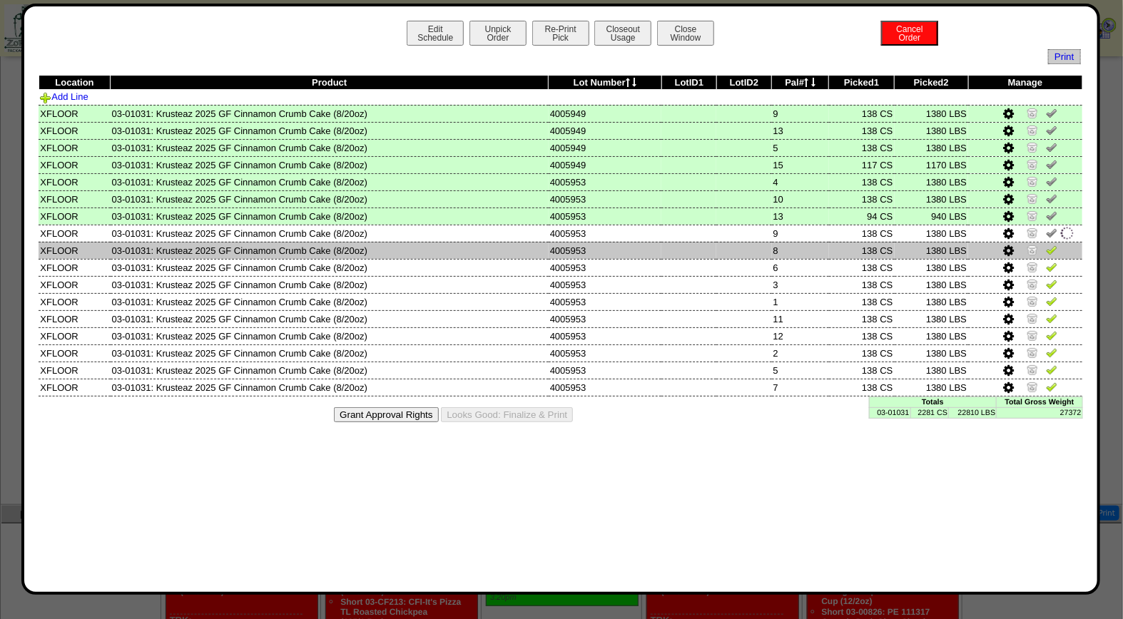
click at [1053, 244] on img at bounding box center [1051, 249] width 11 height 11
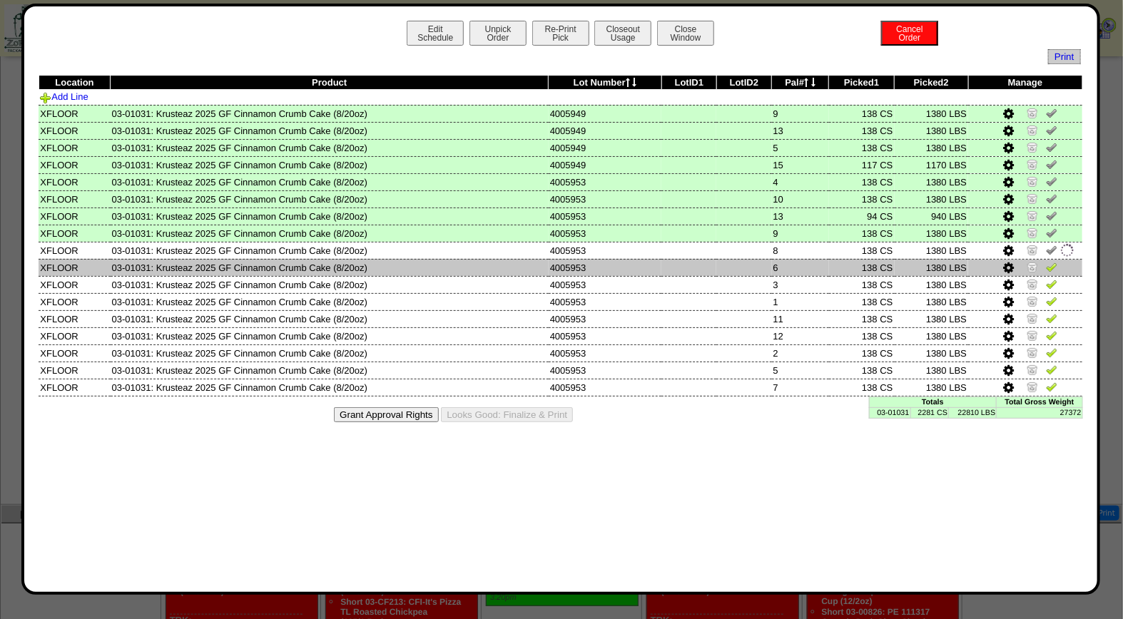
click at [1054, 266] on img at bounding box center [1051, 266] width 11 height 11
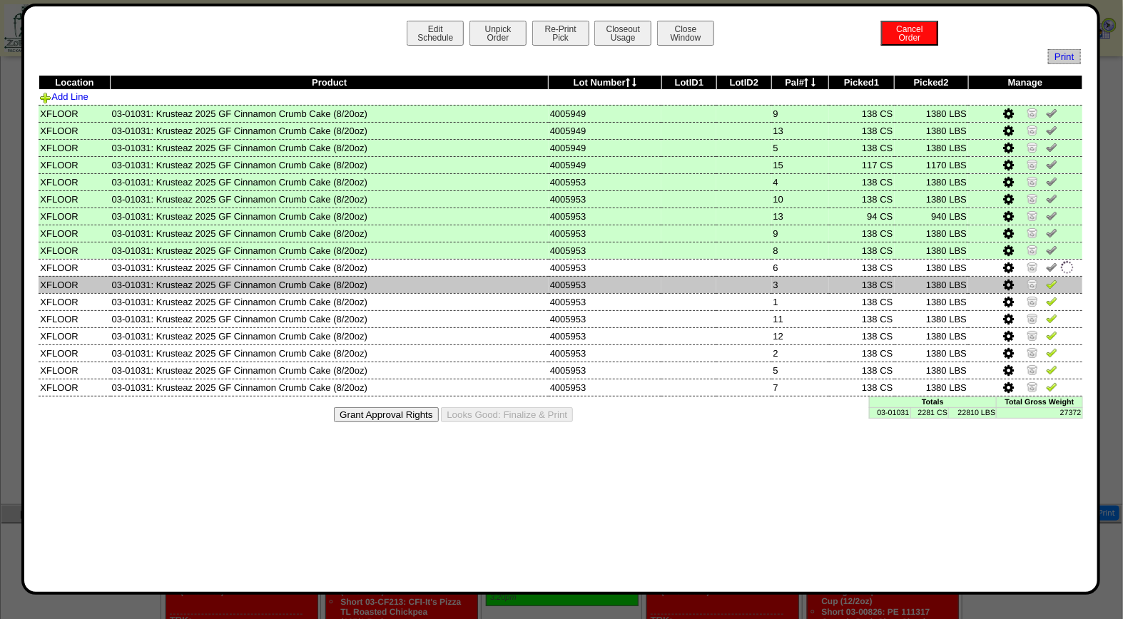
click at [1053, 278] on img at bounding box center [1051, 283] width 11 height 11
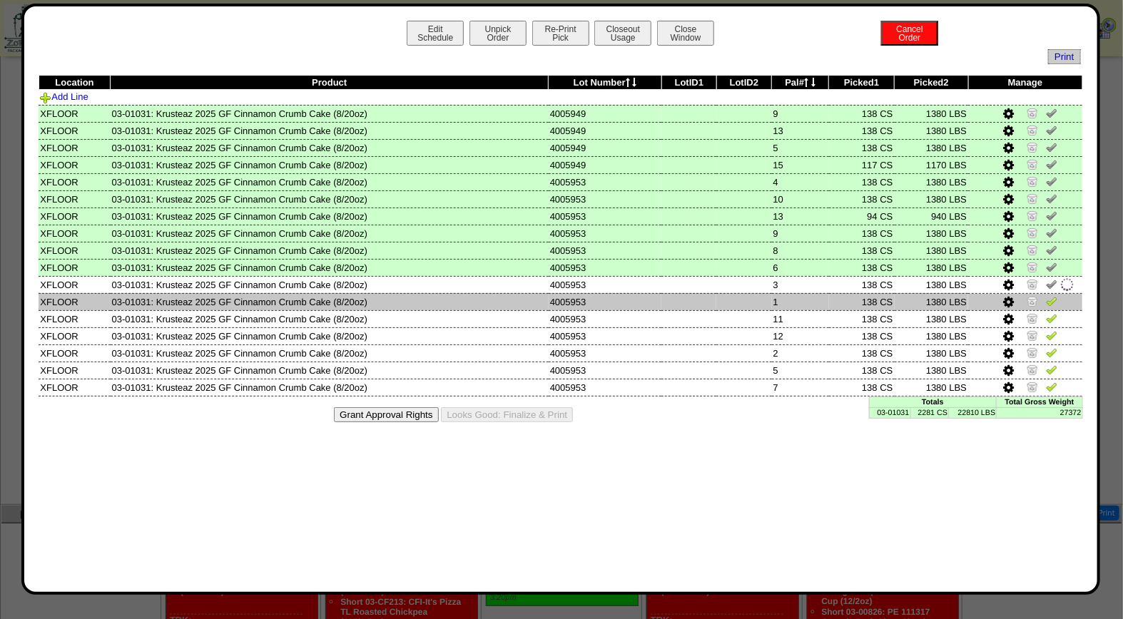
click at [1053, 295] on img at bounding box center [1051, 300] width 11 height 11
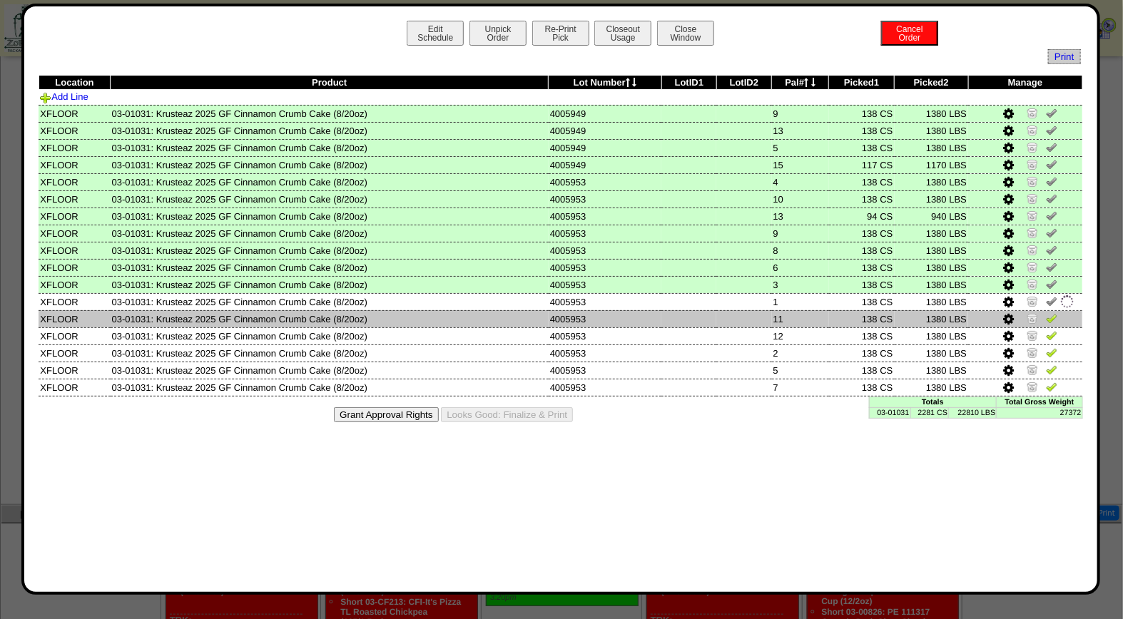
click at [1053, 310] on td at bounding box center [1025, 318] width 114 height 17
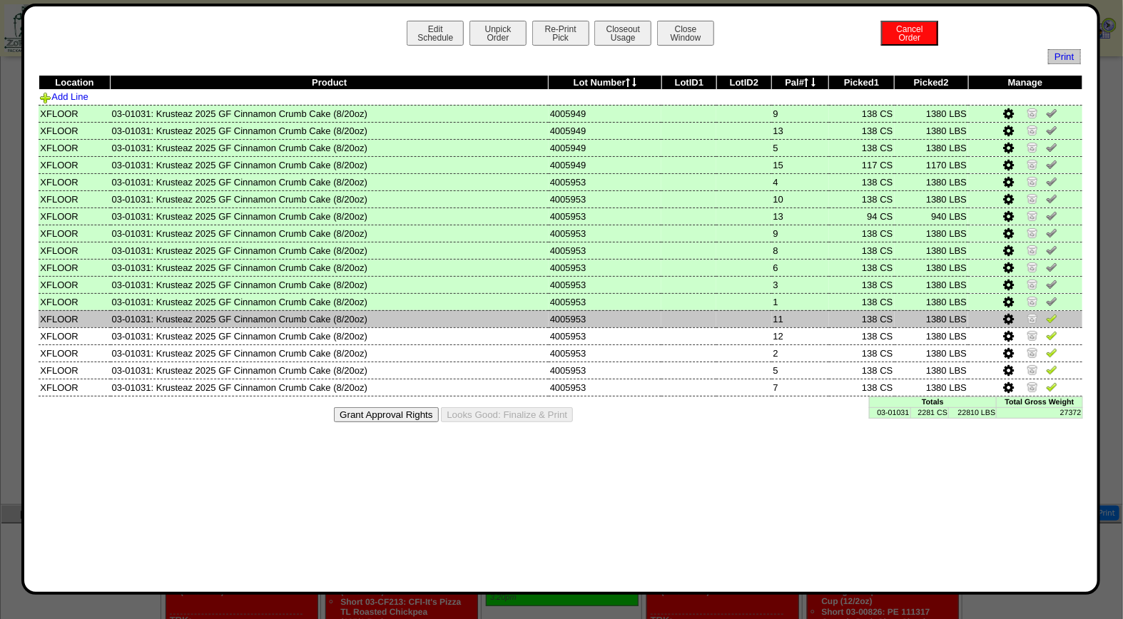
click at [1051, 319] on img at bounding box center [1051, 318] width 11 height 11
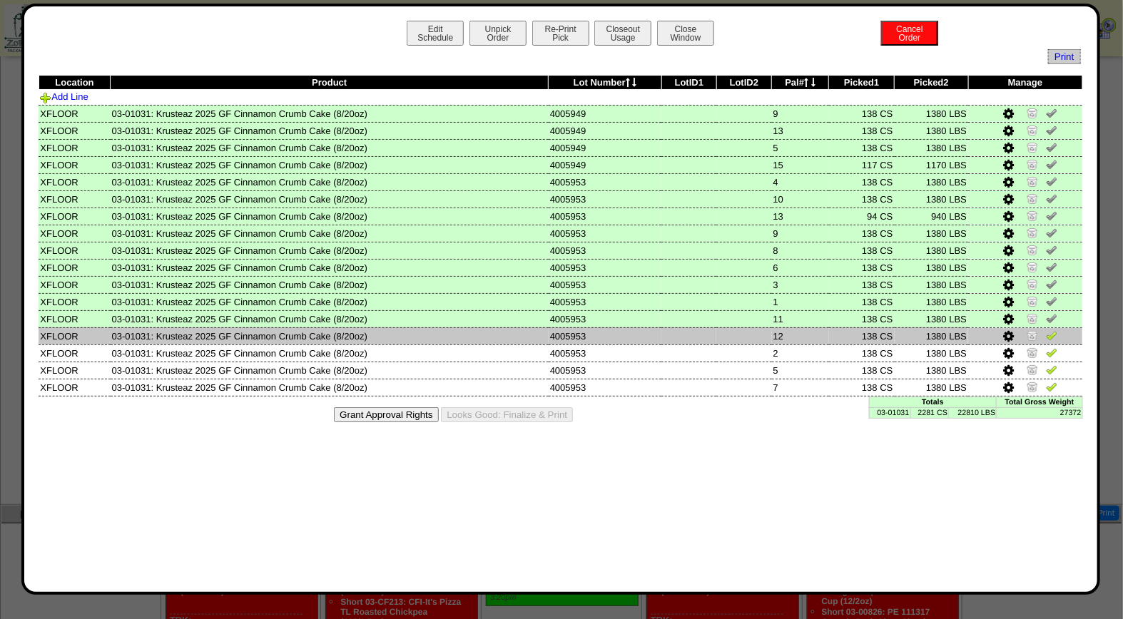
click at [1052, 331] on img at bounding box center [1051, 335] width 11 height 11
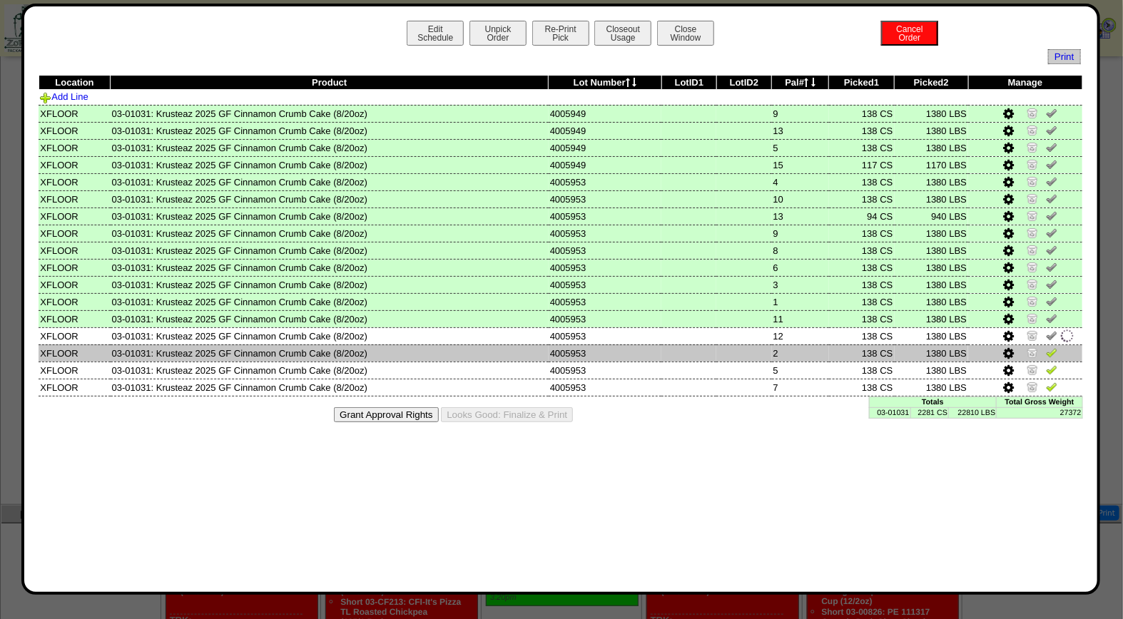
click at [1051, 351] on img at bounding box center [1051, 352] width 11 height 11
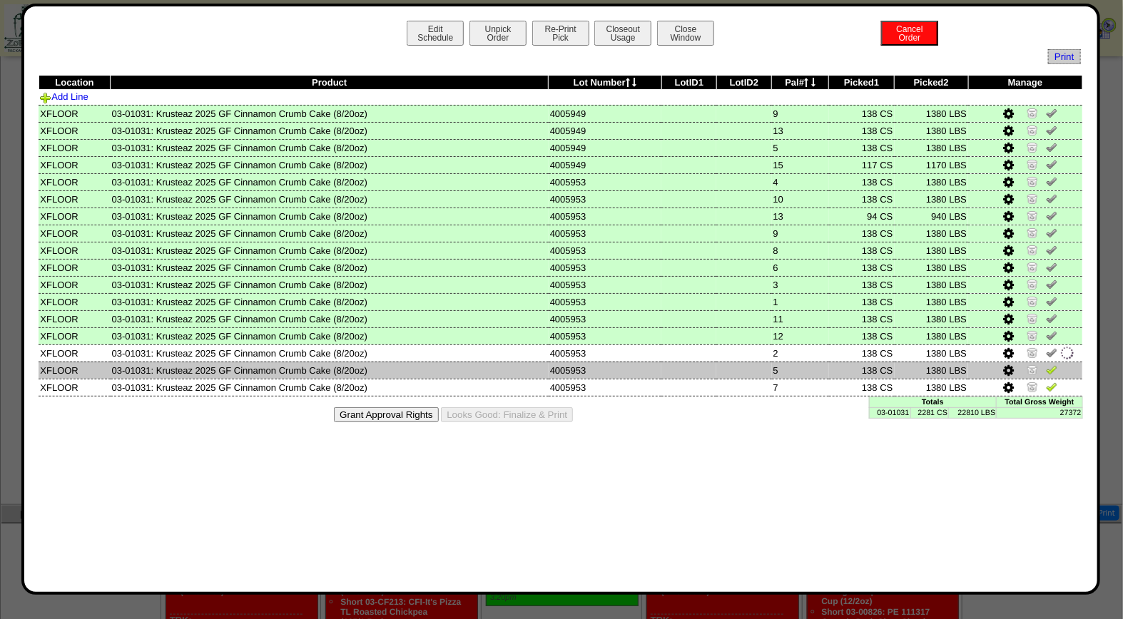
click at [1055, 364] on img at bounding box center [1051, 369] width 11 height 11
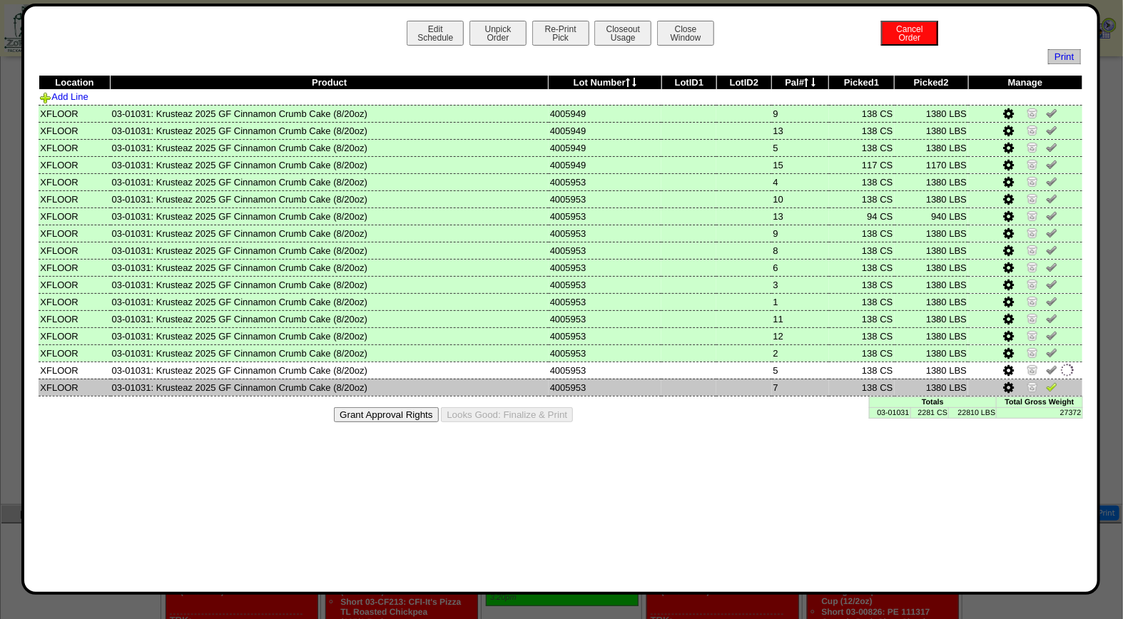
click at [1052, 382] on img at bounding box center [1051, 386] width 11 height 11
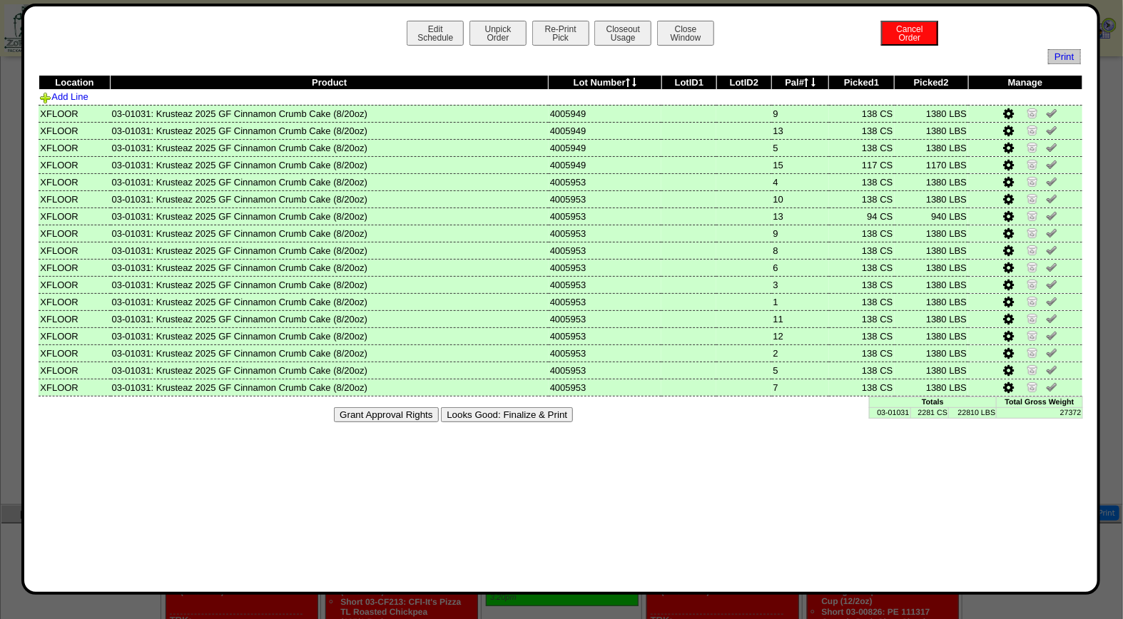
click at [514, 408] on button "Looks Good: Finalize & Print" at bounding box center [507, 414] width 132 height 15
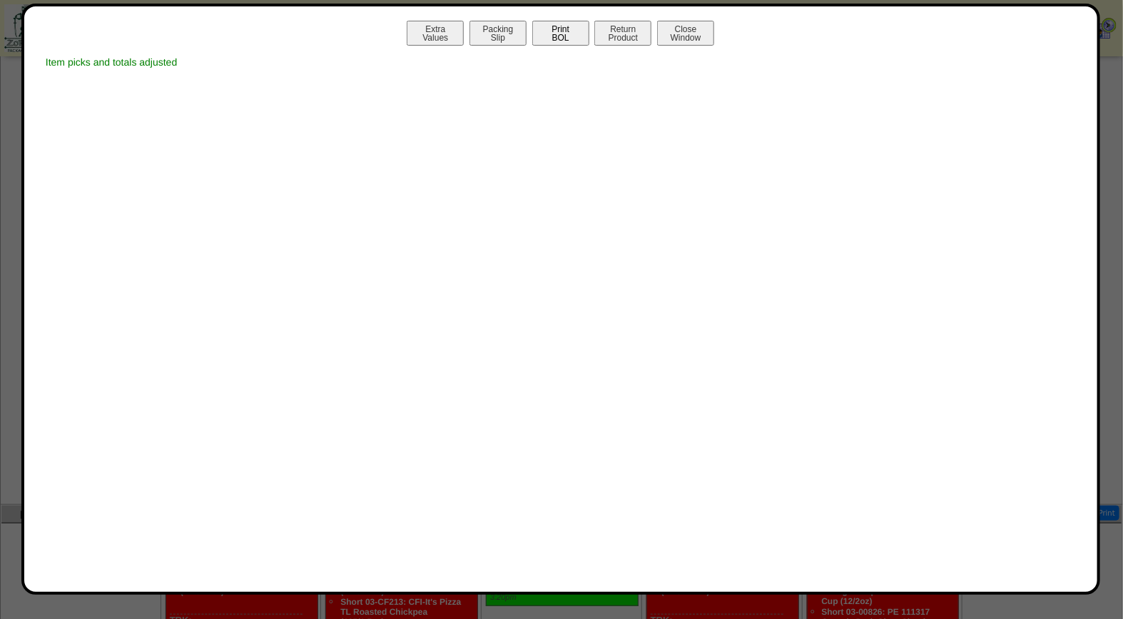
click at [569, 36] on button "Print BOL" at bounding box center [560, 33] width 57 height 25
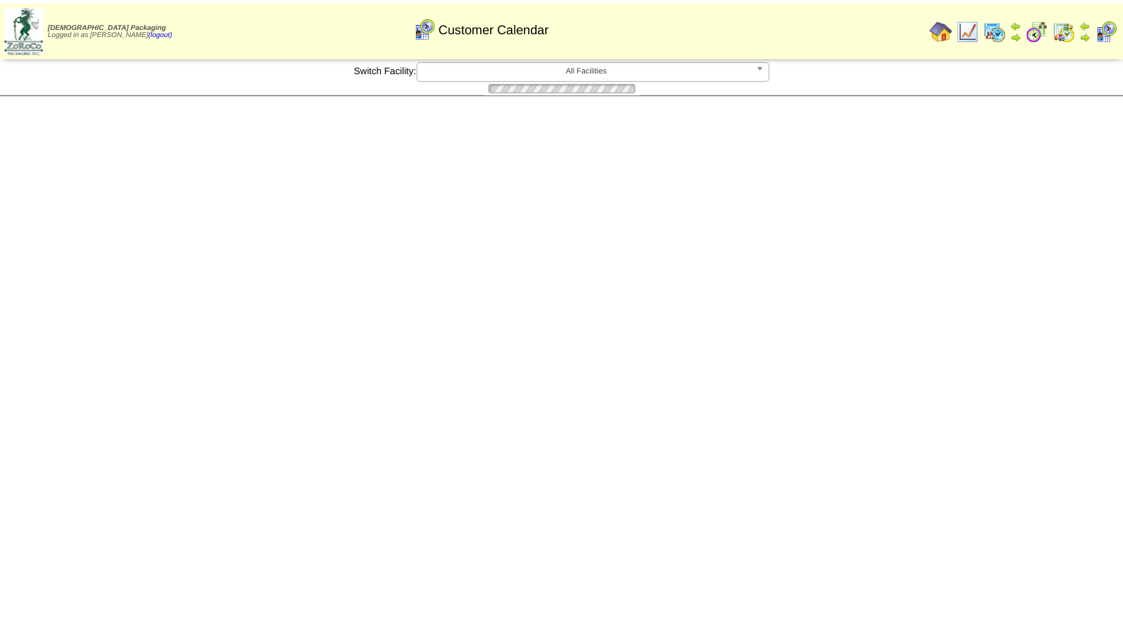
scroll to position [359, 0]
